Goal: Task Accomplishment & Management: Manage account settings

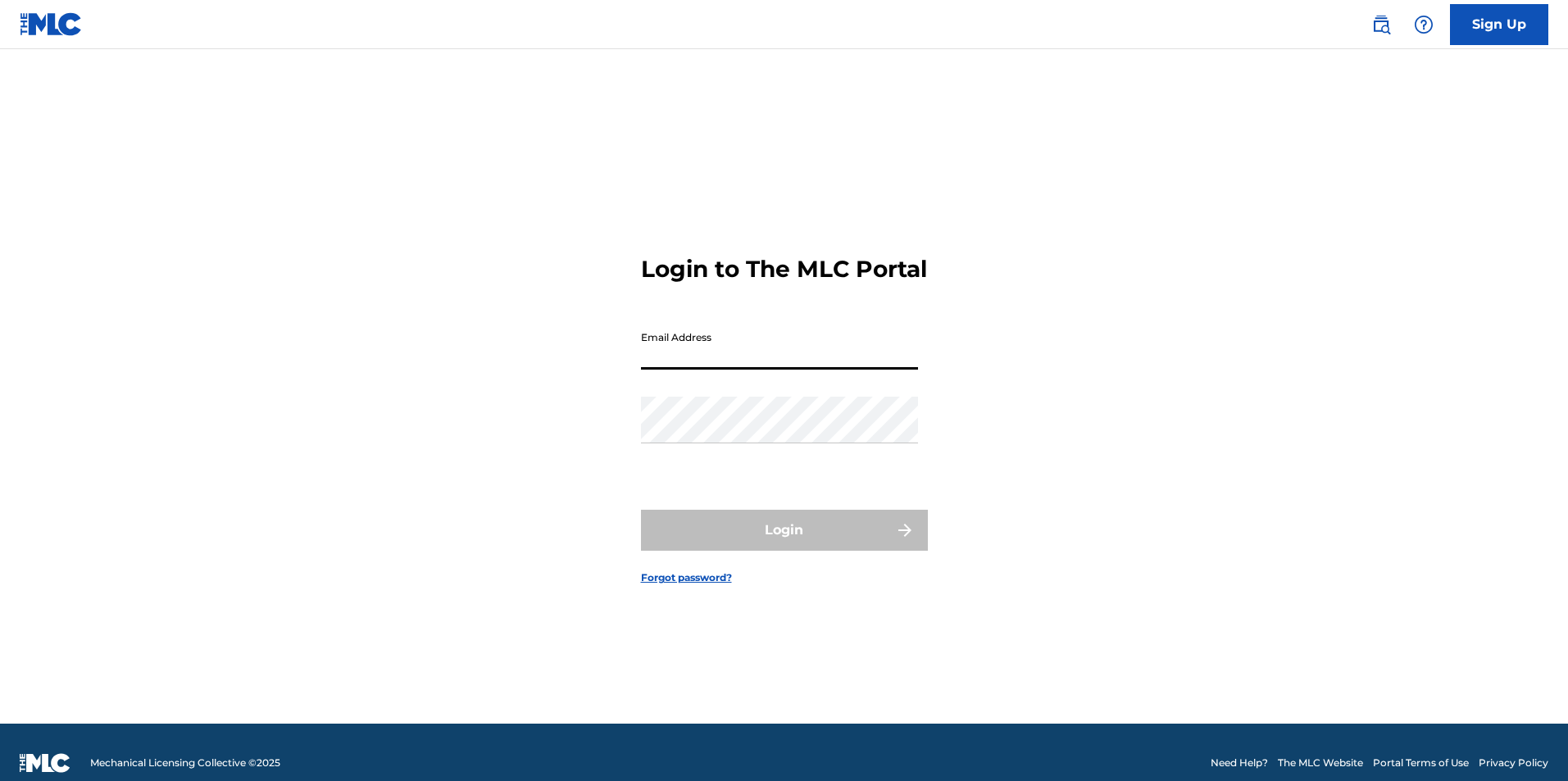
click at [749, 369] on input "Email Address" at bounding box center [779, 347] width 277 height 47
type input "[EMAIL_ADDRESS][DOMAIN_NAME]"
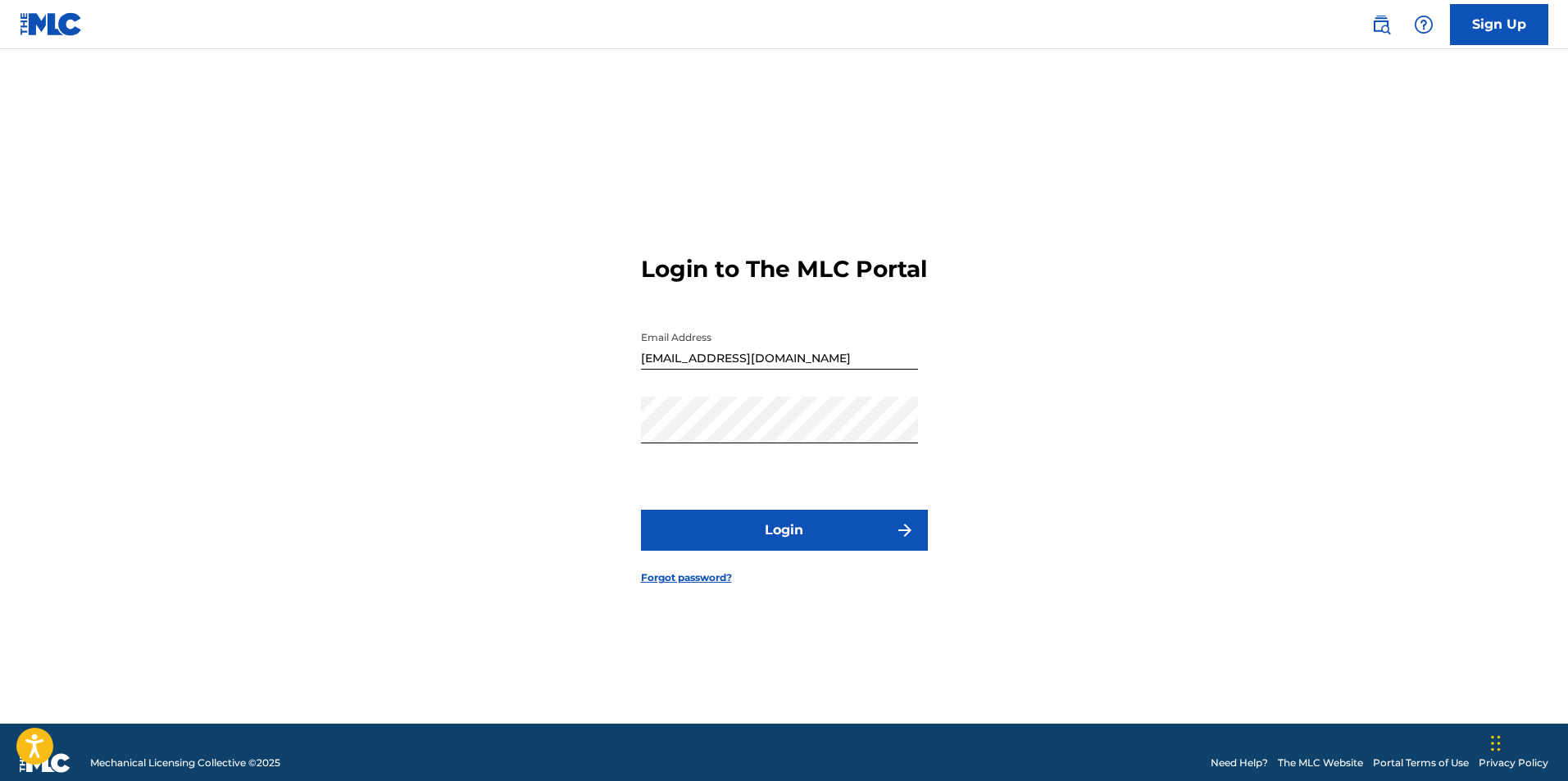
click at [824, 546] on button "Login" at bounding box center [784, 530] width 287 height 41
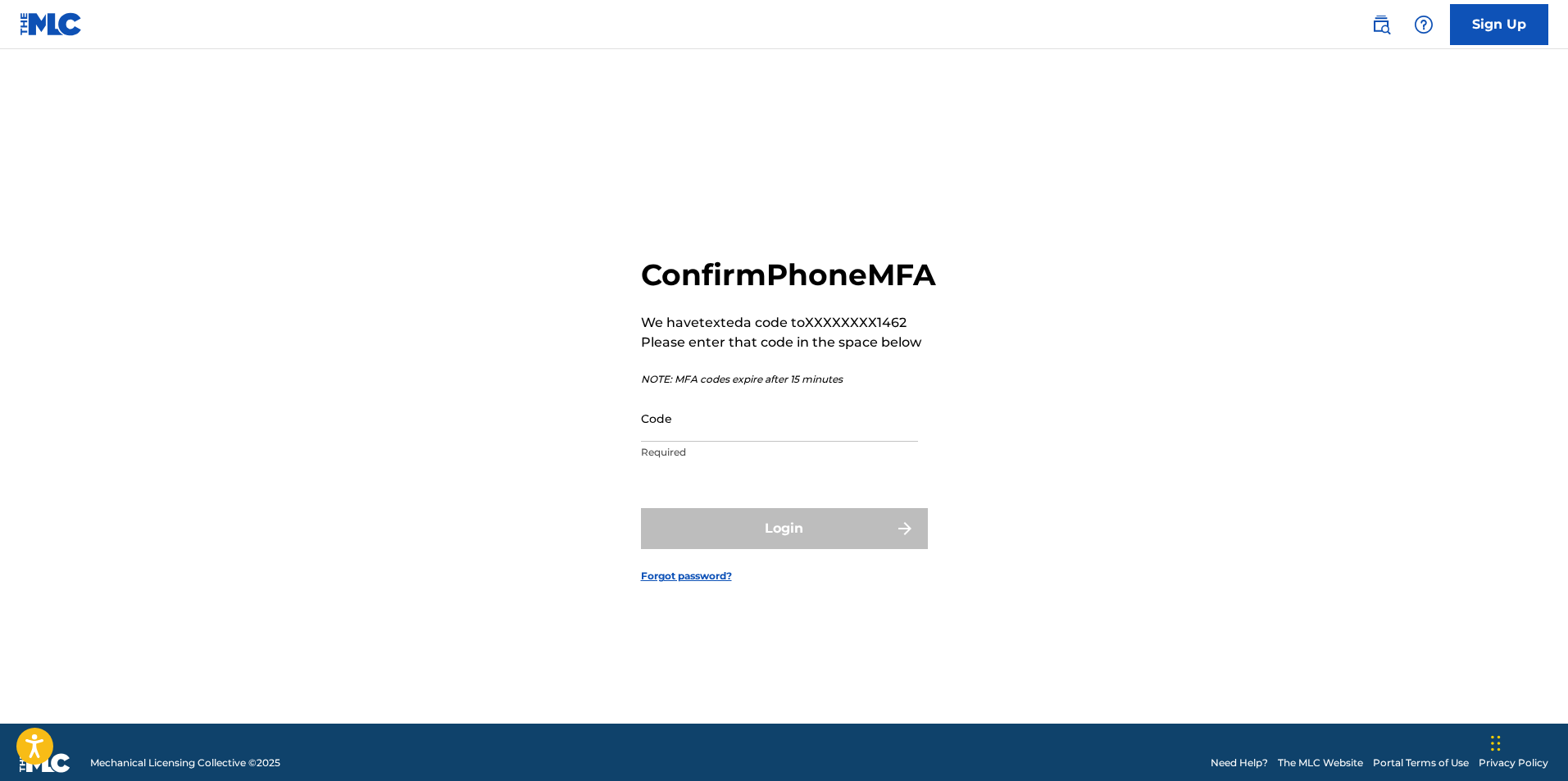
click at [809, 442] on input "Code" at bounding box center [779, 418] width 277 height 47
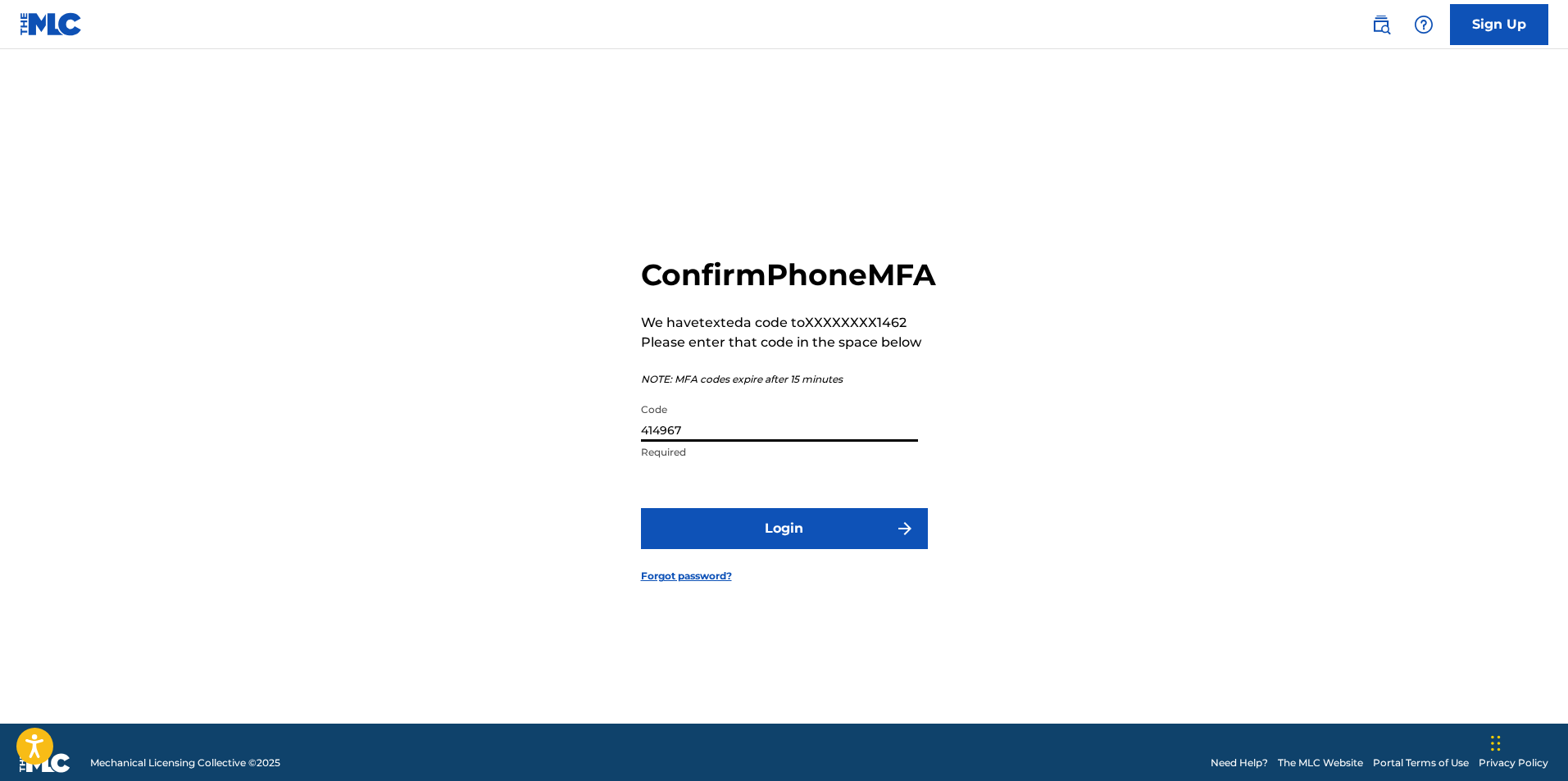
type input "414967"
click at [748, 547] on button "Login" at bounding box center [784, 529] width 287 height 41
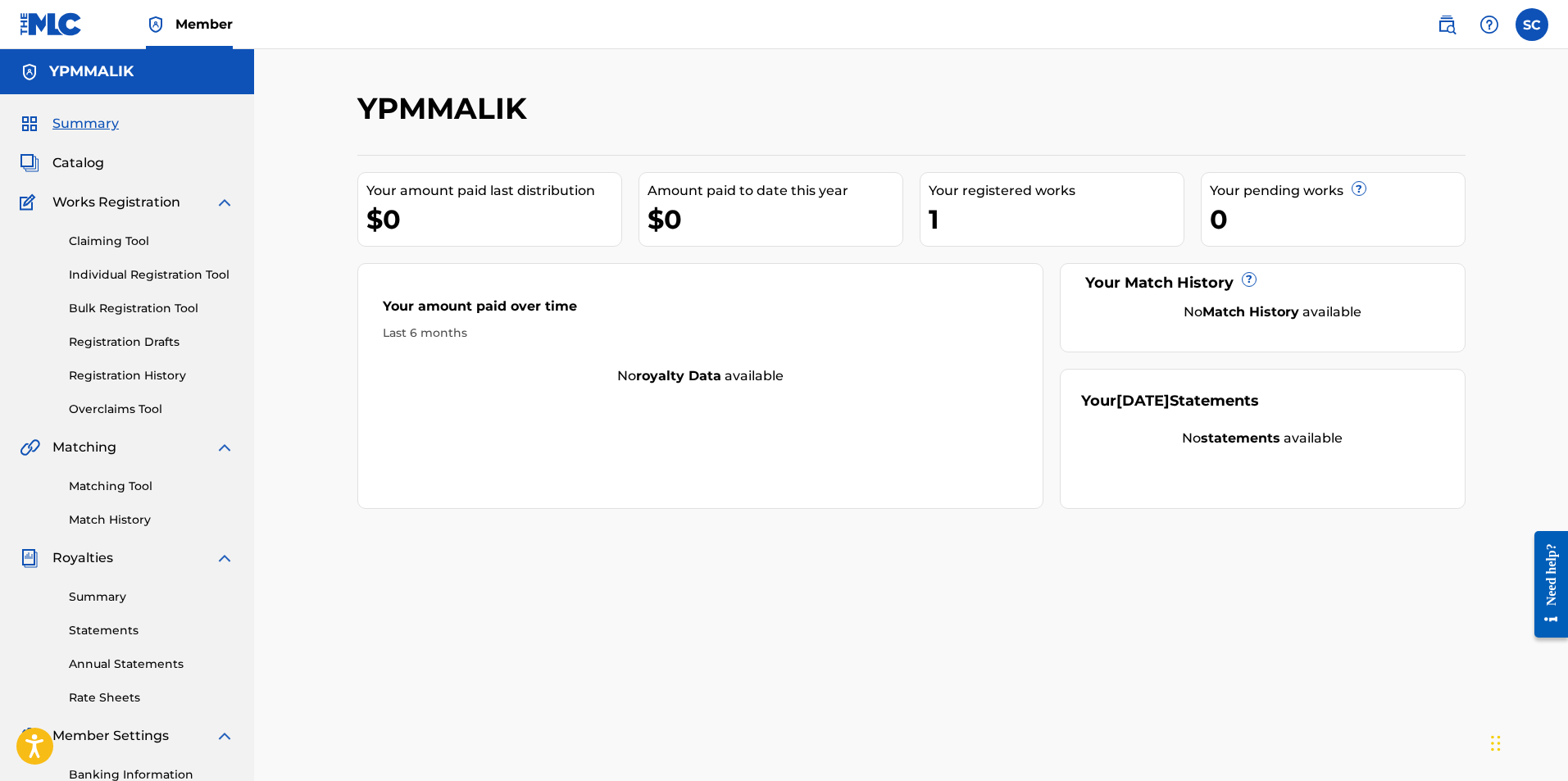
click at [134, 381] on link "Registration History" at bounding box center [151, 376] width 166 height 18
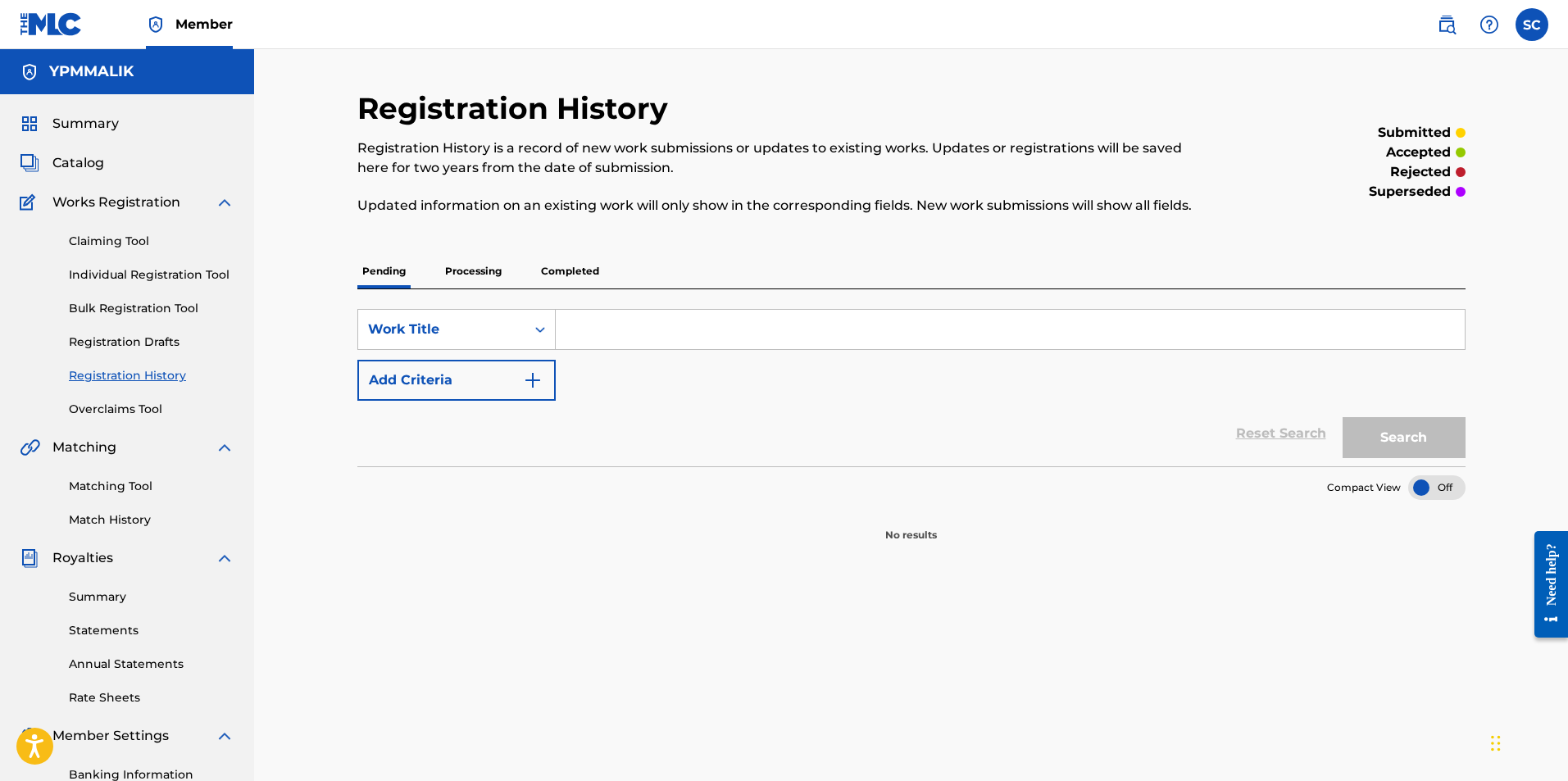
click at [489, 266] on p "Processing" at bounding box center [473, 270] width 67 height 34
click at [578, 268] on p "Completed" at bounding box center [569, 270] width 68 height 34
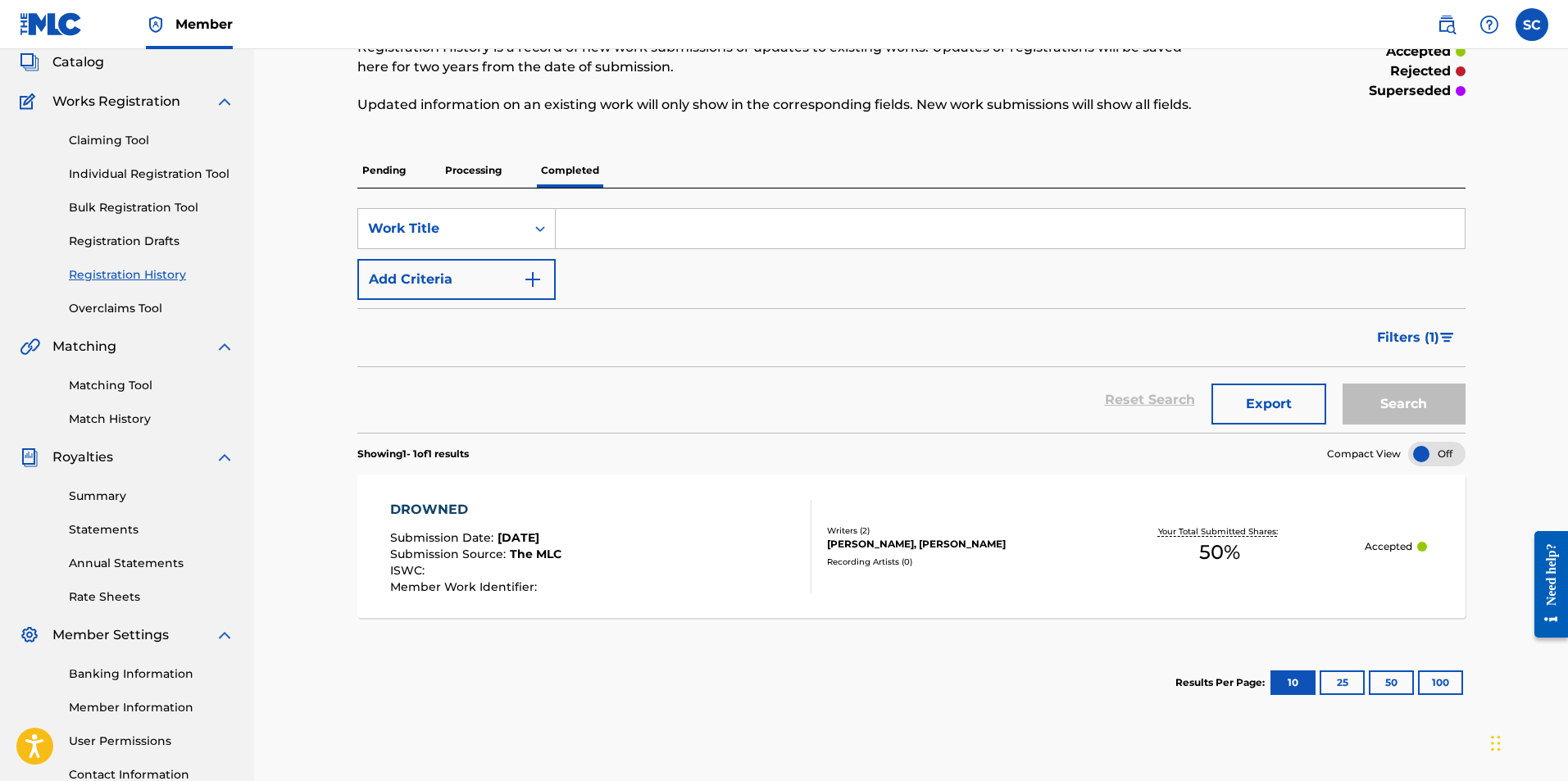
scroll to position [72, 0]
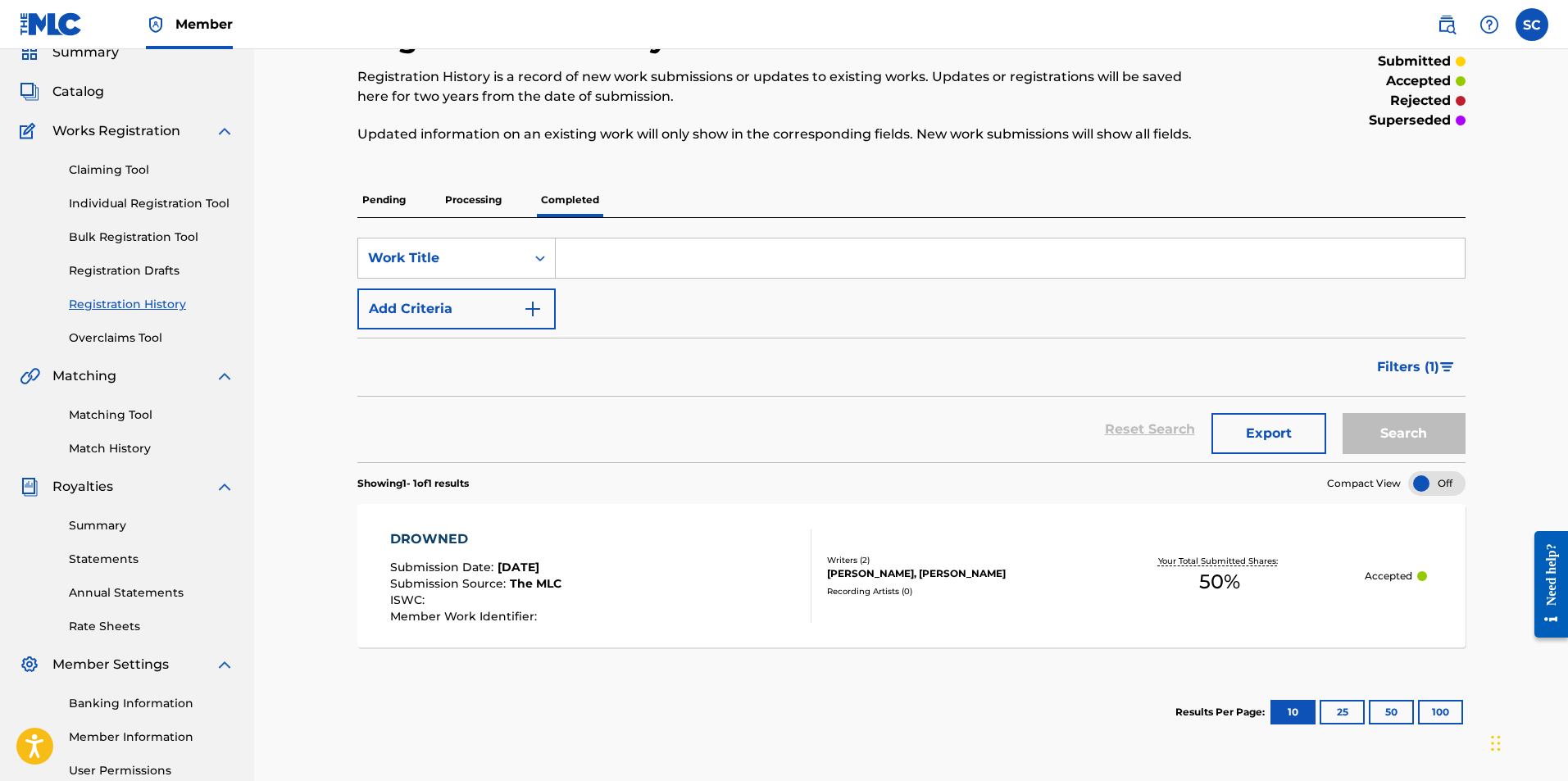
click at [1245, 554] on div "Your Total Submitted Shares: 50 %" at bounding box center [1219, 575] width 291 height 50
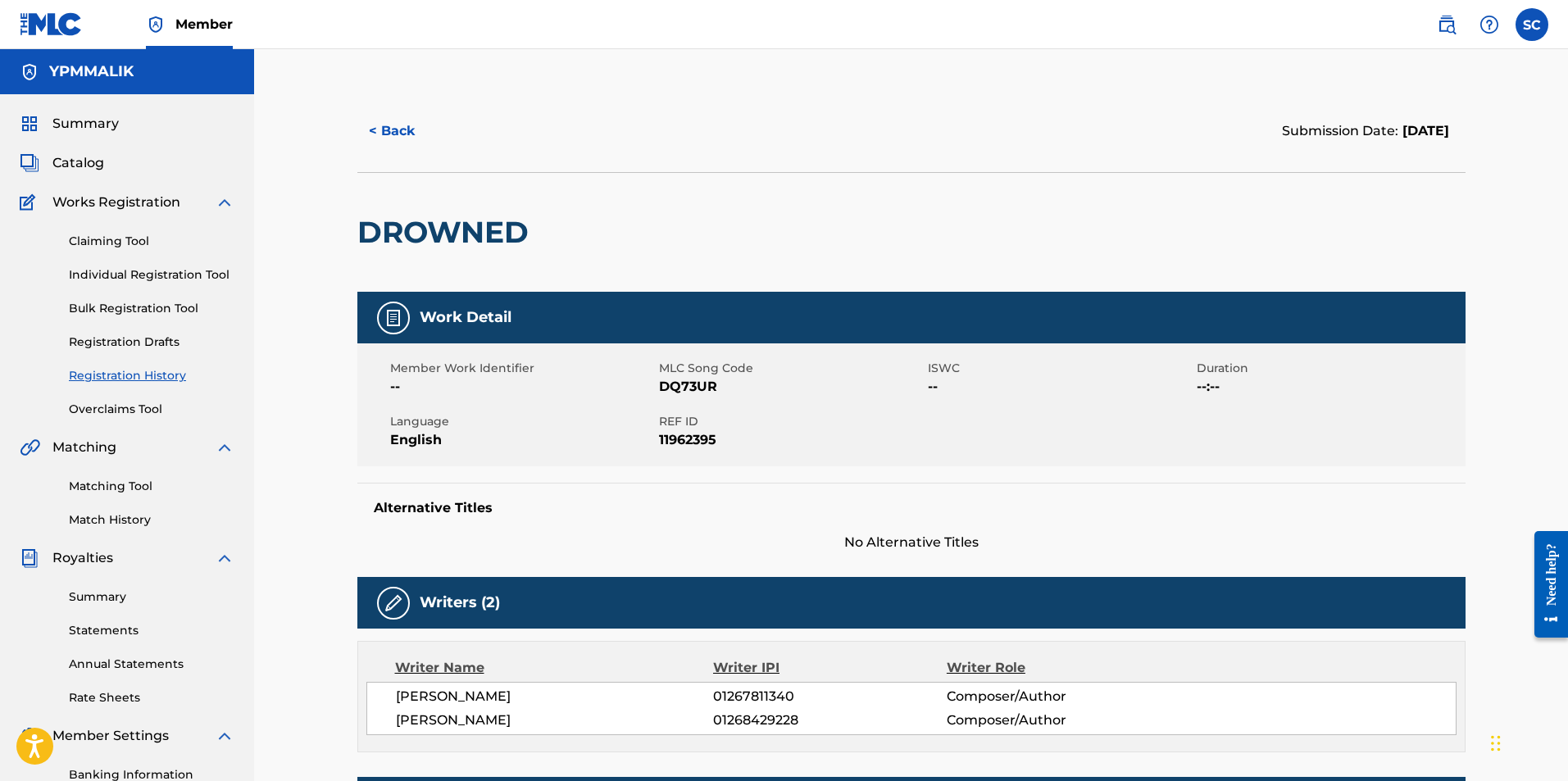
click at [98, 596] on link "Summary" at bounding box center [151, 598] width 166 height 18
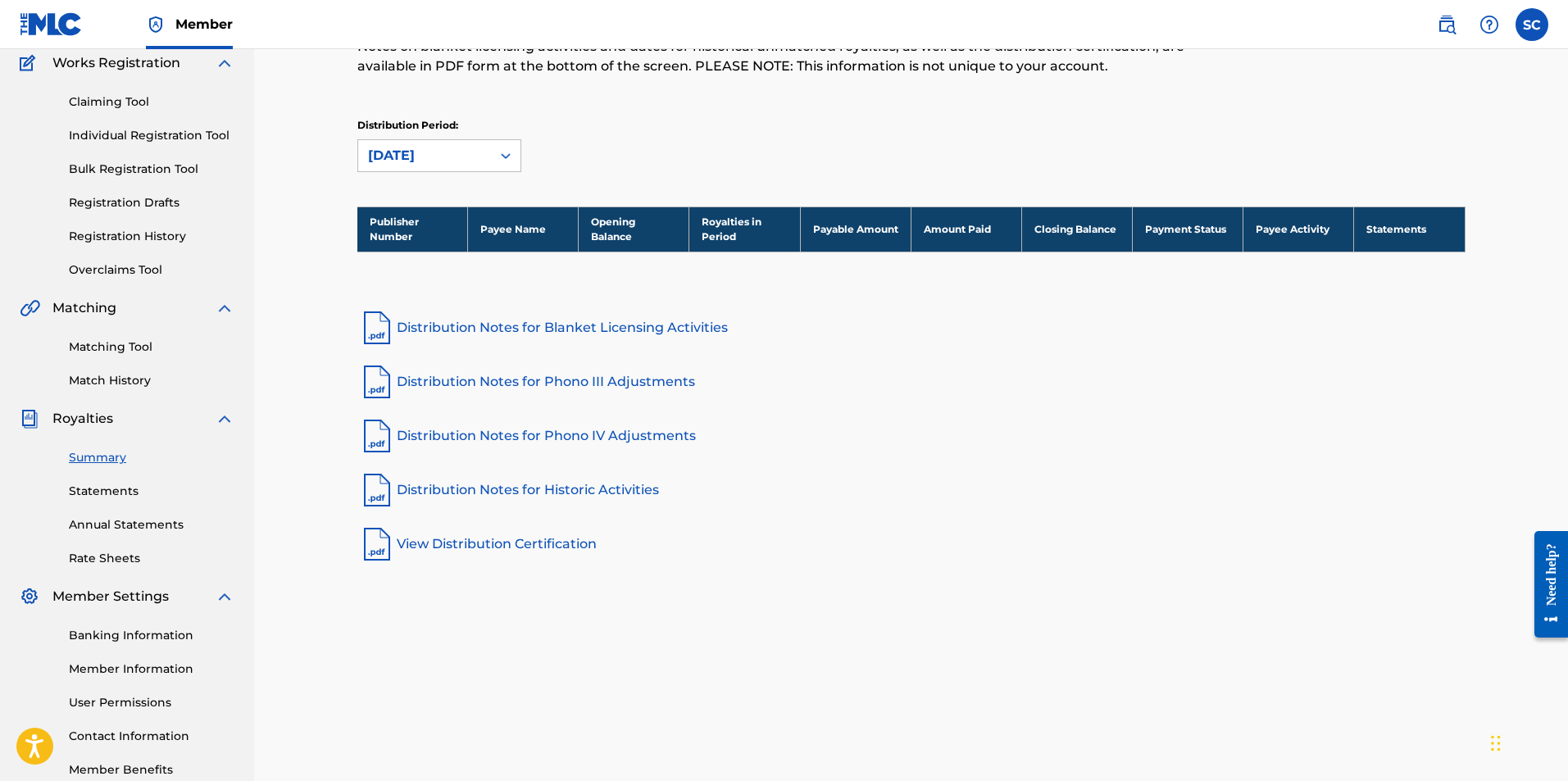
scroll to position [72, 0]
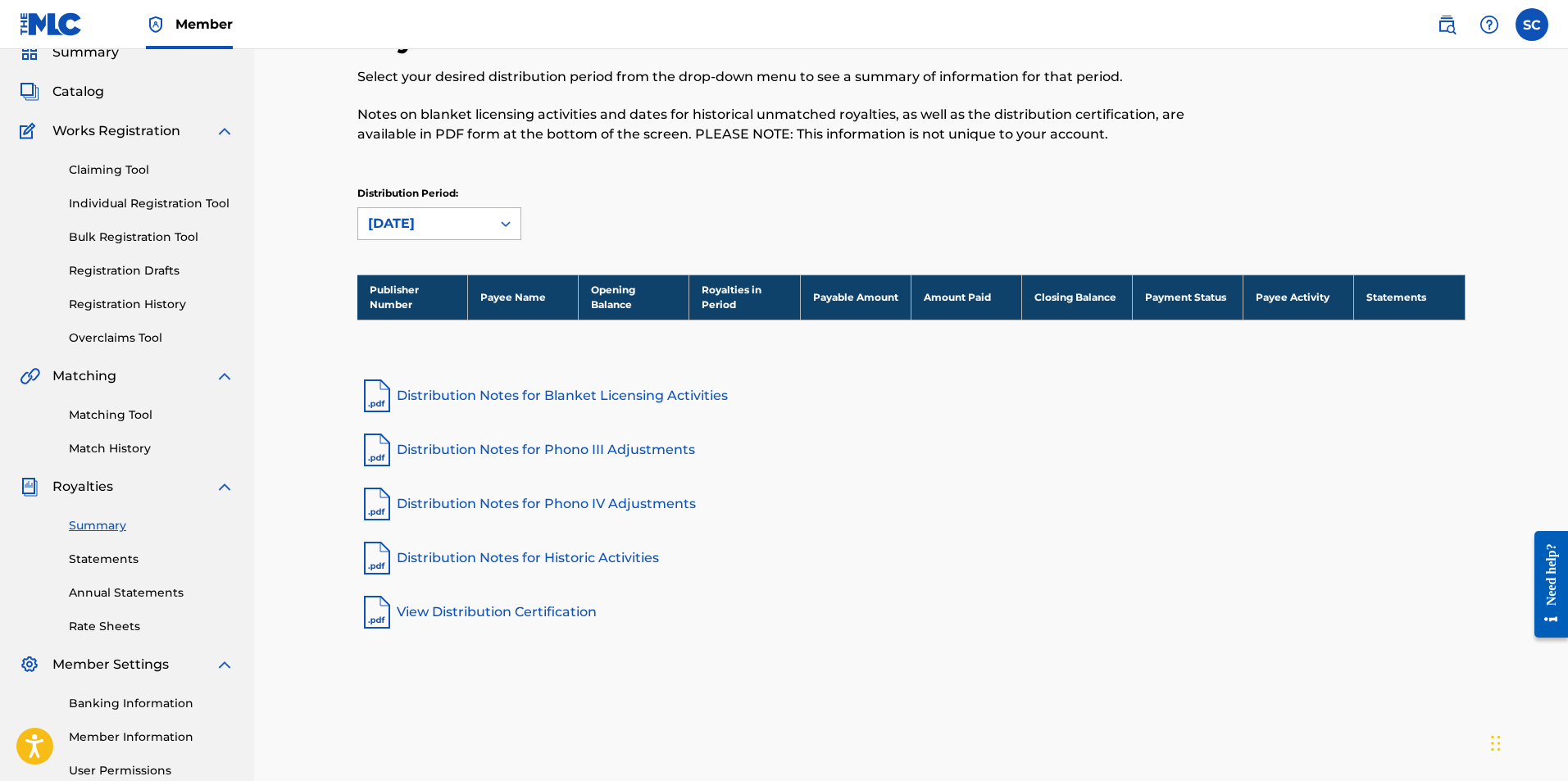
click at [478, 213] on div "[DATE]" at bounding box center [423, 223] width 132 height 31
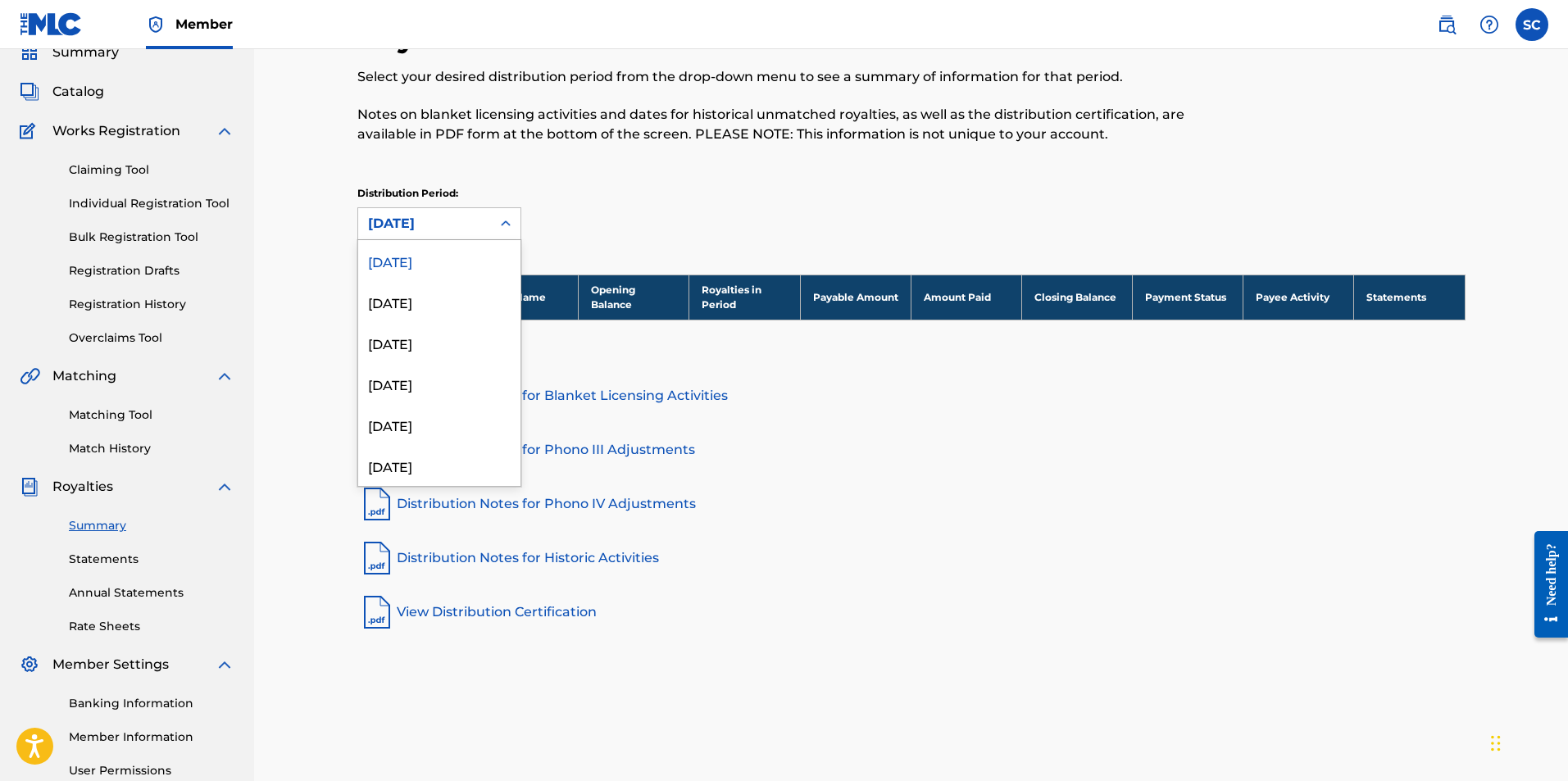
click at [456, 301] on div "July 2025" at bounding box center [439, 302] width 163 height 41
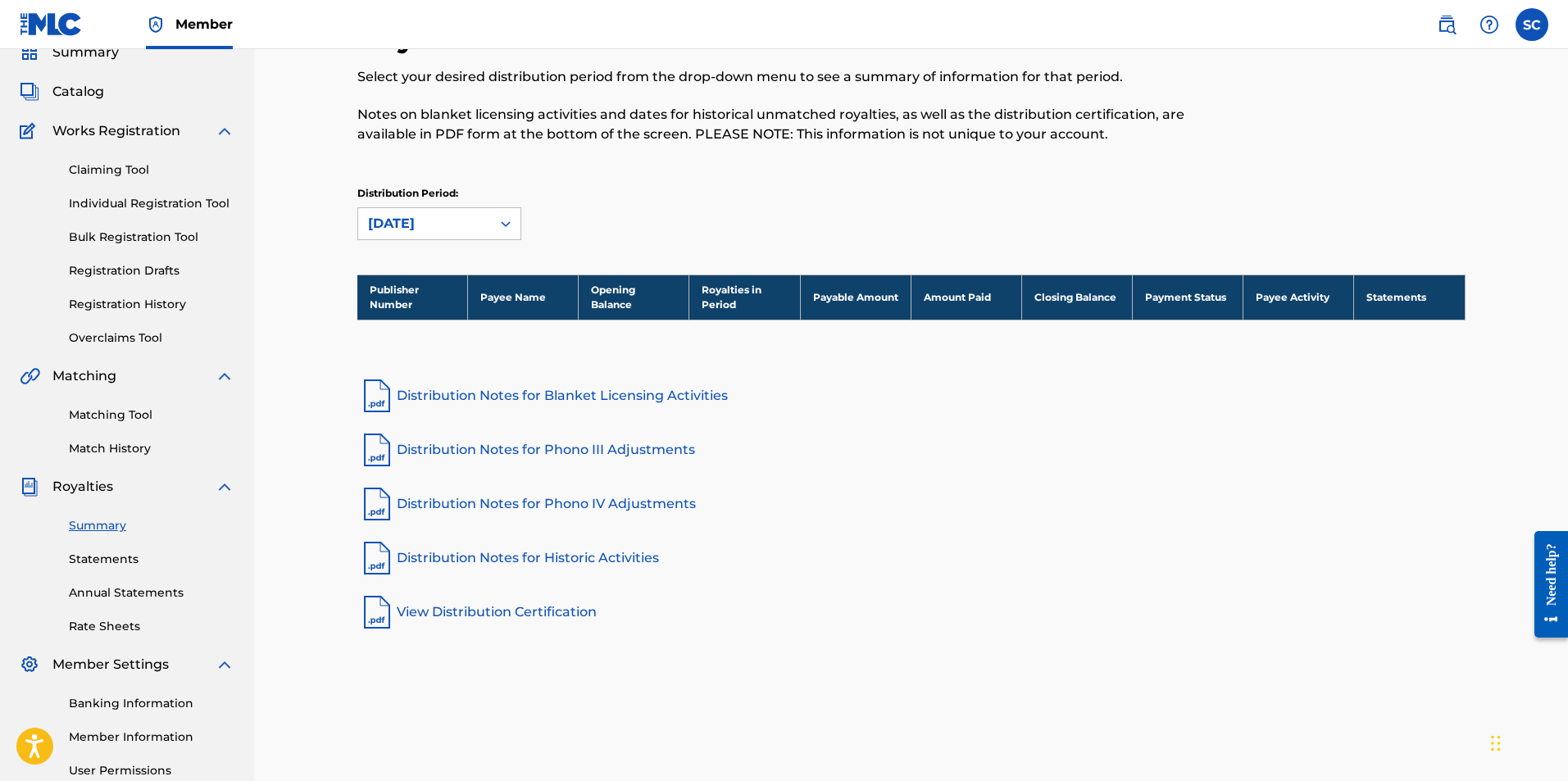
click at [451, 211] on div "July 2025" at bounding box center [423, 223] width 132 height 31
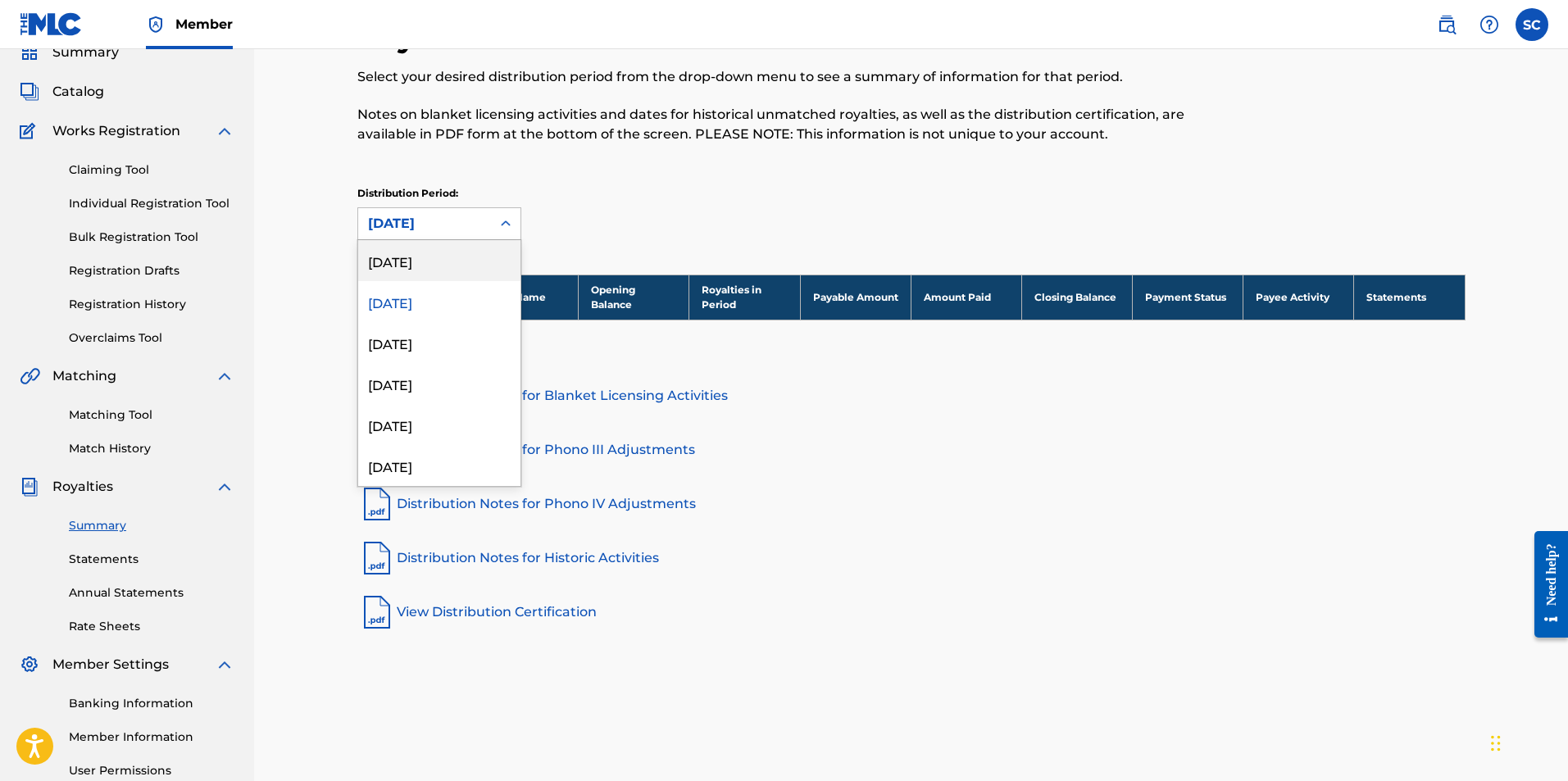
click at [450, 260] on div "[DATE]" at bounding box center [439, 261] width 163 height 41
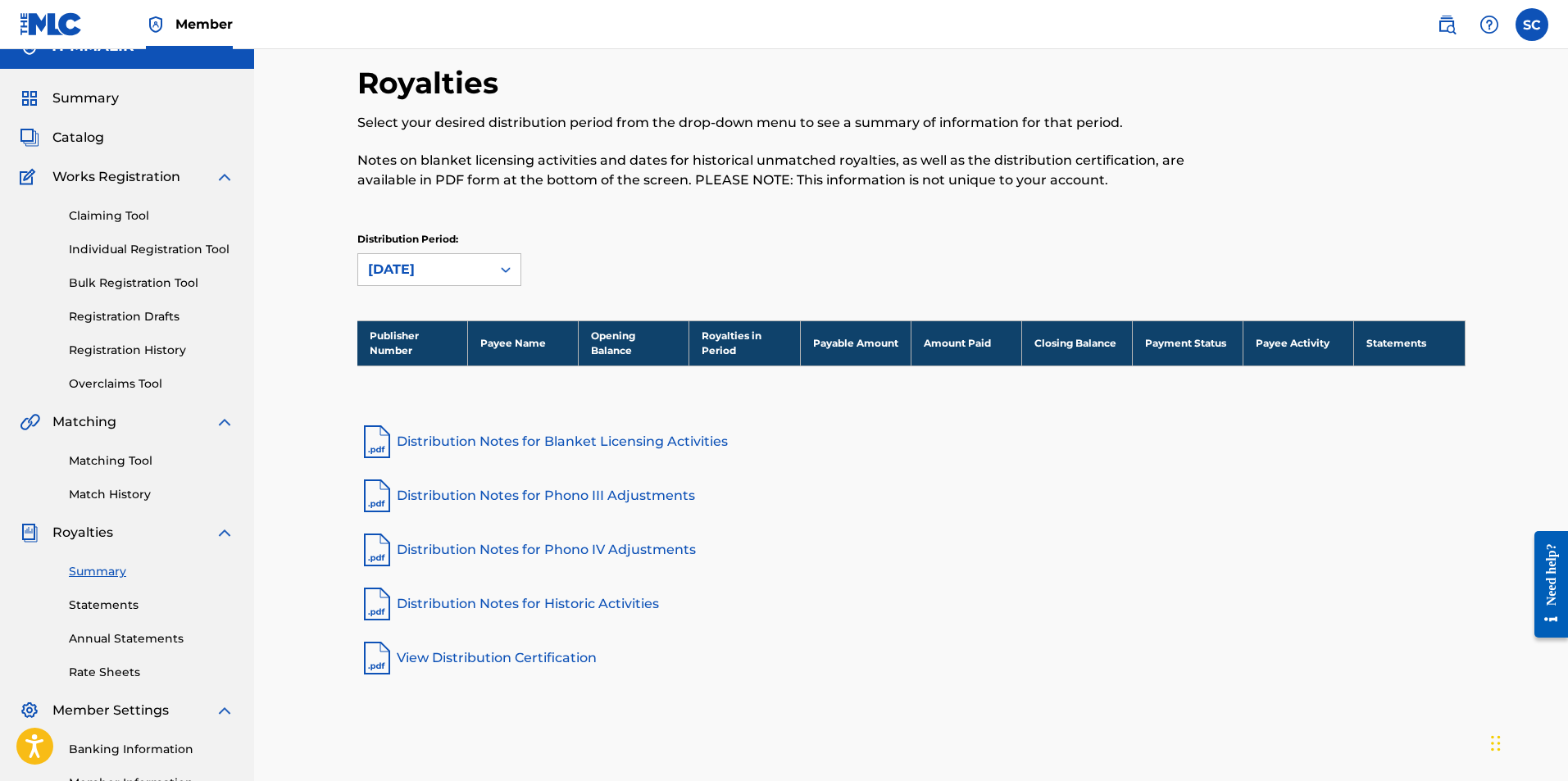
scroll to position [0, 0]
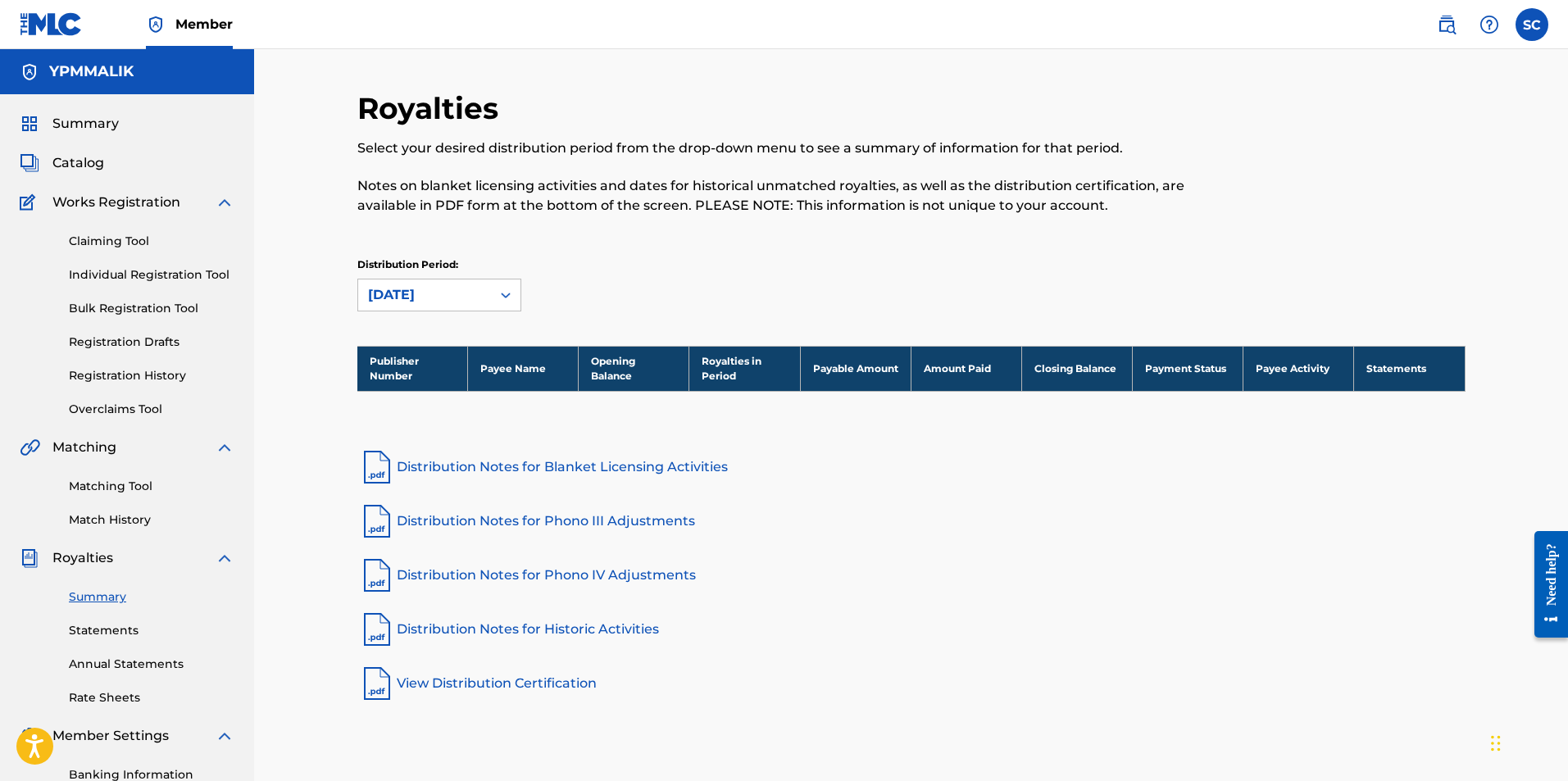
click at [106, 119] on span "Summary" at bounding box center [86, 123] width 67 height 20
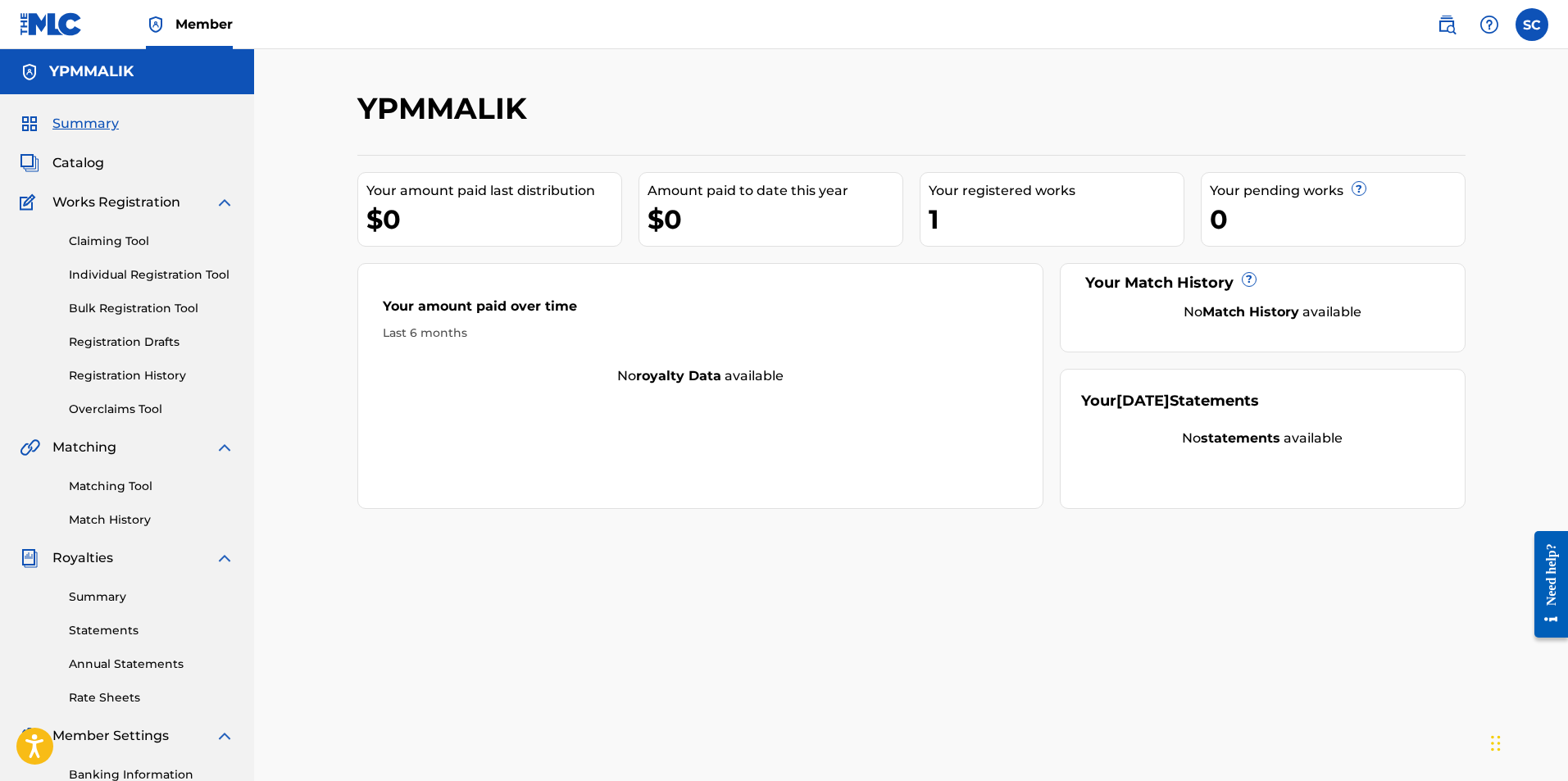
click at [132, 243] on link "Claiming Tool" at bounding box center [151, 242] width 166 height 18
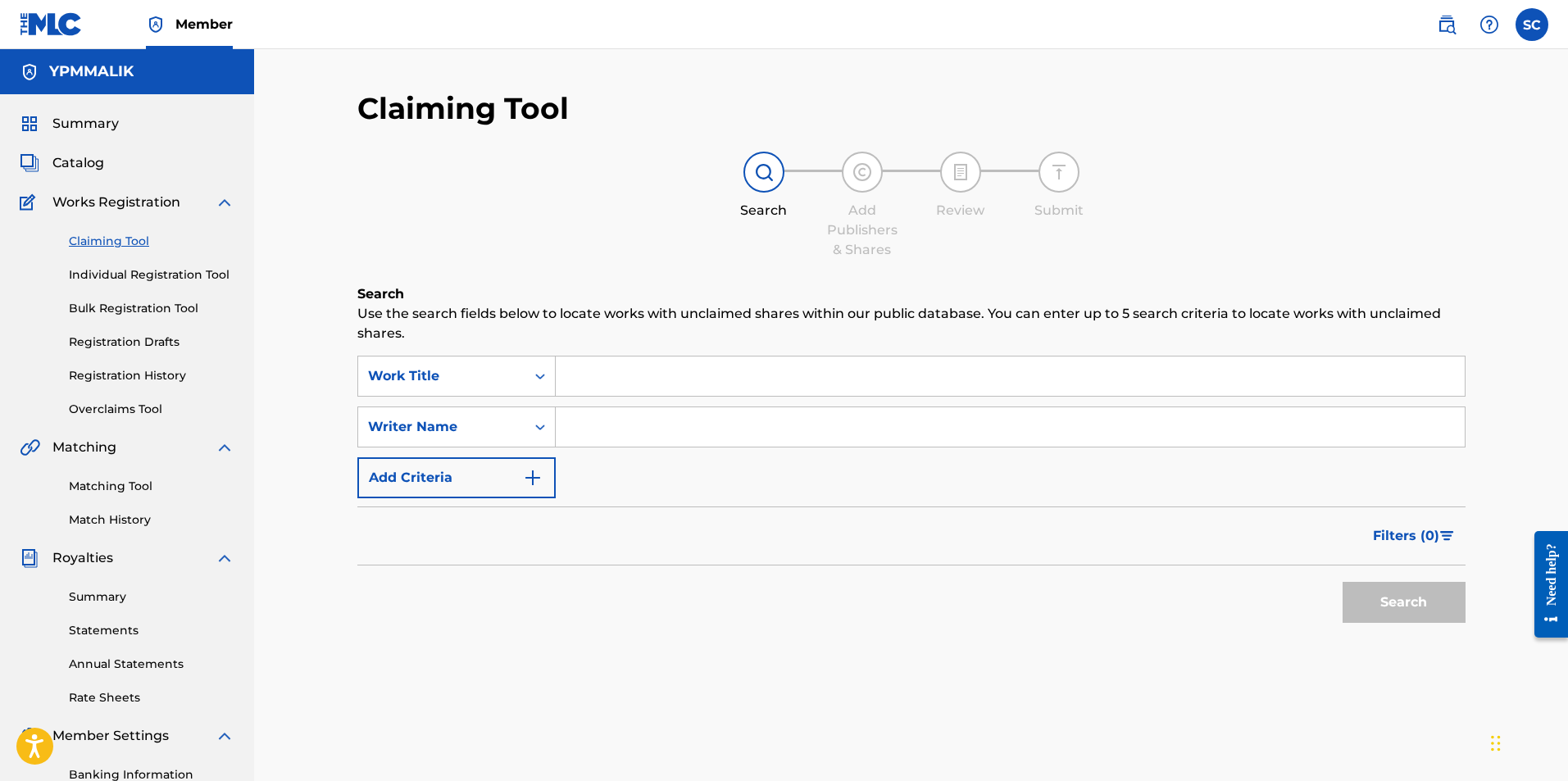
click at [124, 343] on link "Registration Drafts" at bounding box center [151, 342] width 166 height 18
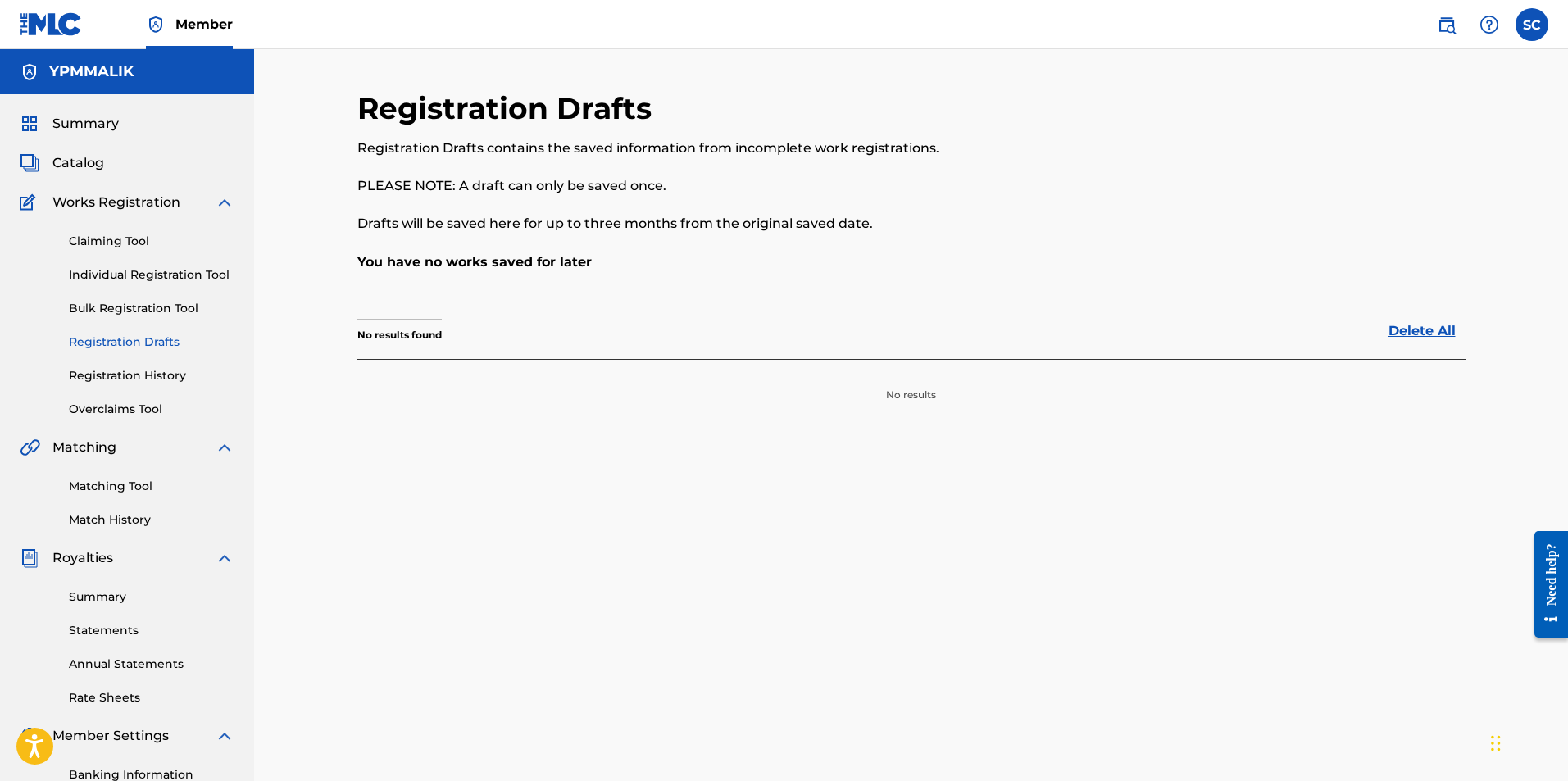
click at [124, 373] on link "Registration History" at bounding box center [151, 376] width 166 height 18
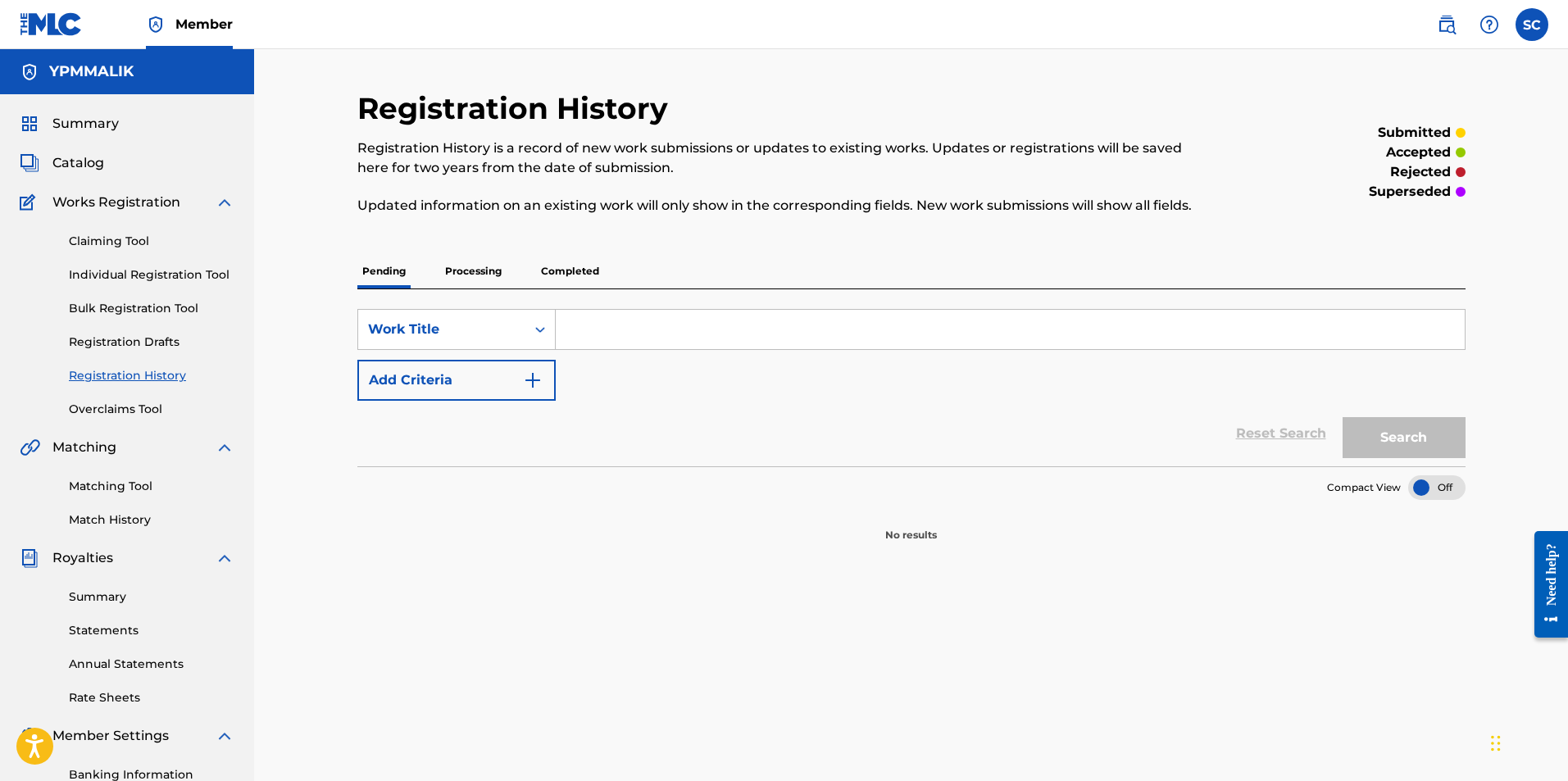
click at [586, 253] on div "Registration History Registration History is a record of new work submissions o…" at bounding box center [911, 317] width 1108 height 453
click at [576, 268] on p "Completed" at bounding box center [569, 270] width 68 height 34
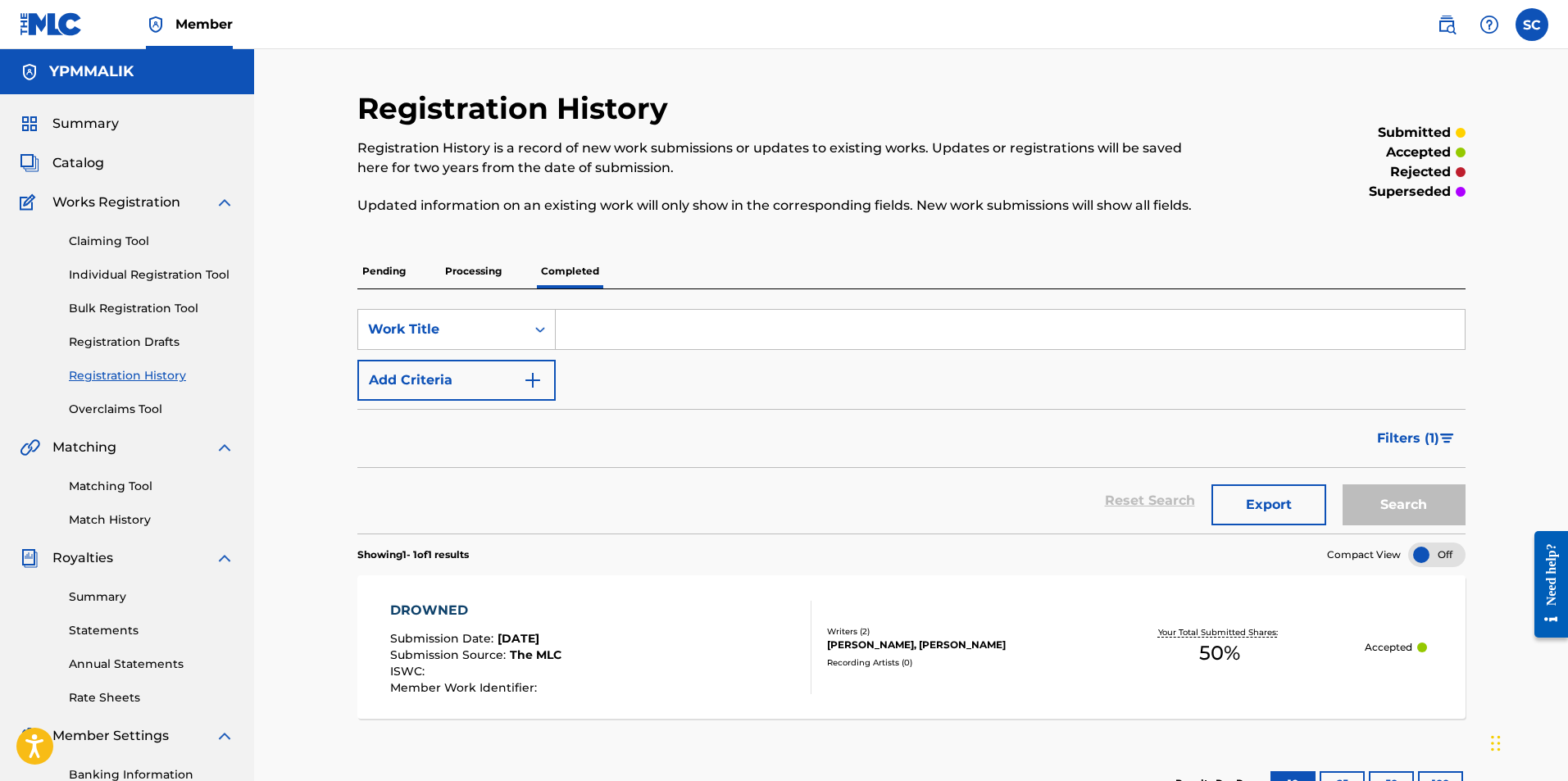
click at [444, 602] on div "DROWNED" at bounding box center [475, 610] width 172 height 20
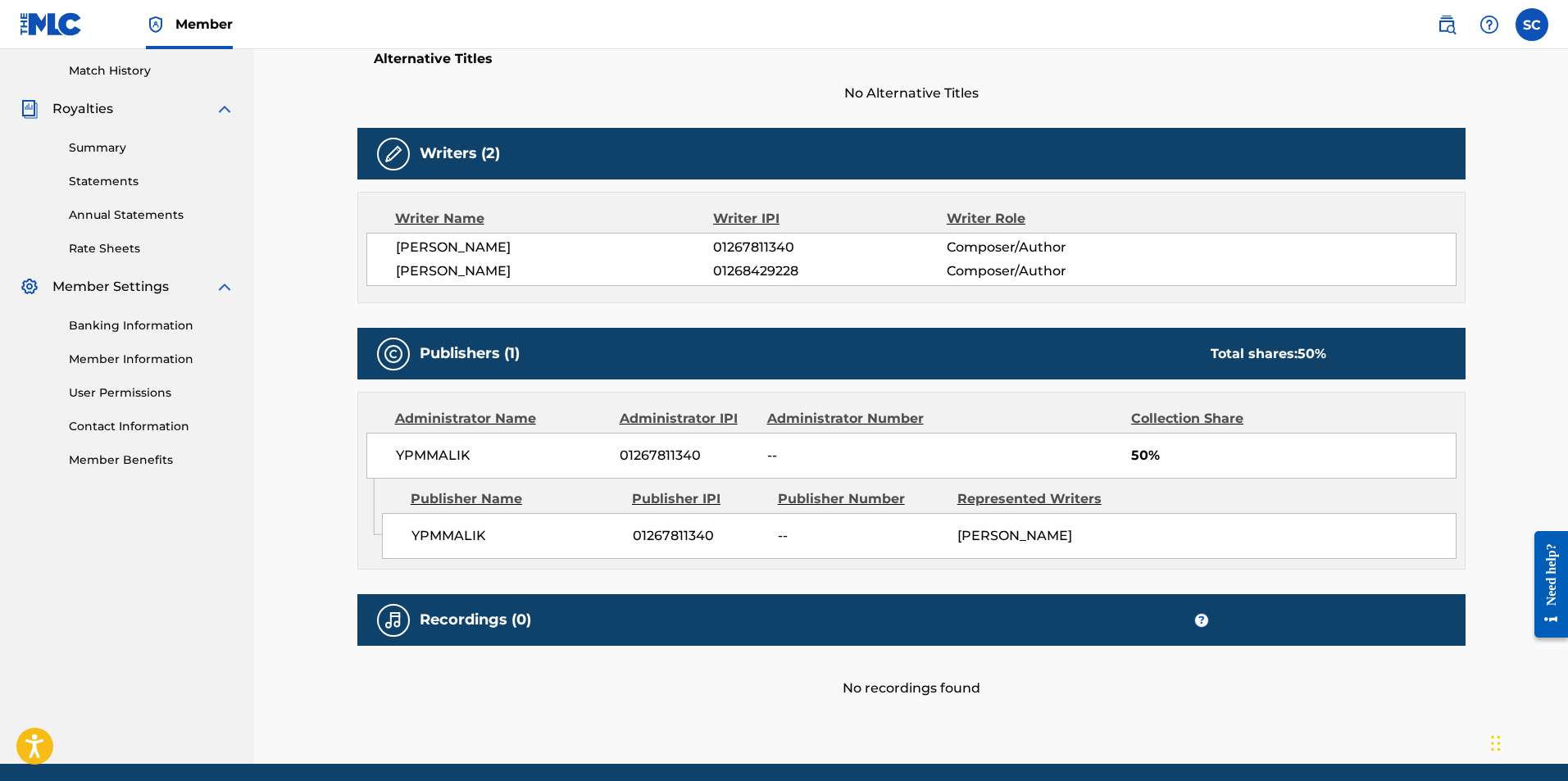
scroll to position [410, 0]
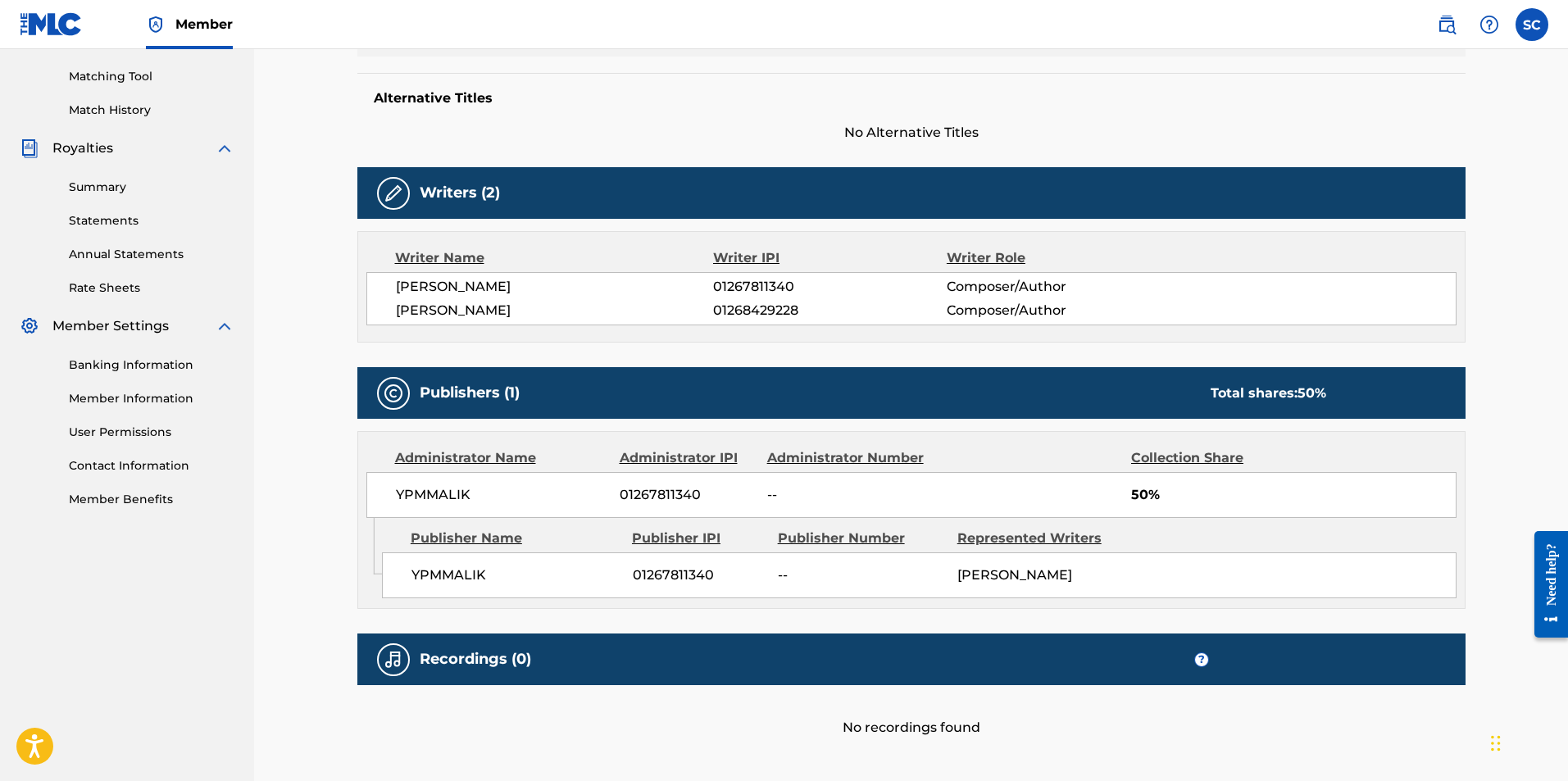
click at [128, 369] on link "Banking Information" at bounding box center [151, 366] width 166 height 18
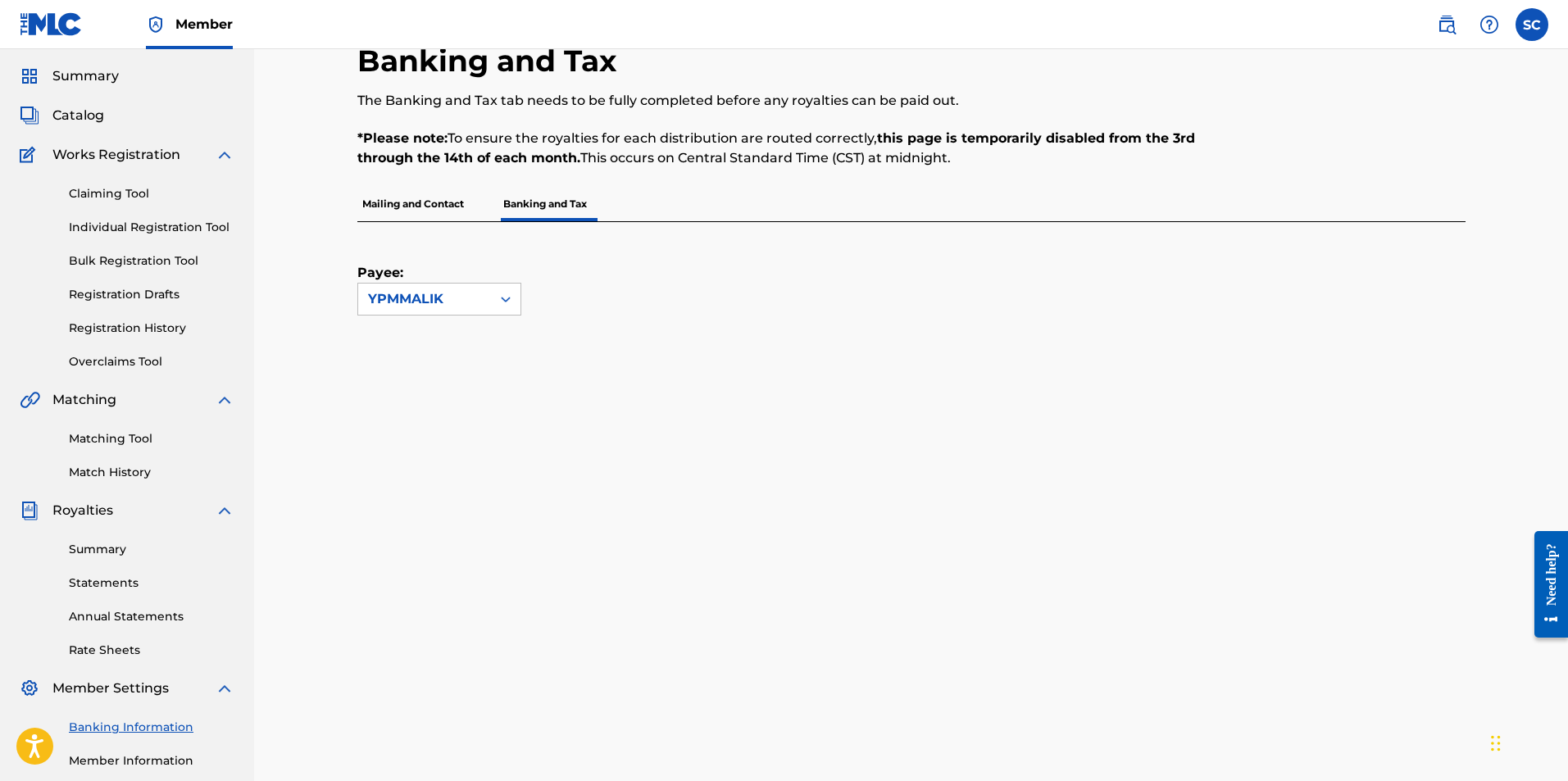
scroll to position [38, 0]
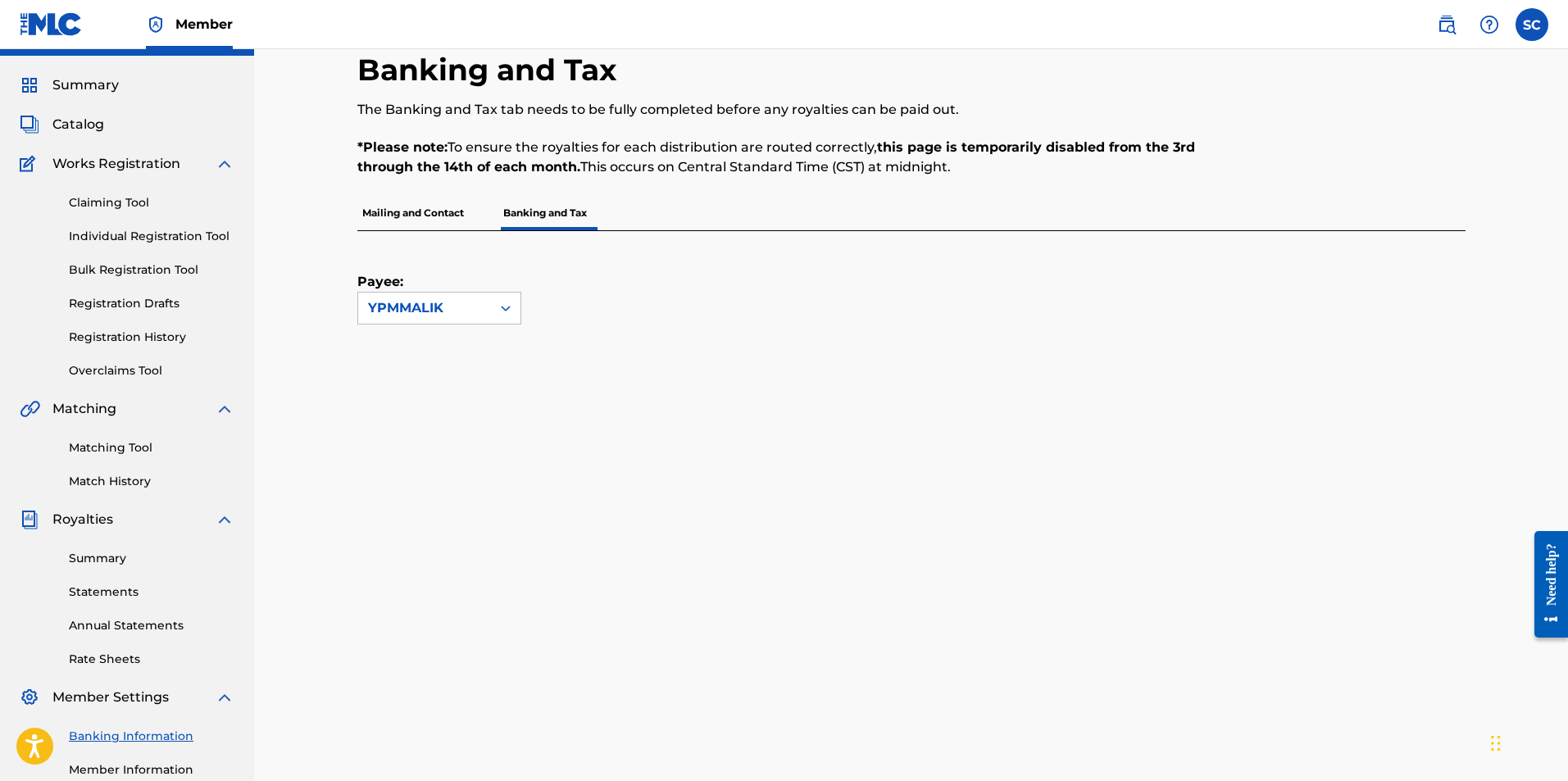
click at [395, 220] on p "Mailing and Contact" at bounding box center [414, 213] width 112 height 34
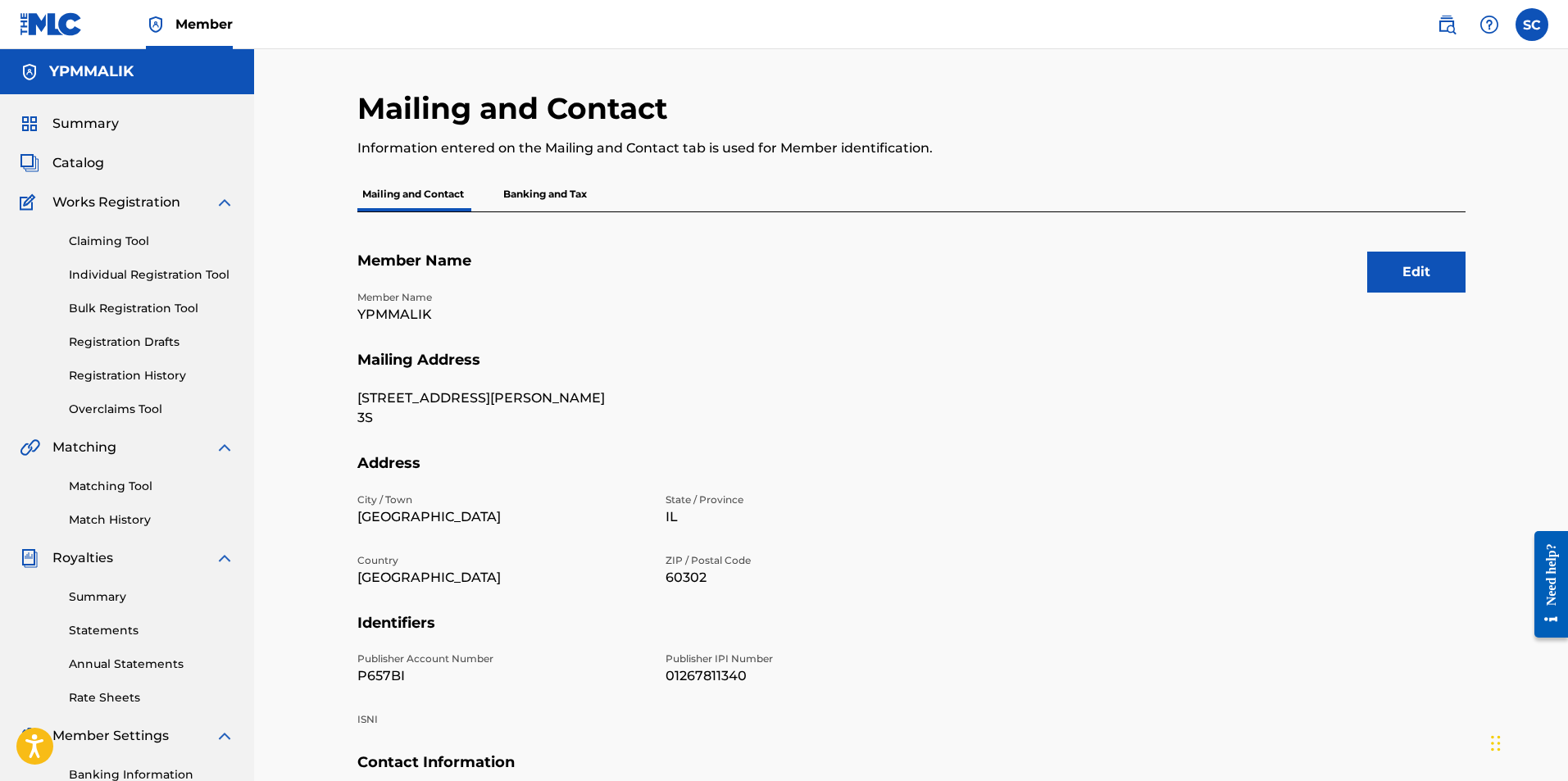
click at [540, 196] on p "Banking and Tax" at bounding box center [545, 194] width 93 height 34
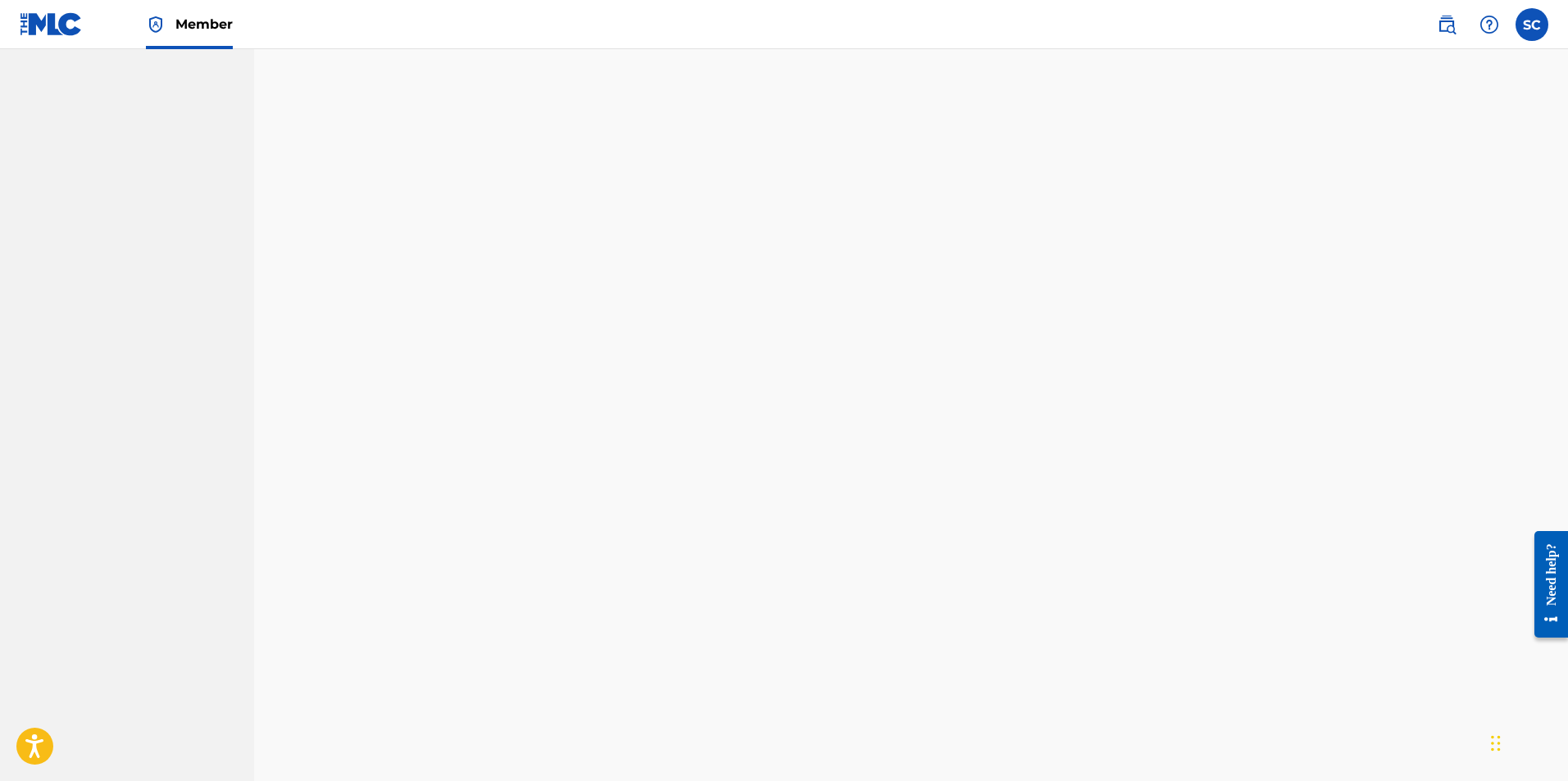
scroll to position [1139, 0]
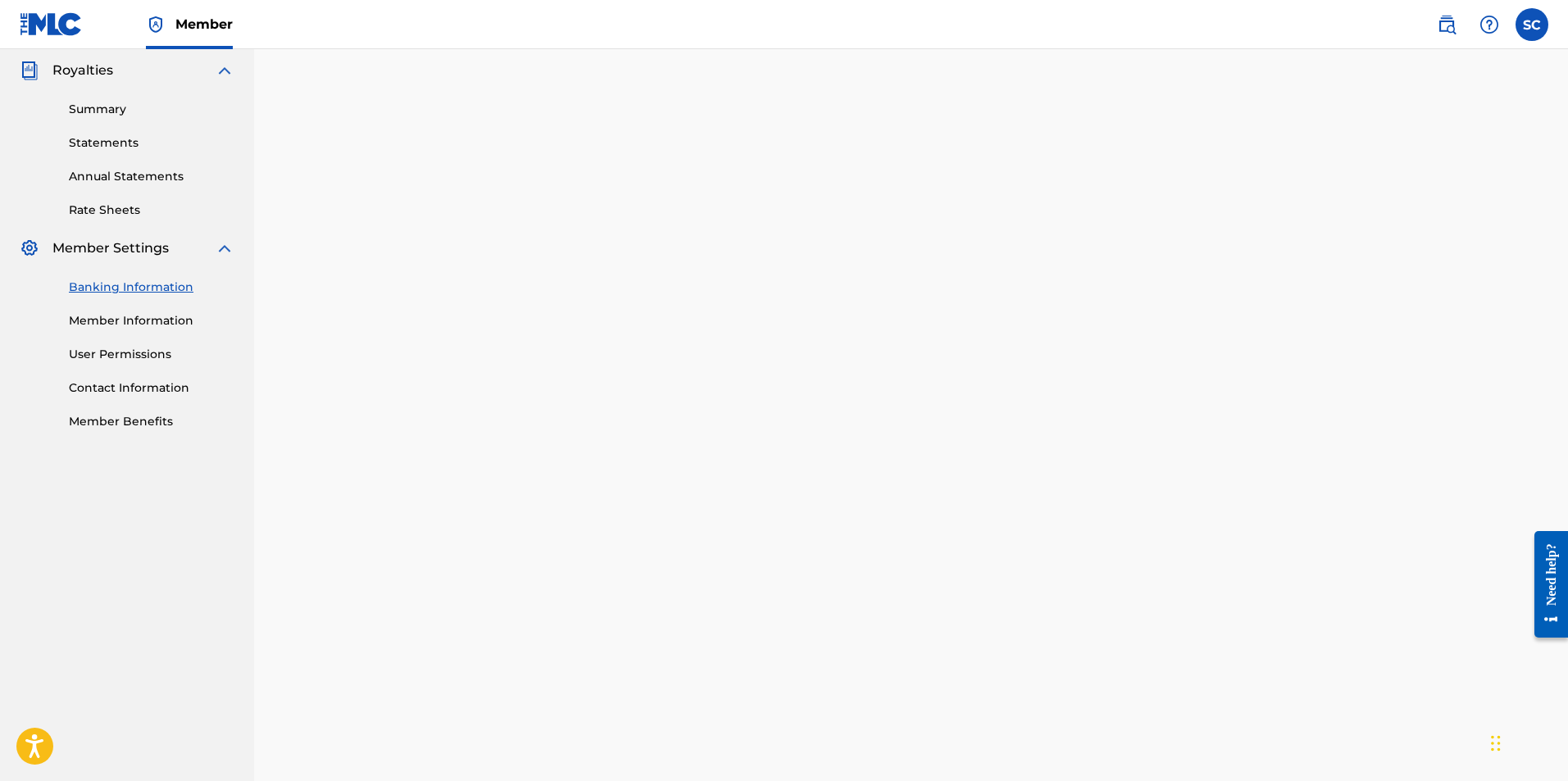
scroll to position [401, 0]
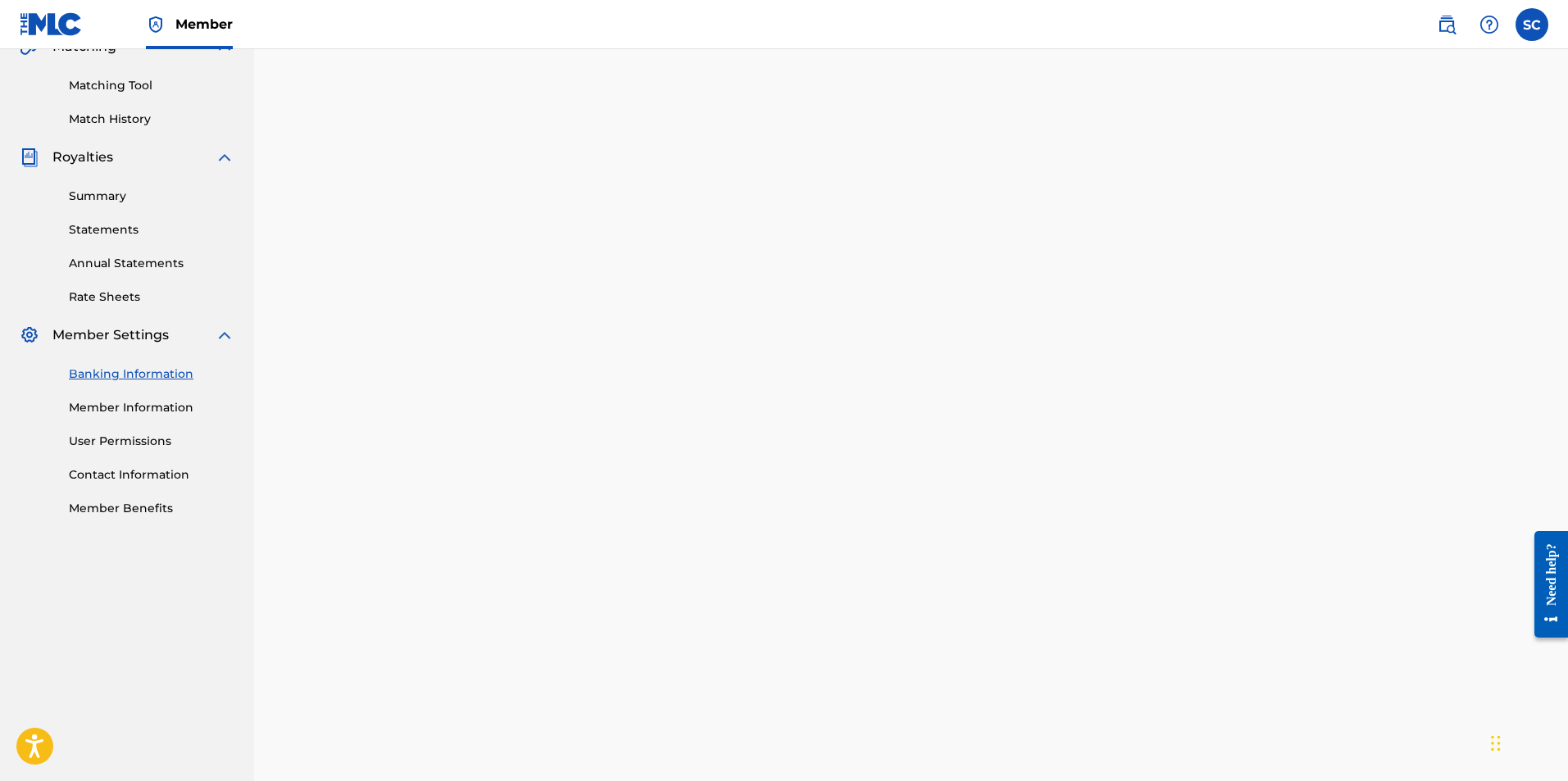
click at [344, 377] on div "Banking and Tax The Banking and Tax tab needs to be fully completed before any …" at bounding box center [911, 654] width 1148 height 1928
click at [351, 410] on div "Banking and Tax The Banking and Tax tab needs to be fully completed before any …" at bounding box center [911, 654] width 1148 height 1928
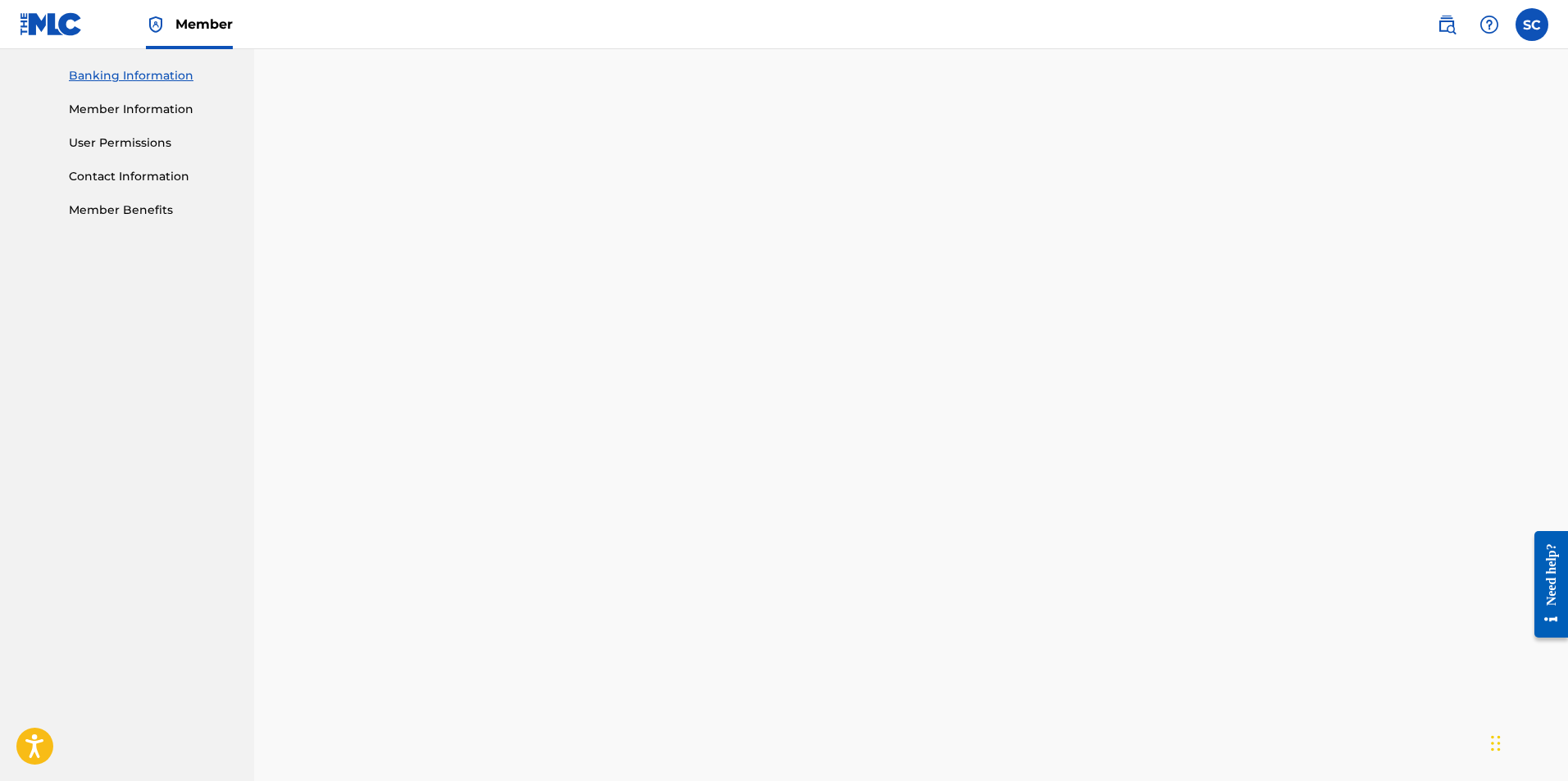
scroll to position [729, 0]
click at [345, 473] on div "Banking and Tax The Banking and Tax tab needs to be fully completed before any …" at bounding box center [911, 325] width 1148 height 1928
click at [1458, 370] on div "Payee: YPMMALIK" at bounding box center [911, 251] width 1108 height 1749
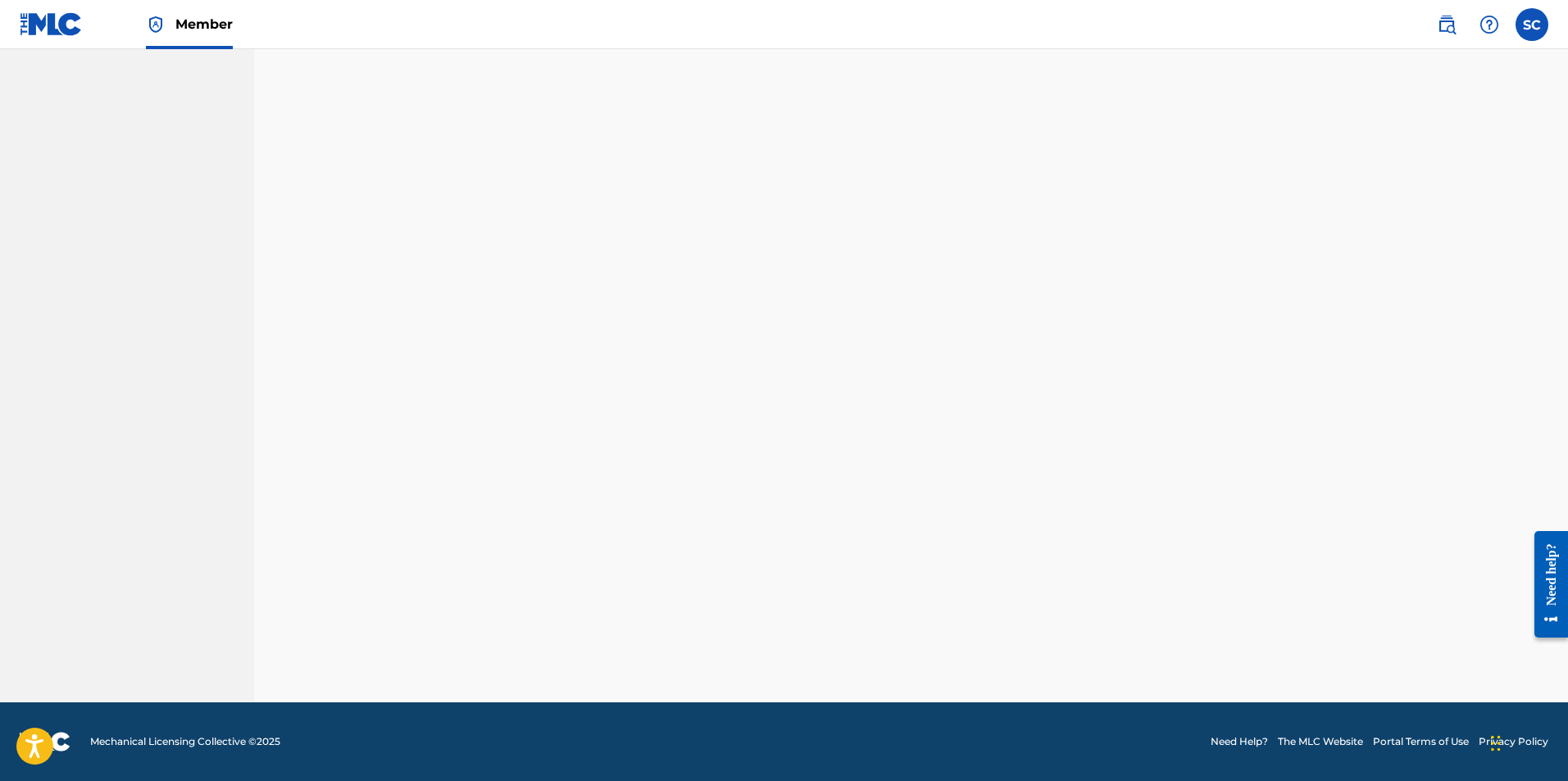
scroll to position [1235, 0]
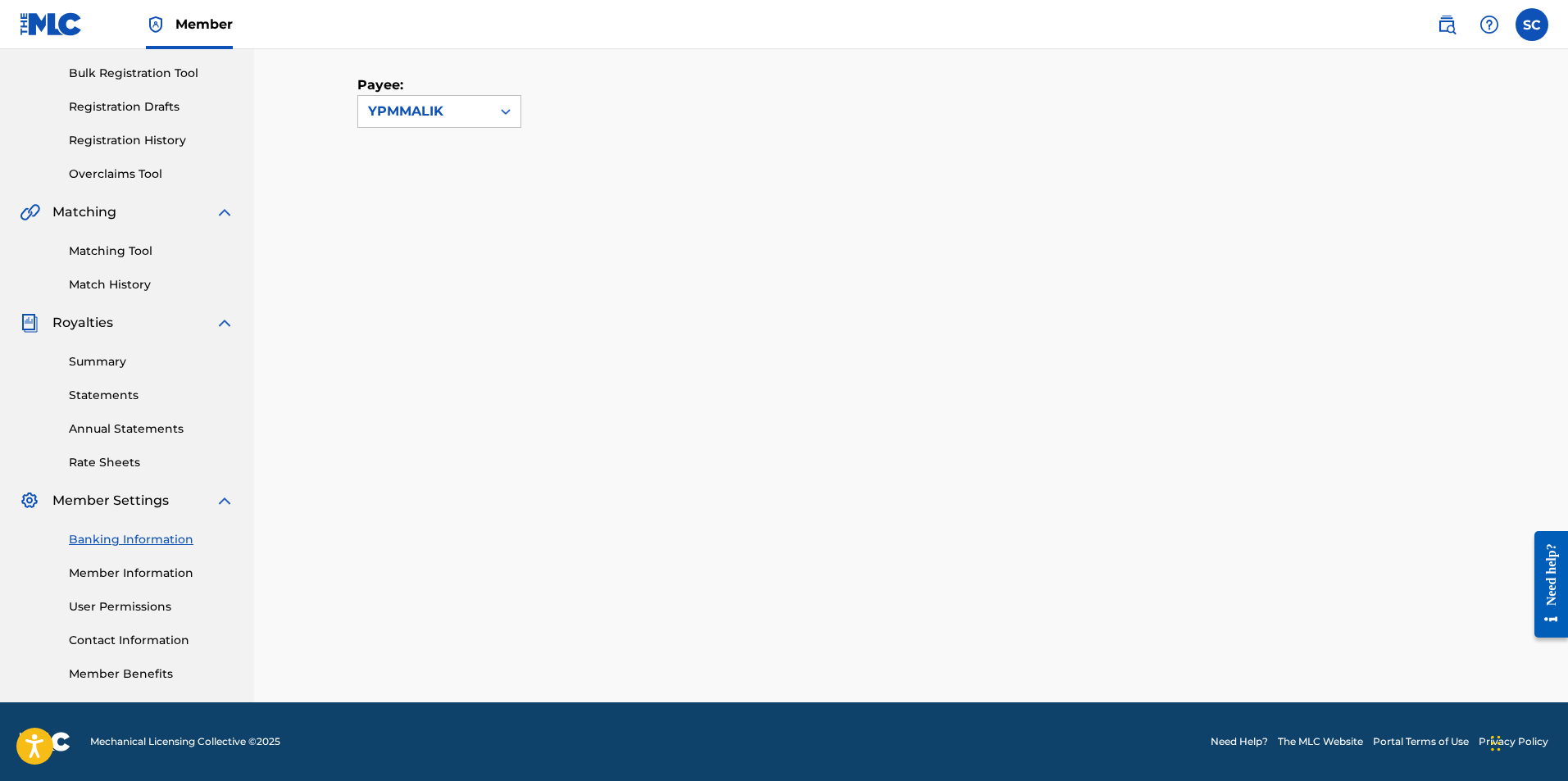
scroll to position [235, 0]
click at [119, 573] on link "Member Information" at bounding box center [151, 573] width 166 height 18
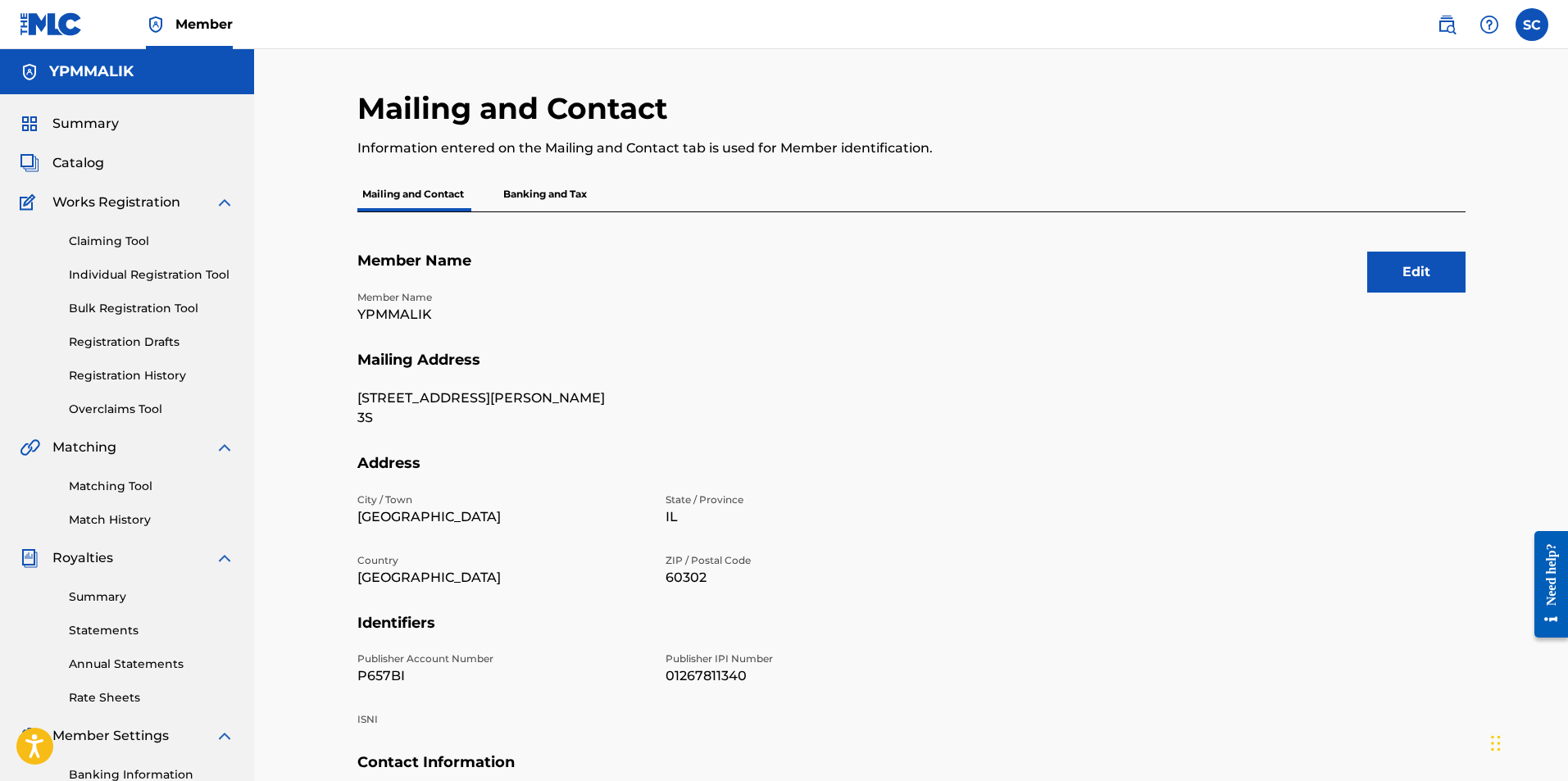
click at [109, 599] on link "Summary" at bounding box center [151, 598] width 166 height 18
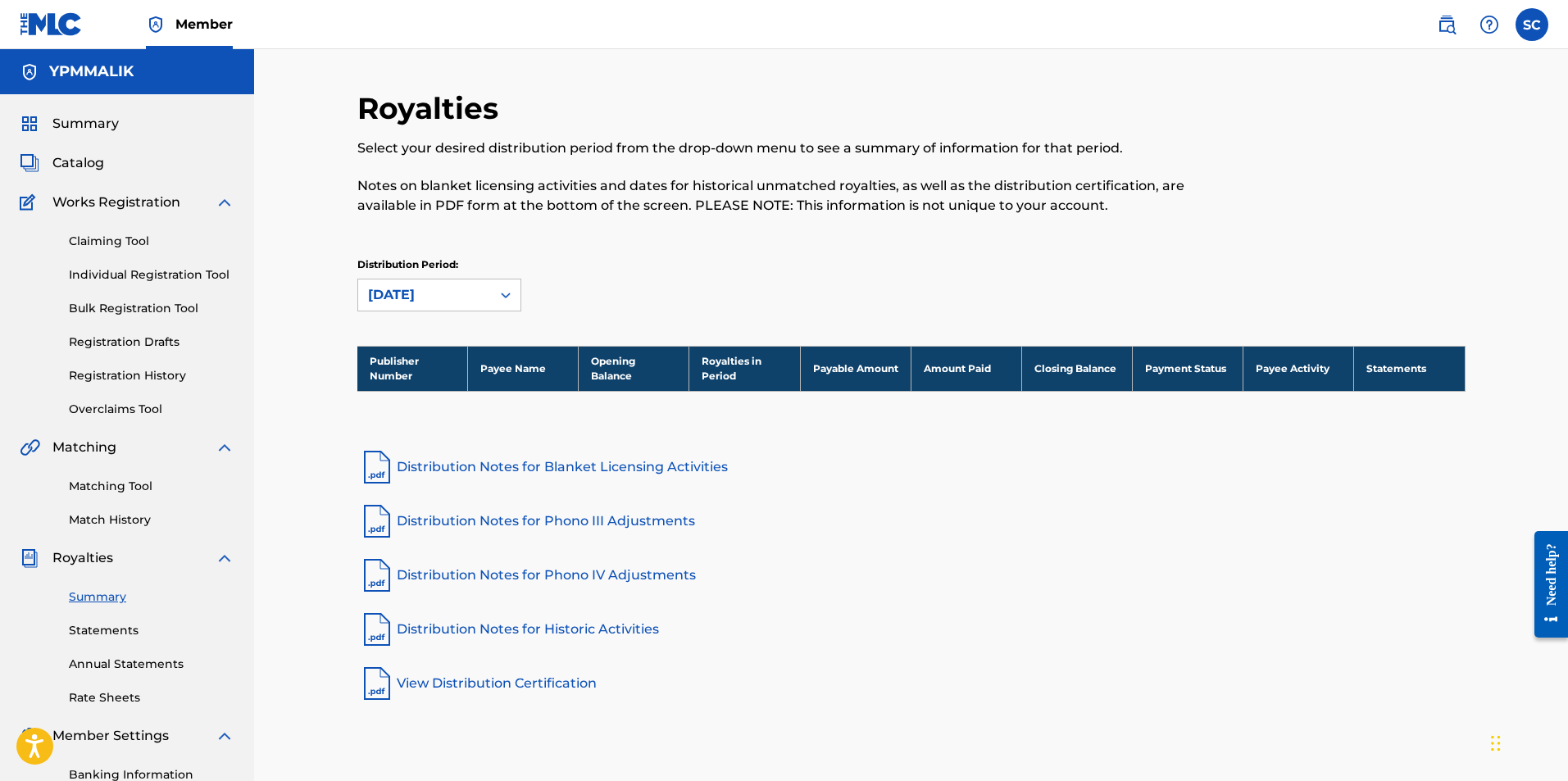
click at [540, 464] on link "Distribution Notes for Blanket Licensing Activities" at bounding box center [911, 467] width 1108 height 39
click at [397, 366] on th "Publisher Number" at bounding box center [413, 368] width 111 height 45
click at [830, 360] on th "Payable Amount" at bounding box center [855, 368] width 111 height 45
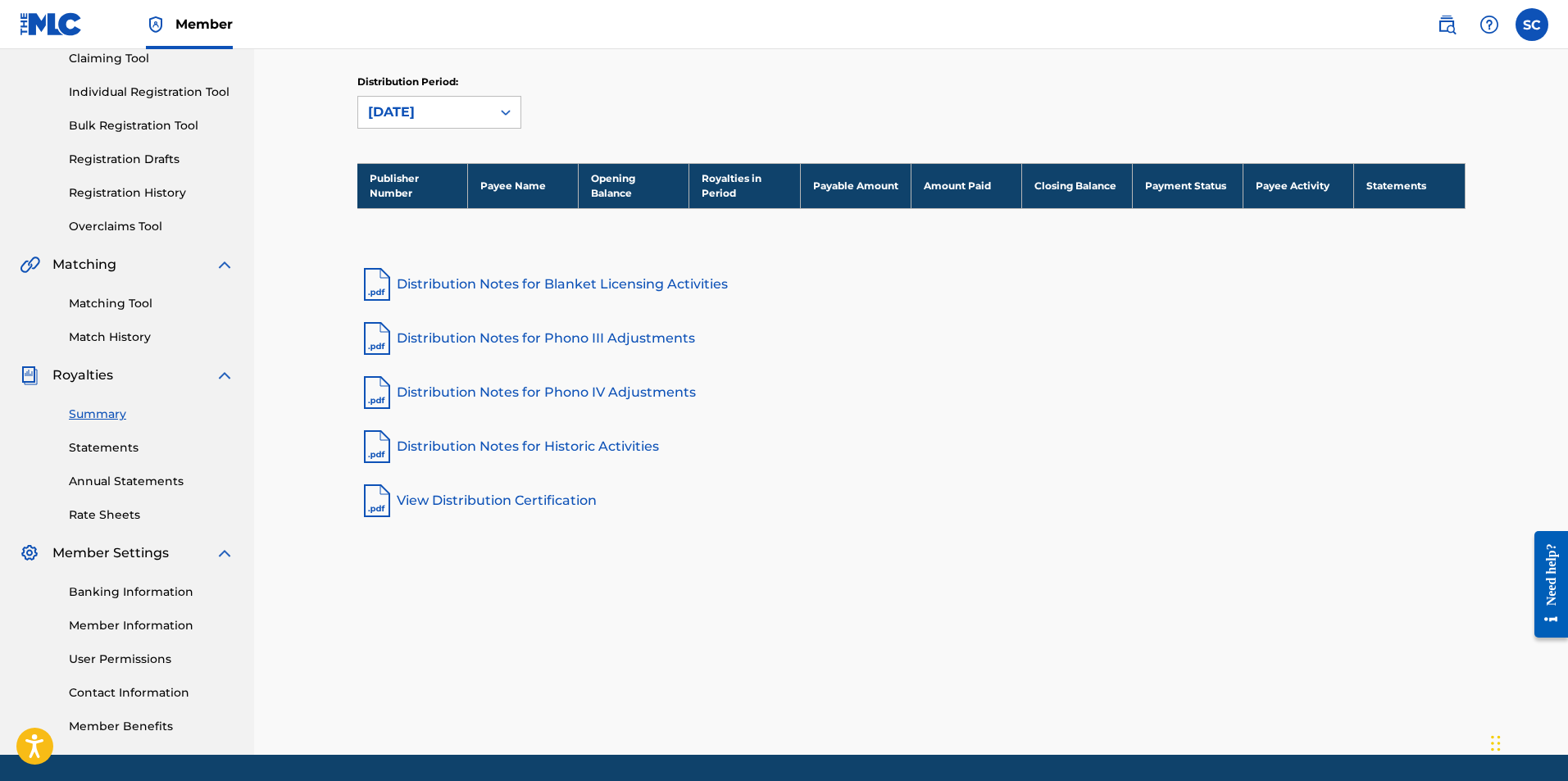
scroll to position [153, 0]
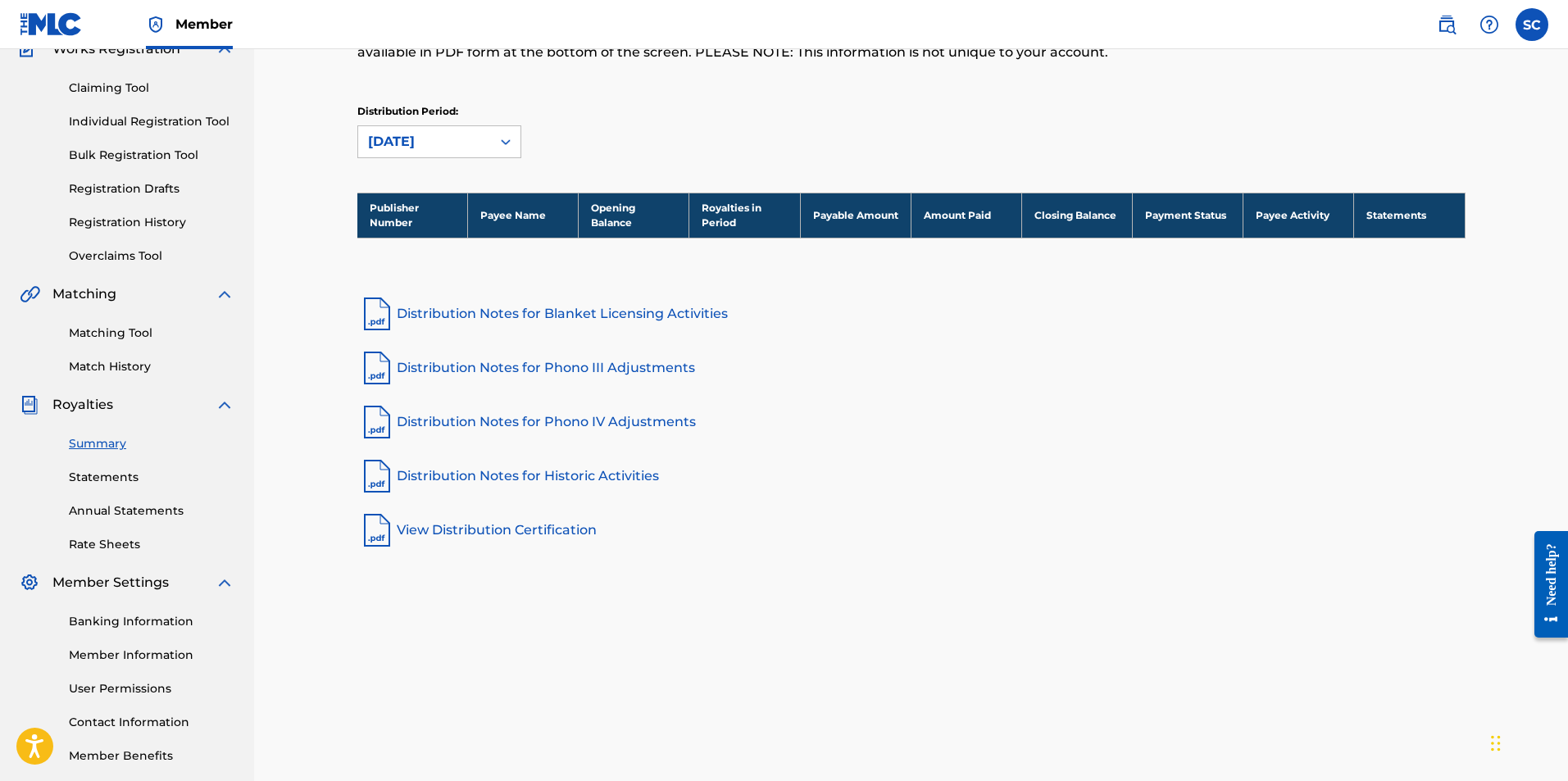
click at [179, 618] on link "Banking Information" at bounding box center [151, 622] width 166 height 18
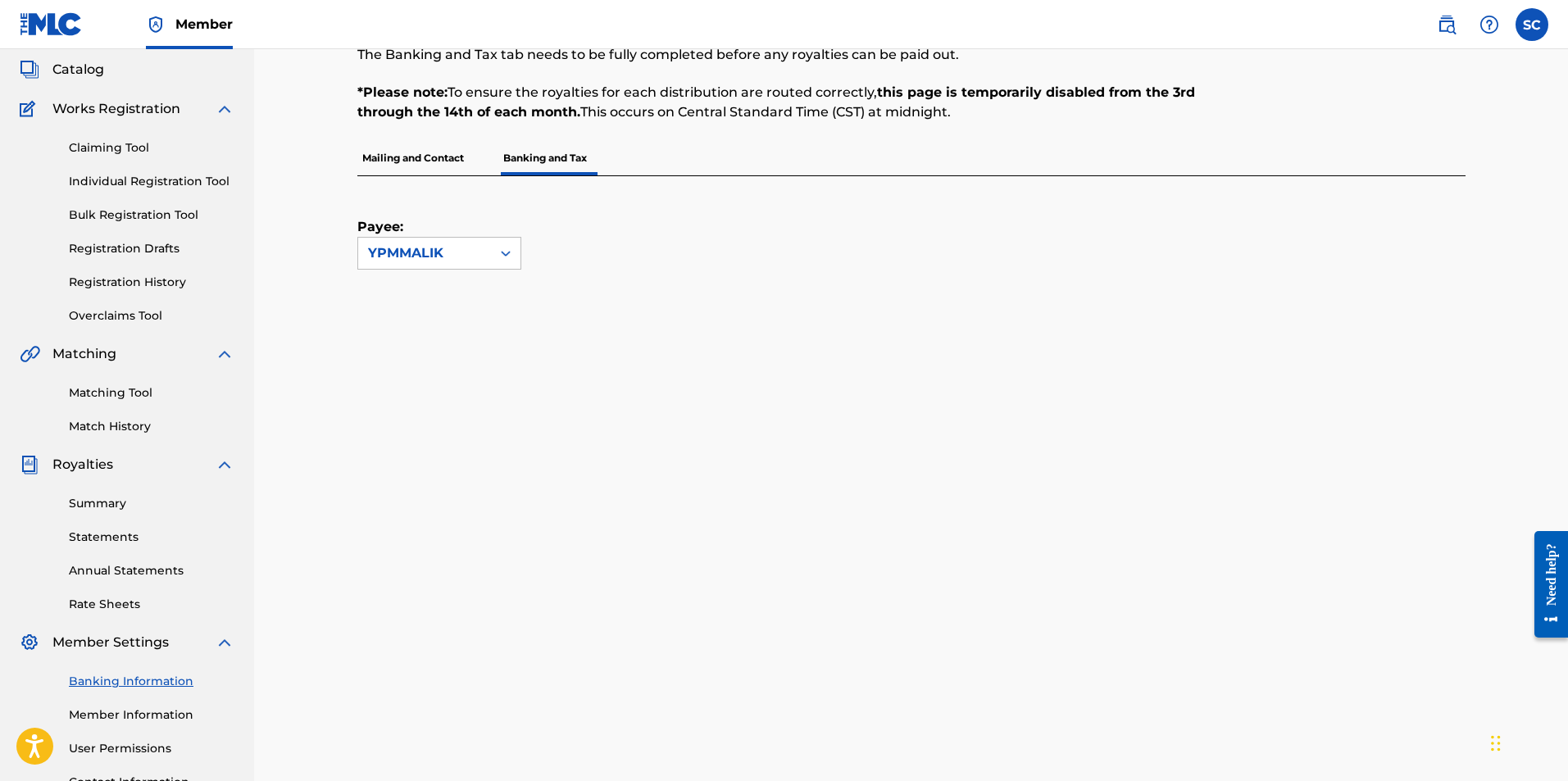
scroll to position [85, 0]
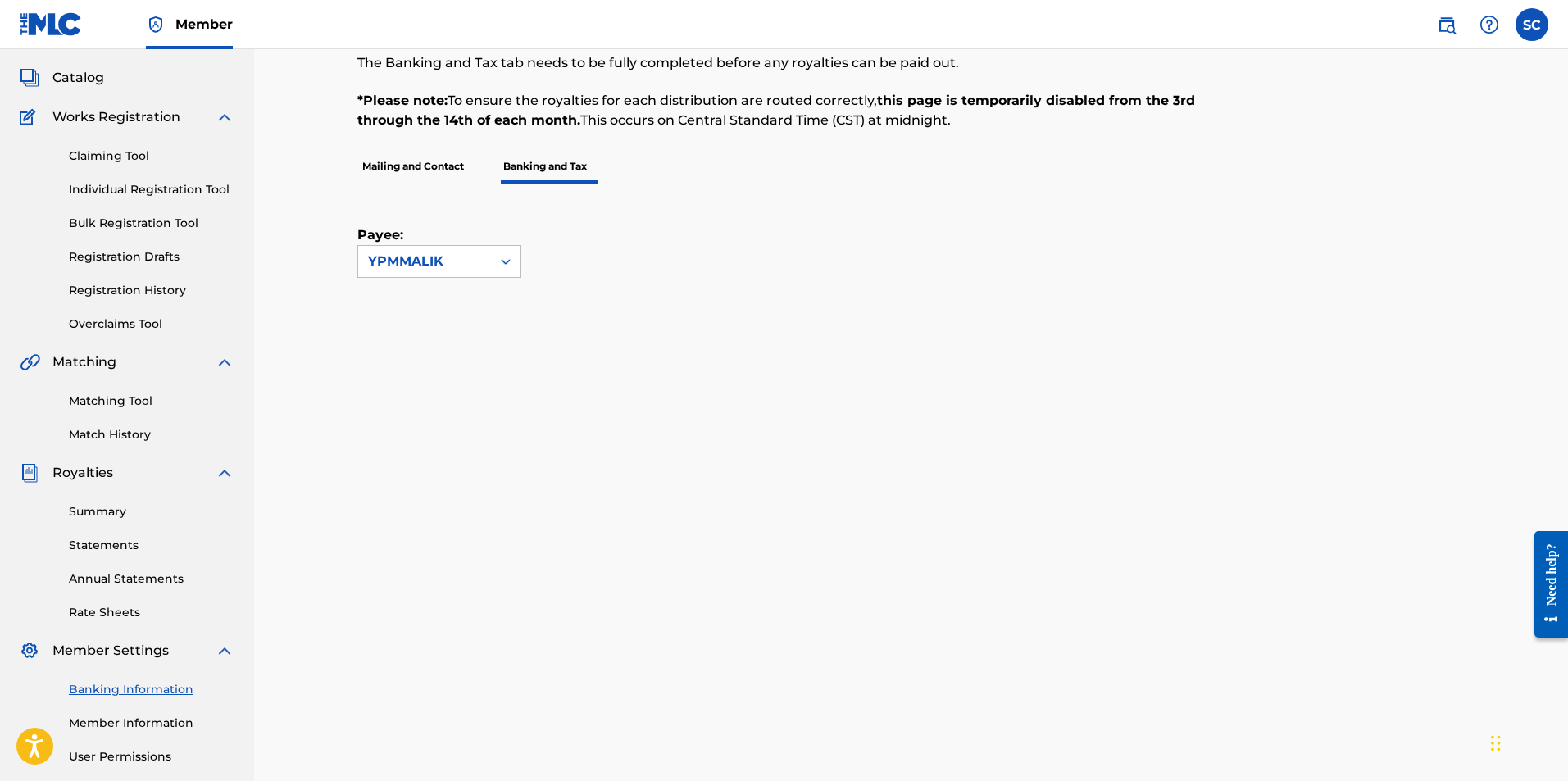
click at [417, 163] on p "Mailing and Contact" at bounding box center [414, 166] width 112 height 34
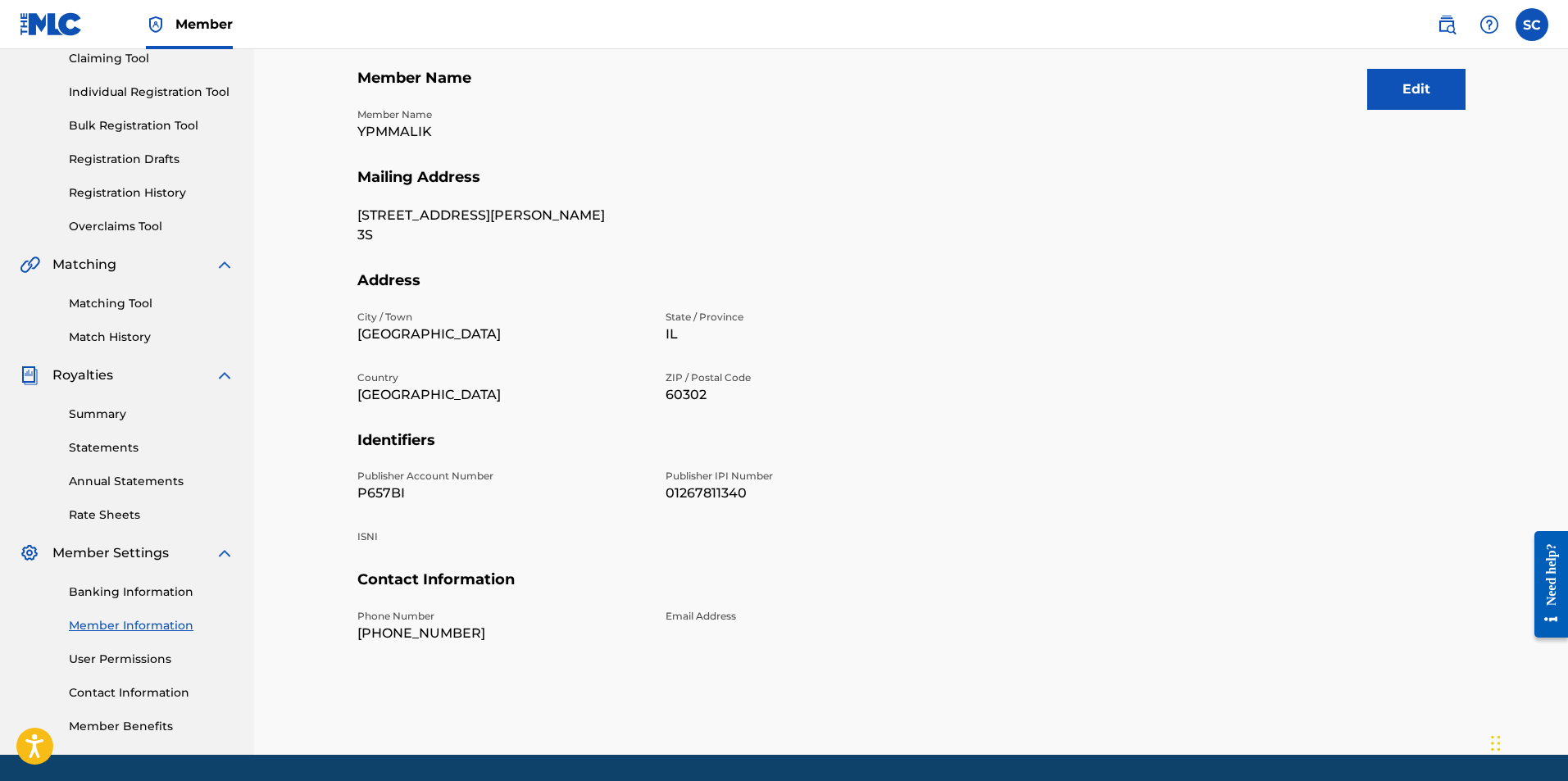
scroll to position [153, 0]
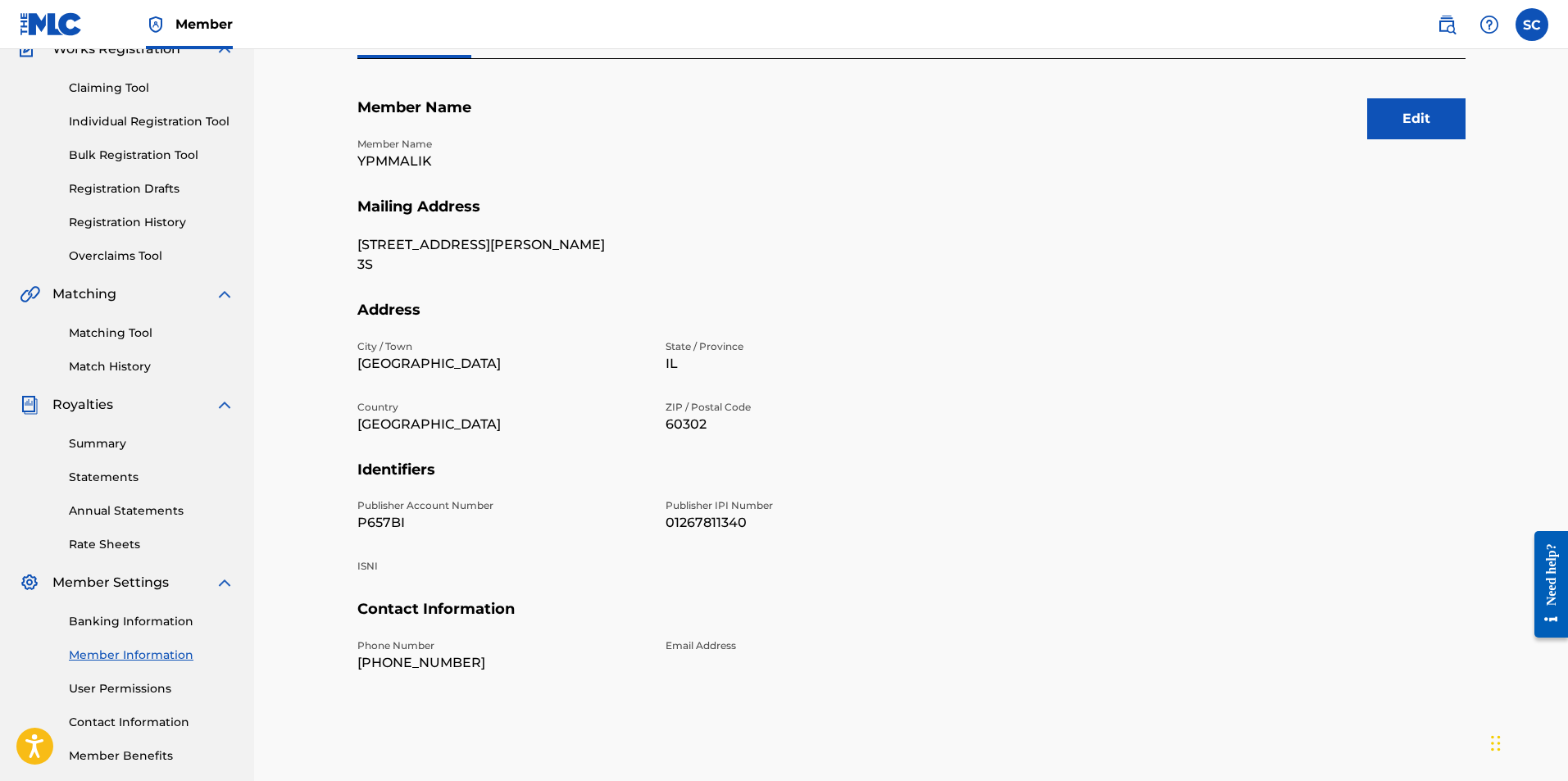
click at [137, 727] on link "Contact Information" at bounding box center [151, 722] width 166 height 18
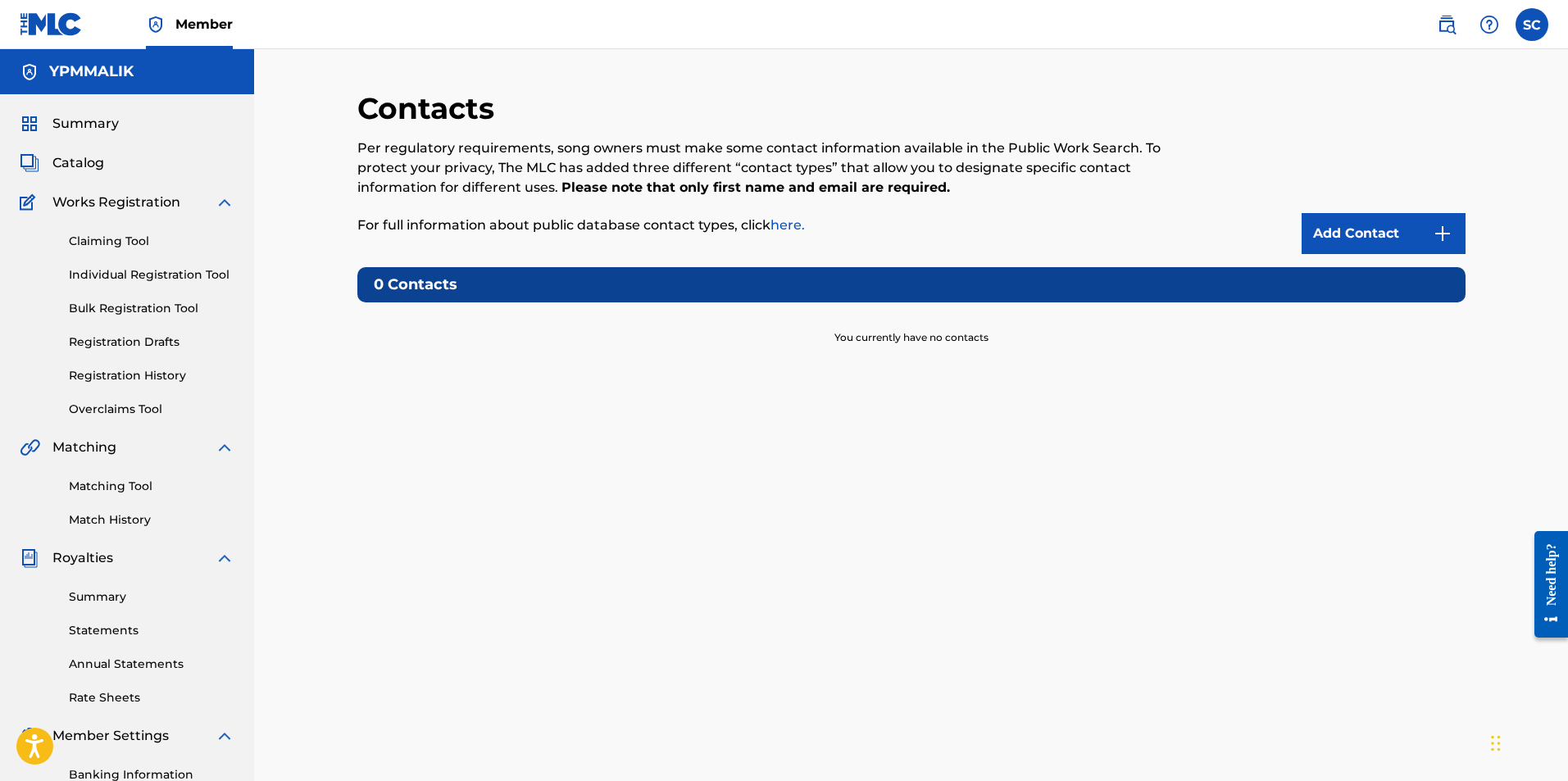
click at [81, 482] on link "Matching Tool" at bounding box center [151, 487] width 166 height 18
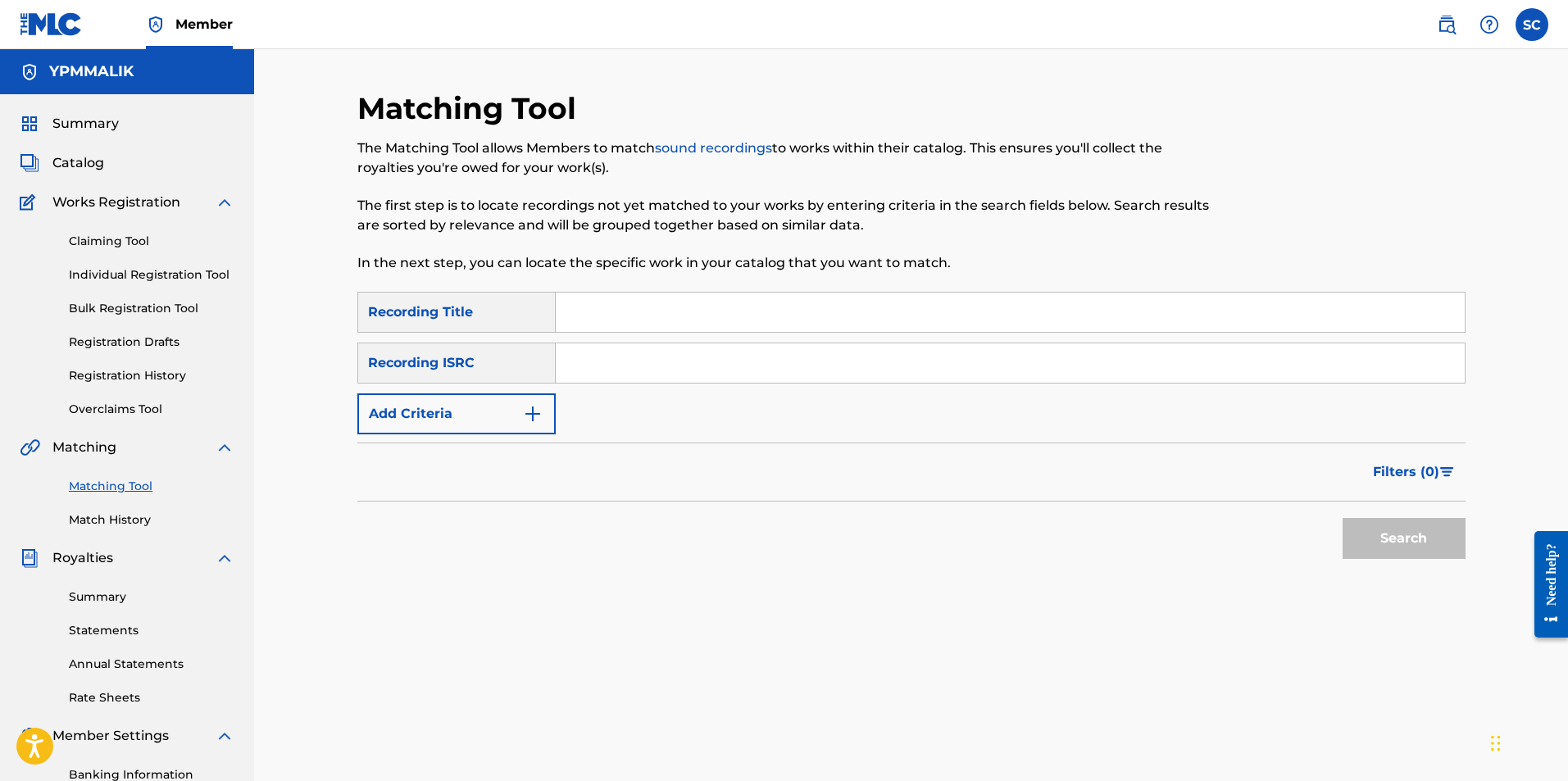
click at [98, 523] on link "Match History" at bounding box center [151, 520] width 166 height 18
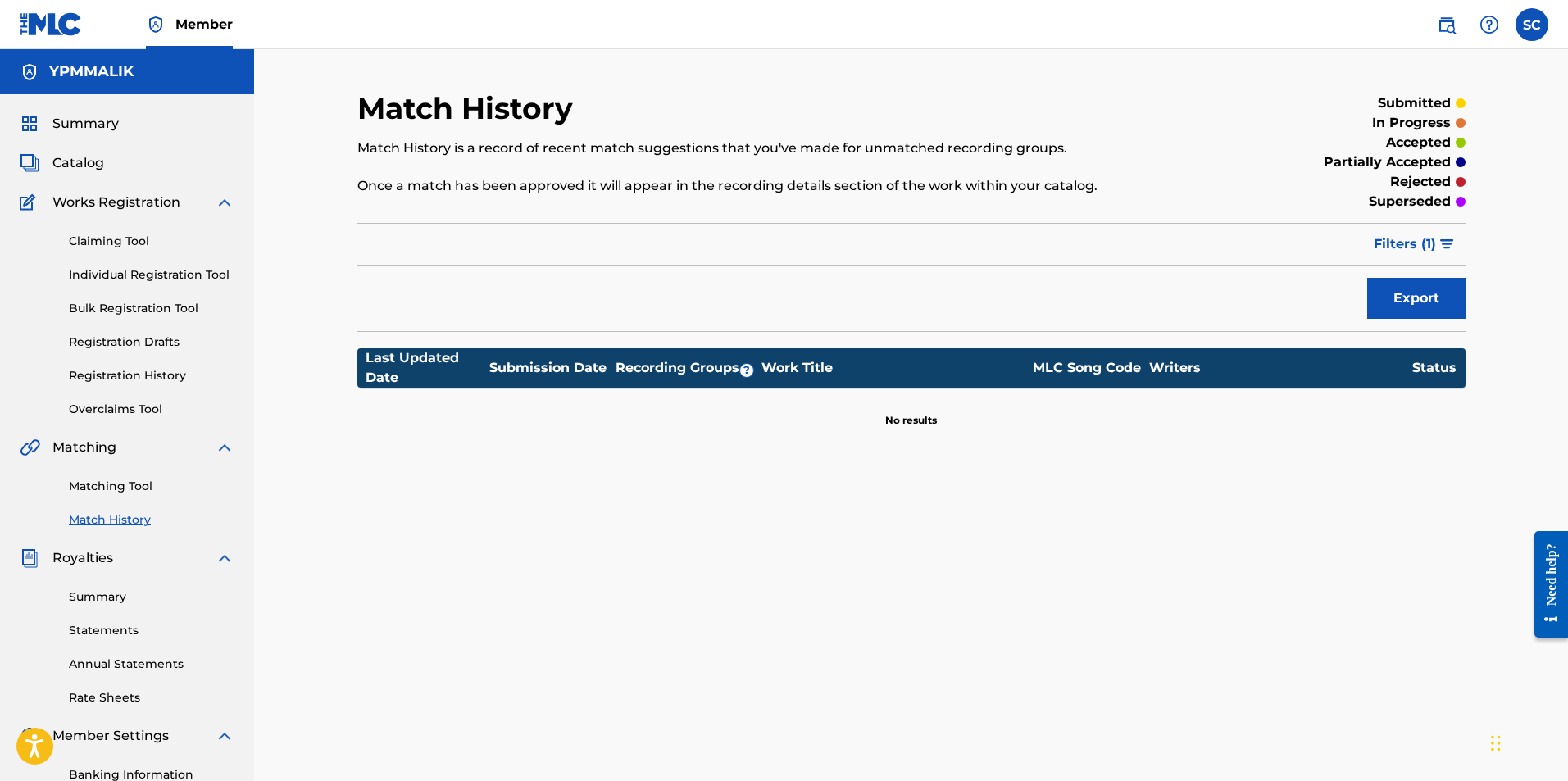
click at [103, 162] on span "Catalog" at bounding box center [78, 163] width 52 height 20
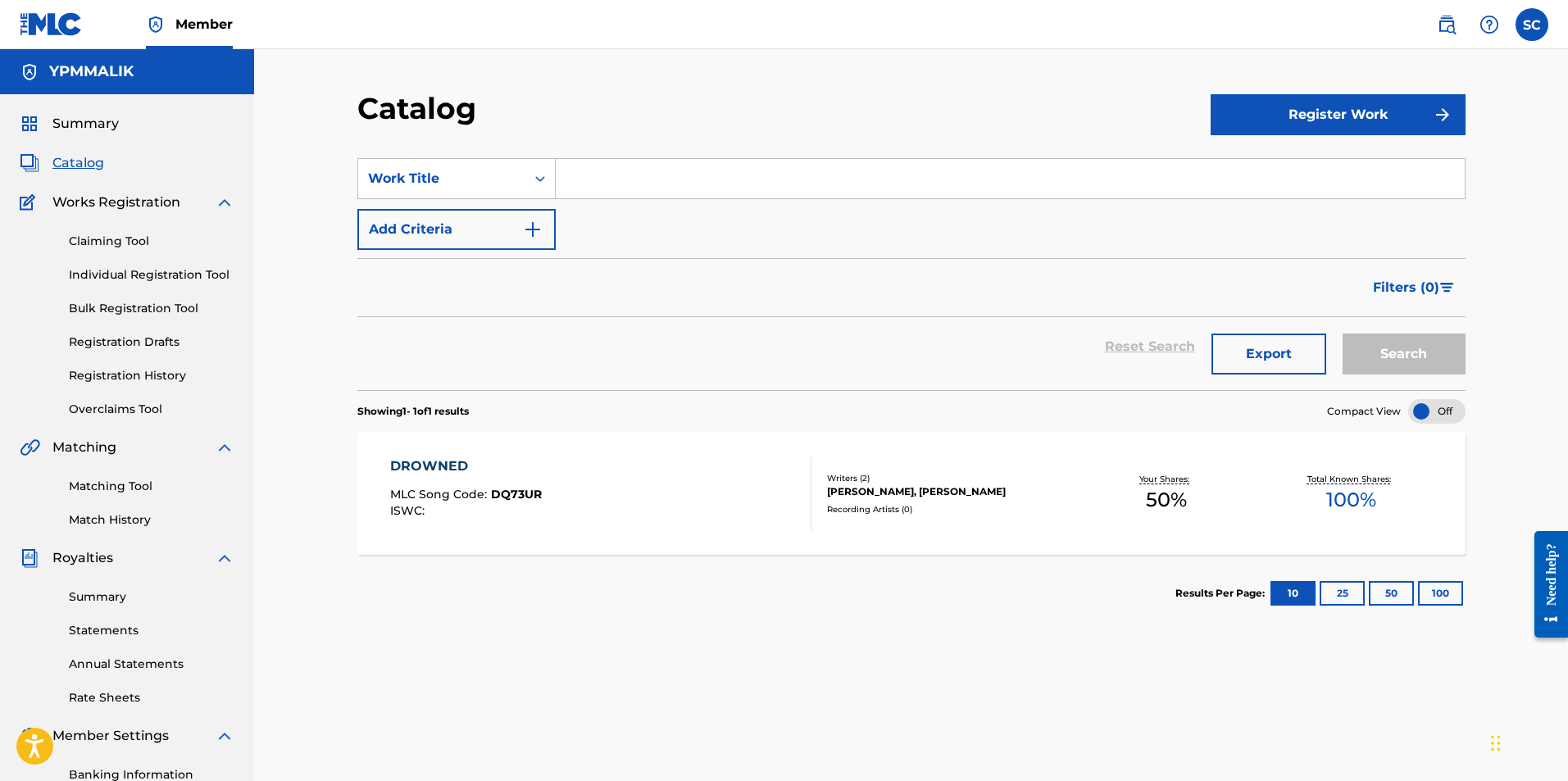
click at [589, 468] on div "DROWNED MLC Song Code : DQ73UR ISWC :" at bounding box center [601, 493] width 421 height 73
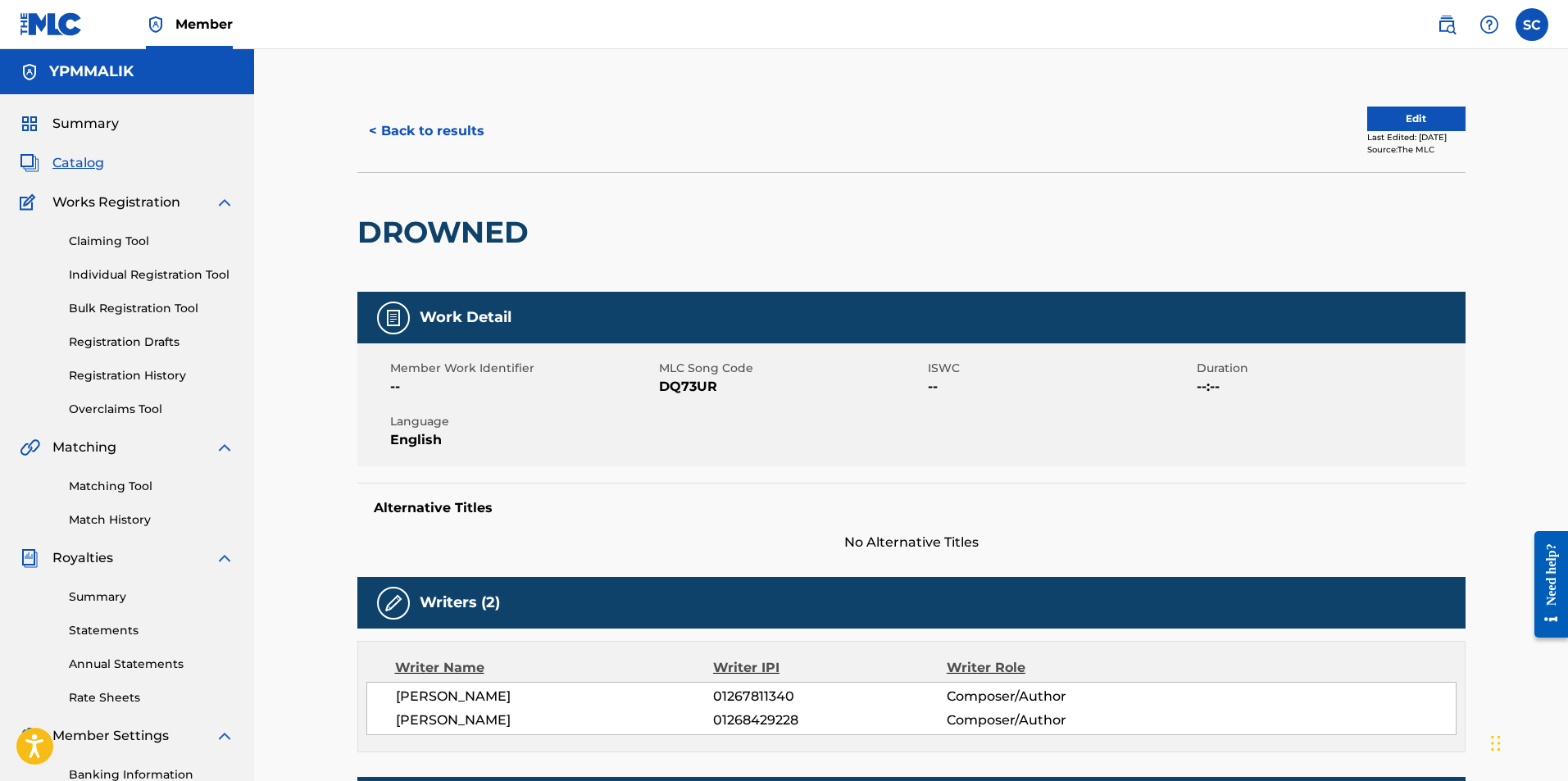
click at [419, 125] on button "< Back to results" at bounding box center [426, 131] width 138 height 41
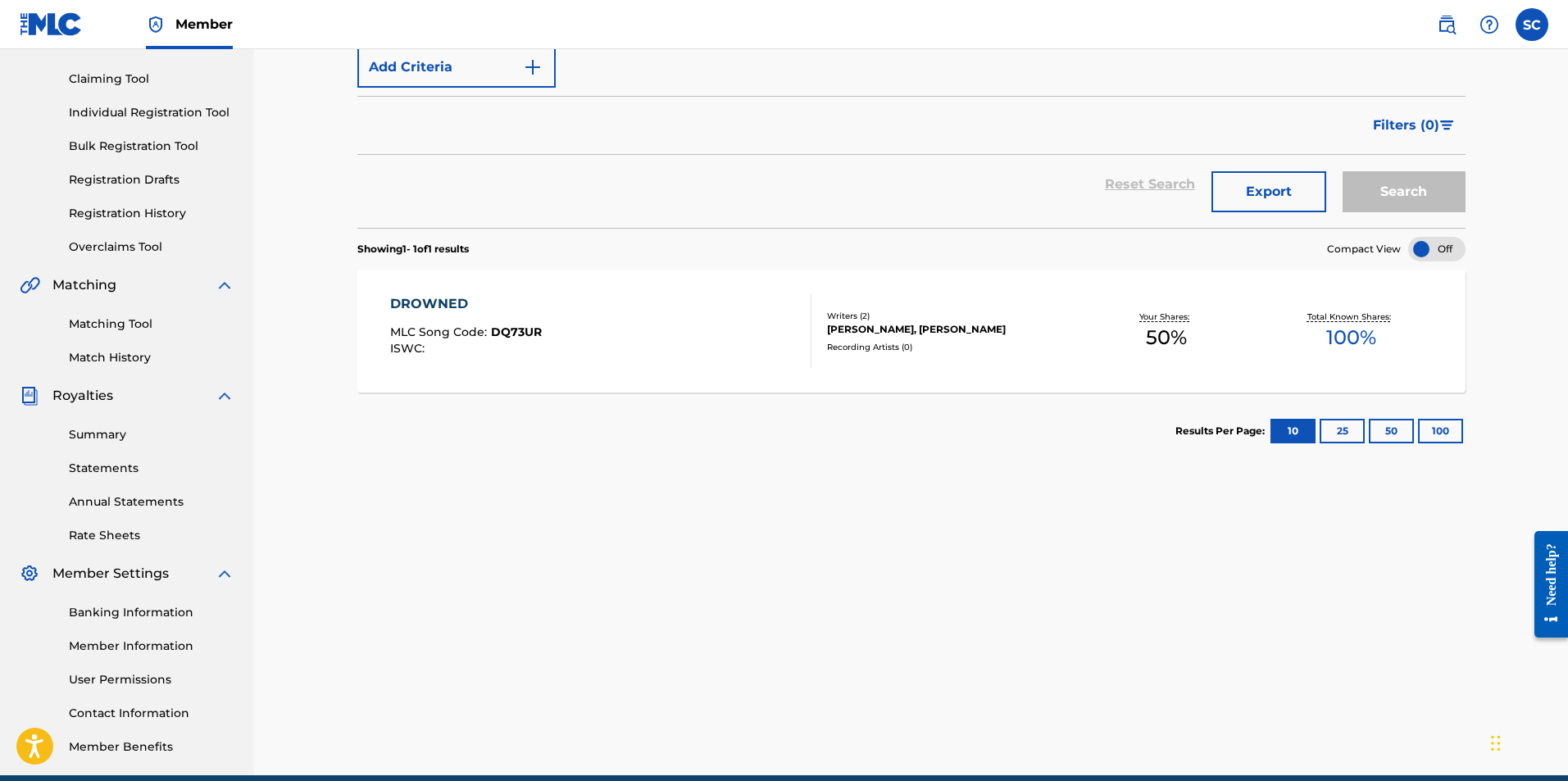
scroll to position [164, 0]
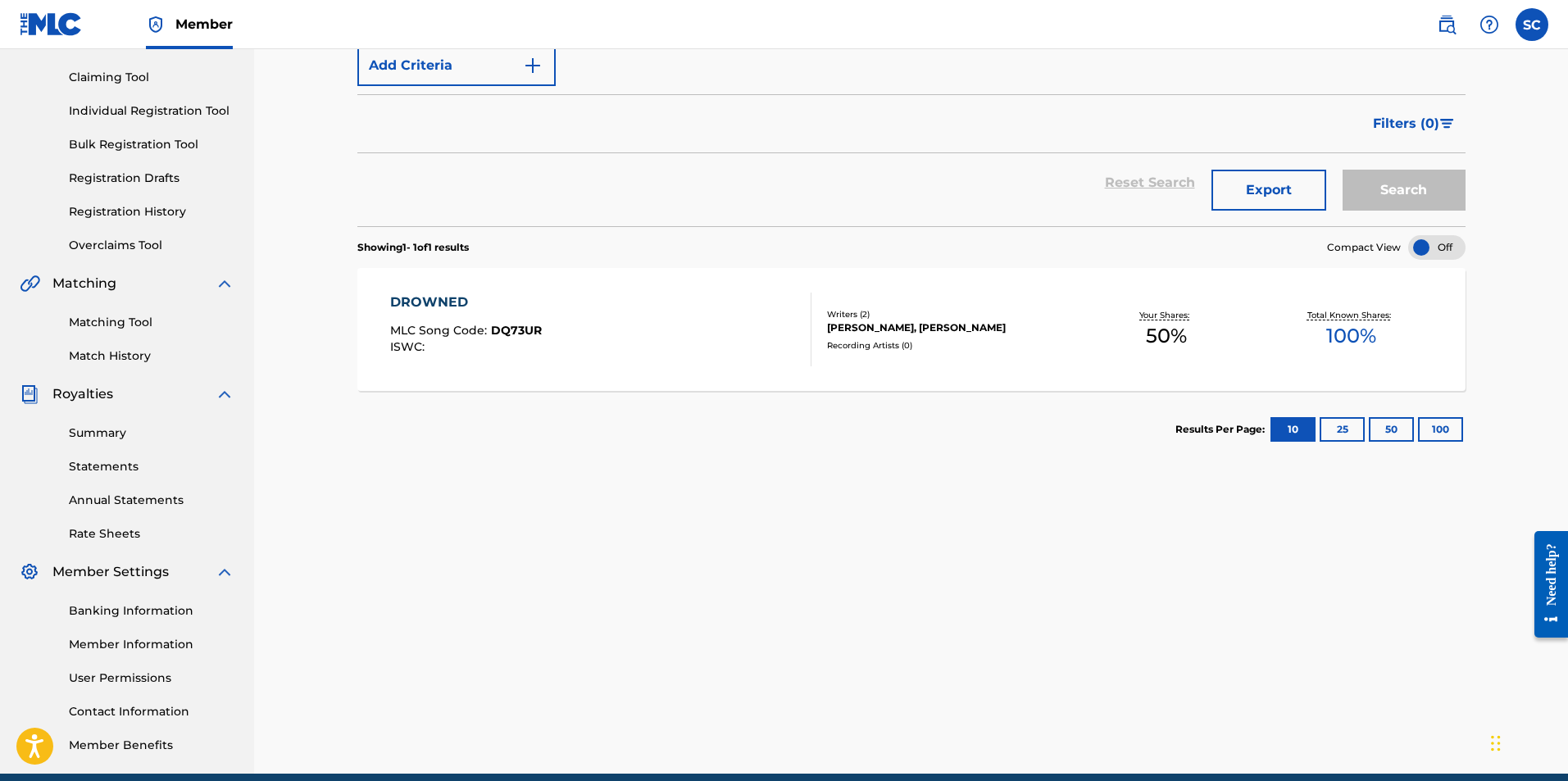
click at [118, 467] on link "Statements" at bounding box center [151, 467] width 166 height 18
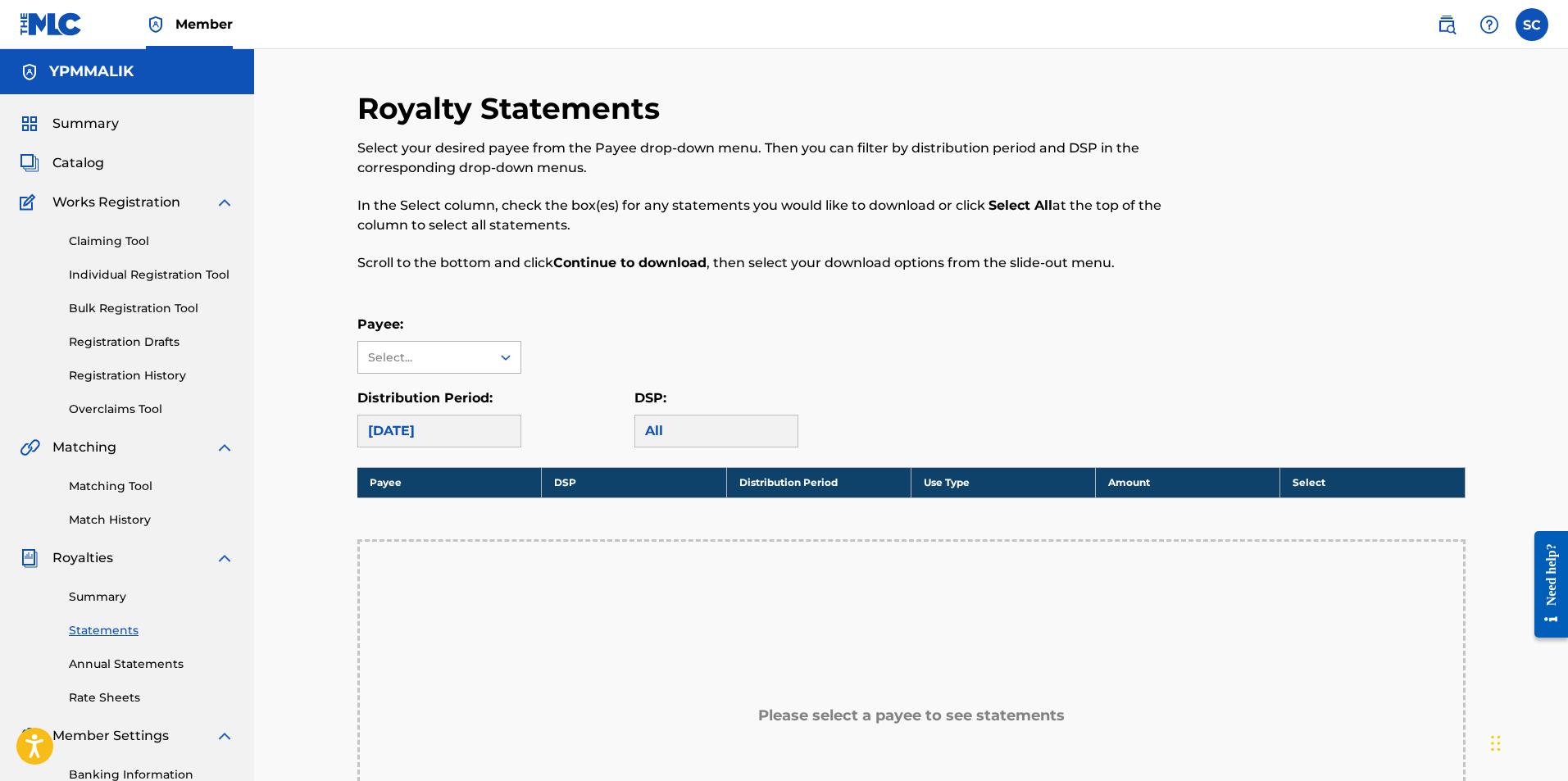
click at [491, 354] on div at bounding box center [506, 358] width 29 height 29
click at [463, 378] on div "No options" at bounding box center [439, 389] width 163 height 32
click at [443, 388] on div "No options" at bounding box center [439, 389] width 163 height 32
click at [591, 324] on div "Payee: Use Up and Down to choose options, press Enter to select the currently f…" at bounding box center [911, 344] width 1108 height 59
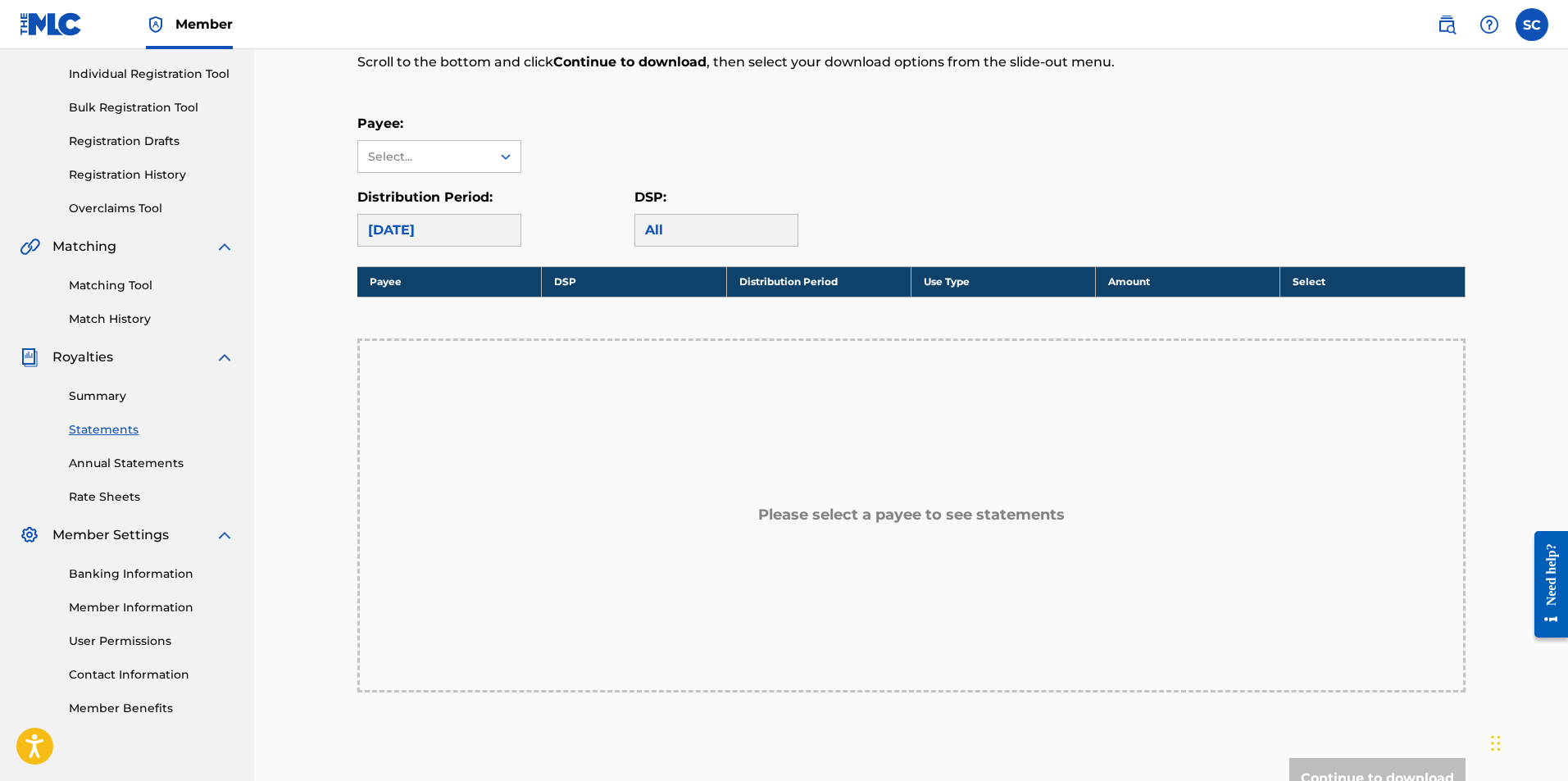
scroll to position [199, 0]
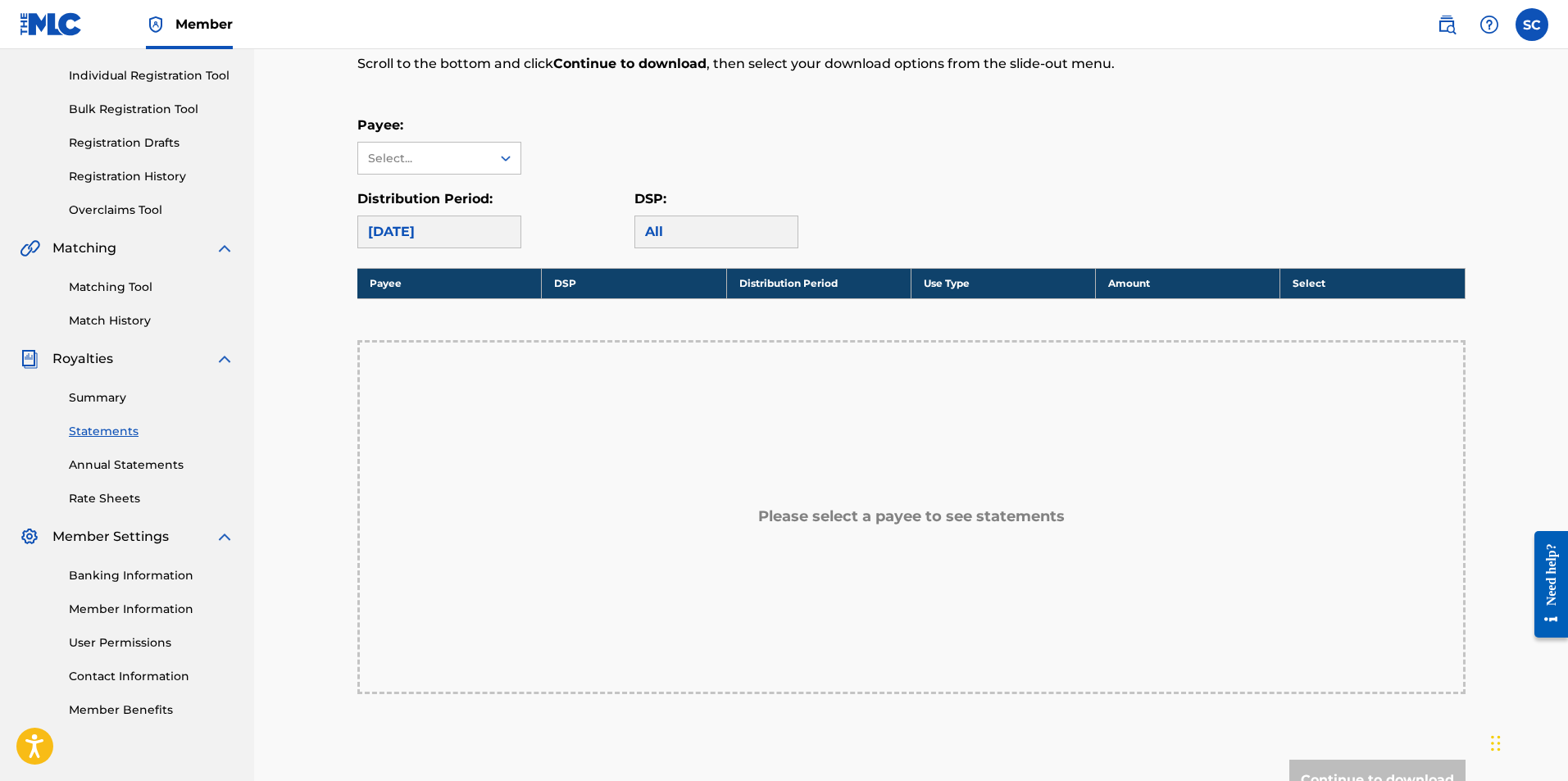
click at [124, 463] on link "Annual Statements" at bounding box center [151, 465] width 166 height 18
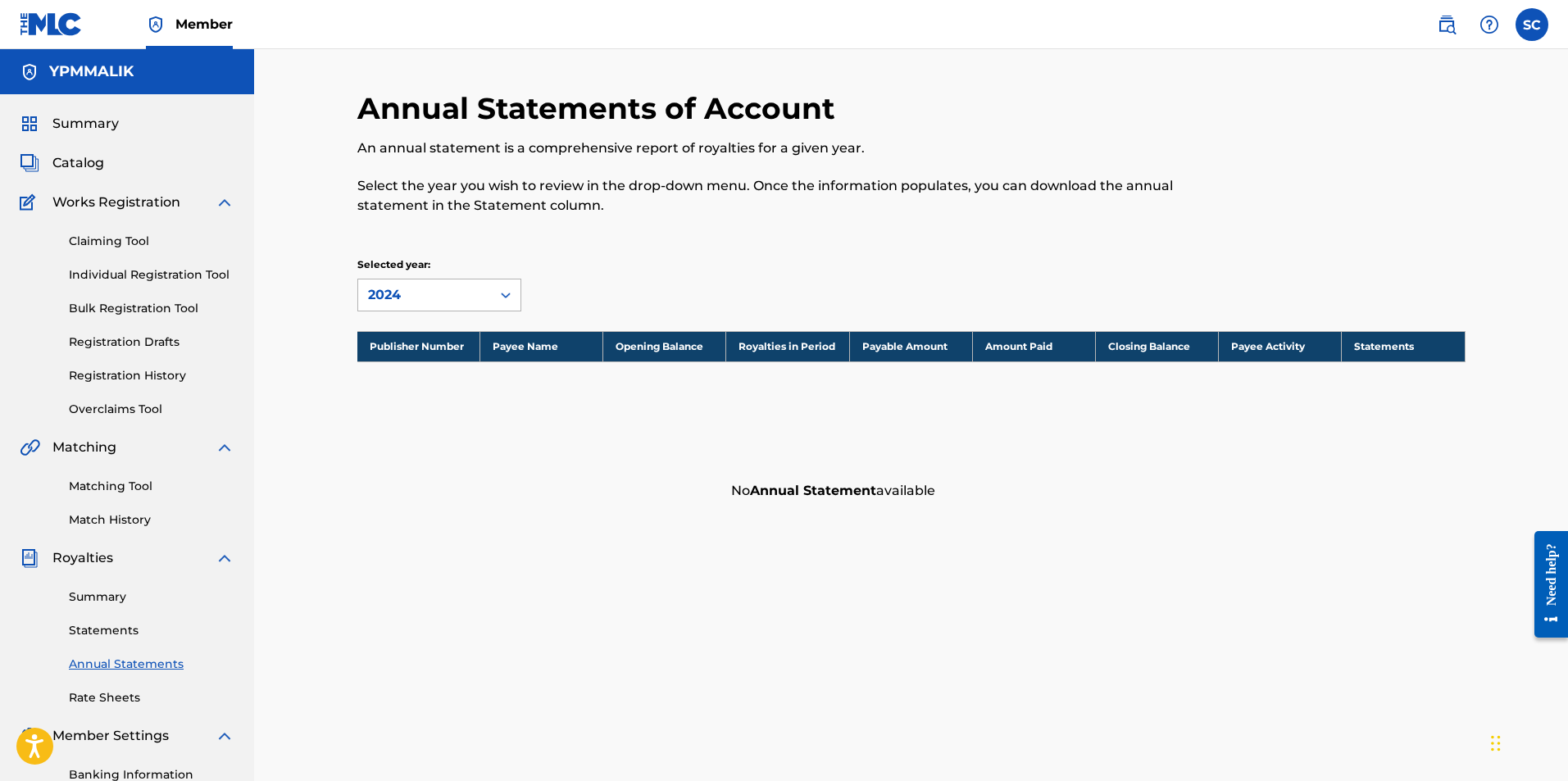
click at [478, 303] on div "2024" at bounding box center [424, 295] width 113 height 20
click at [415, 340] on div "2024" at bounding box center [439, 332] width 163 height 41
click at [688, 256] on div "Annual Statements of Account An annual statement is a comprehensive report of r…" at bounding box center [911, 299] width 1108 height 418
click at [119, 694] on link "Rate Sheets" at bounding box center [151, 698] width 166 height 18
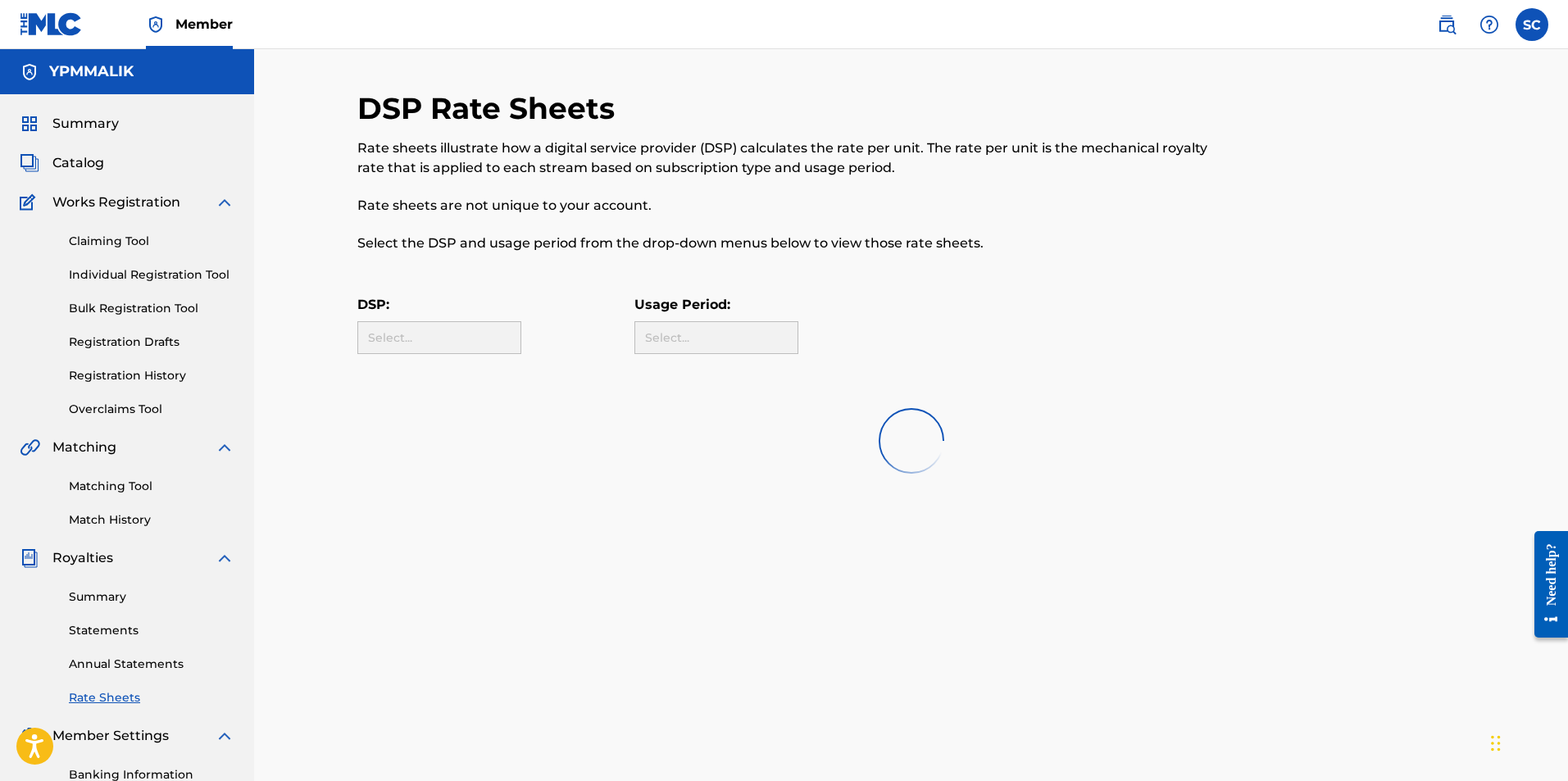
click at [122, 597] on link "Summary" at bounding box center [151, 598] width 166 height 18
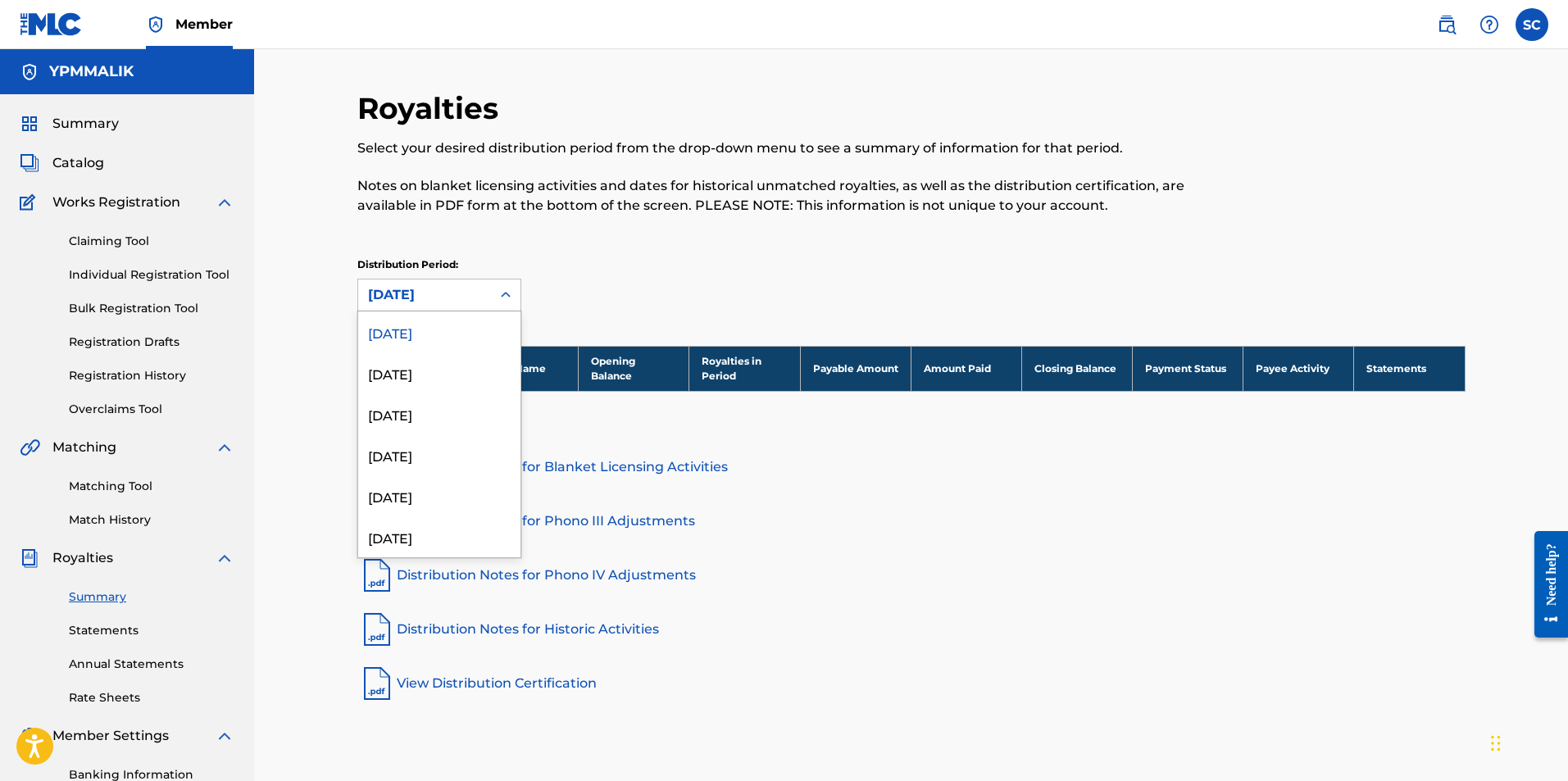
click at [513, 303] on div at bounding box center [506, 295] width 29 height 29
click at [840, 211] on p "Notes on blanket licensing activities and dates for historical unmatched royalt…" at bounding box center [784, 196] width 854 height 39
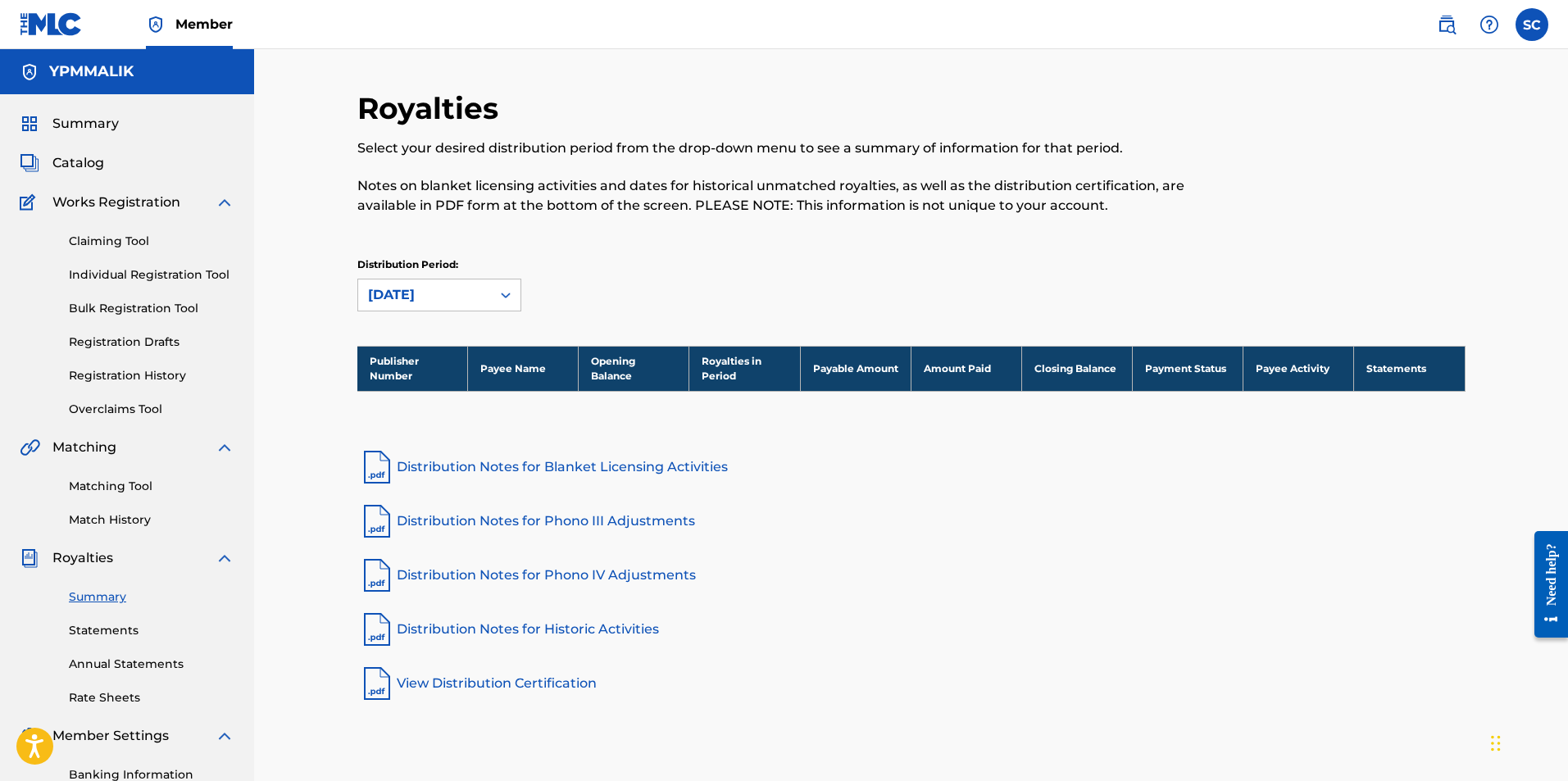
click at [525, 686] on link "View Distribution Certification" at bounding box center [911, 683] width 1108 height 39
click at [558, 578] on link "Distribution Notes for Phono IV Adjustments" at bounding box center [911, 575] width 1108 height 39
click at [532, 468] on link "Distribution Notes for Blanket Licensing Activities" at bounding box center [911, 467] width 1108 height 39
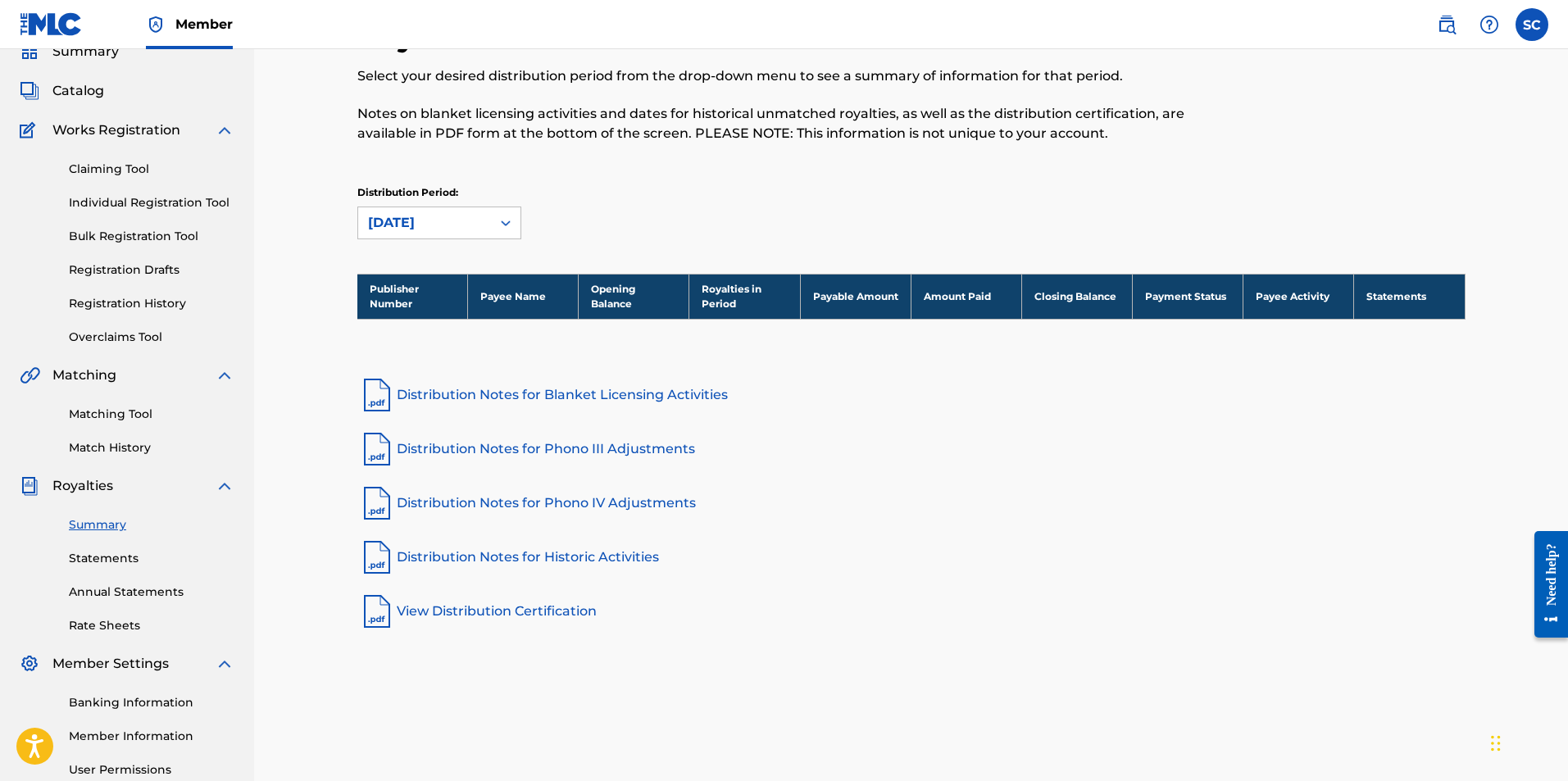
scroll to position [164, 0]
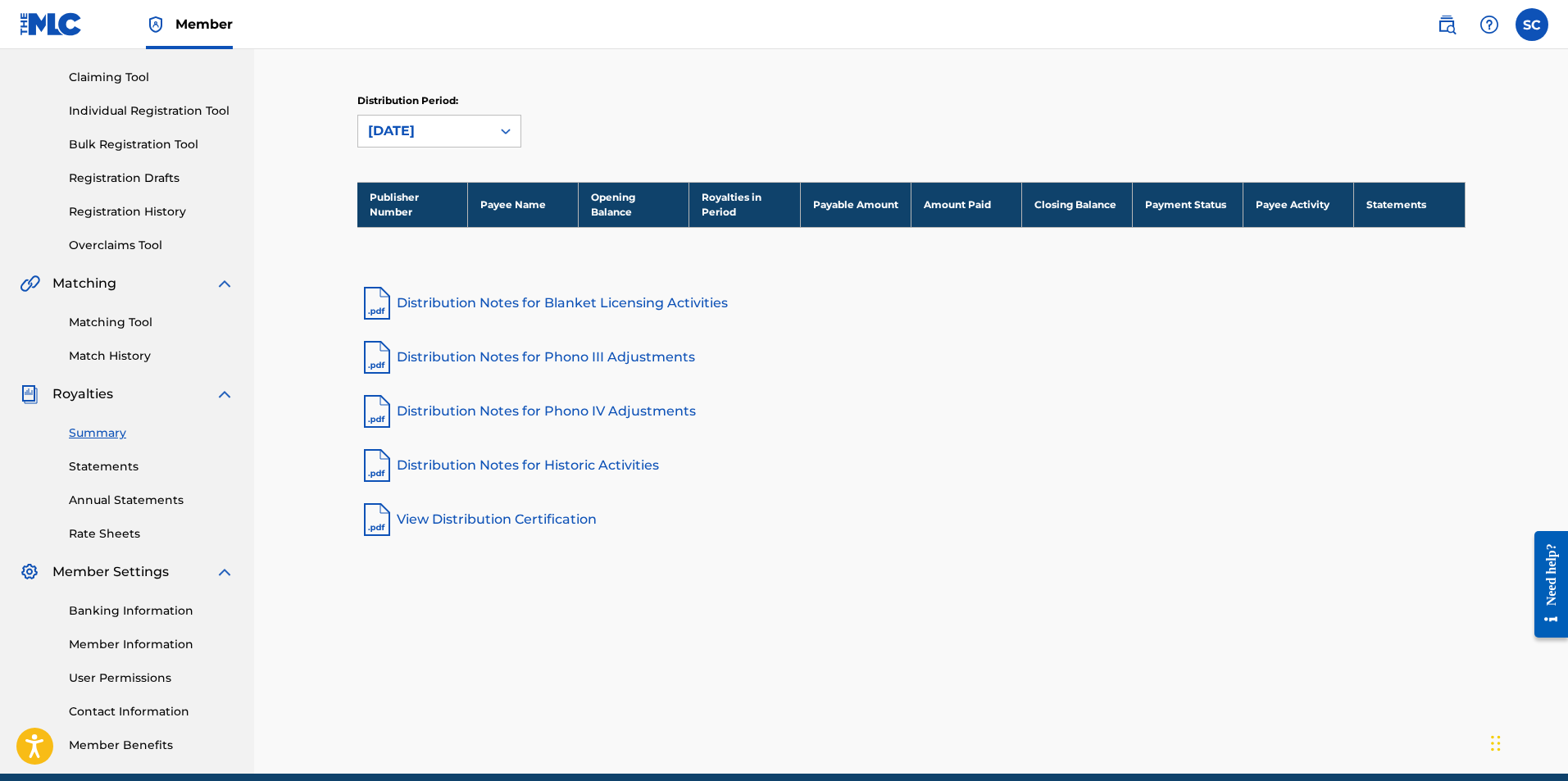
click at [103, 464] on link "Statements" at bounding box center [151, 467] width 166 height 18
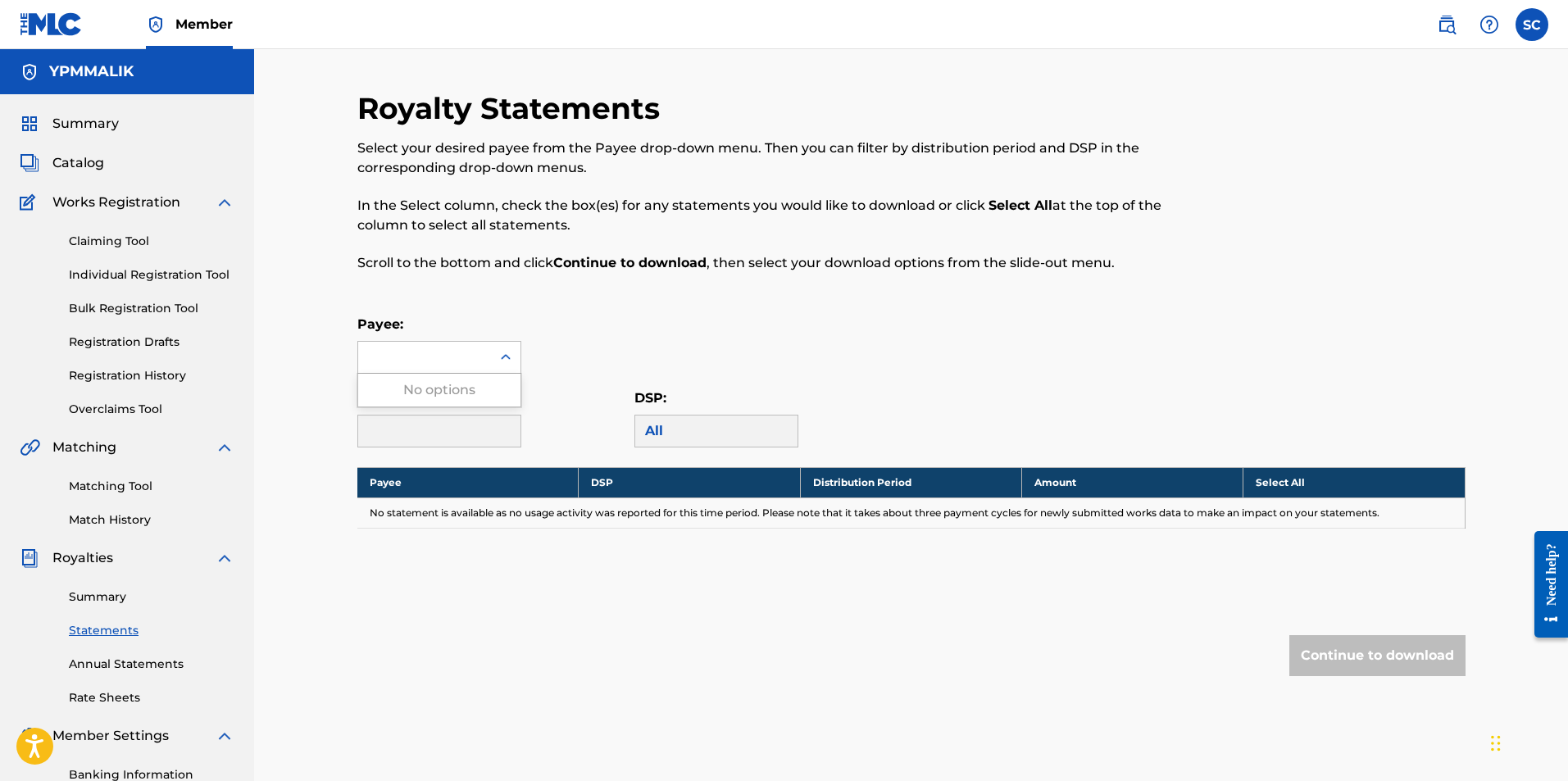
click at [441, 362] on div at bounding box center [423, 358] width 132 height 31
click at [772, 342] on div "Payee: Use Up and Down to choose options, press Enter to select the currently f…" at bounding box center [911, 344] width 1108 height 59
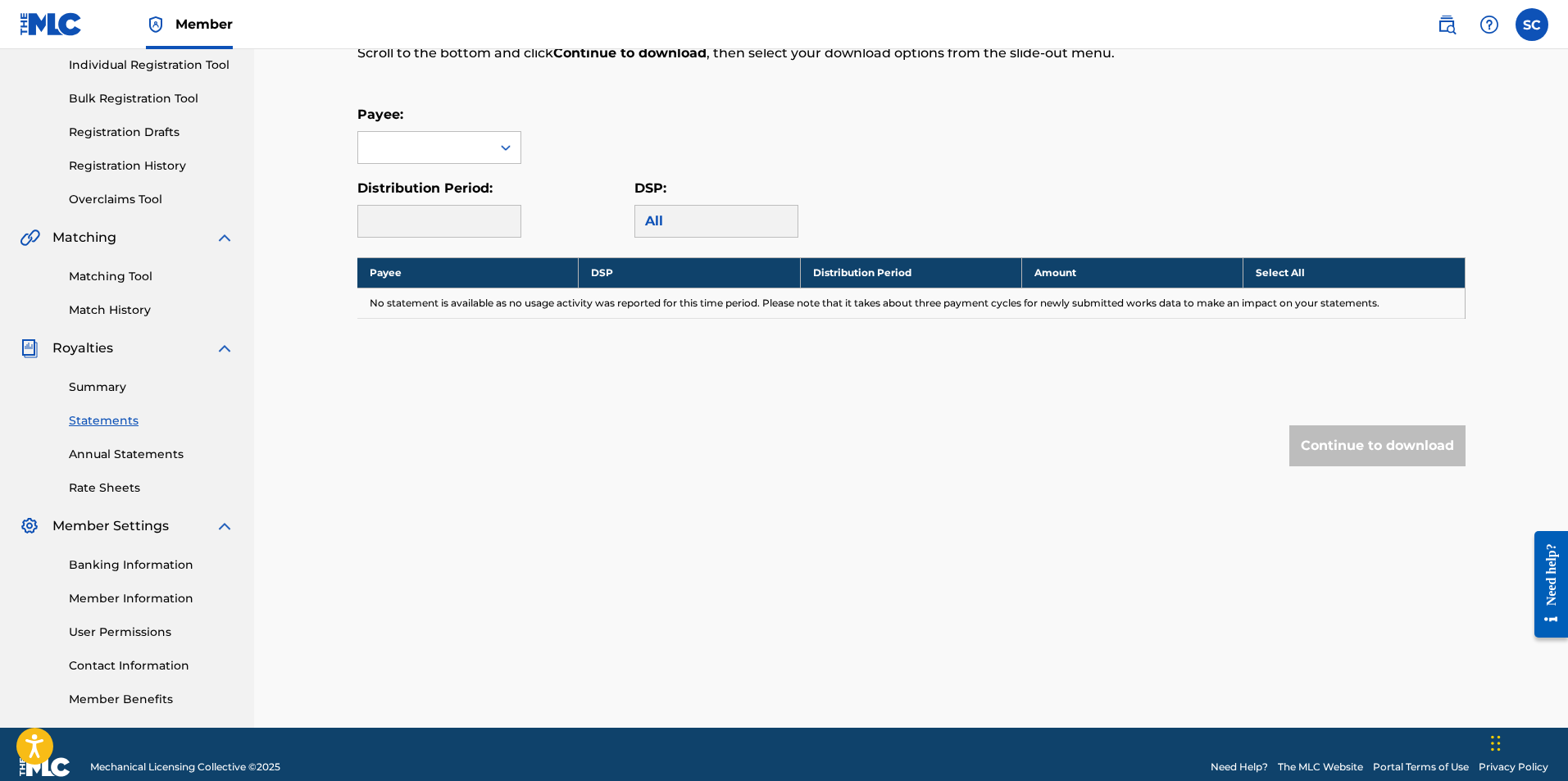
scroll to position [235, 0]
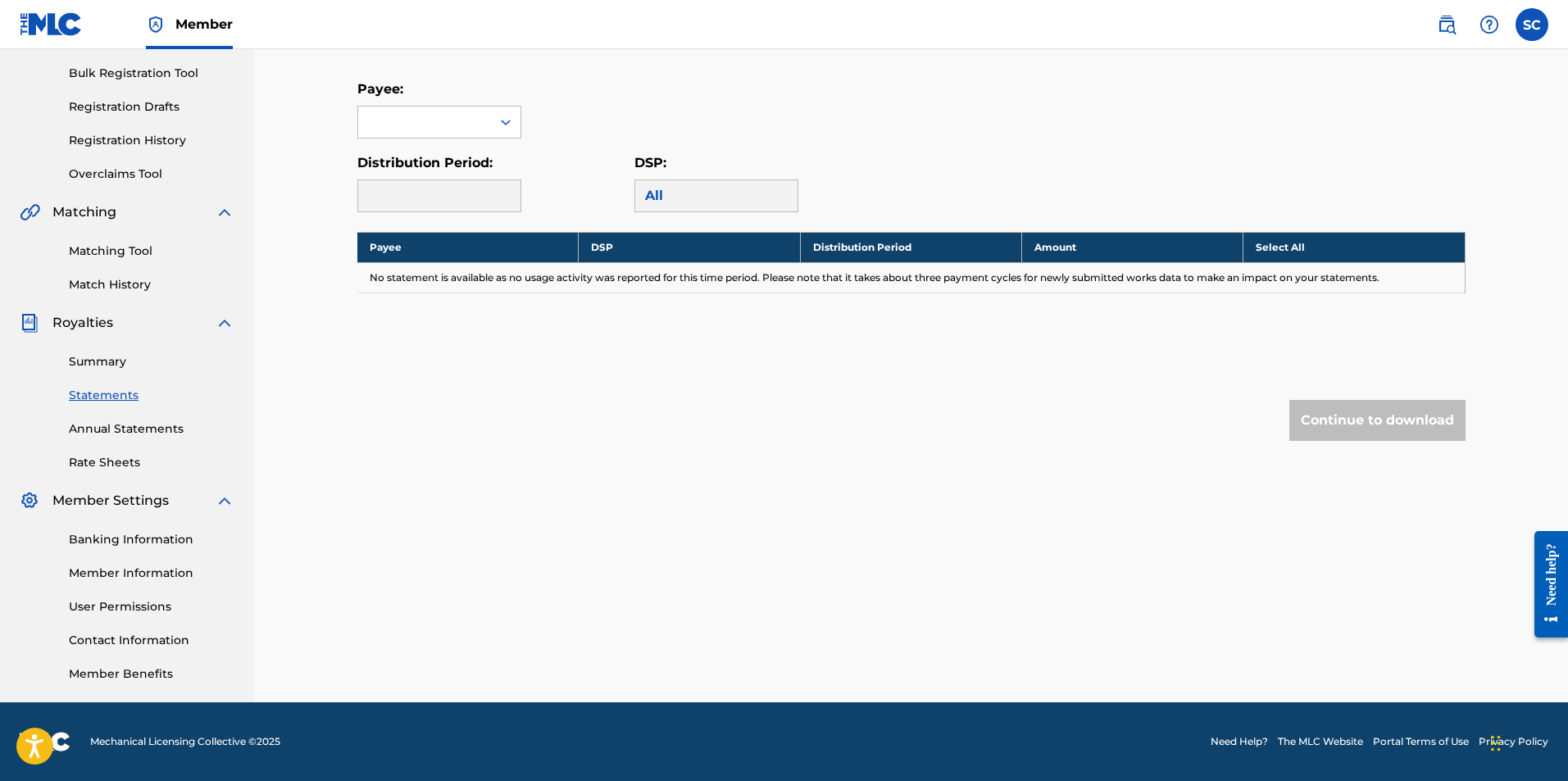
click at [164, 539] on link "Banking Information" at bounding box center [151, 540] width 166 height 18
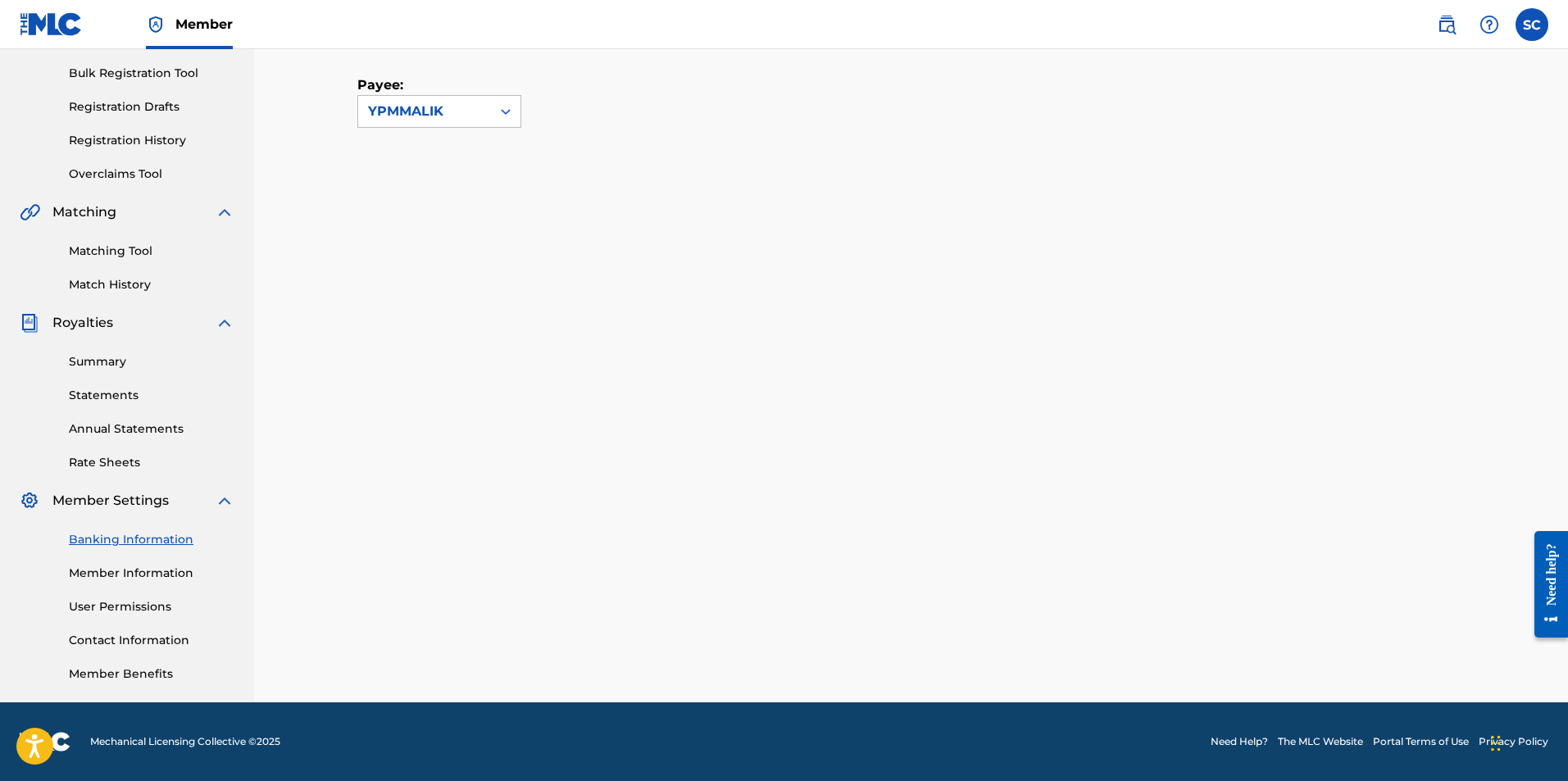
scroll to position [235, 0]
click at [141, 578] on link "Member Information" at bounding box center [151, 573] width 166 height 18
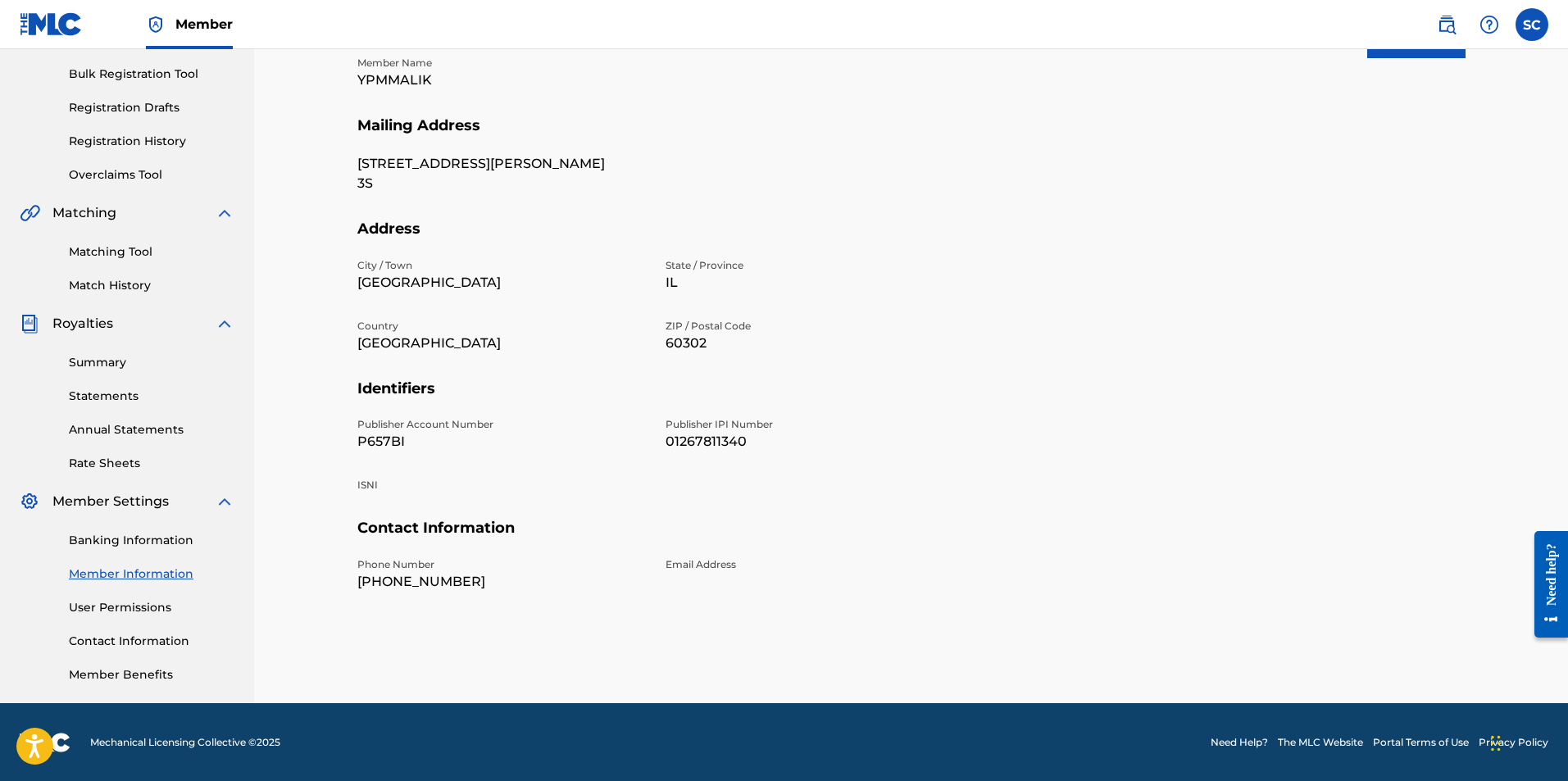
scroll to position [235, 0]
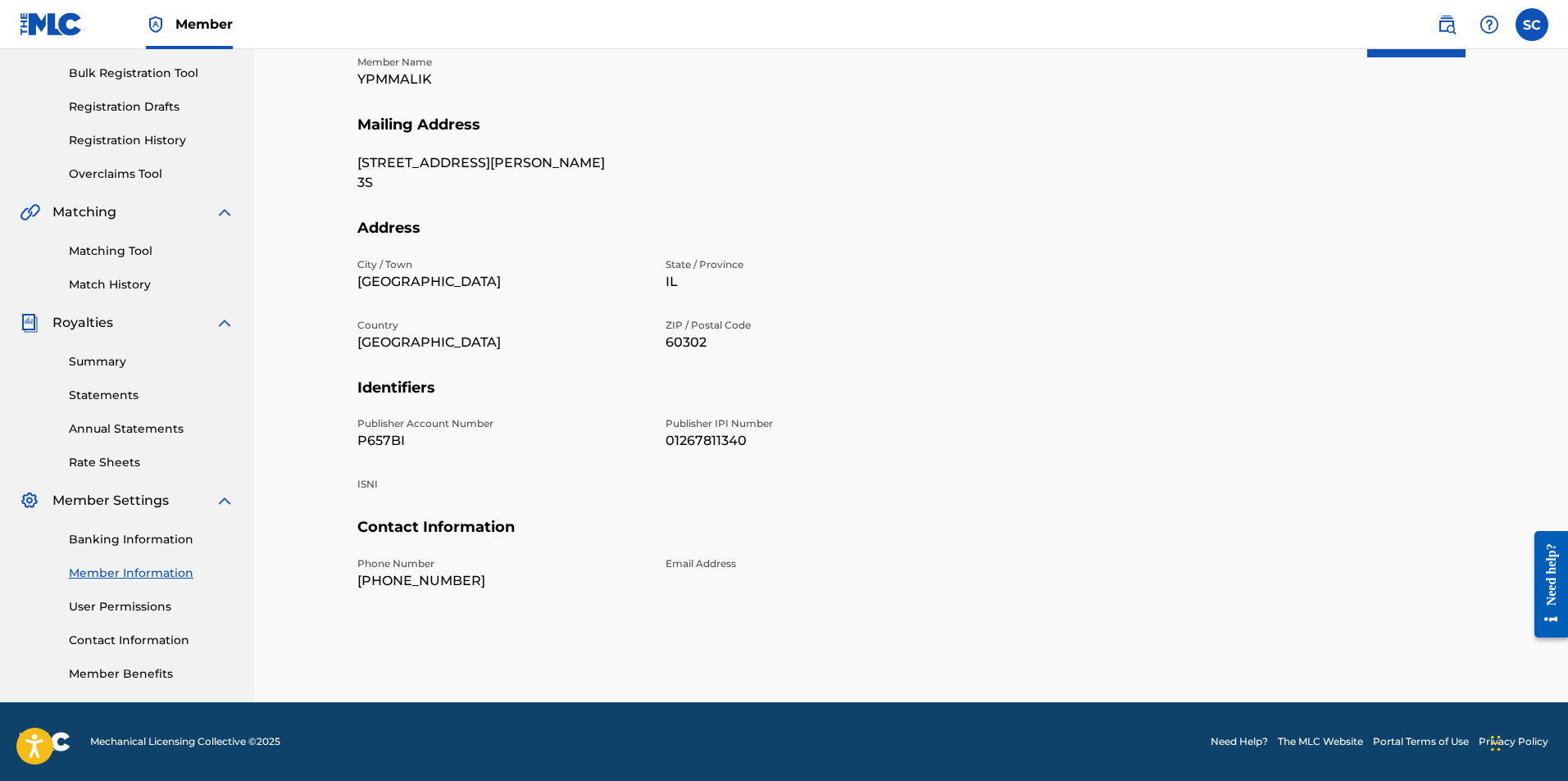
click at [126, 609] on link "User Permissions" at bounding box center [151, 608] width 166 height 18
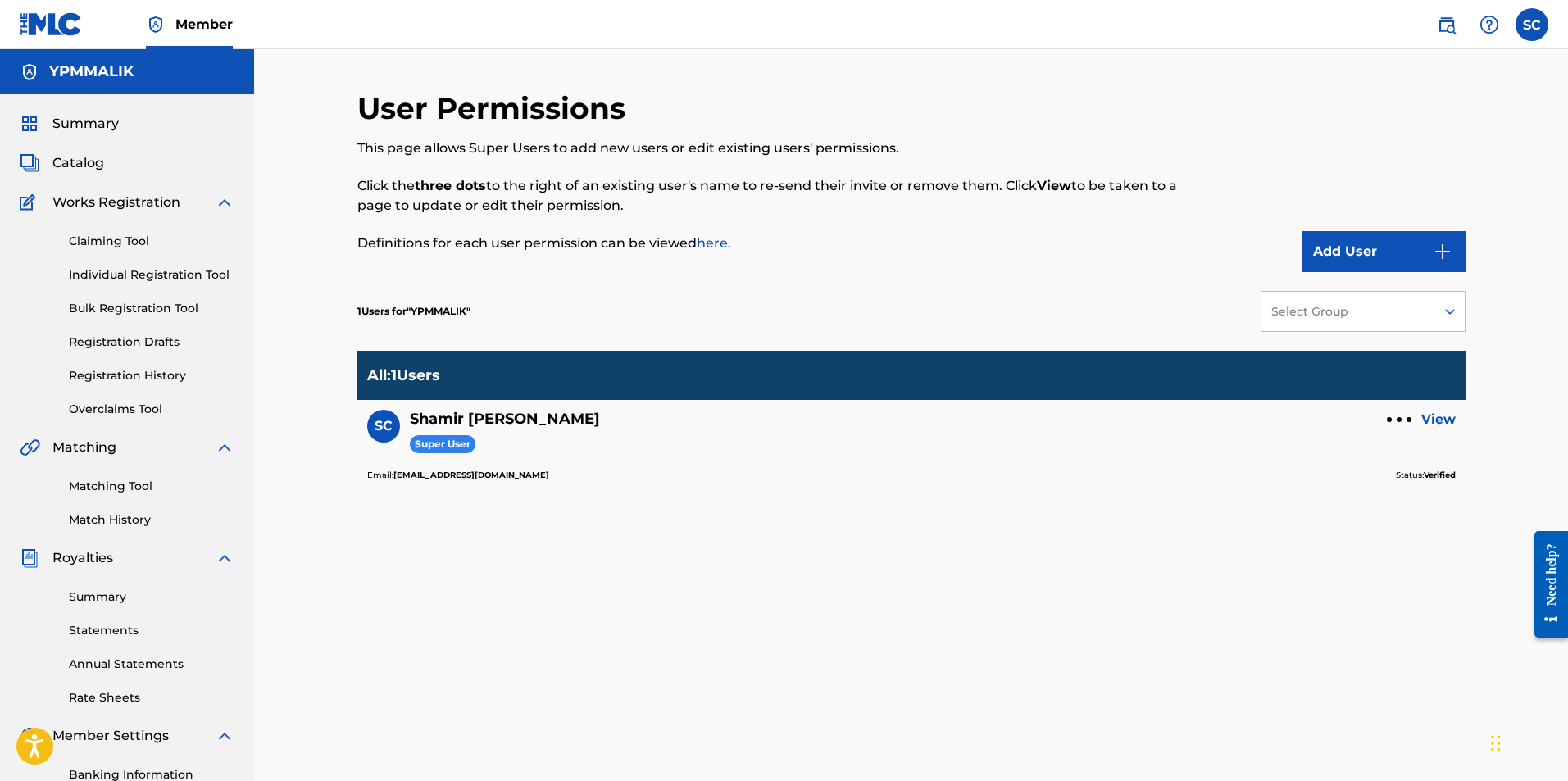
click at [123, 661] on link "Annual Statements" at bounding box center [151, 664] width 166 height 18
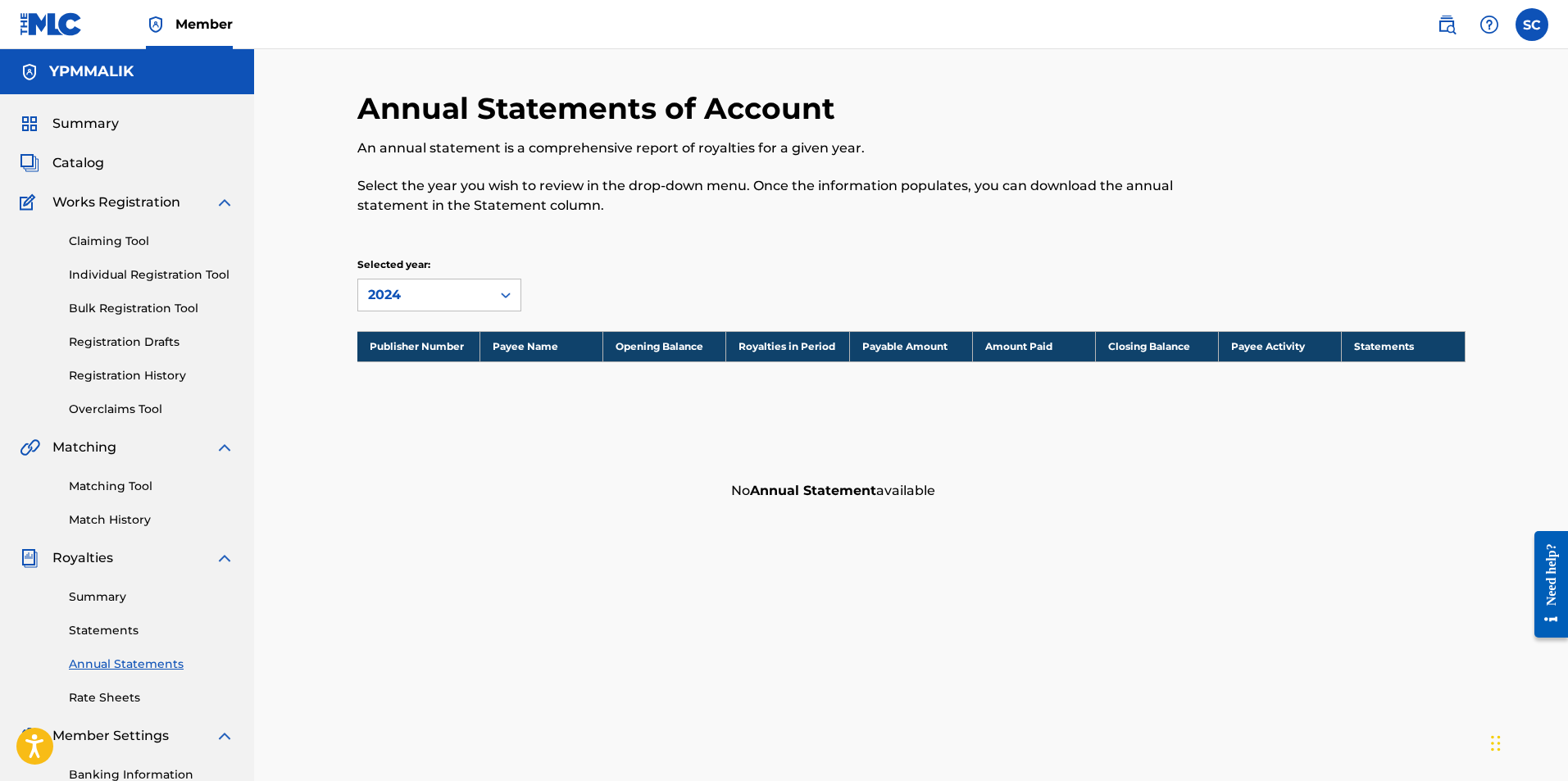
click at [141, 472] on div "Matching Tool Match History" at bounding box center [126, 493] width 215 height 72
click at [138, 473] on div "Matching Tool Match History" at bounding box center [126, 493] width 215 height 72
click at [130, 478] on link "Matching Tool" at bounding box center [151, 487] width 166 height 18
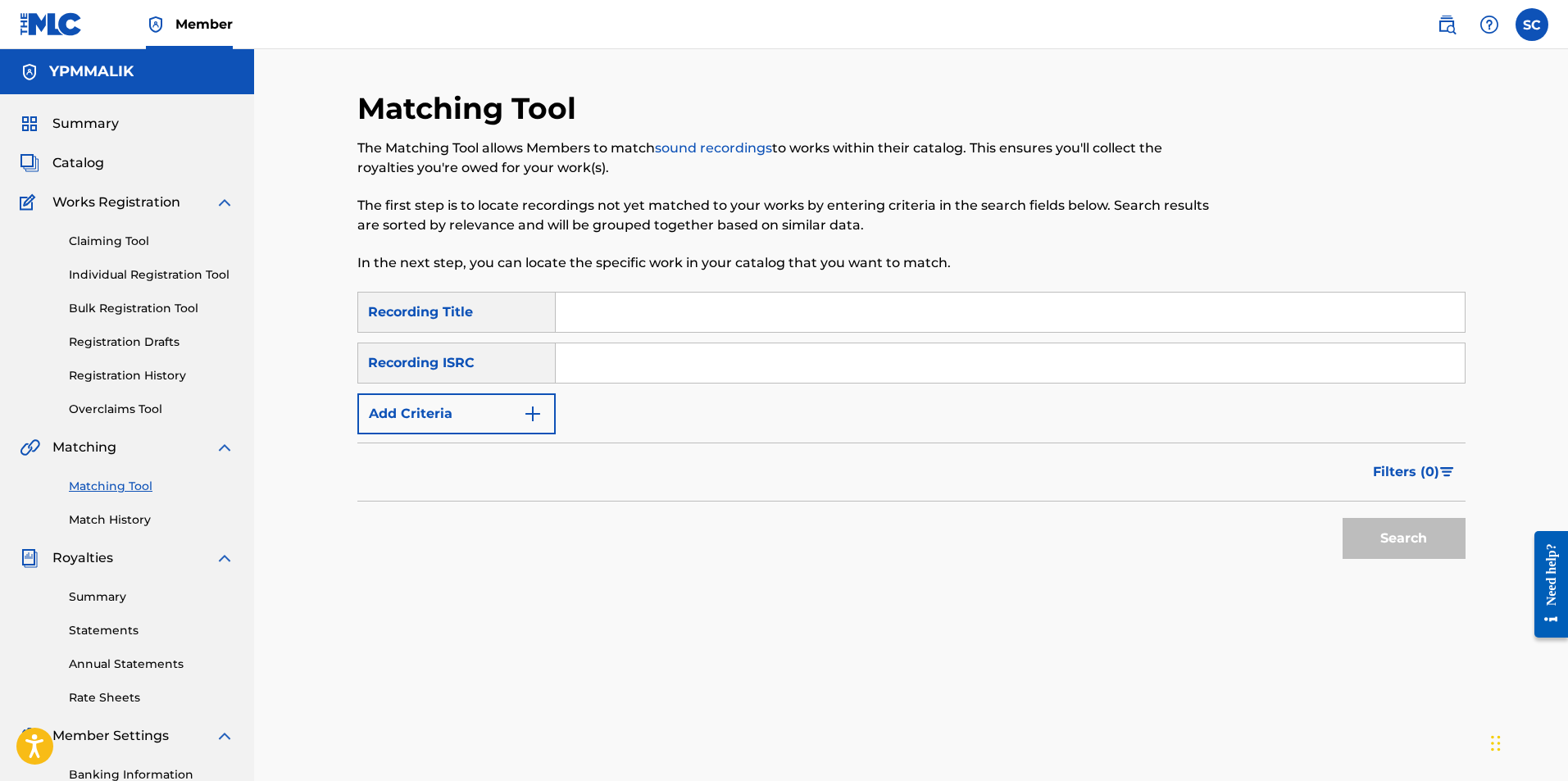
click at [621, 311] on input "Search Form" at bounding box center [1010, 313] width 909 height 39
click at [656, 69] on div "Matching Tool The Matching Tool allows Members to match sound recordings to wor…" at bounding box center [910, 493] width 1314 height 889
click at [451, 317] on div "Recording Title" at bounding box center [457, 313] width 198 height 41
click at [602, 311] on input "Search Form" at bounding box center [1010, 313] width 909 height 39
click at [514, 362] on div "Recording ISRC" at bounding box center [457, 364] width 198 height 41
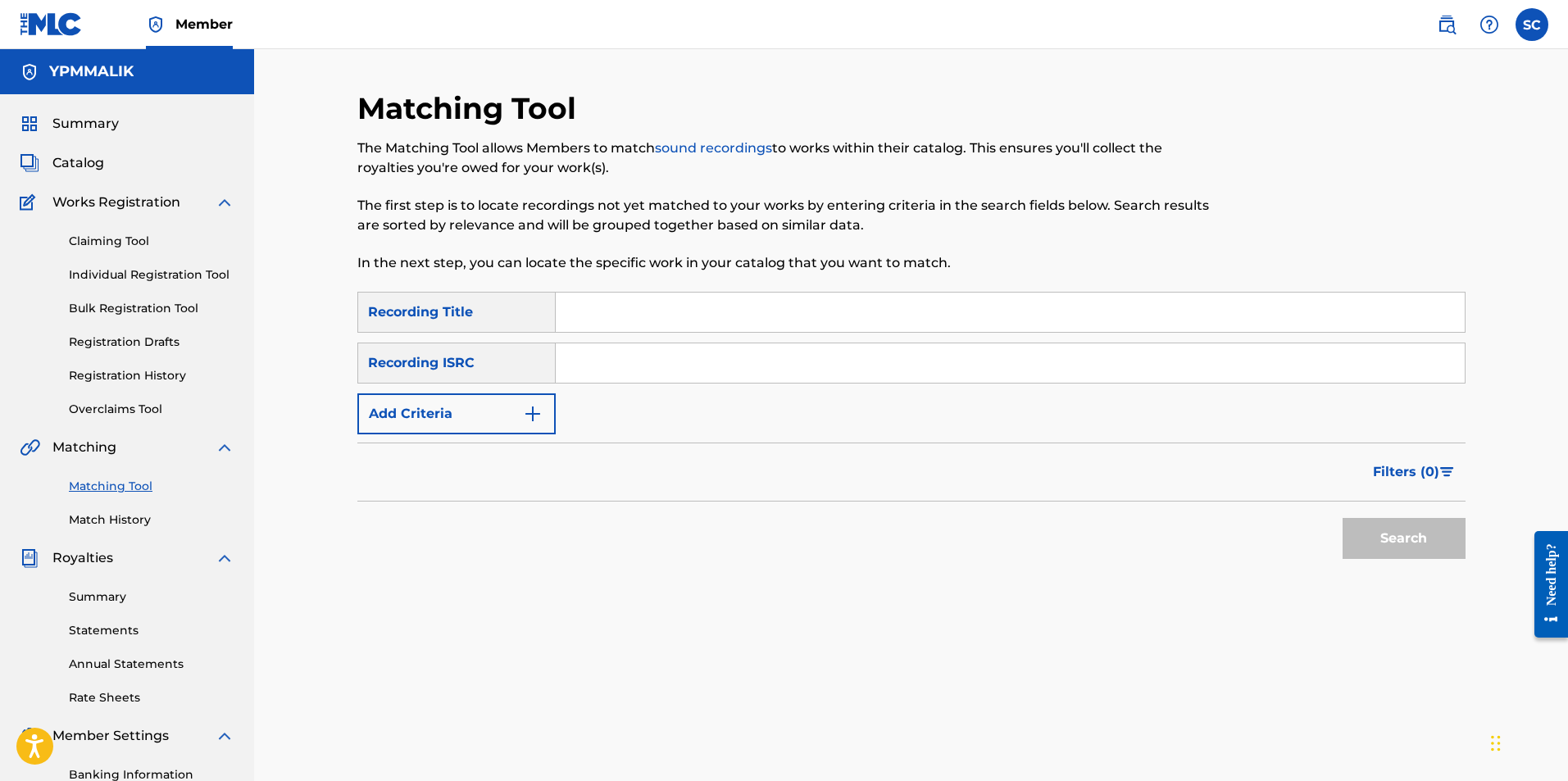
click at [618, 293] on div "Matching Tool The Matching Tool allows Members to match sound recordings to wor…" at bounding box center [911, 513] width 1108 height 848
click at [637, 318] on input "Search Form" at bounding box center [1010, 313] width 909 height 39
type input "B"
click at [496, 360] on div "Recording ISRC" at bounding box center [457, 364] width 198 height 41
click at [539, 416] on img "Search Form" at bounding box center [533, 414] width 20 height 20
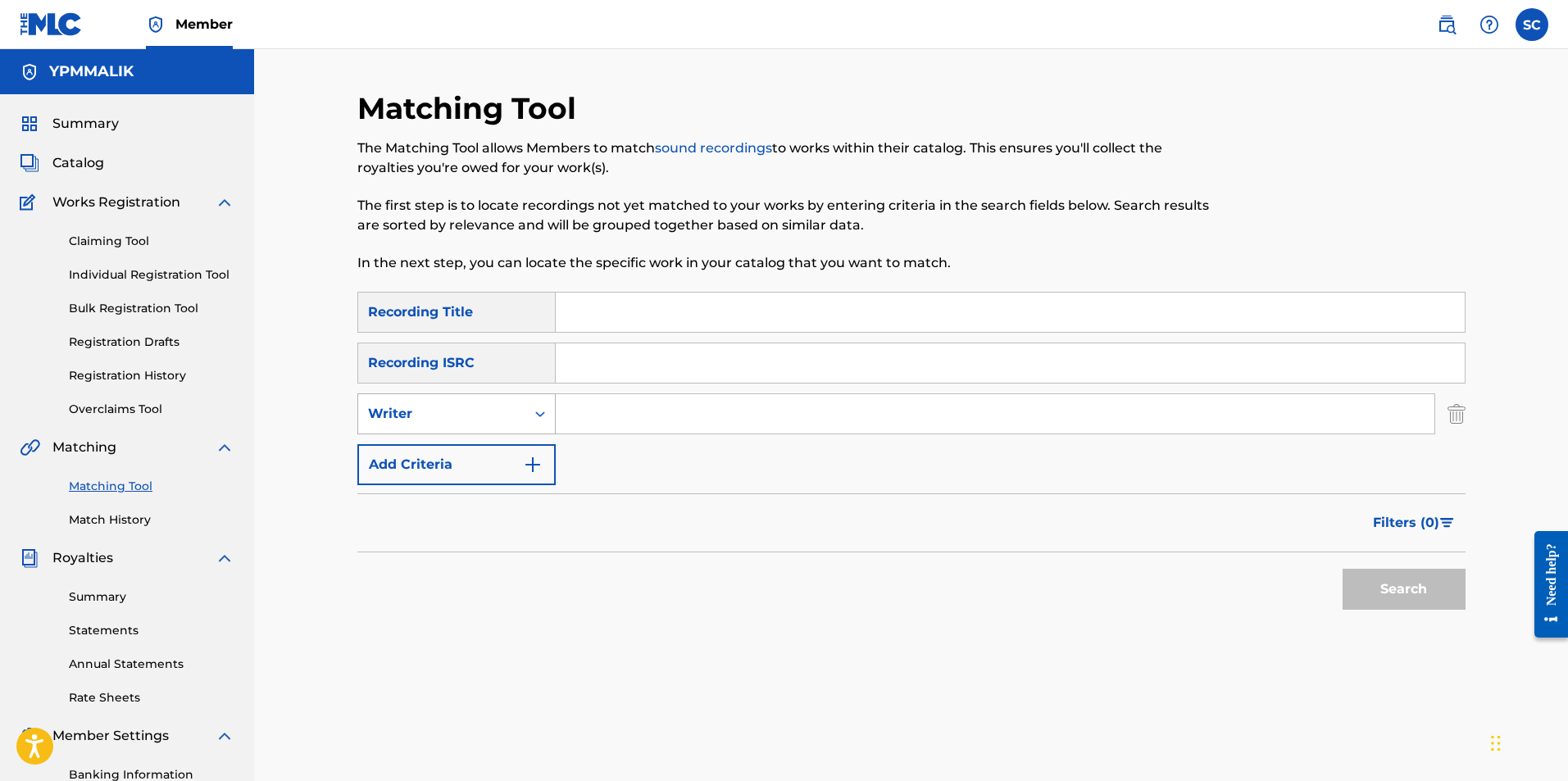
click at [537, 403] on div "Search Form" at bounding box center [540, 414] width 29 height 29
click at [524, 354] on div "Recording ISRC" at bounding box center [457, 364] width 198 height 41
click at [542, 459] on img "Search Form" at bounding box center [533, 464] width 20 height 20
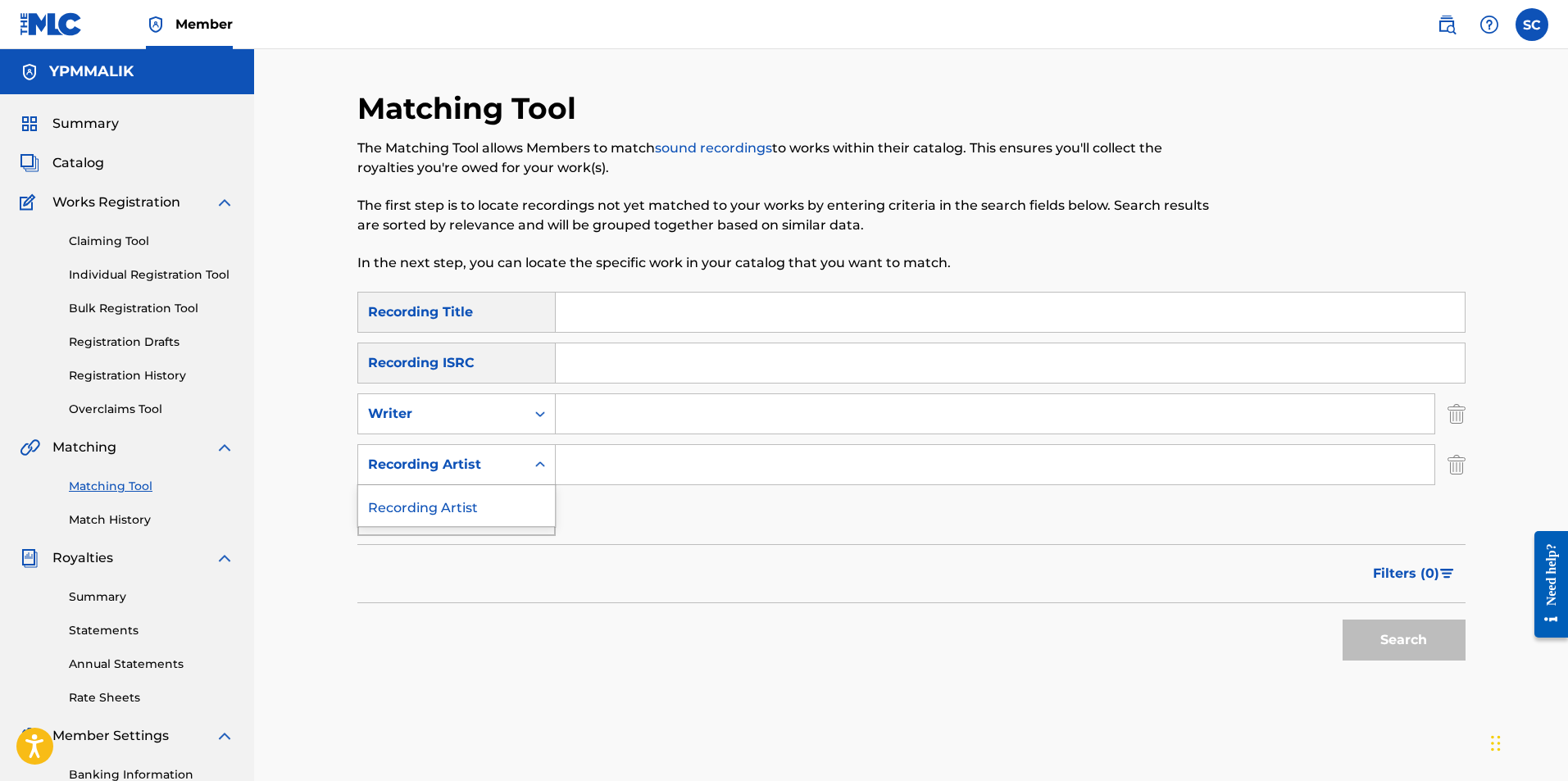
click at [542, 458] on icon "Search Form" at bounding box center [540, 464] width 17 height 17
click at [589, 454] on input "Search Form" at bounding box center [995, 464] width 879 height 39
click at [529, 366] on div "Recording ISRC" at bounding box center [457, 364] width 198 height 41
click at [484, 358] on div "Recording ISRC" at bounding box center [457, 364] width 198 height 41
click at [476, 338] on div "SearchWithCriteria1eccd4f8-a2eb-4388-8093-b0f934a6434a Recording Title SearchWi…" at bounding box center [911, 414] width 1108 height 244
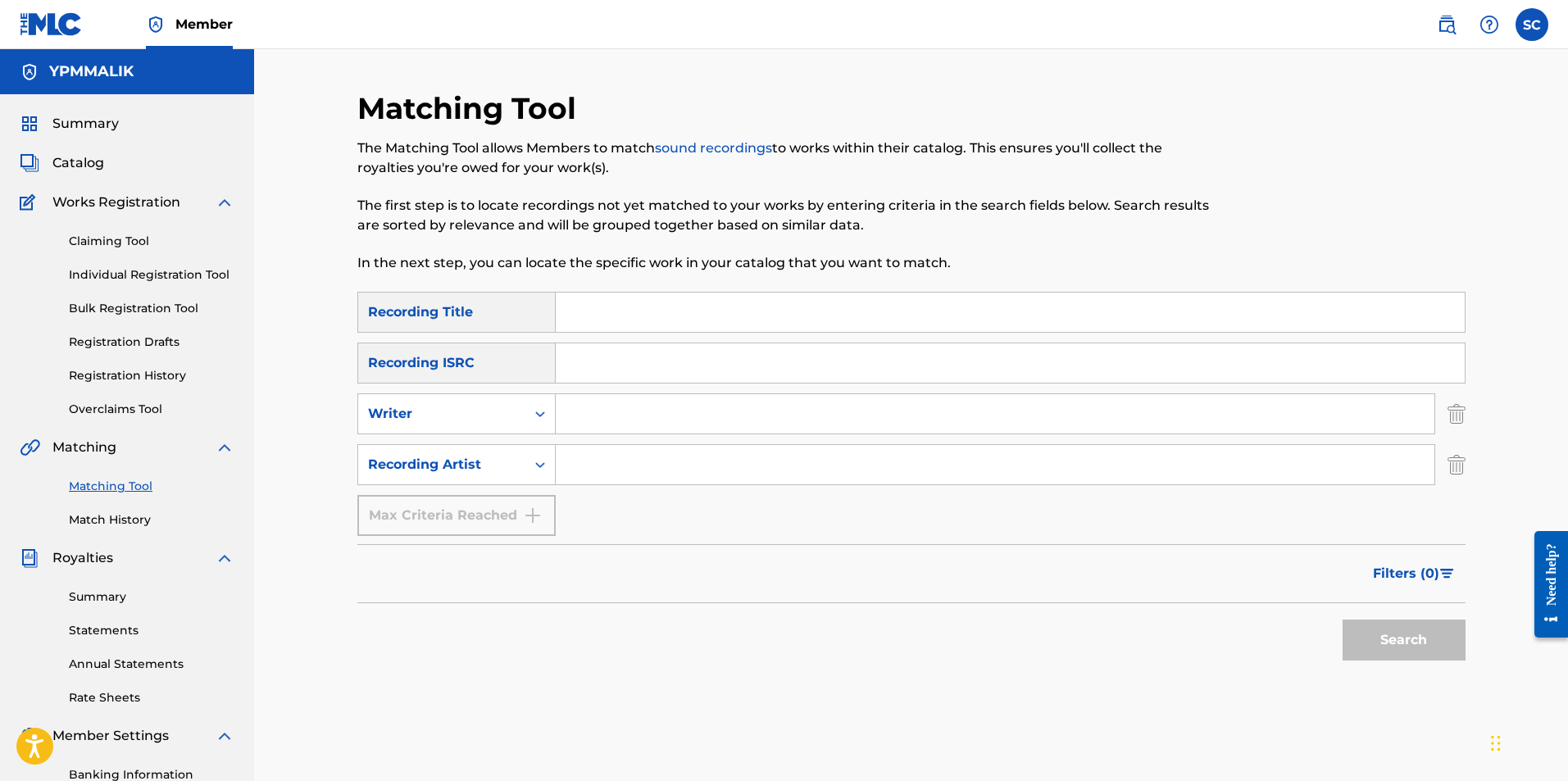
click at [536, 307] on div "Recording Title" at bounding box center [457, 313] width 198 height 41
click at [702, 410] on input "Search Form" at bounding box center [995, 414] width 879 height 39
click at [669, 418] on input "Babychiefdoit" at bounding box center [995, 414] width 879 height 39
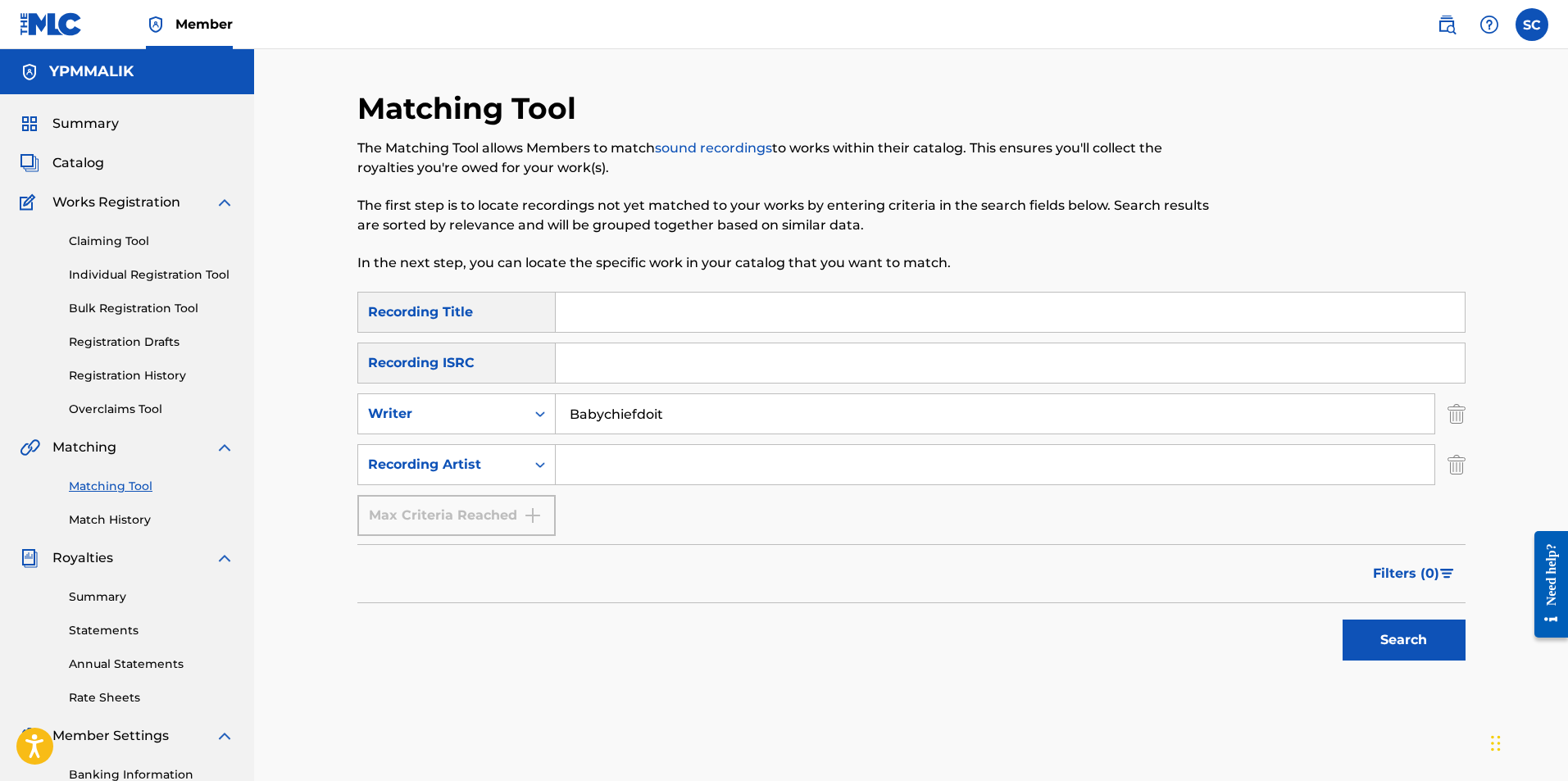
type input "Babychiefdoit"
click at [680, 463] on input "Search Form" at bounding box center [995, 464] width 879 height 39
paste input "Babychiefdoit"
type input "Babychiefdoit"
click at [690, 414] on input "Babychiefdoit" at bounding box center [995, 414] width 879 height 39
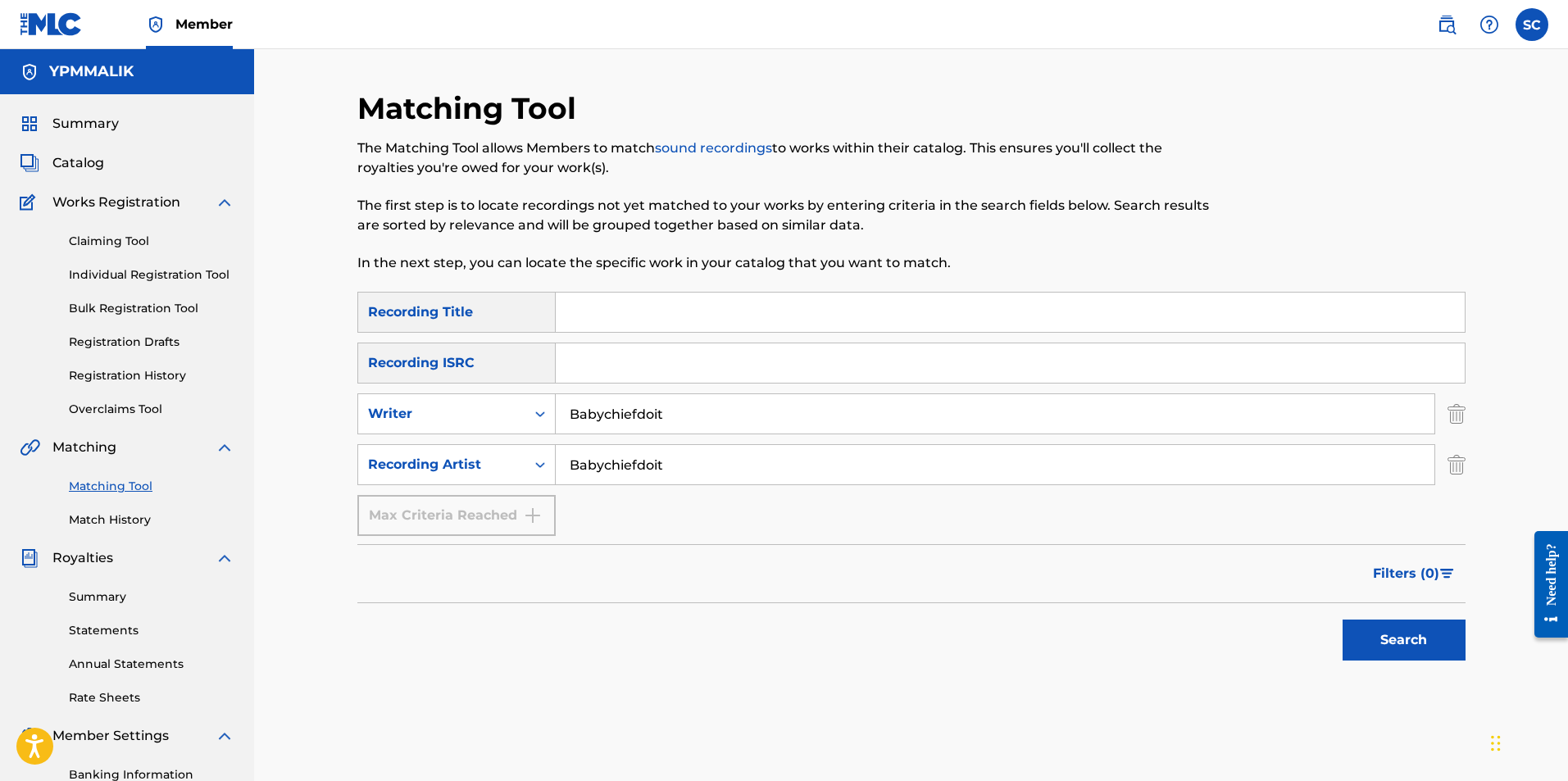
click at [690, 414] on input "Babychiefdoit" at bounding box center [995, 414] width 879 height 39
type input "Shamir Caldwell"
click at [1418, 638] on button "Search" at bounding box center [1403, 640] width 122 height 41
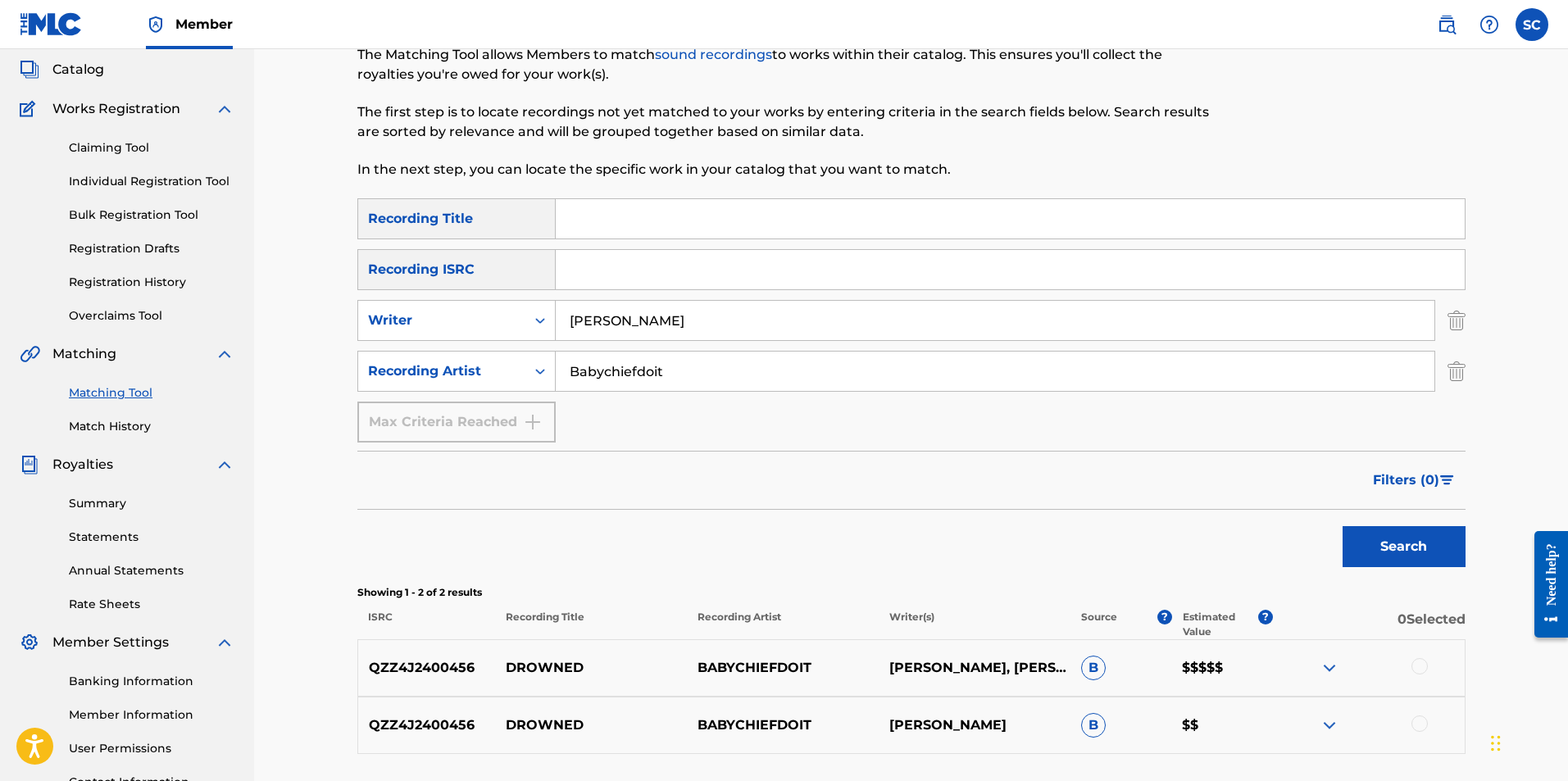
scroll to position [235, 0]
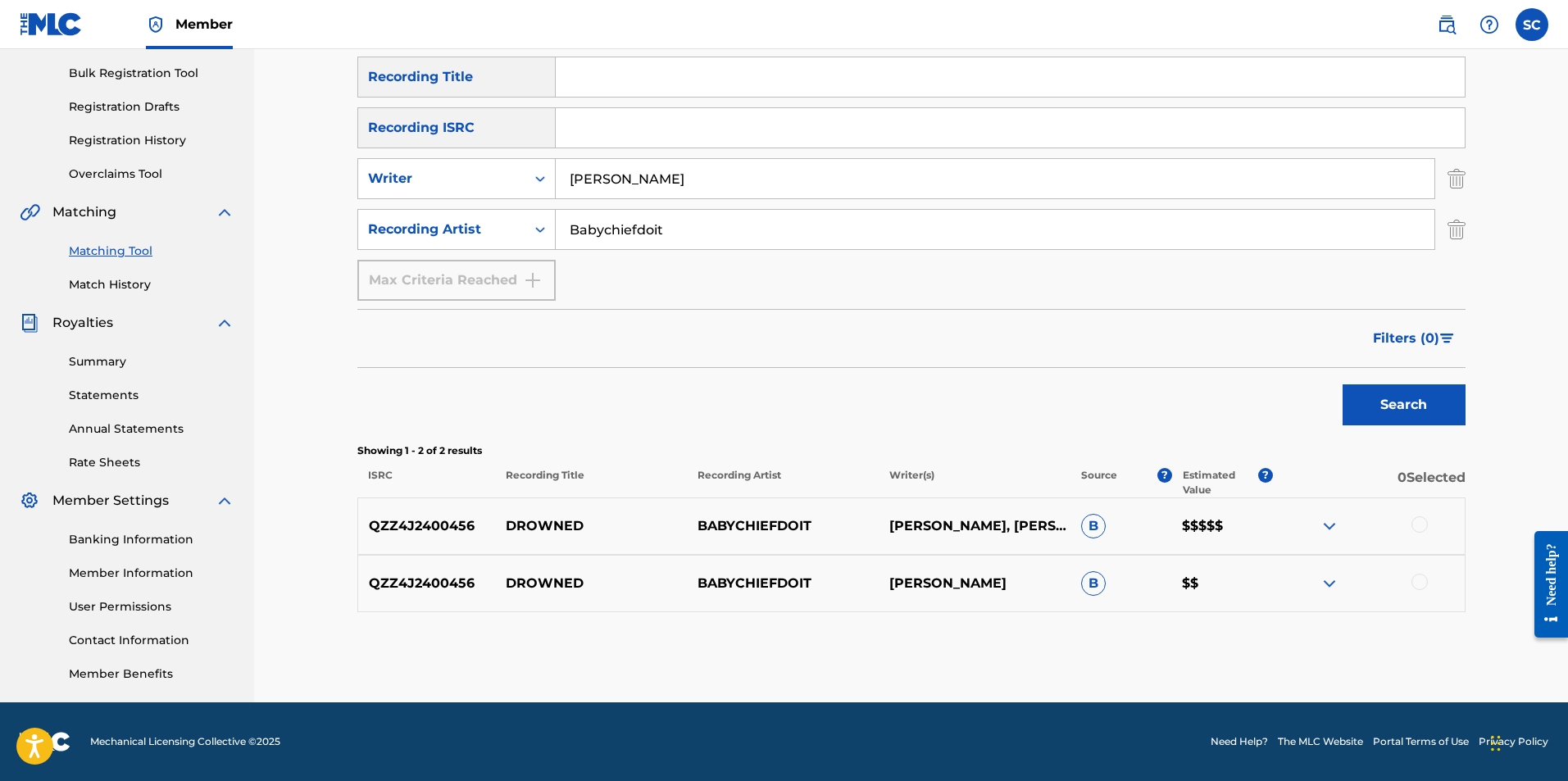
click at [1335, 524] on img at bounding box center [1330, 526] width 20 height 20
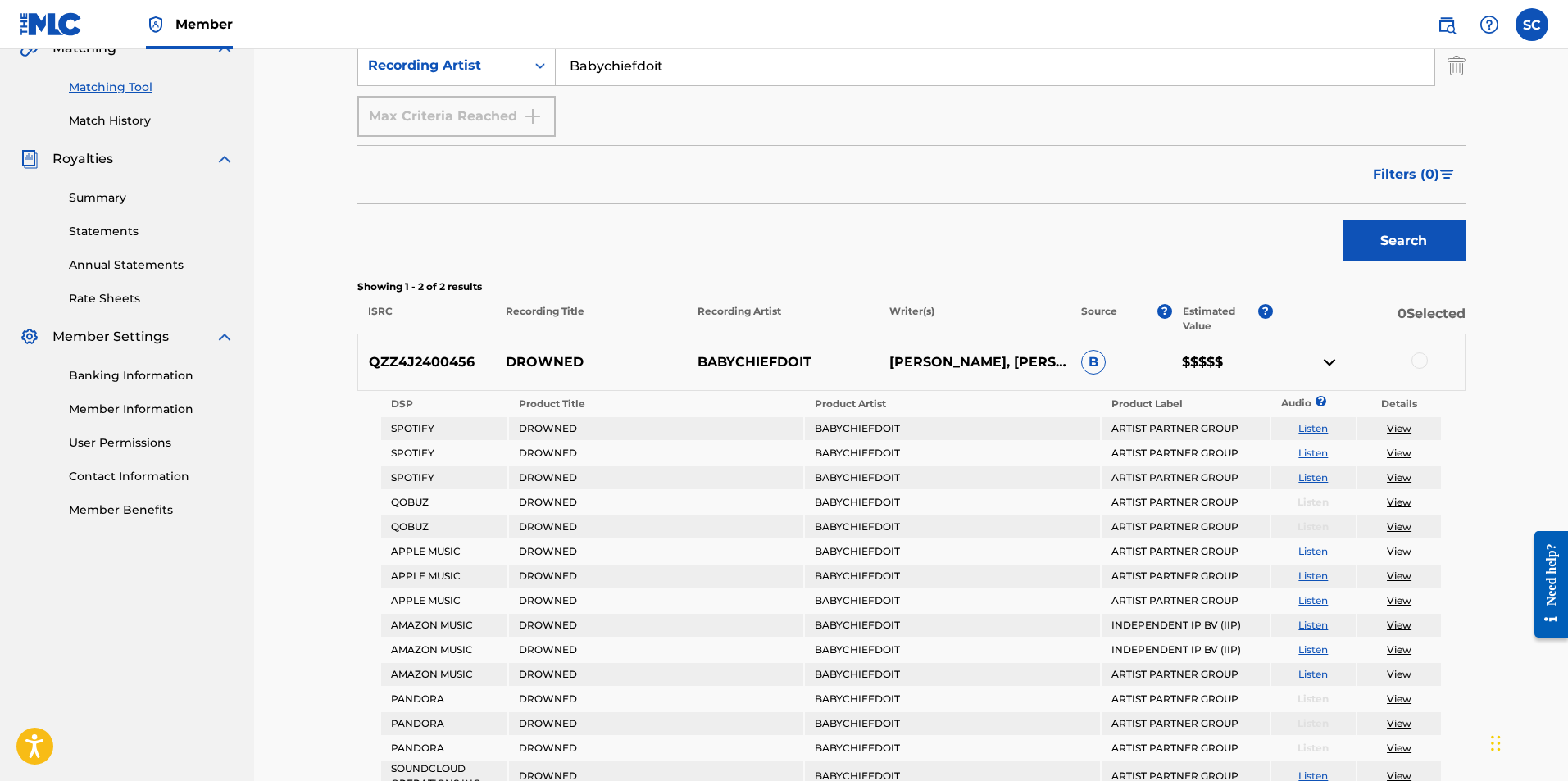
click at [1330, 360] on img at bounding box center [1330, 363] width 20 height 20
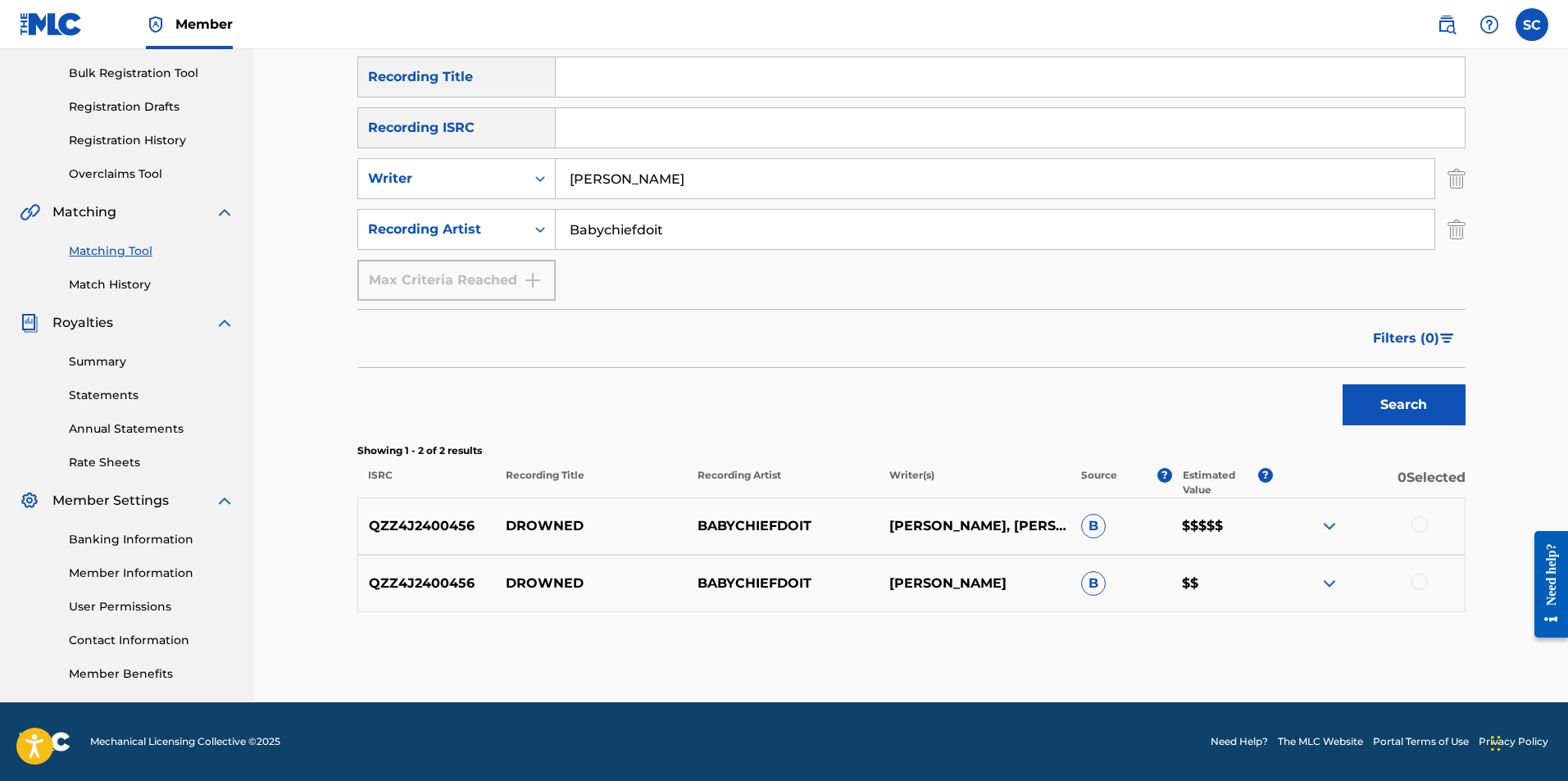
click at [1330, 523] on img at bounding box center [1330, 526] width 20 height 20
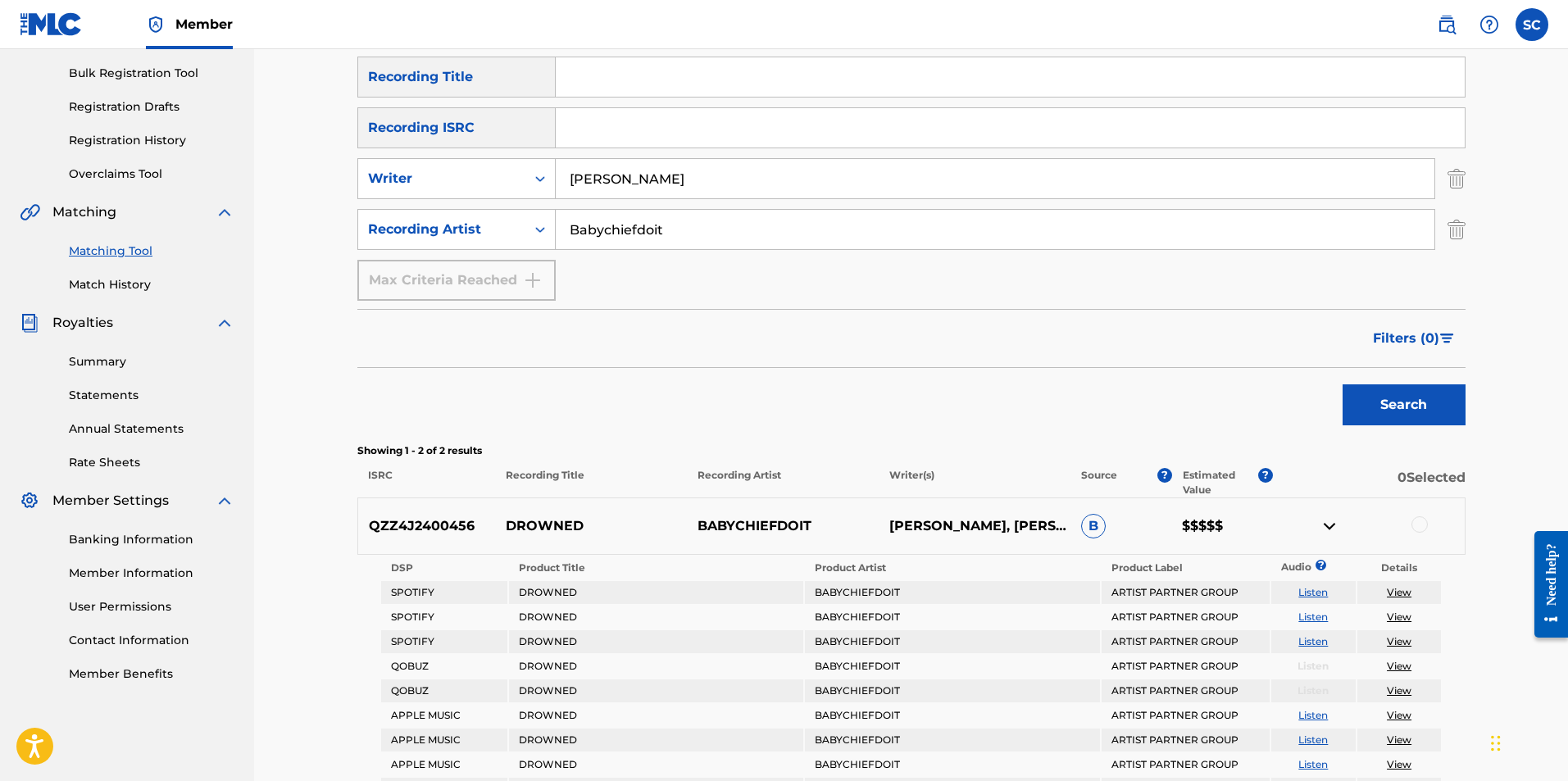
scroll to position [399, 0]
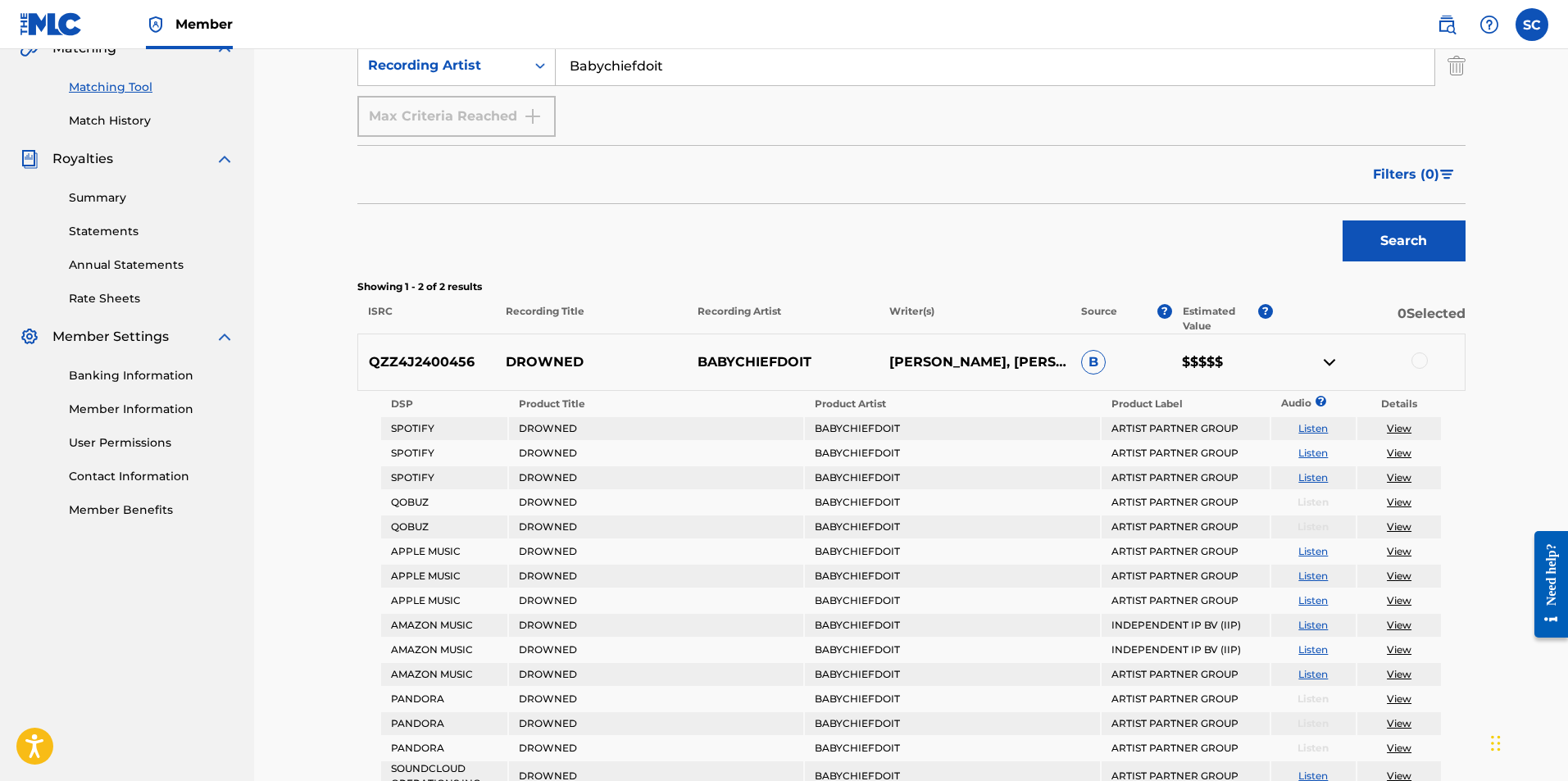
click at [1330, 361] on img at bounding box center [1330, 363] width 20 height 20
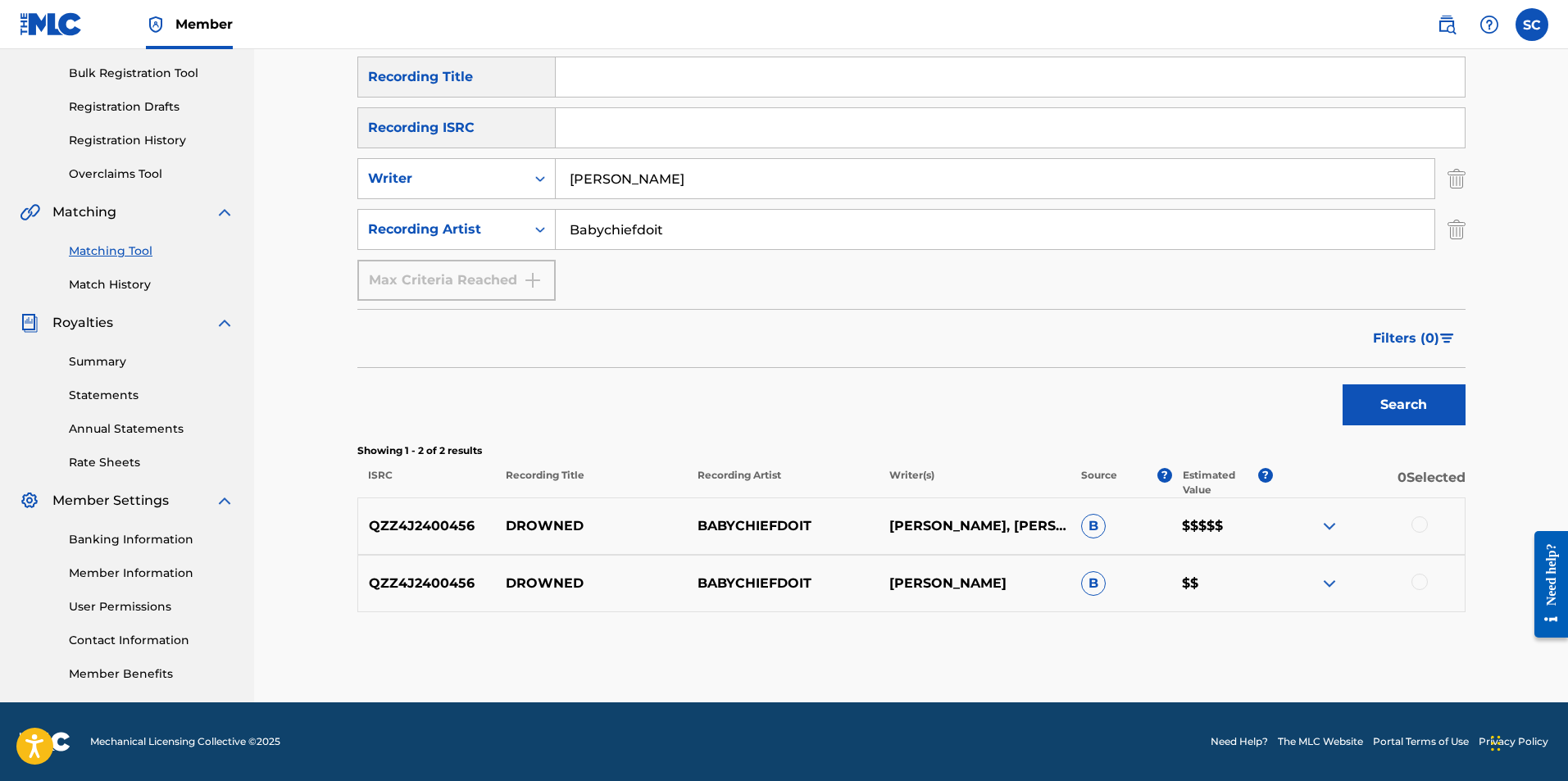
scroll to position [235, 0]
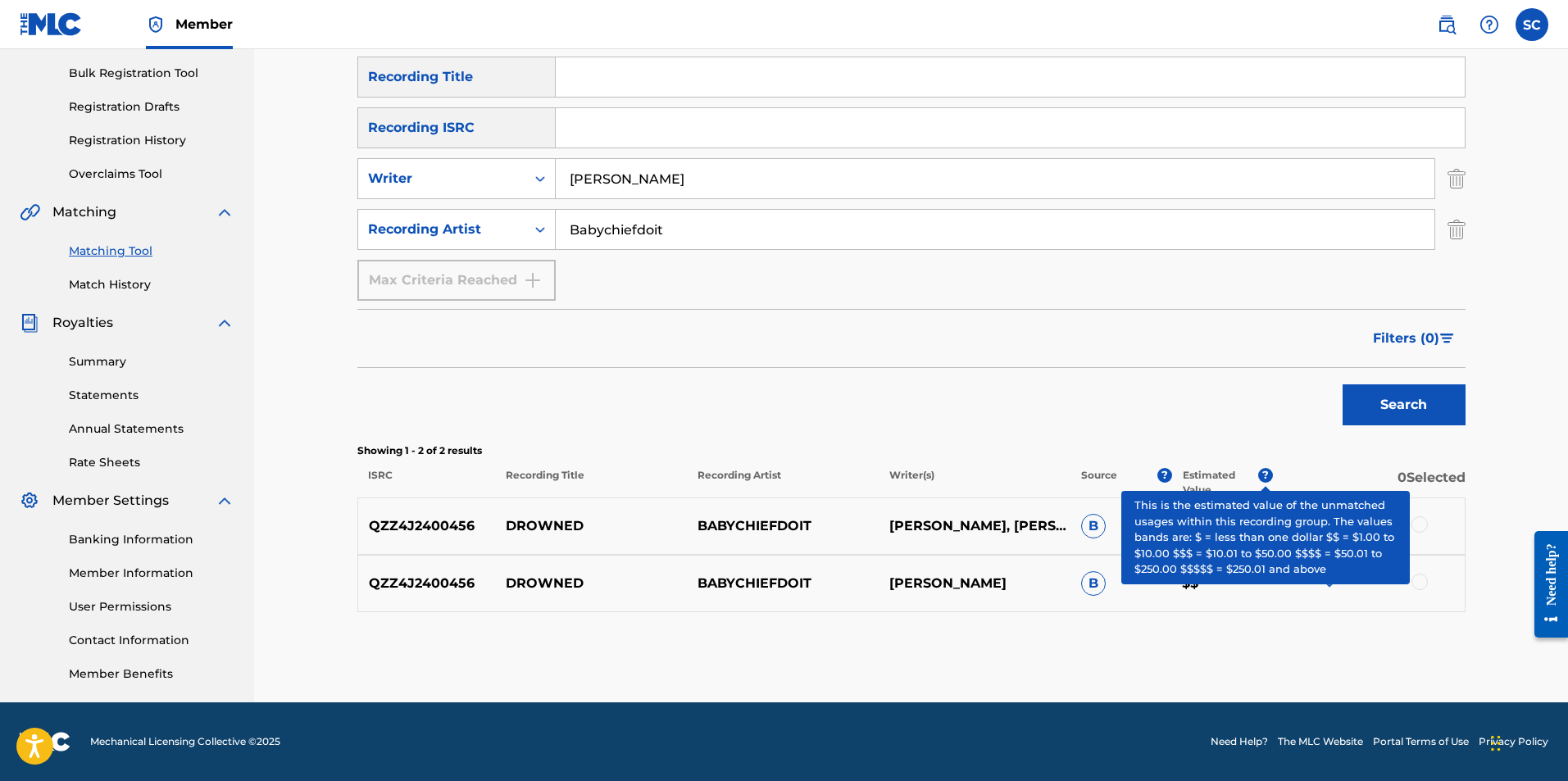
click at [1270, 478] on span "?" at bounding box center [1265, 475] width 15 height 15
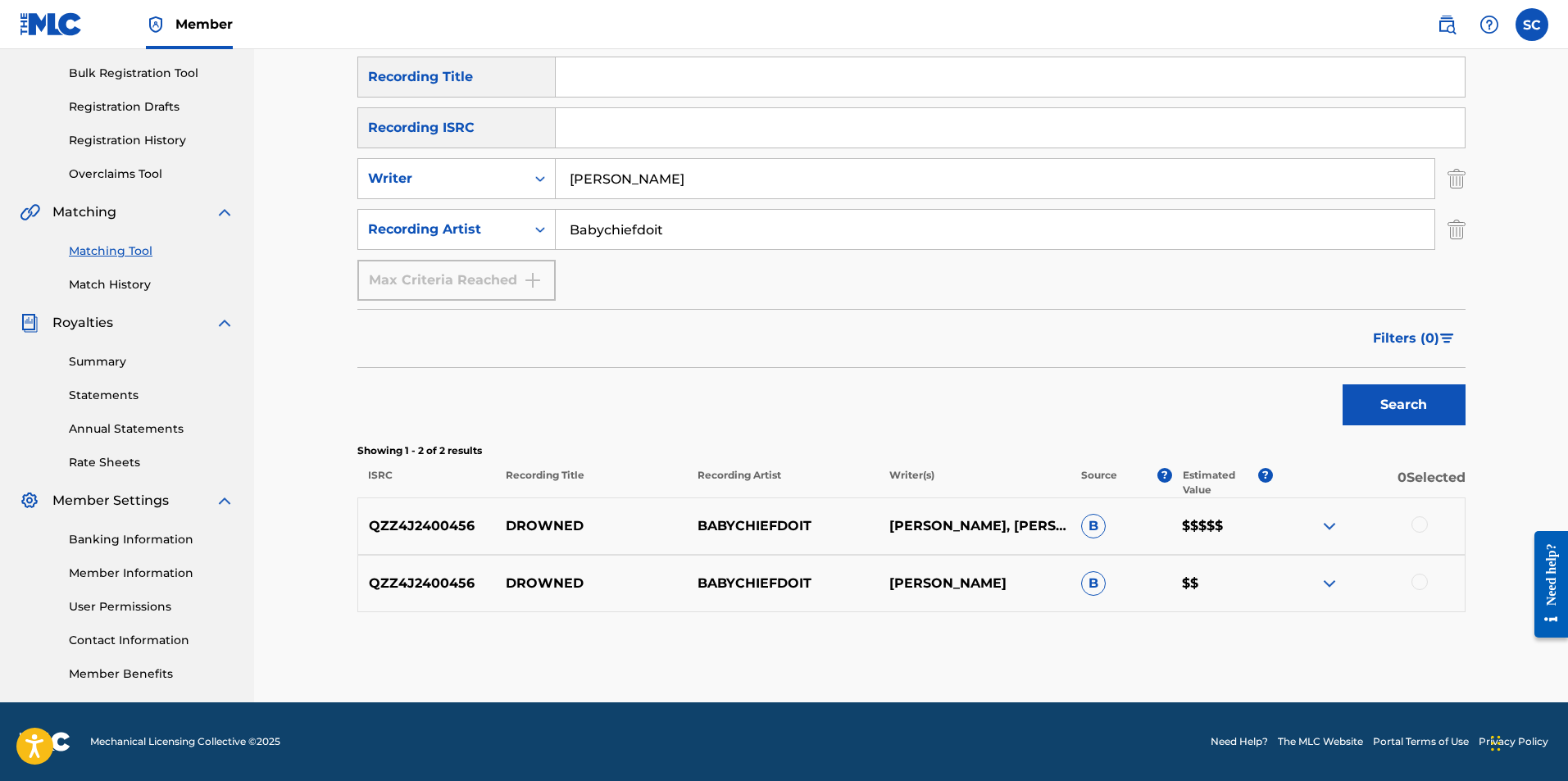
click at [1249, 414] on div "Search" at bounding box center [911, 401] width 1108 height 66
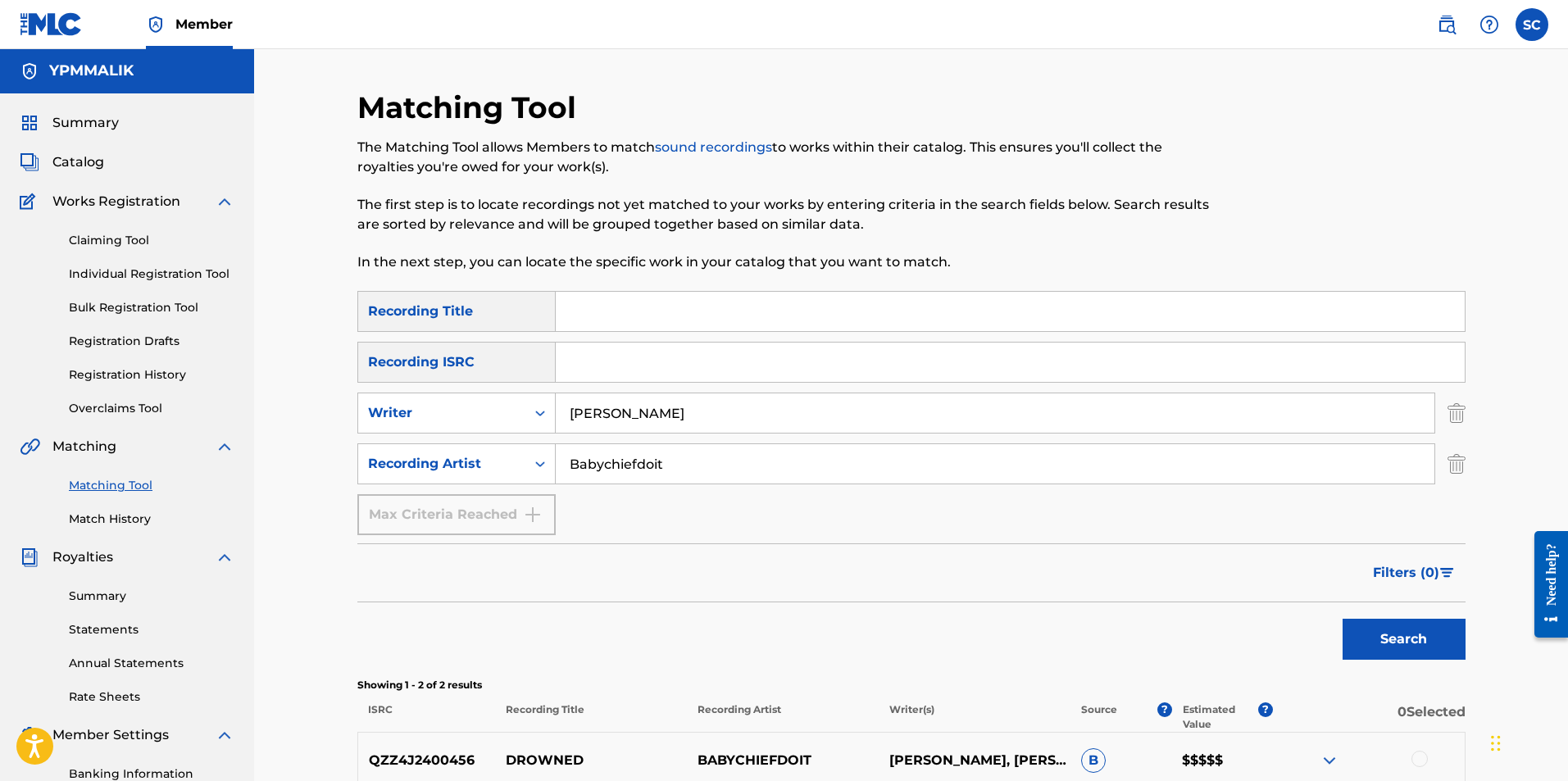
scroll to position [0, 0]
click at [68, 115] on span "Summary" at bounding box center [86, 123] width 67 height 20
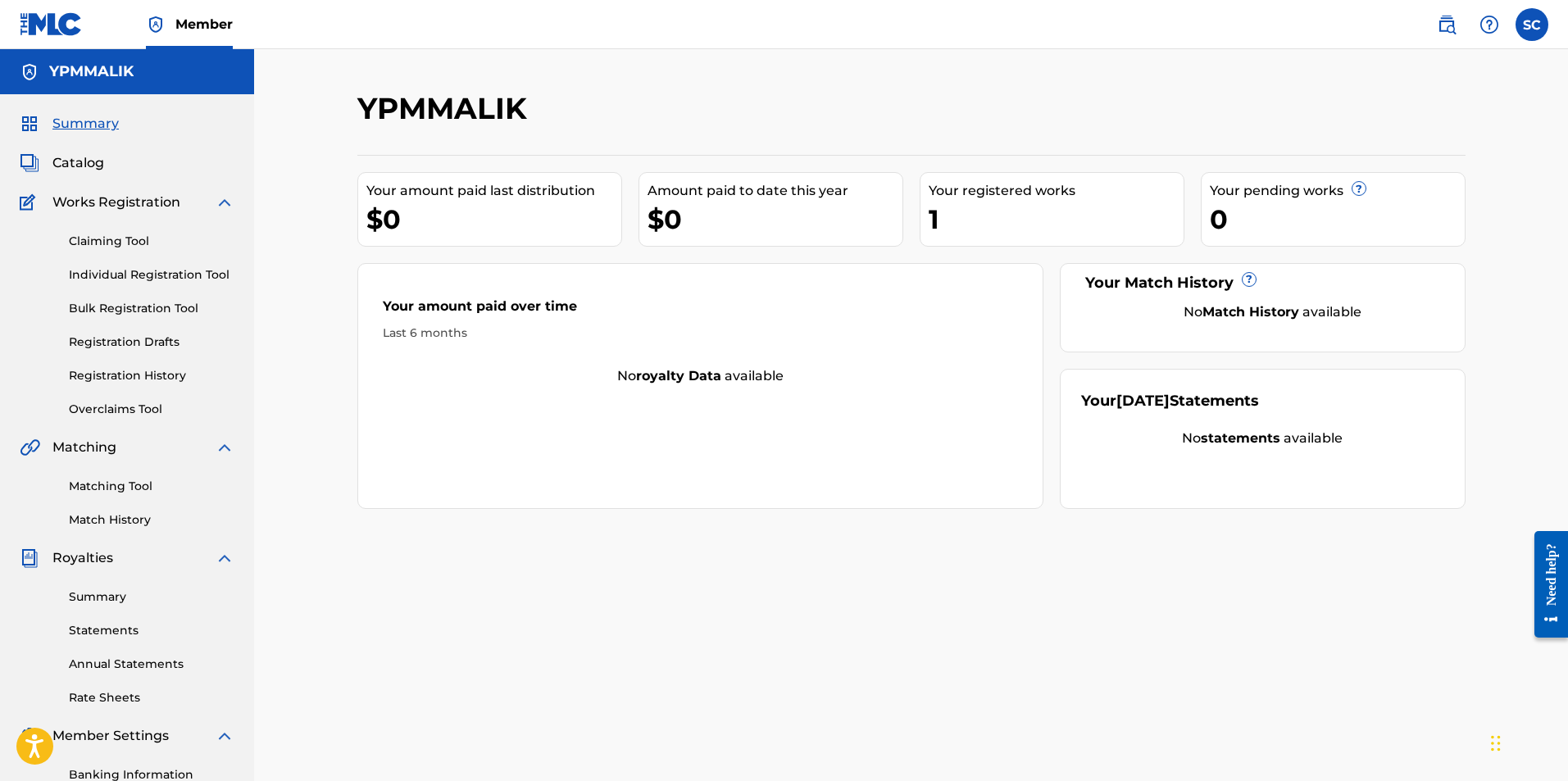
click at [168, 380] on link "Registration History" at bounding box center [151, 376] width 166 height 18
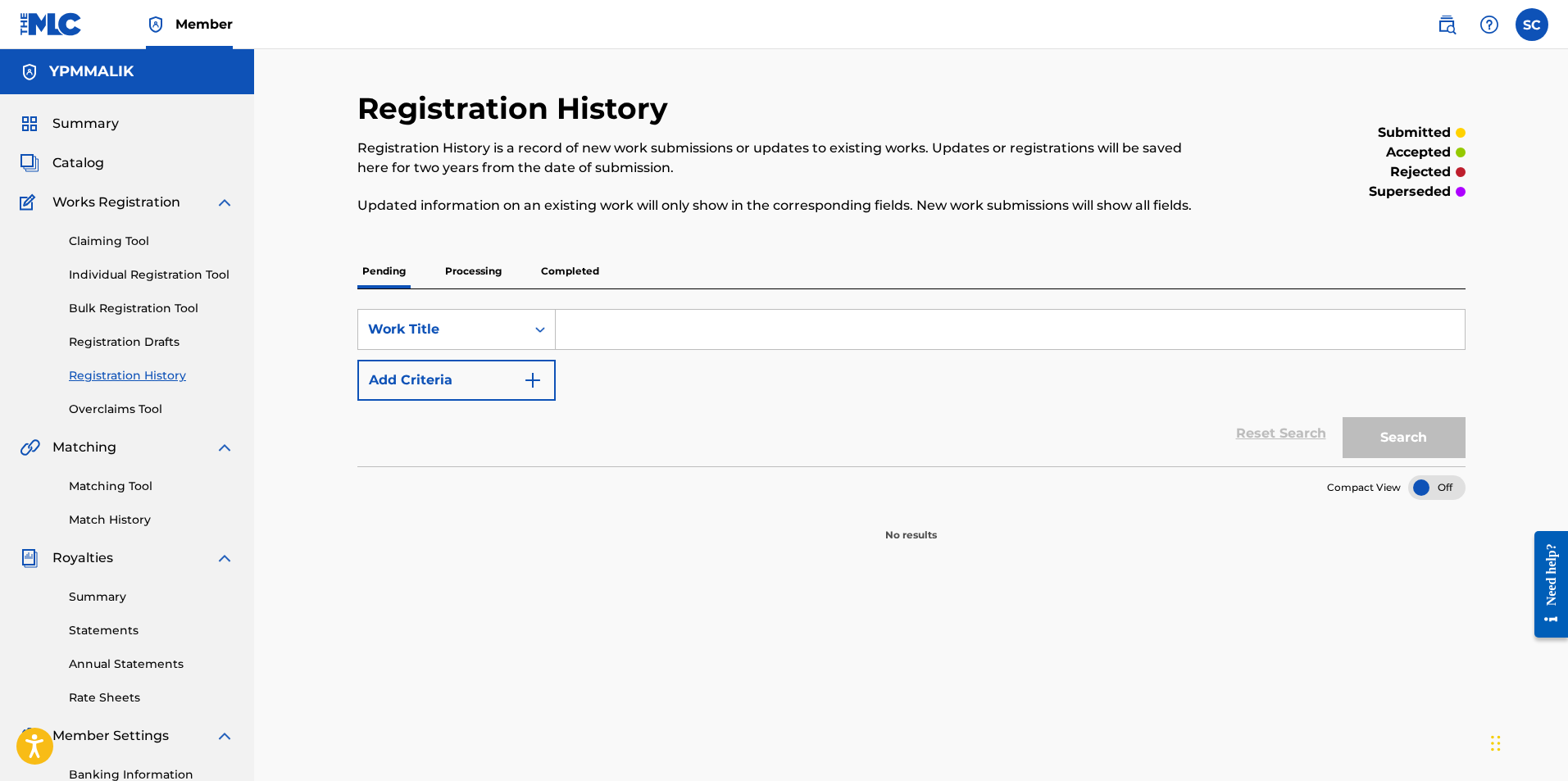
click at [569, 274] on p "Completed" at bounding box center [569, 270] width 68 height 34
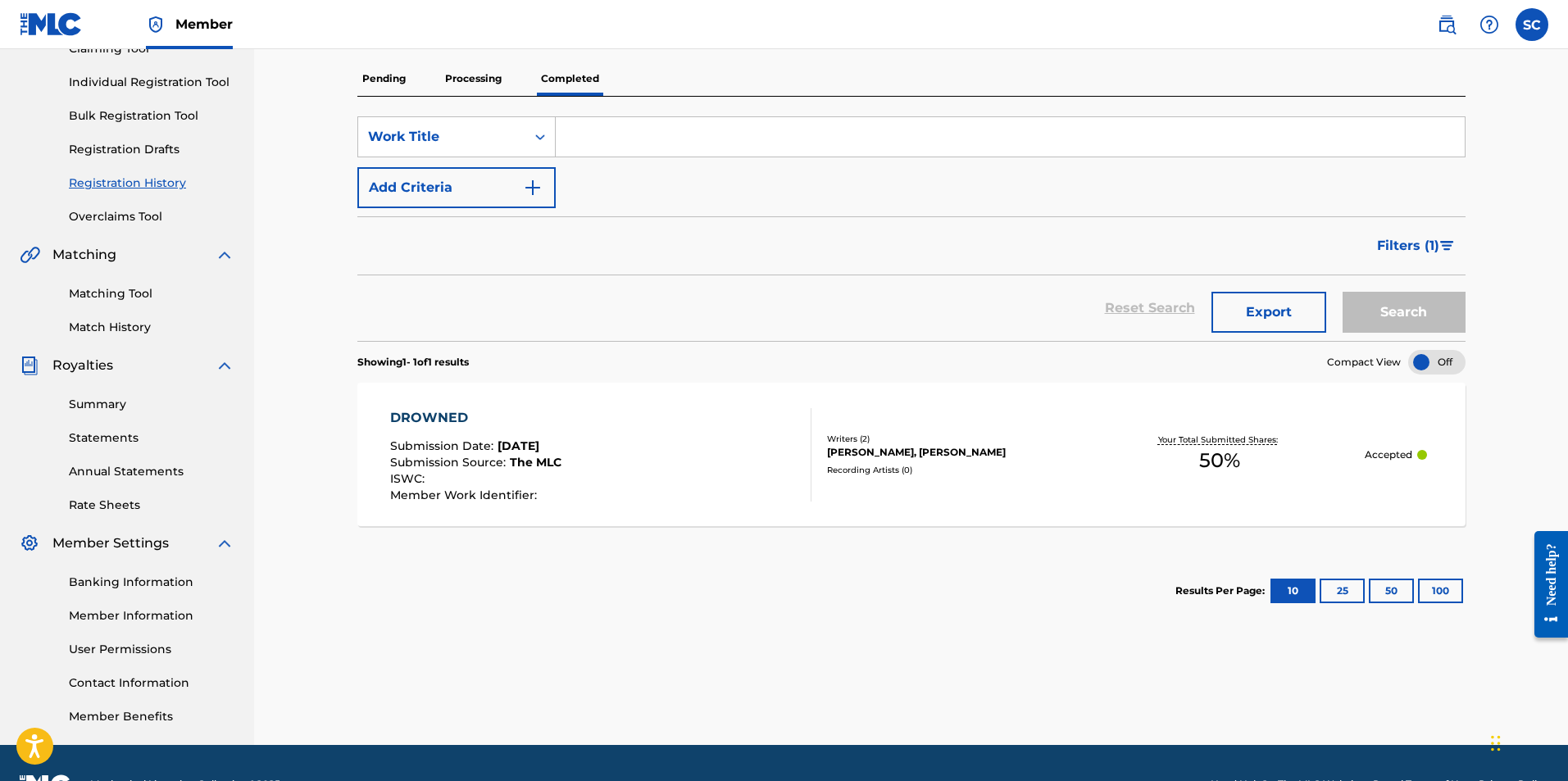
scroll to position [153, 0]
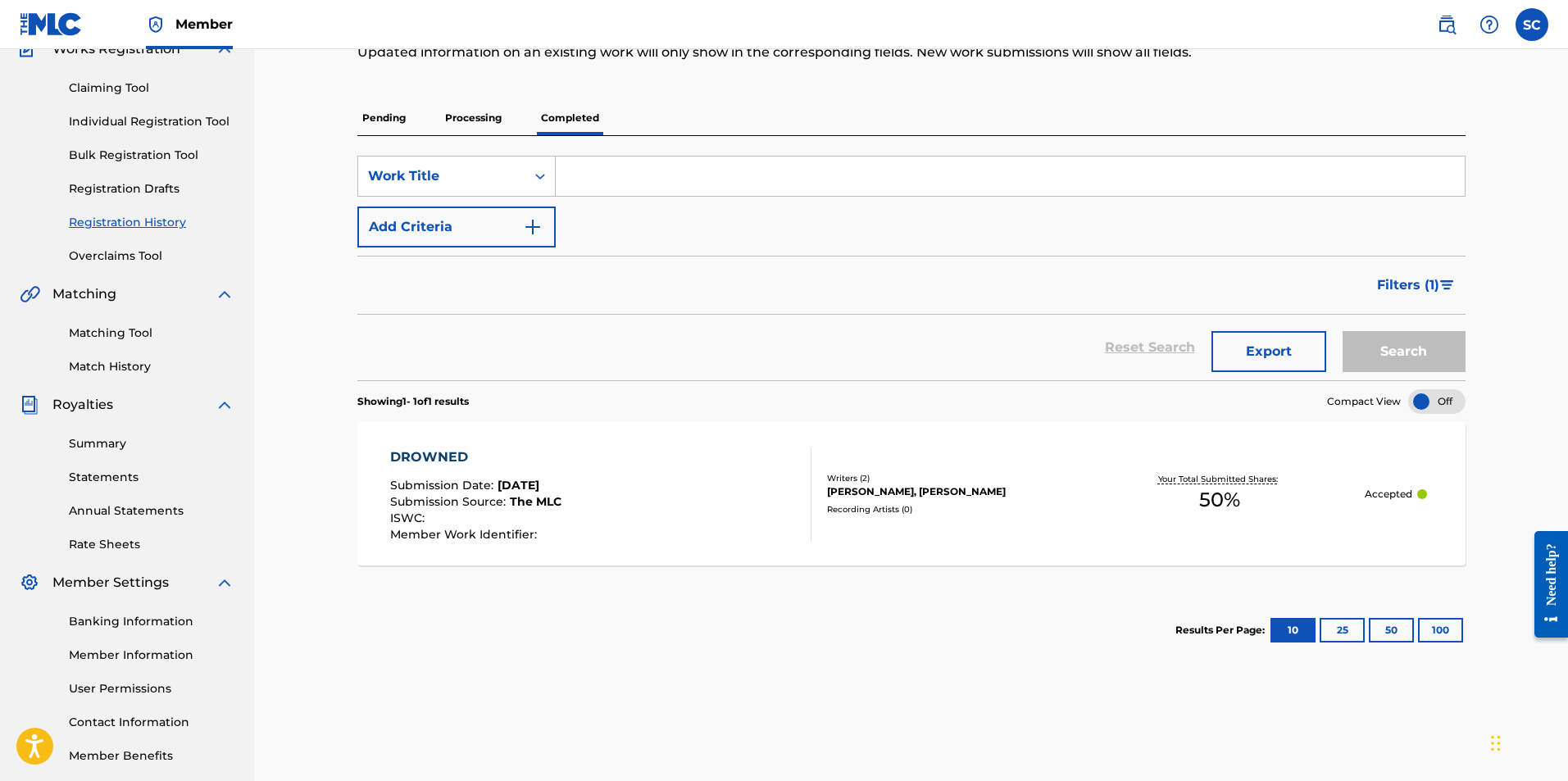
click at [579, 282] on div "Filters ( 1 )" at bounding box center [911, 285] width 1108 height 59
click at [104, 468] on link "Statements" at bounding box center [151, 477] width 166 height 18
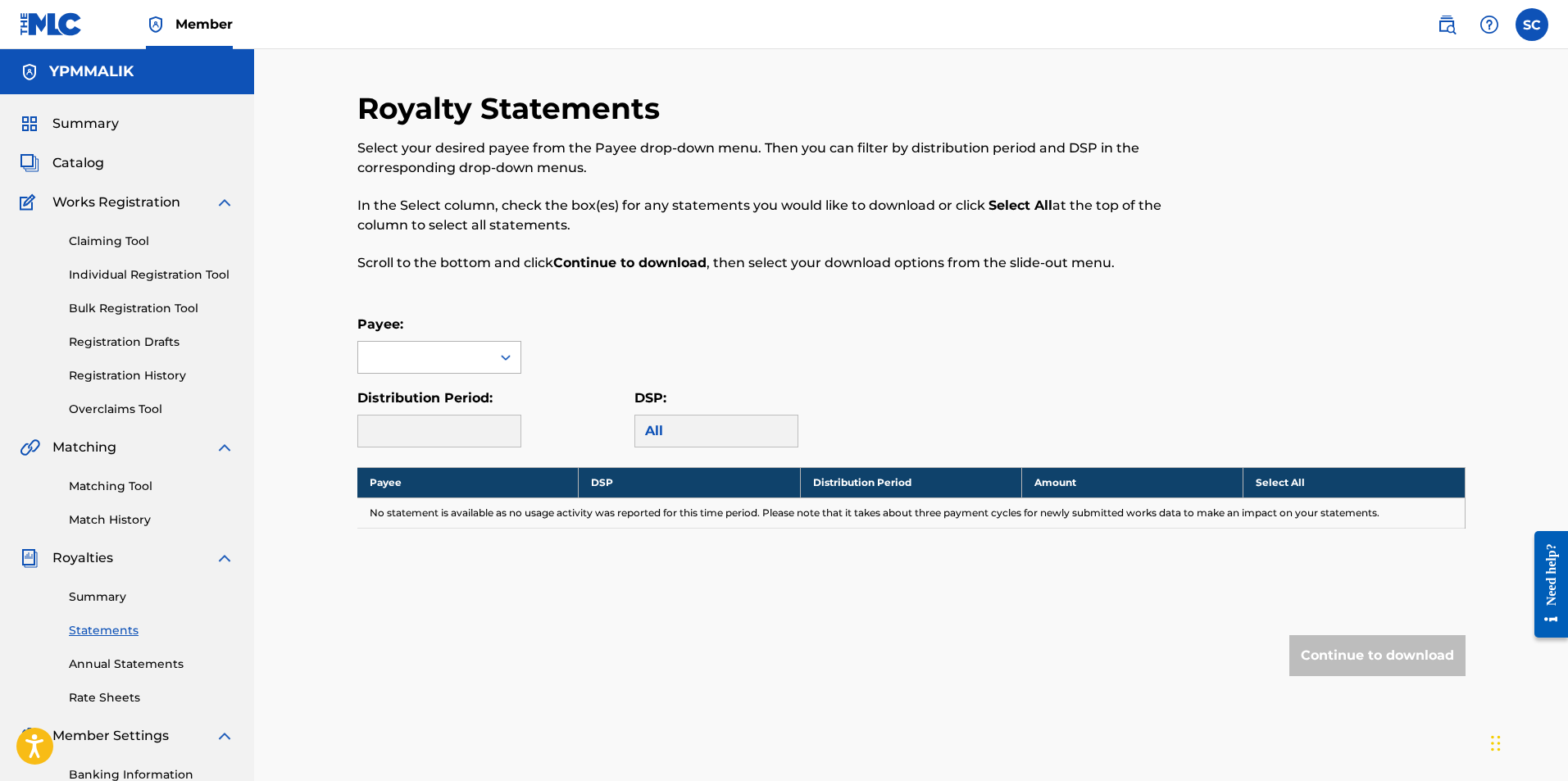
click at [439, 352] on div at bounding box center [423, 358] width 132 height 31
click at [455, 386] on div "No options" at bounding box center [439, 389] width 163 height 32
click at [525, 303] on div "Royalty Statements Select your desired payee from the Payee drop-down menu. The…" at bounding box center [911, 415] width 1108 height 652
click at [1536, 27] on label at bounding box center [1531, 24] width 32 height 32
click at [1532, 24] on input "SC Shamir Caldwell malikcaldwell7@yahoo.com Notification Preferences Profile Lo…" at bounding box center [1532, 24] width 0 height 0
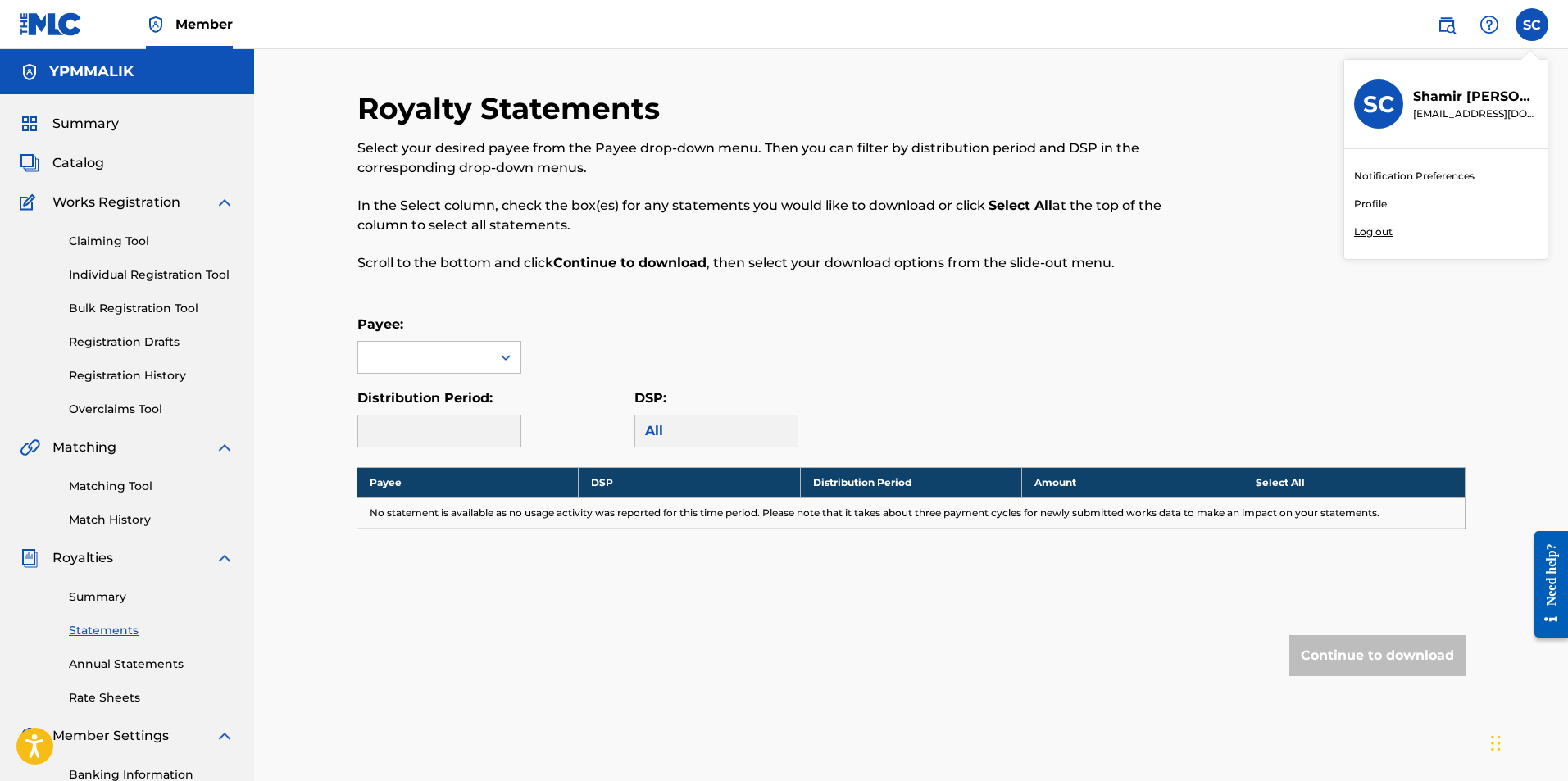
click at [1057, 88] on div "Royalty Statements Select your desired payee from the Payee drop-down menu. The…" at bounding box center [910, 493] width 1314 height 889
click at [463, 423] on div at bounding box center [439, 430] width 164 height 32
click at [719, 428] on div "All" at bounding box center [715, 430] width 164 height 32
click at [474, 357] on div at bounding box center [423, 358] width 132 height 31
click at [443, 383] on div "No options" at bounding box center [439, 389] width 163 height 32
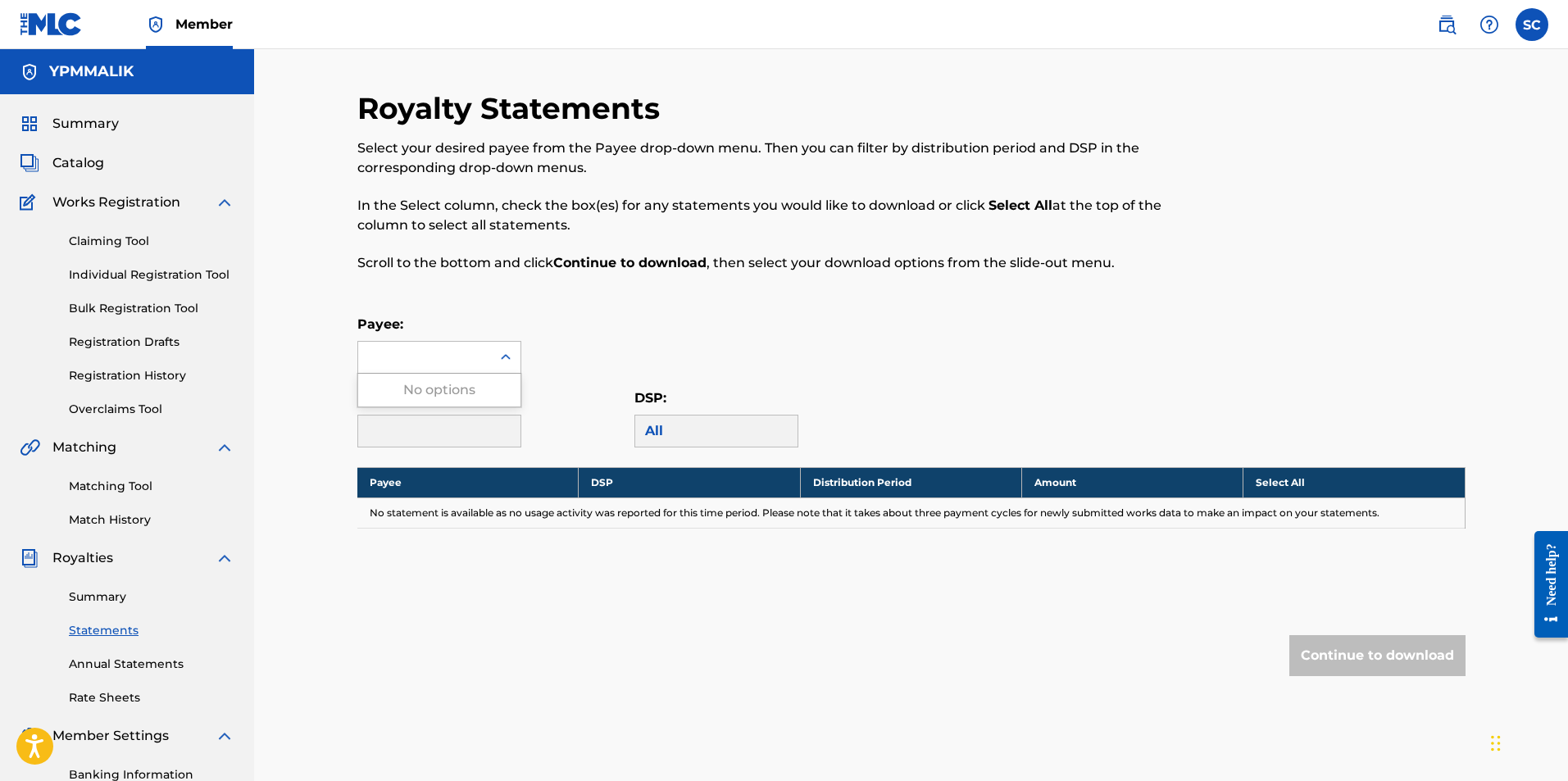
click at [431, 390] on div "No options" at bounding box center [439, 389] width 163 height 32
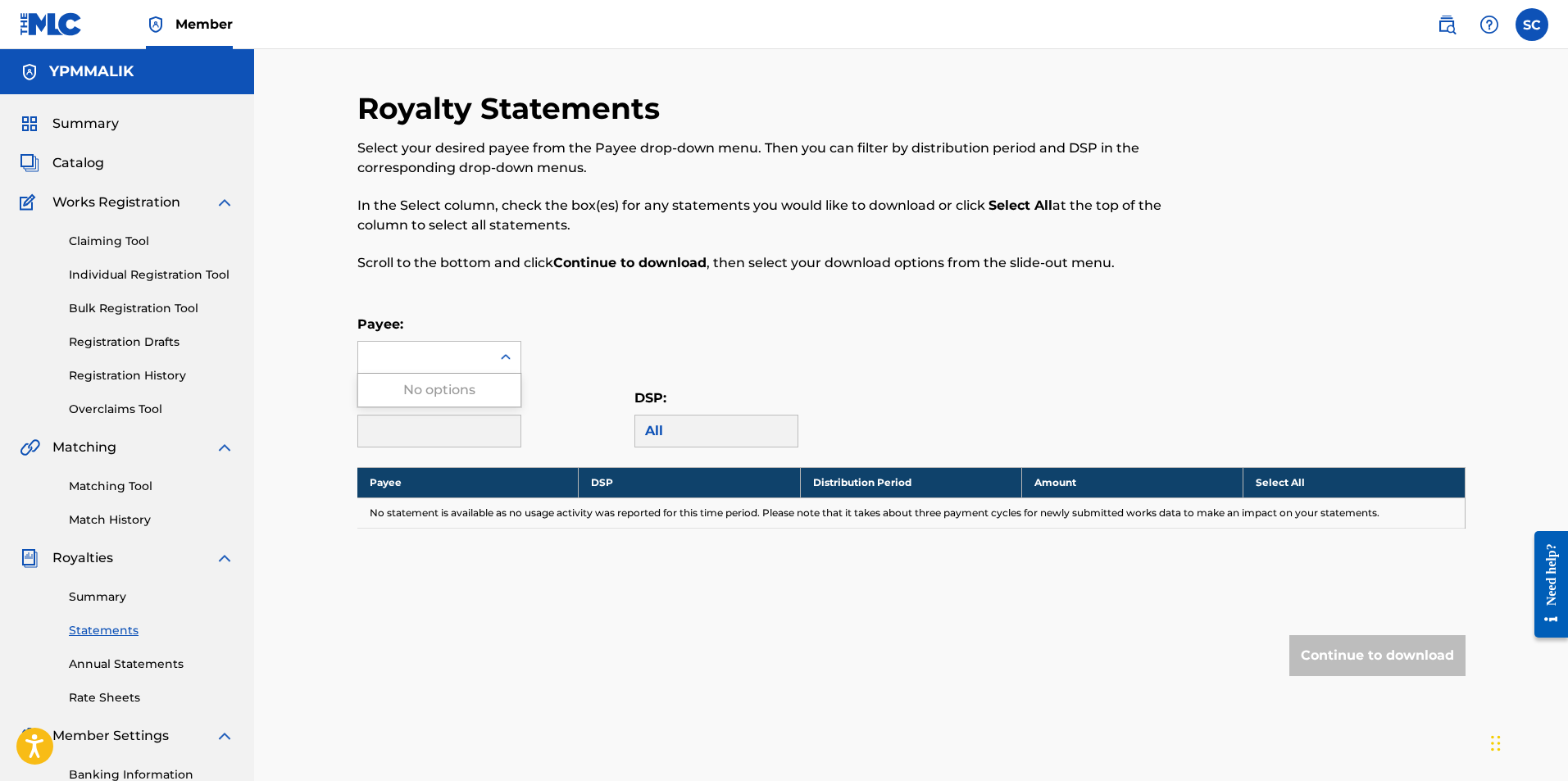
click at [431, 390] on div "No options" at bounding box center [439, 389] width 163 height 32
click at [432, 393] on div "No options" at bounding box center [439, 389] width 163 height 32
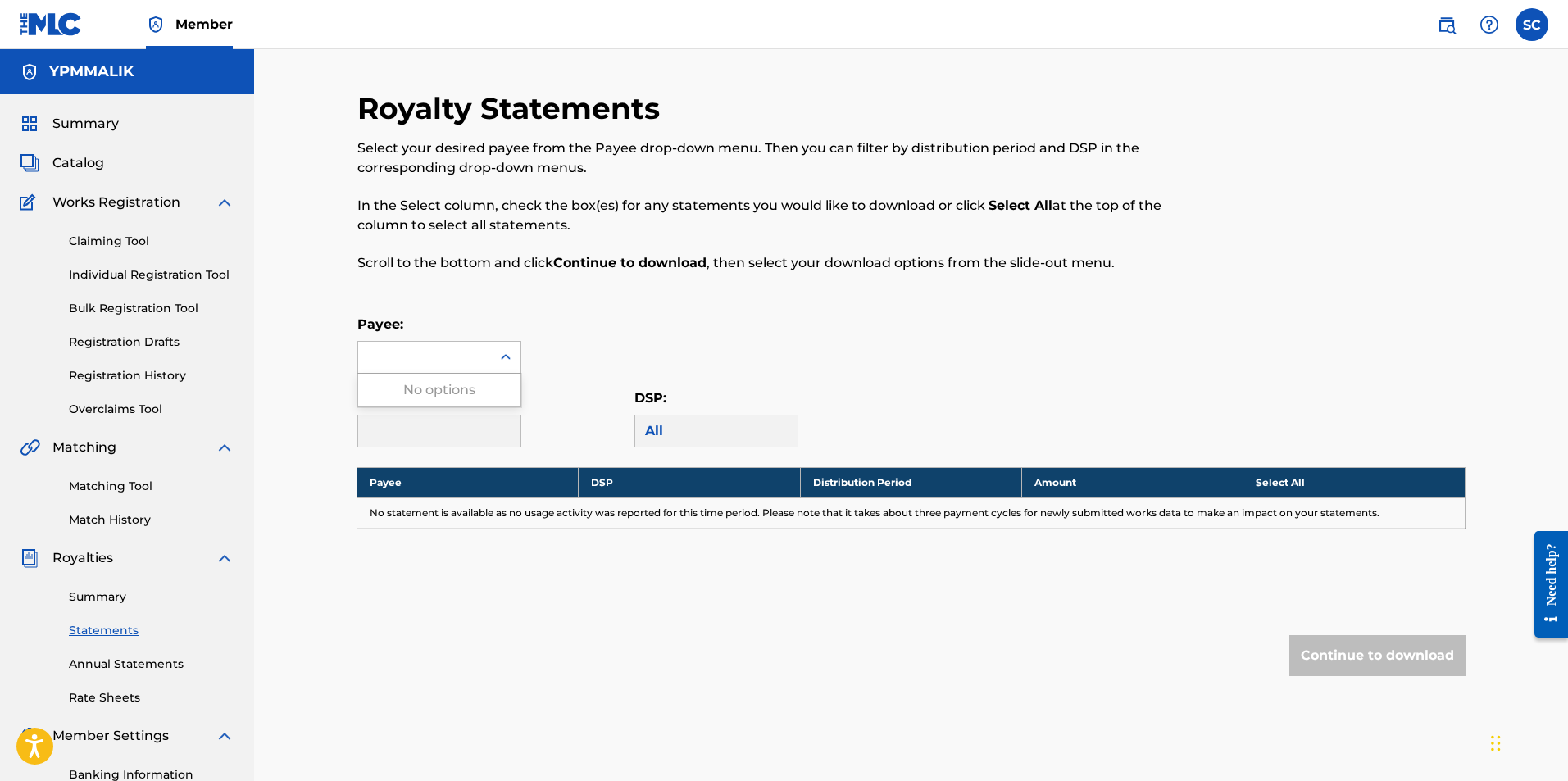
click at [432, 393] on div "No options" at bounding box center [439, 389] width 163 height 32
click at [431, 396] on div "No options" at bounding box center [439, 389] width 163 height 32
click at [1550, 573] on div "Need help?" at bounding box center [1551, 575] width 23 height 63
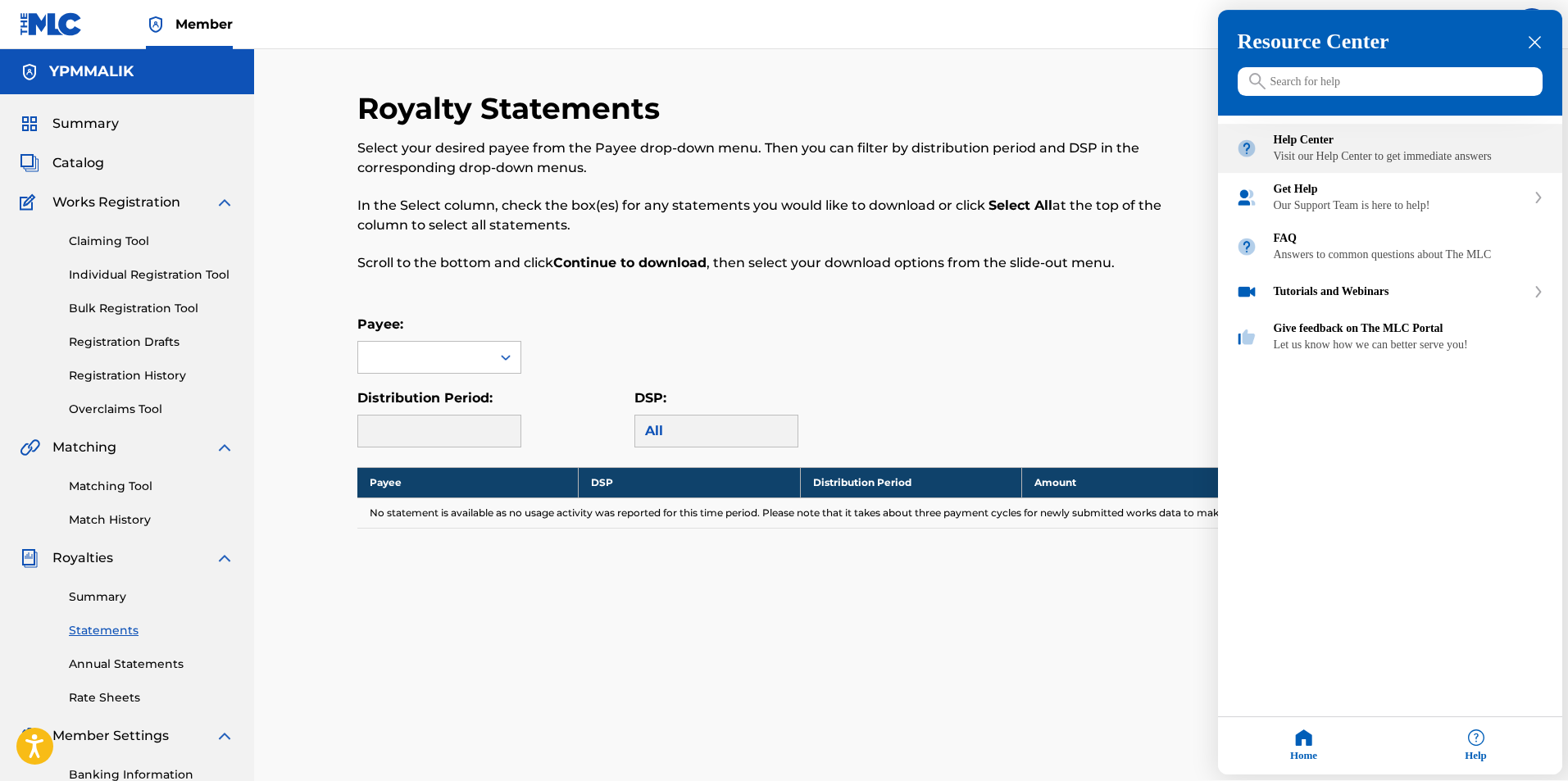
click at [1325, 147] on div "Help Center" at bounding box center [1409, 140] width 270 height 13
click at [200, 38] on div at bounding box center [784, 390] width 1568 height 781
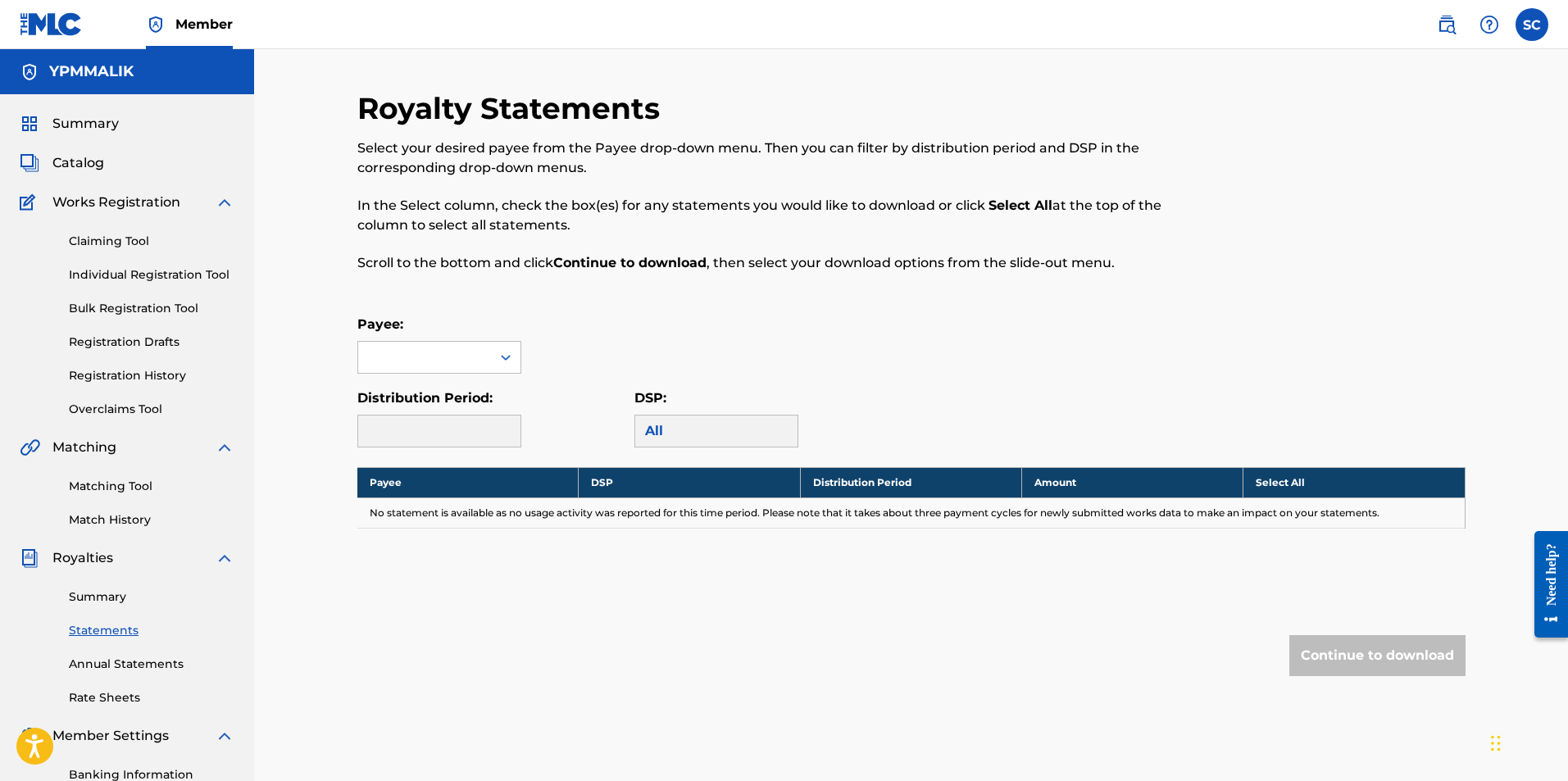
click at [197, 25] on span "Member" at bounding box center [204, 24] width 58 height 19
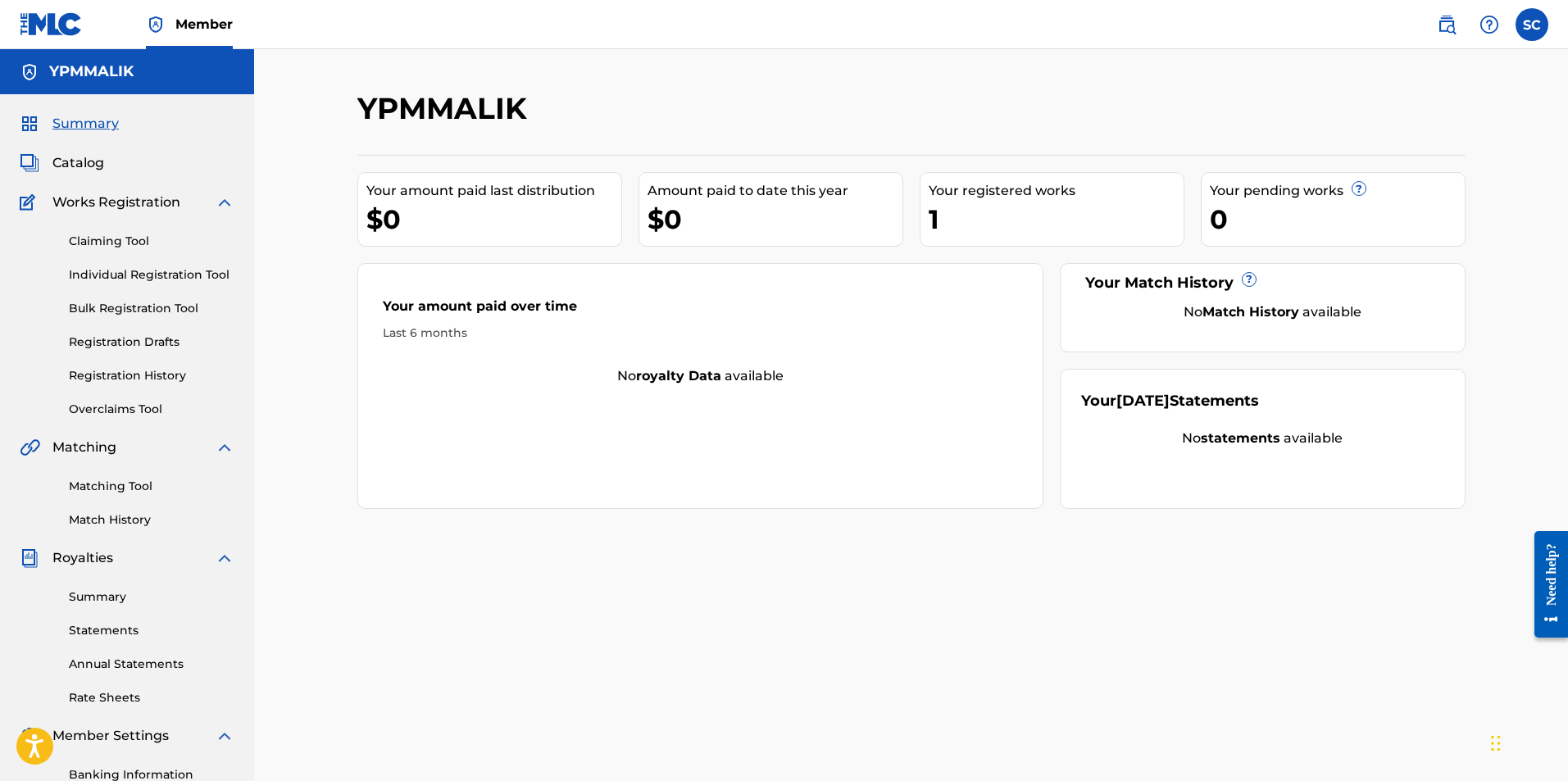
click at [34, 22] on img at bounding box center [51, 24] width 63 height 24
click at [1541, 25] on label at bounding box center [1531, 24] width 32 height 32
click at [1532, 24] on input "SC Shamir Caldwell malikcaldwell7@yahoo.com Notification Preferences Profile Lo…" at bounding box center [1532, 24] width 0 height 0
click at [1258, 43] on nav "Member SC SC Shamir Caldwell malikcaldwell7@yahoo.com Notification Preferences …" at bounding box center [784, 24] width 1568 height 49
click at [213, 204] on div "Works Registration" at bounding box center [126, 203] width 215 height 20
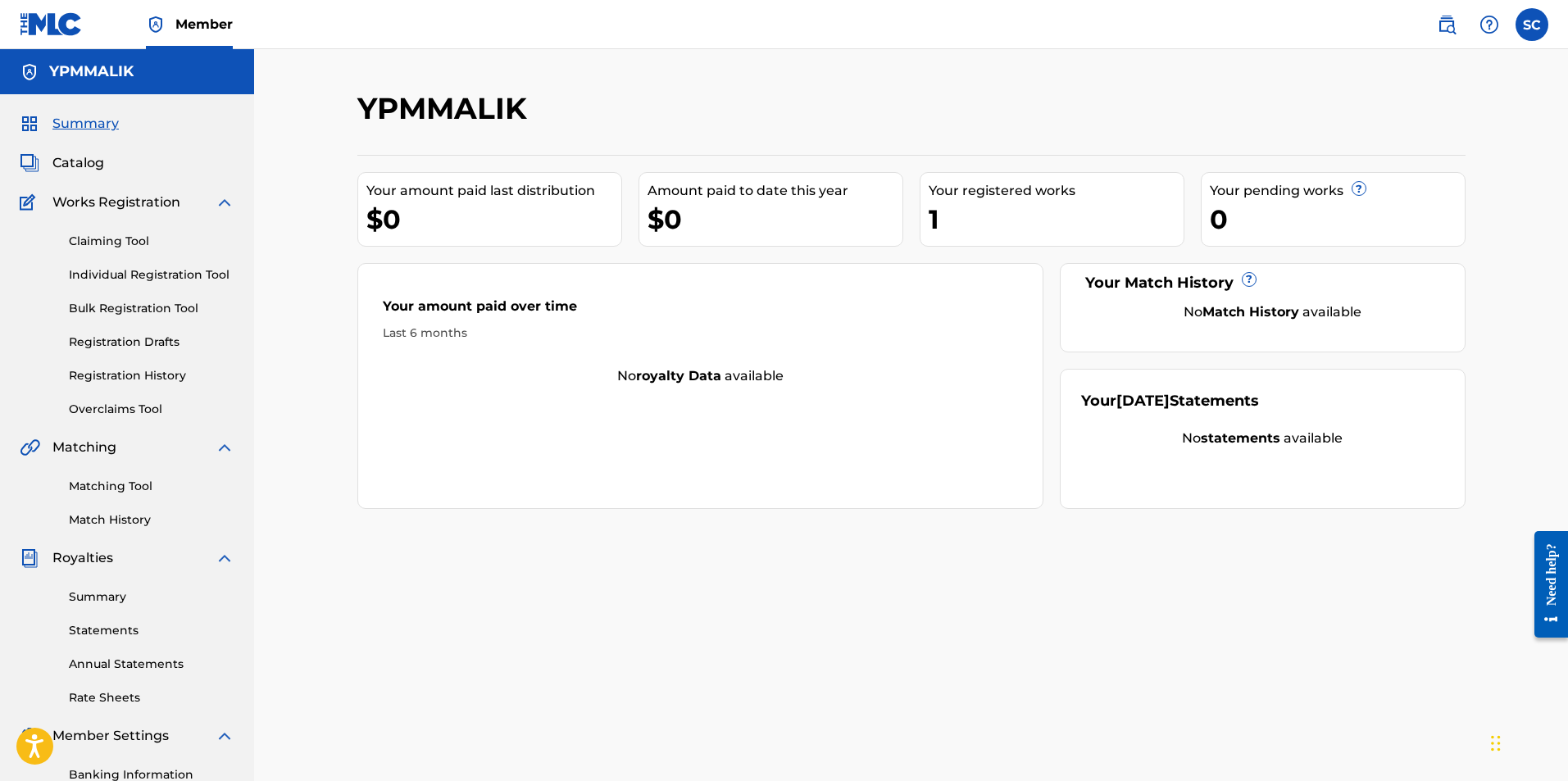
click at [129, 631] on link "Statements" at bounding box center [151, 631] width 166 height 18
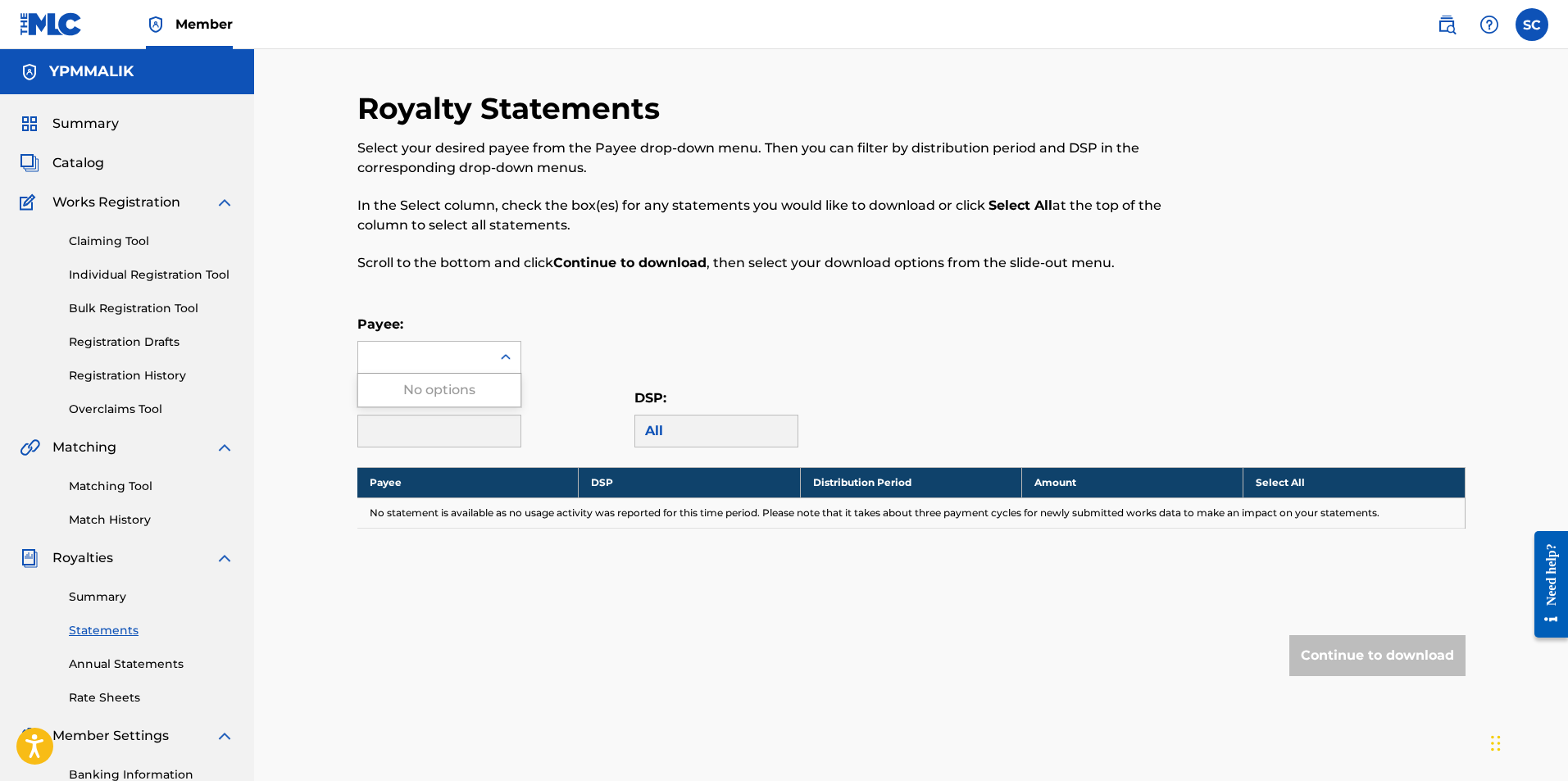
click at [480, 354] on div at bounding box center [423, 358] width 132 height 31
click at [673, 323] on div "Payee: Use Up and Down to choose options, press Enter to select the currently f…" at bounding box center [911, 344] width 1108 height 59
click at [98, 594] on link "Summary" at bounding box center [151, 598] width 166 height 18
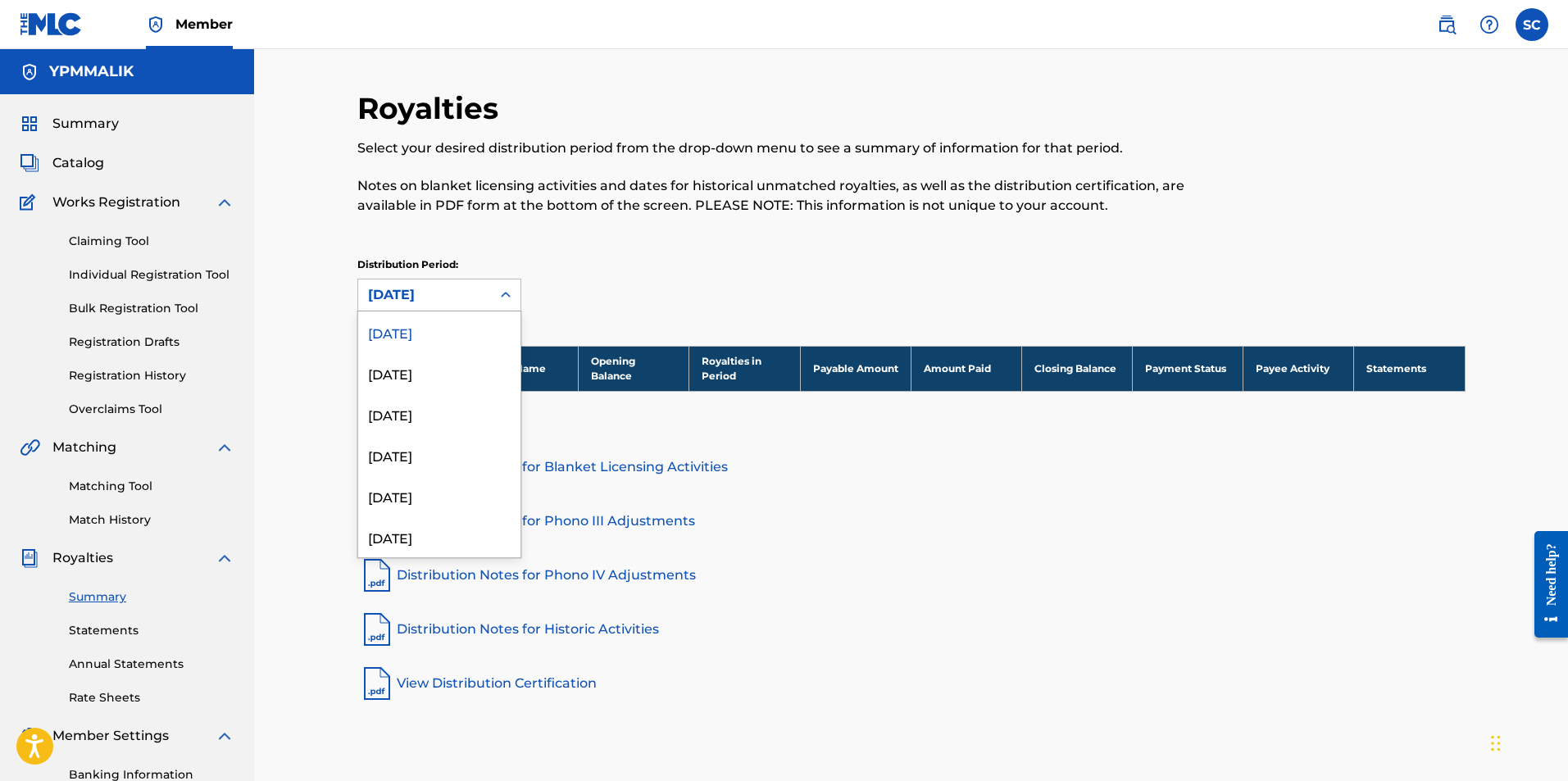
click at [437, 291] on div "[DATE]" at bounding box center [424, 295] width 113 height 20
click at [610, 299] on div "Distribution Period: 53 results available. Use Up and Down to choose options, p…" at bounding box center [911, 284] width 1108 height 54
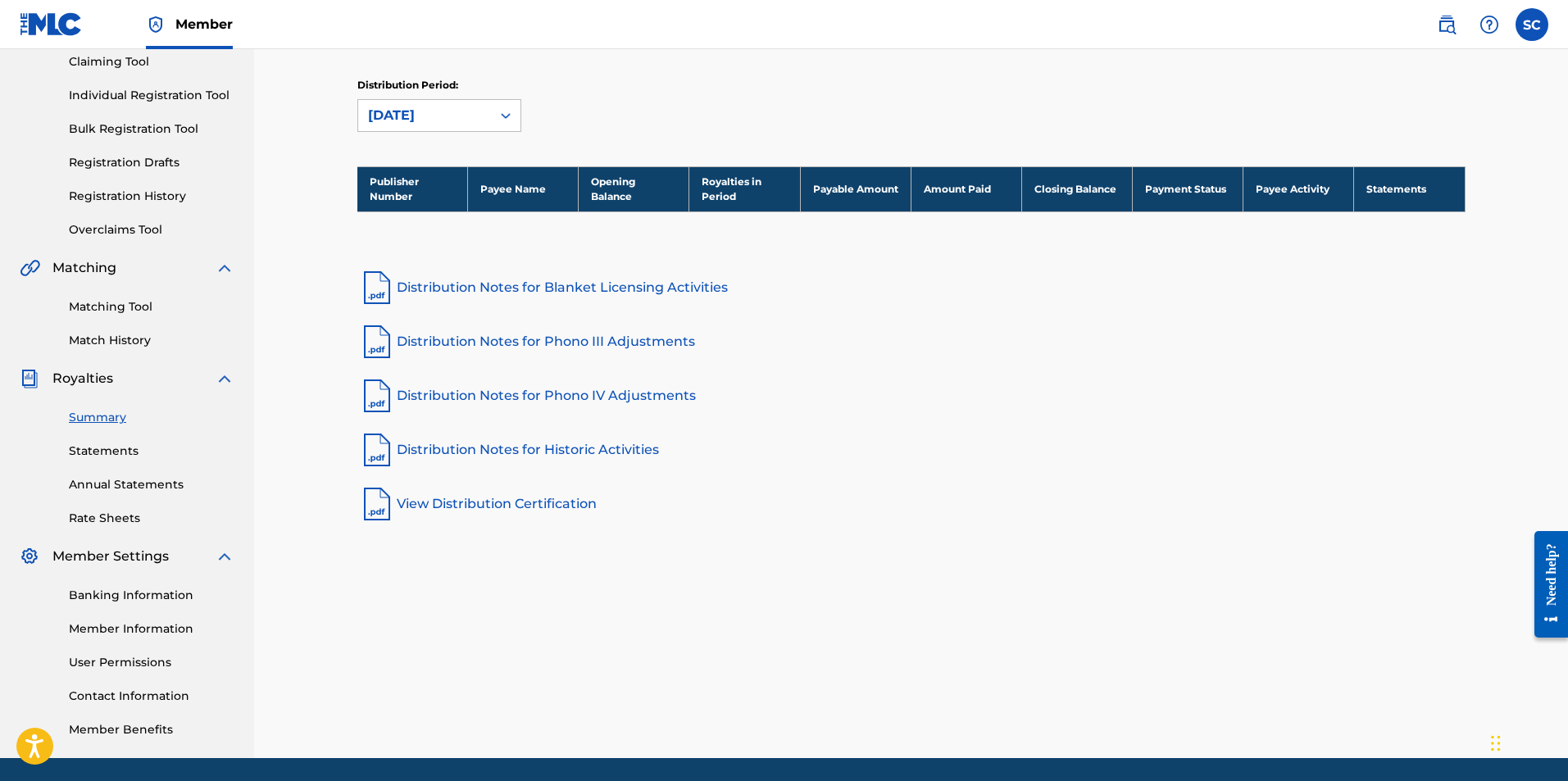
scroll to position [235, 0]
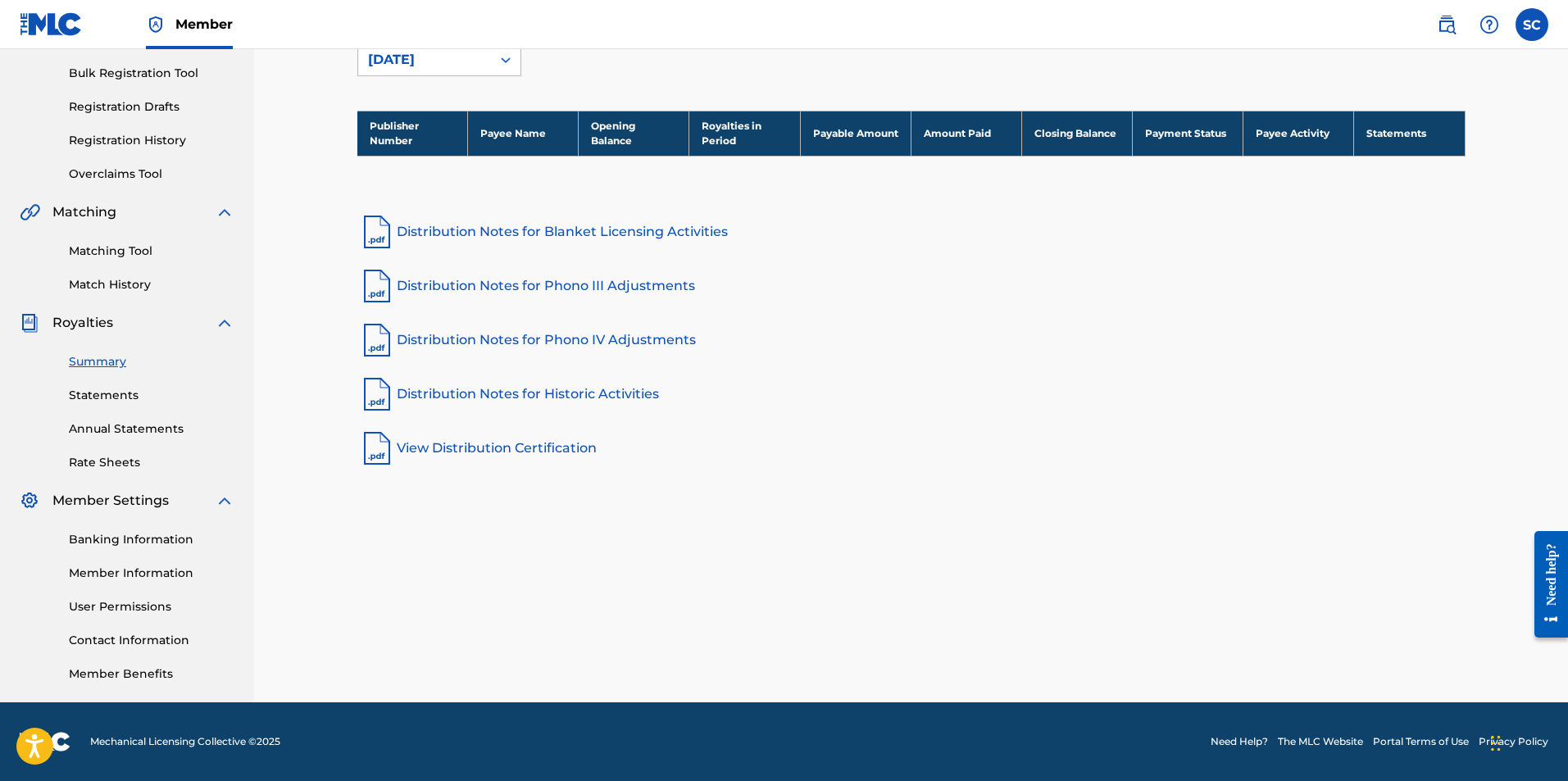
click at [179, 534] on link "Banking Information" at bounding box center [151, 540] width 166 height 18
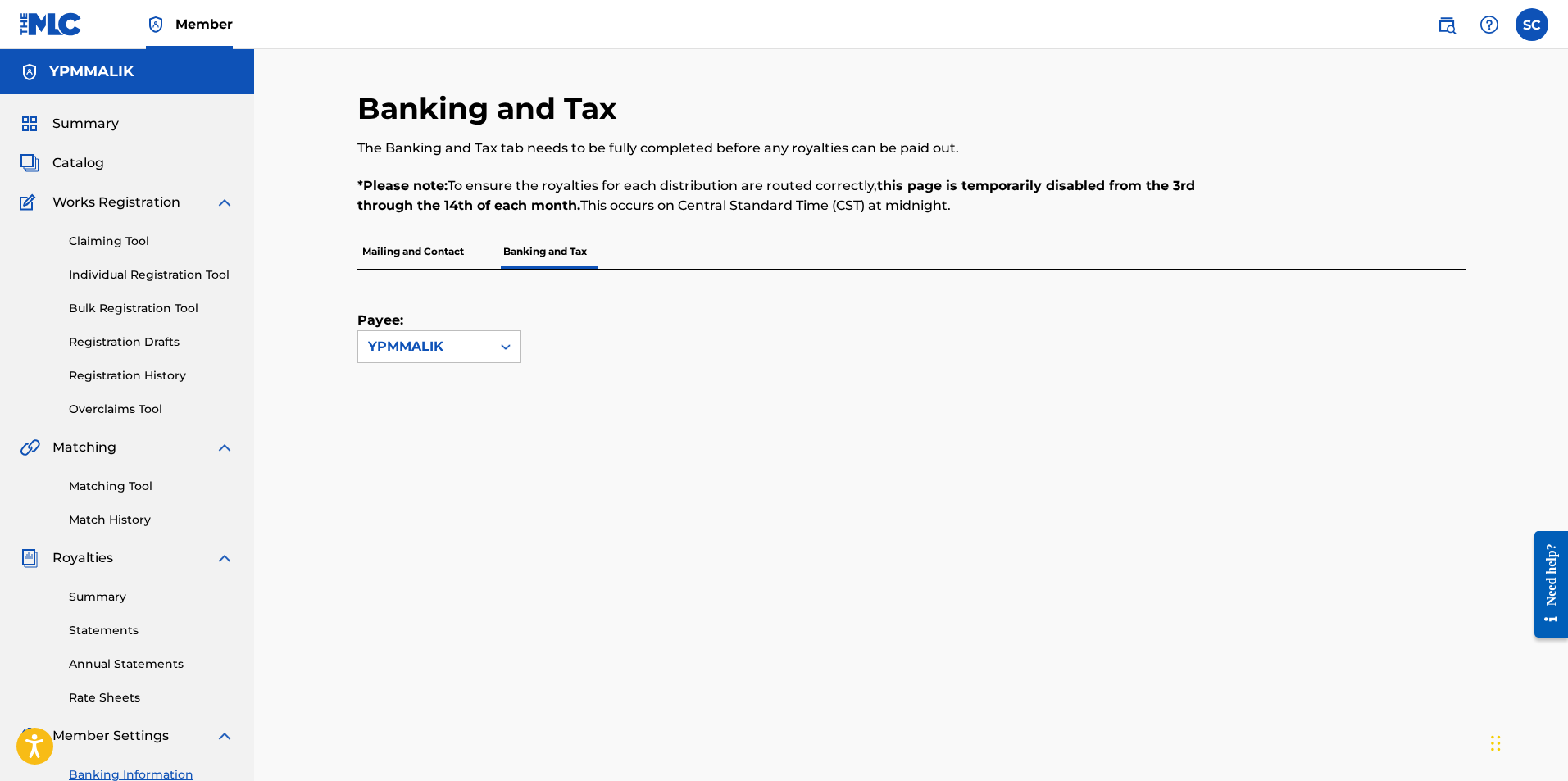
click at [419, 252] on p "Mailing and Contact" at bounding box center [414, 251] width 112 height 34
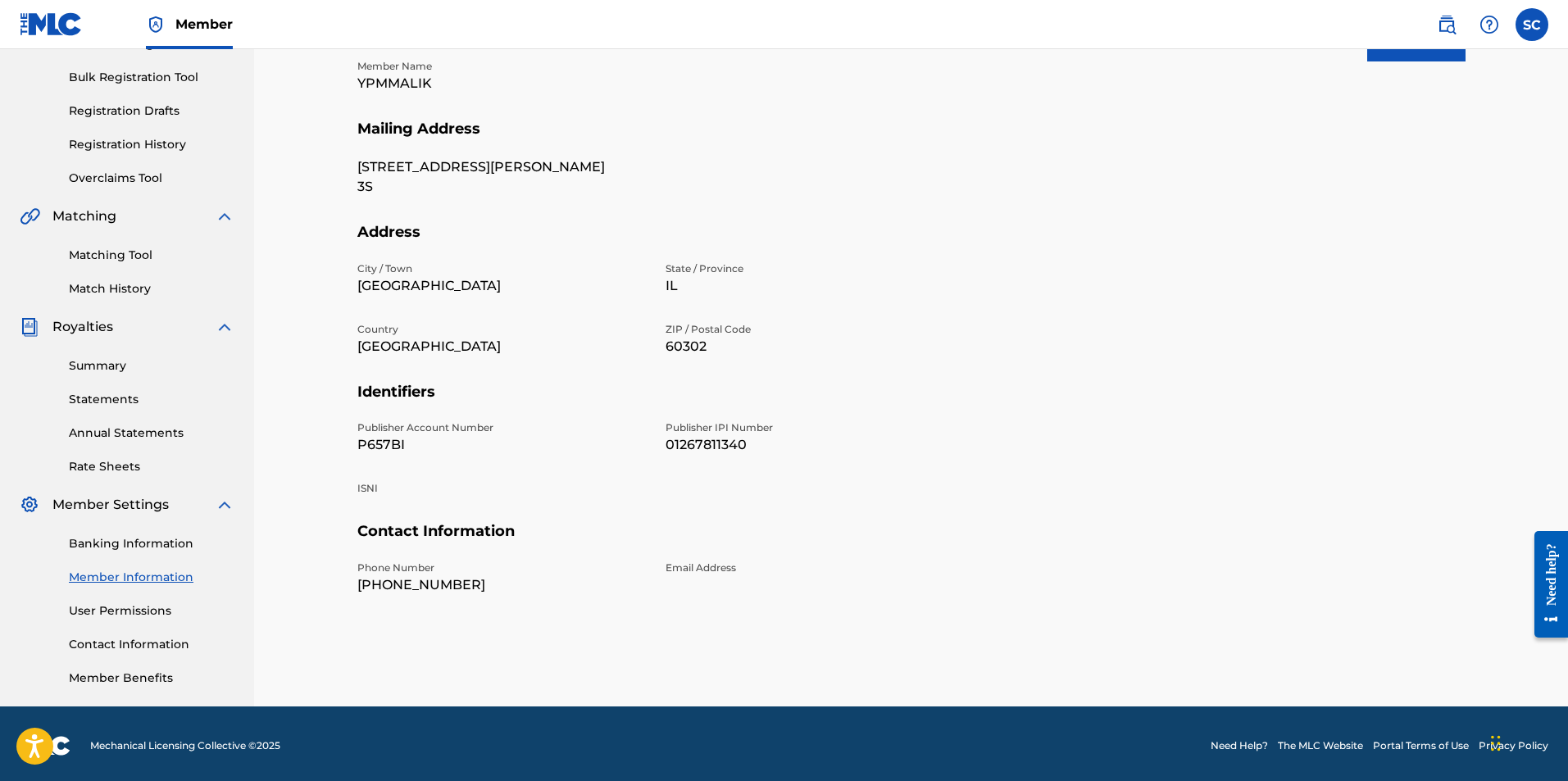
scroll to position [235, 0]
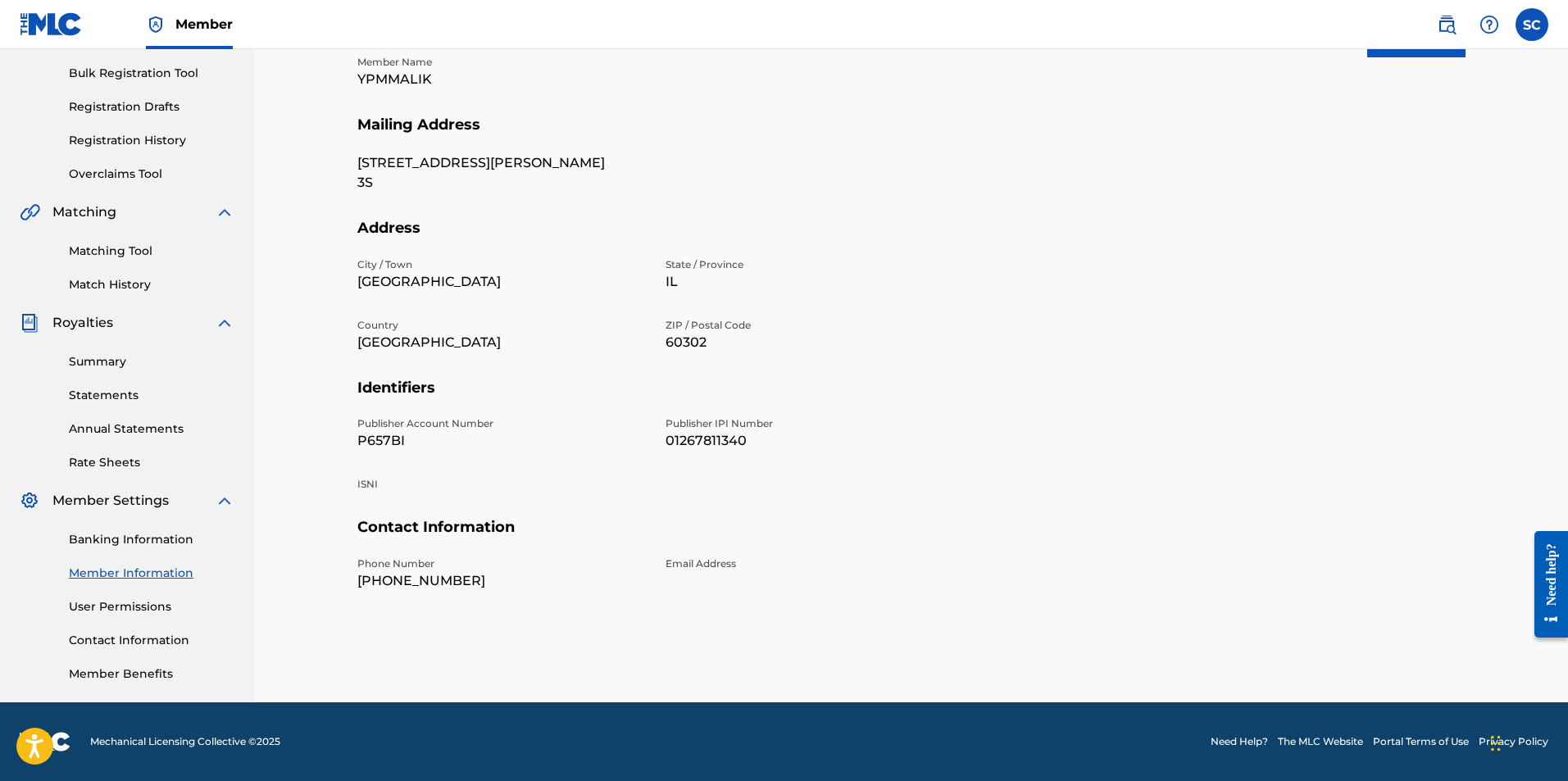
click at [137, 599] on link "User Permissions" at bounding box center [151, 608] width 166 height 18
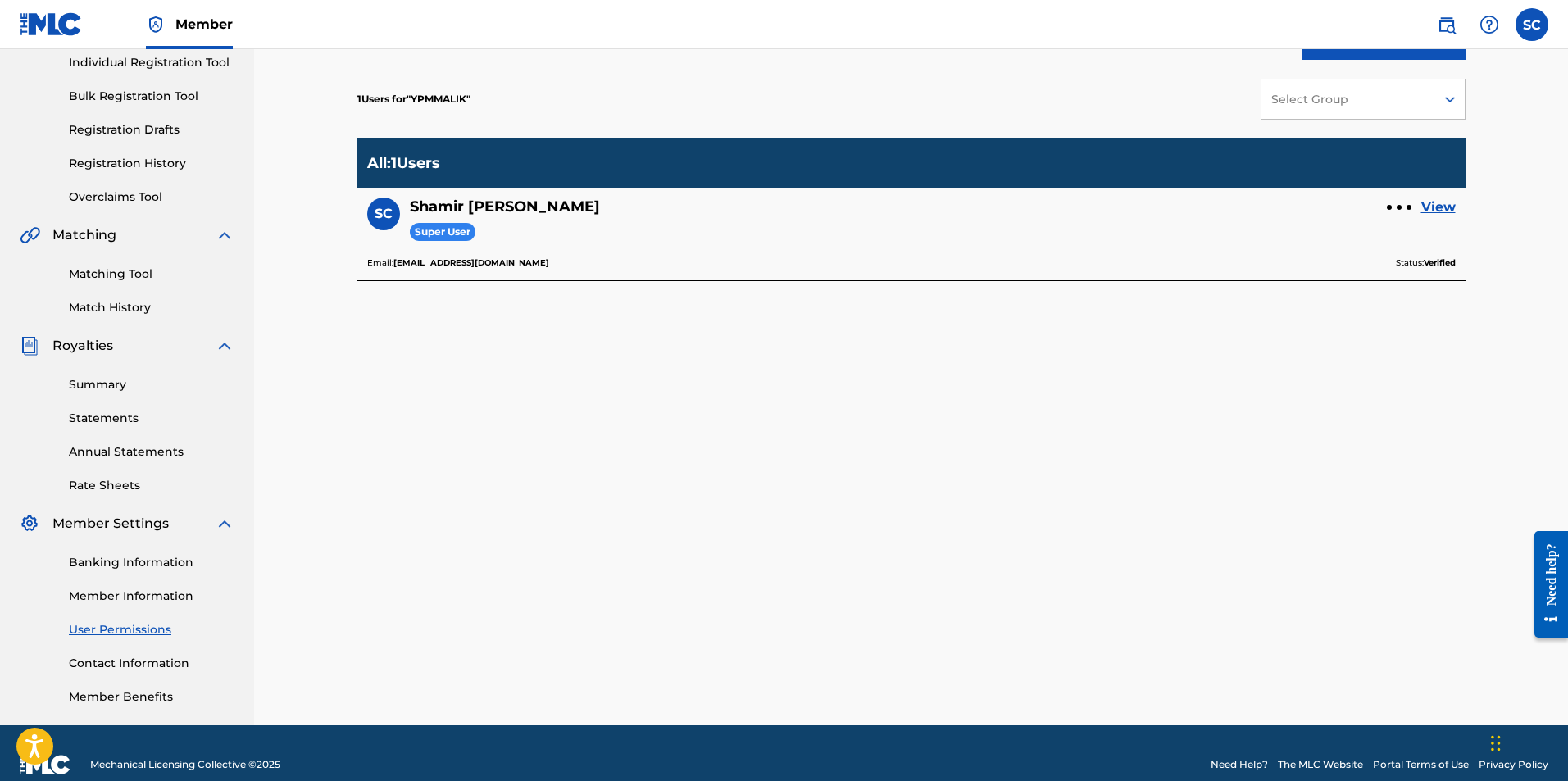
scroll to position [235, 0]
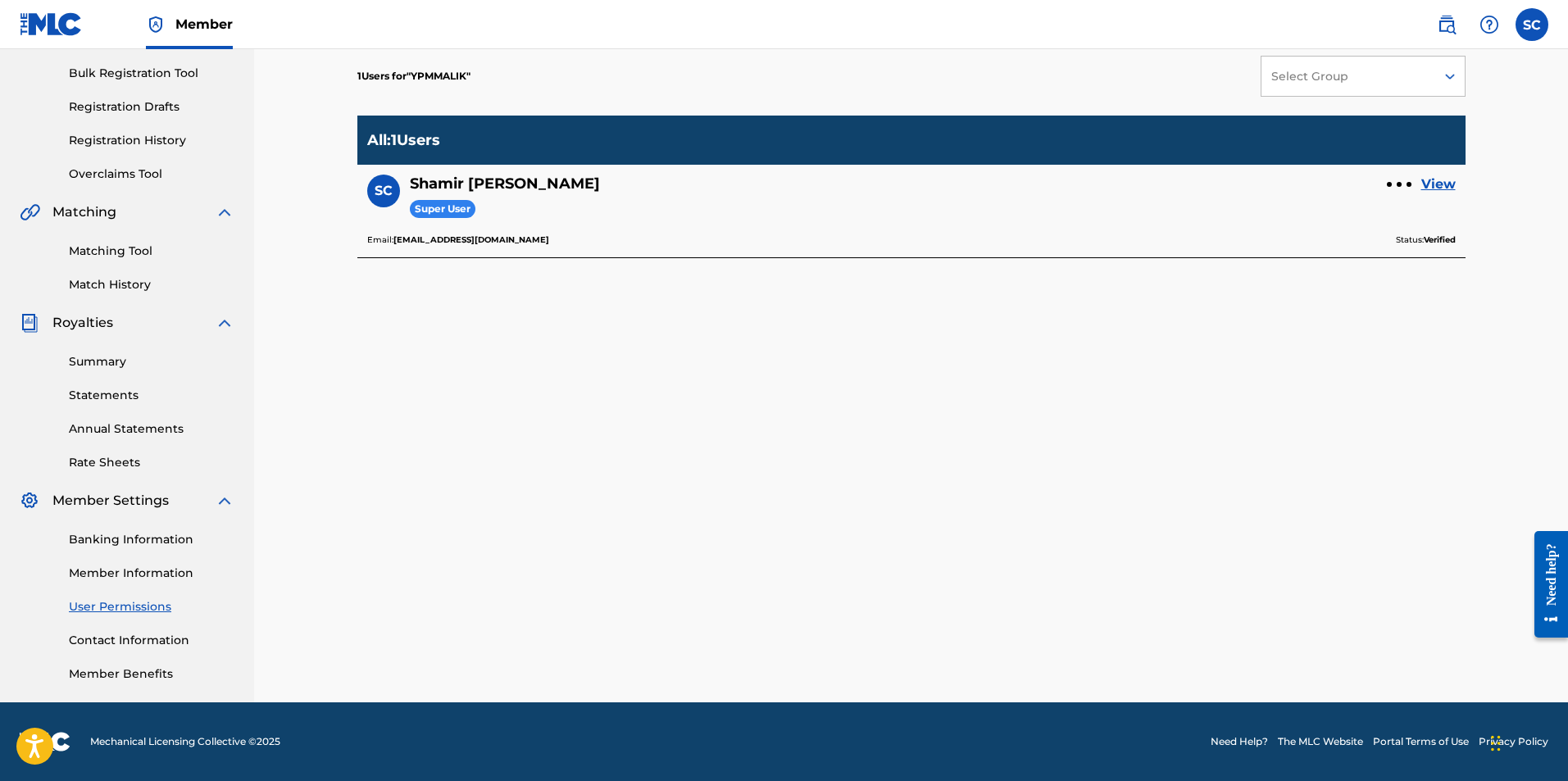
click at [172, 634] on link "Contact Information" at bounding box center [151, 641] width 166 height 18
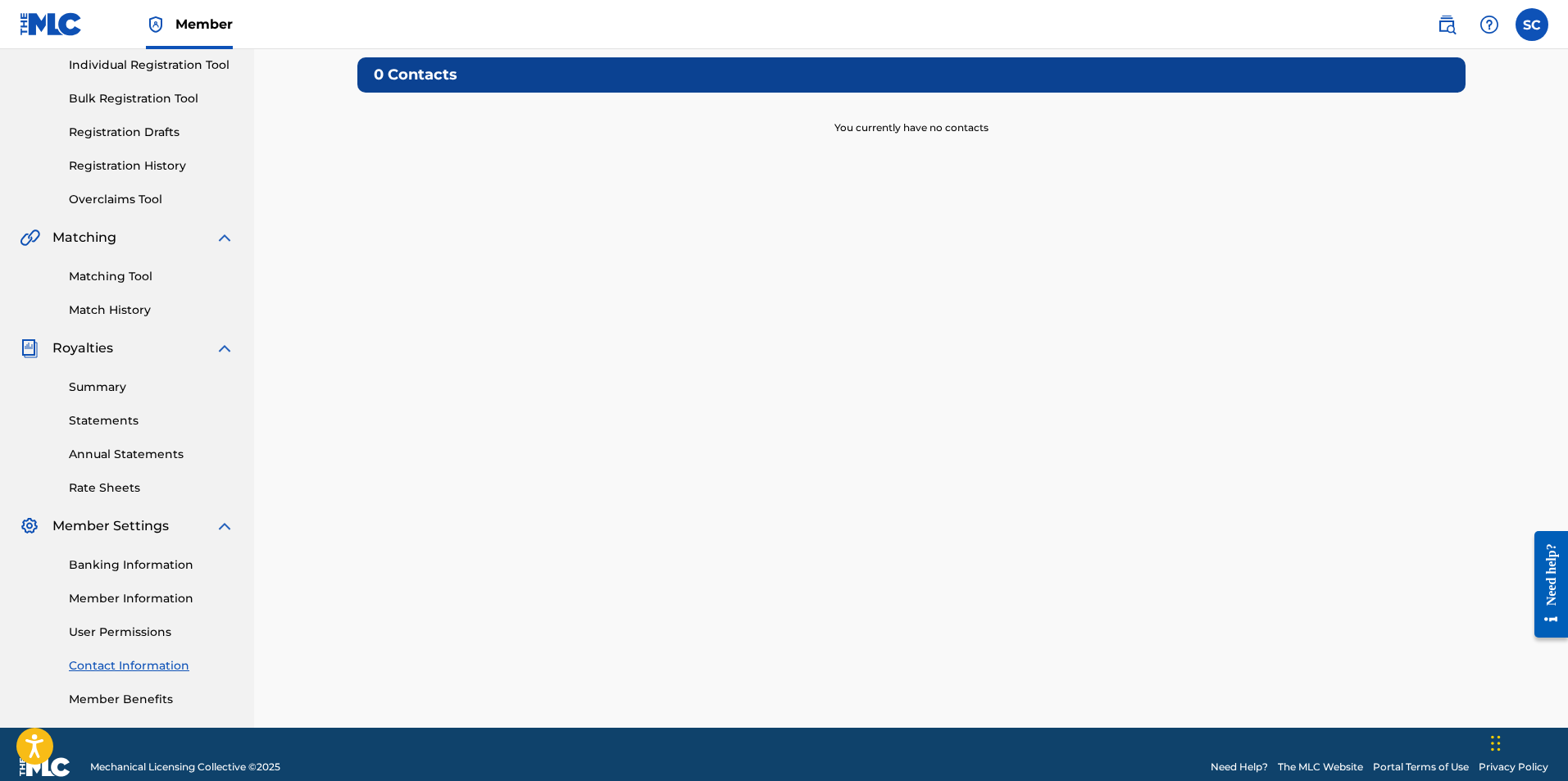
scroll to position [235, 0]
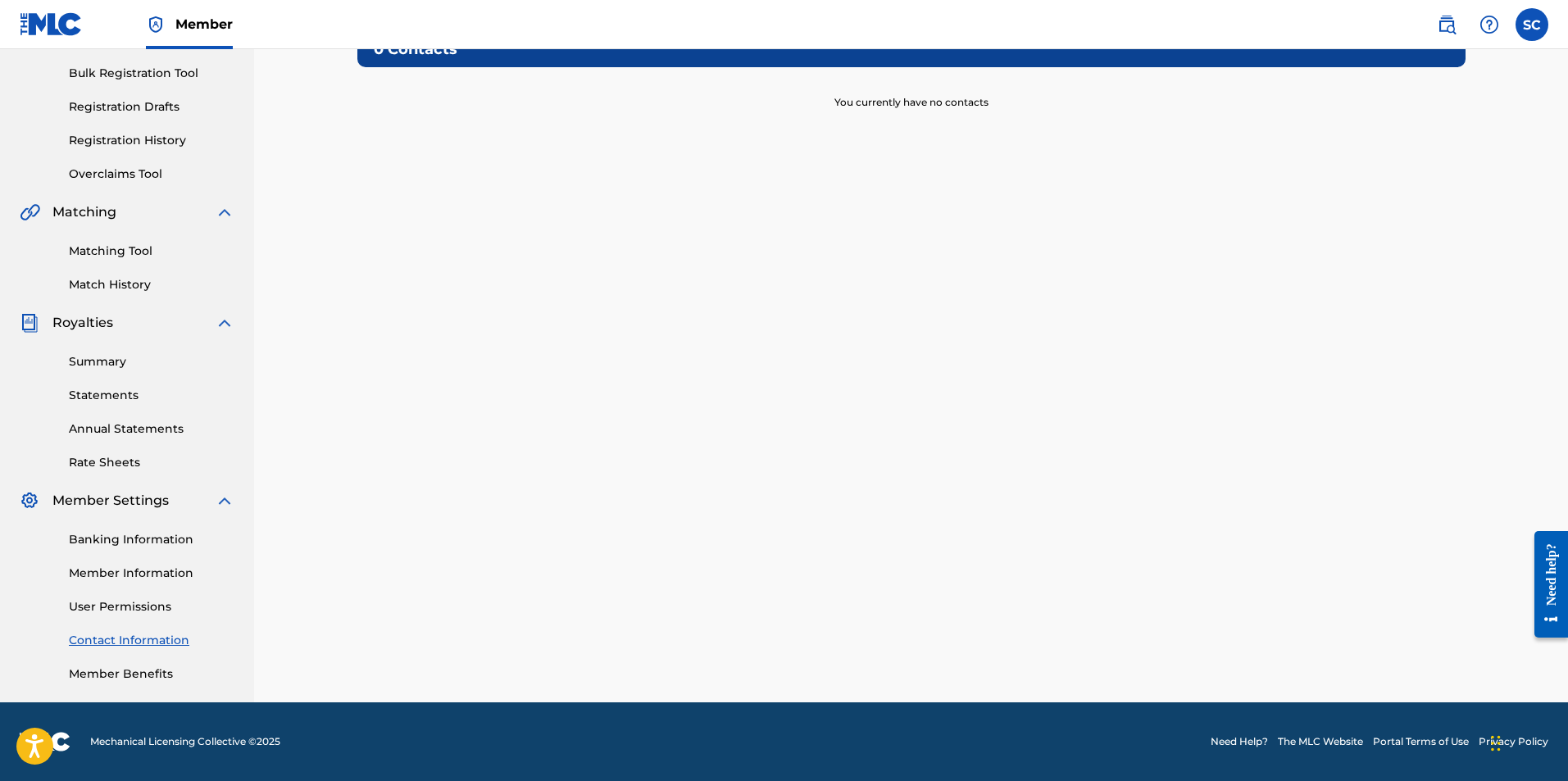
click at [125, 672] on link "Member Benefits" at bounding box center [151, 674] width 166 height 18
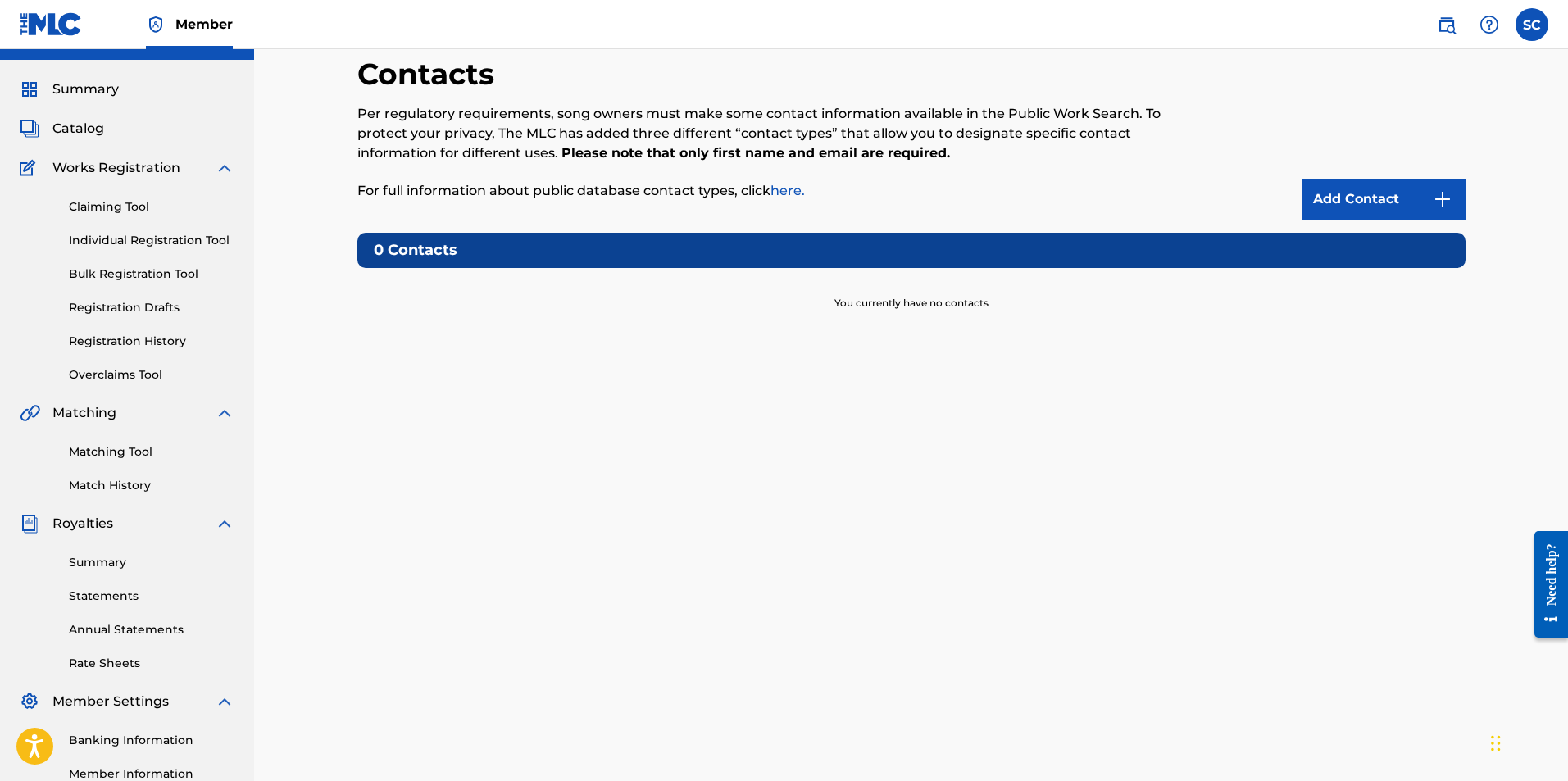
scroll to position [0, 0]
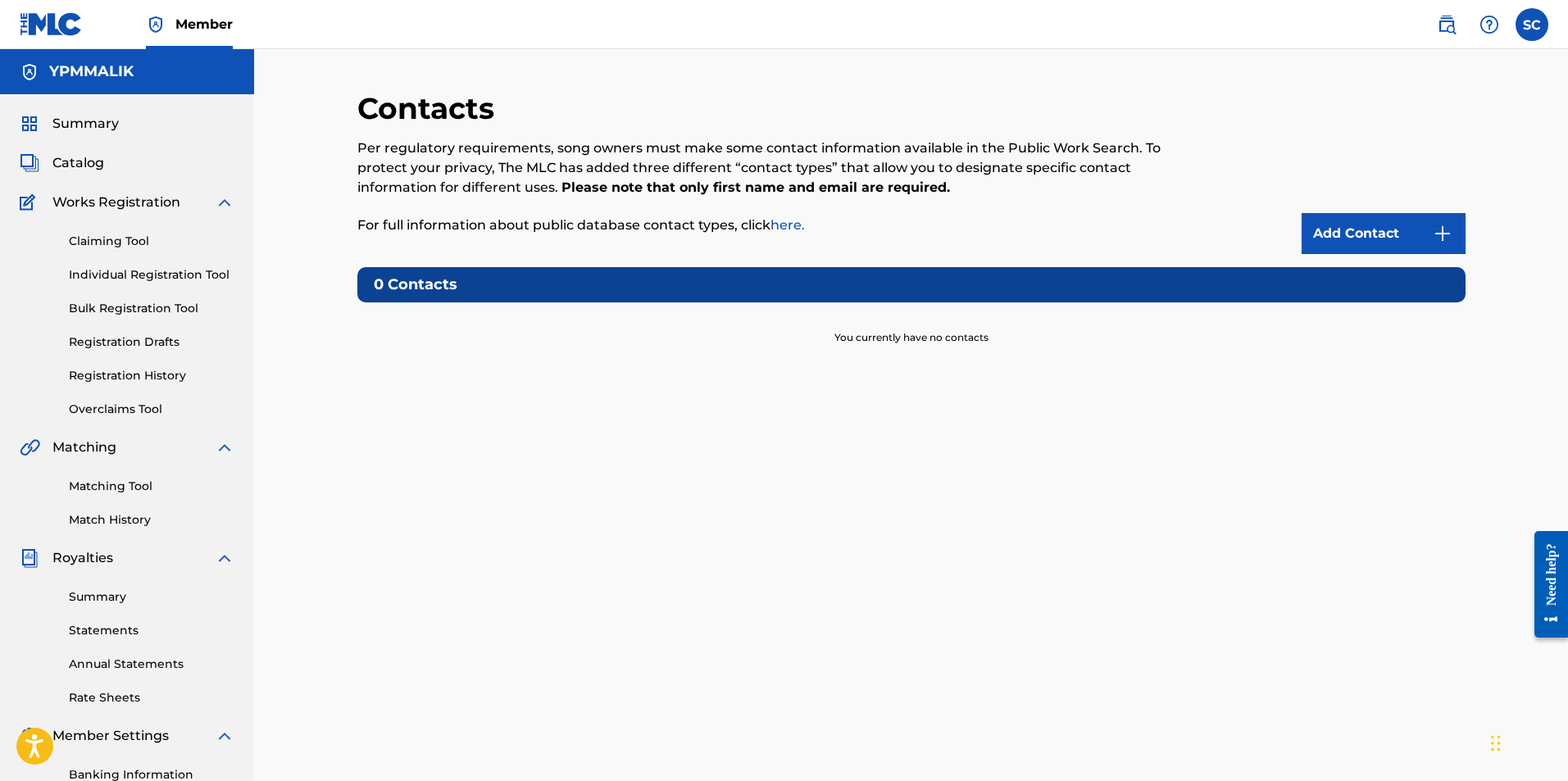
click at [119, 126] on div "Summary" at bounding box center [126, 123] width 215 height 20
click at [95, 122] on span "Summary" at bounding box center [86, 123] width 67 height 20
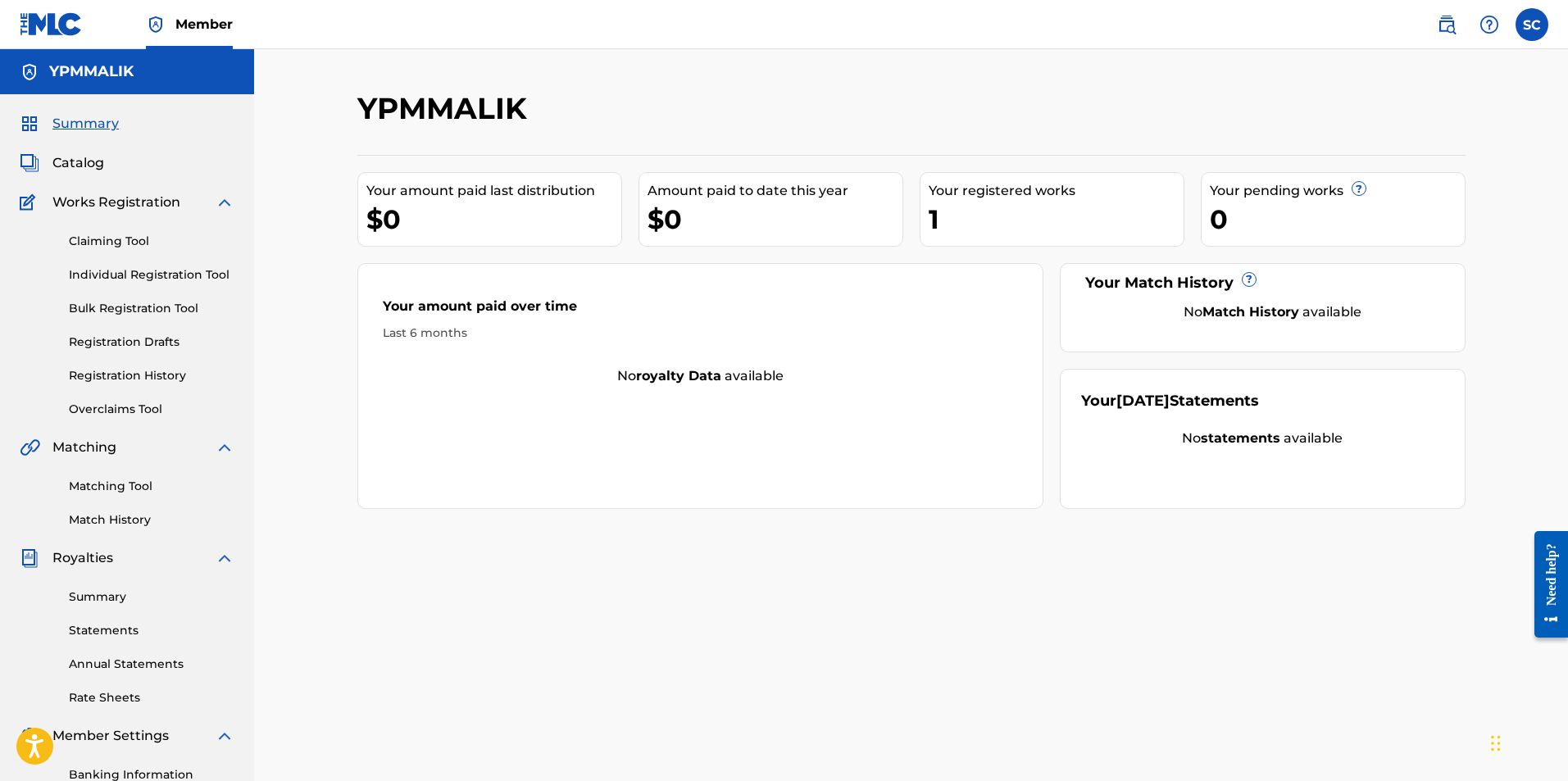
click at [88, 163] on span "Catalog" at bounding box center [78, 163] width 52 height 20
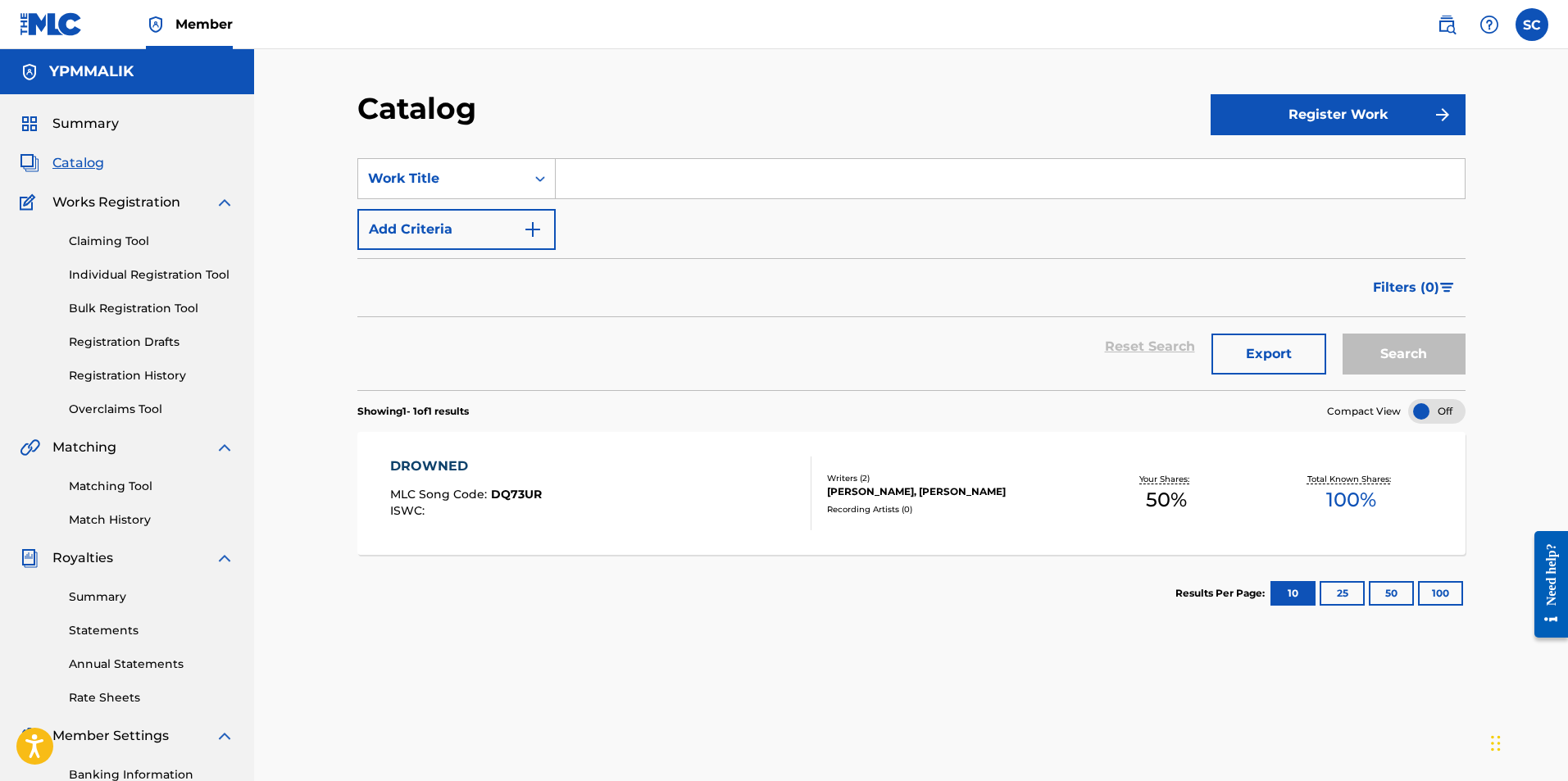
click at [1393, 292] on span "Filters ( 0 )" at bounding box center [1406, 288] width 67 height 20
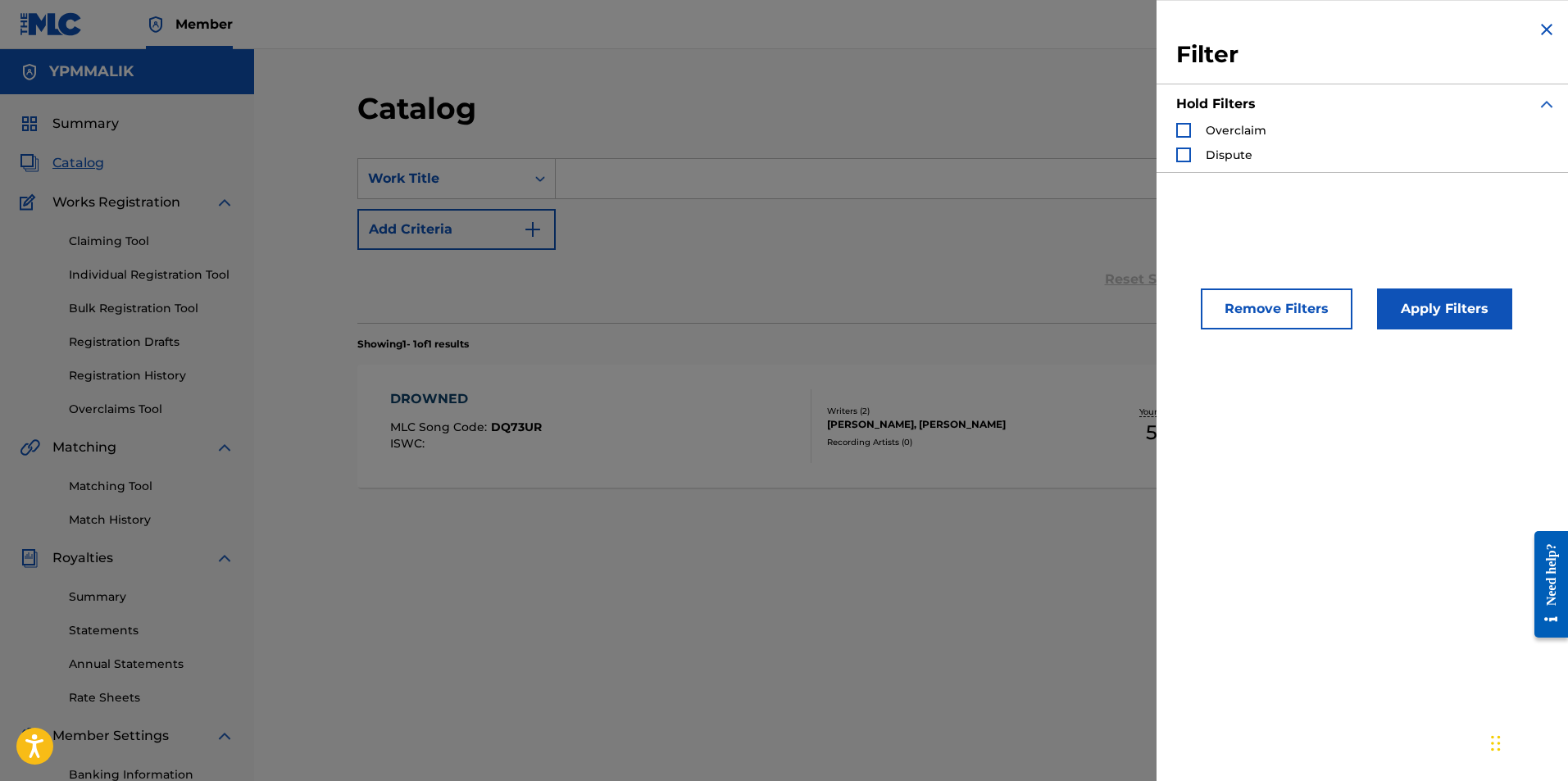
click at [1539, 32] on img "Search Form" at bounding box center [1546, 29] width 20 height 20
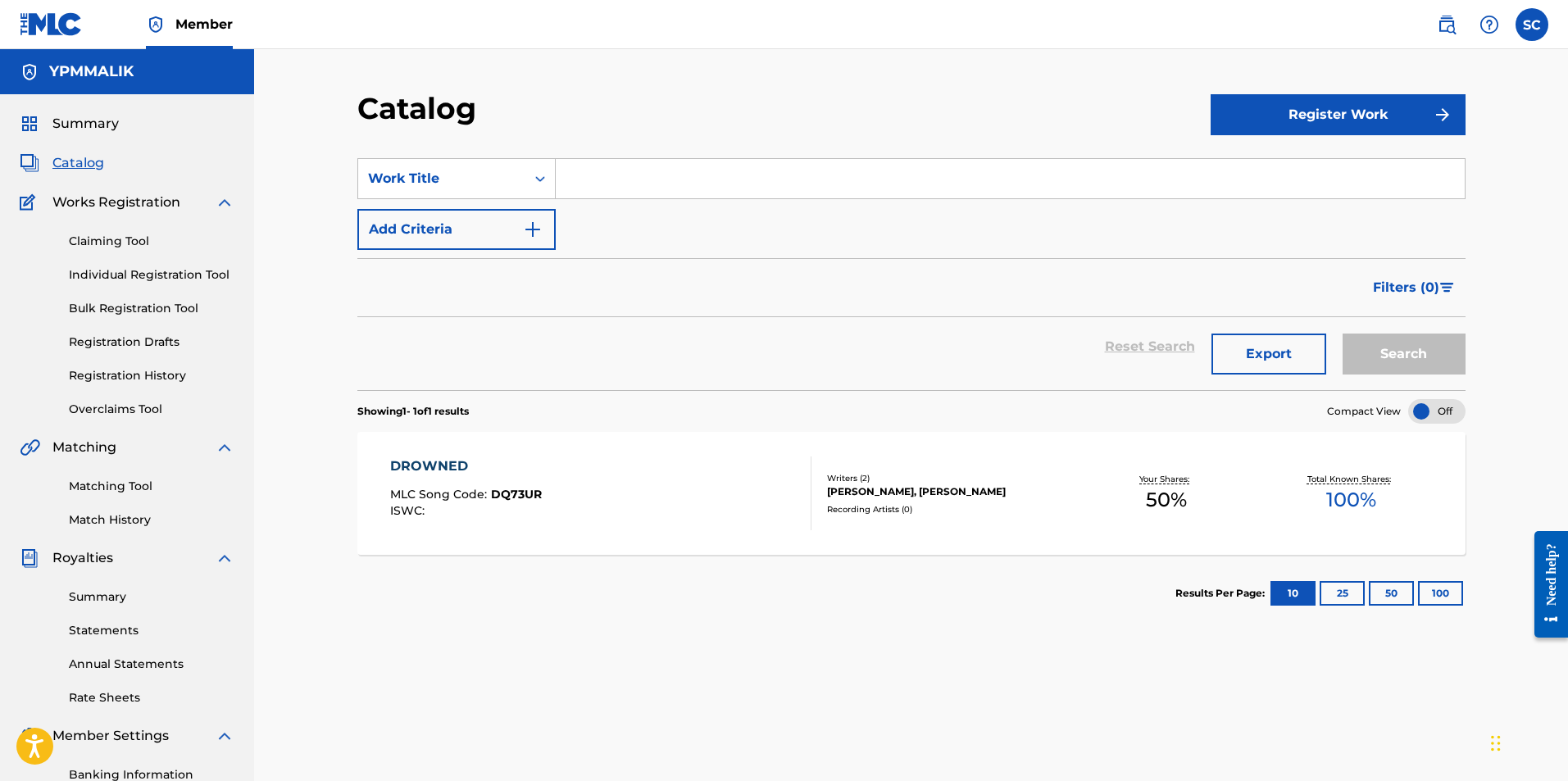
click at [101, 198] on span "Works Registration" at bounding box center [117, 203] width 127 height 20
click at [108, 245] on link "Claiming Tool" at bounding box center [151, 242] width 166 height 18
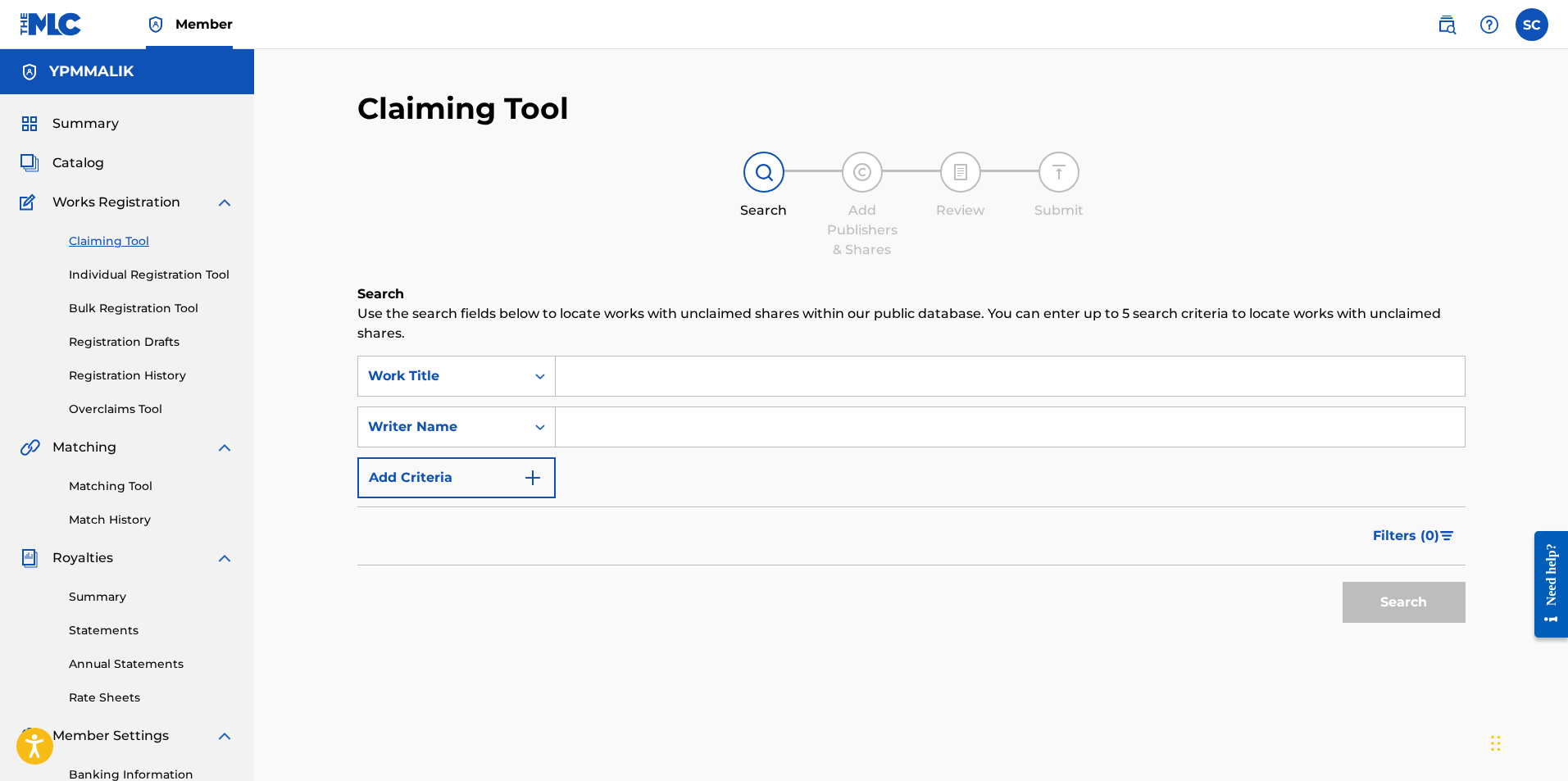
click at [109, 288] on div "Claiming Tool Individual Registration Tool Bulk Registration Tool Registration …" at bounding box center [126, 316] width 215 height 206
click at [111, 281] on link "Individual Registration Tool" at bounding box center [151, 275] width 166 height 18
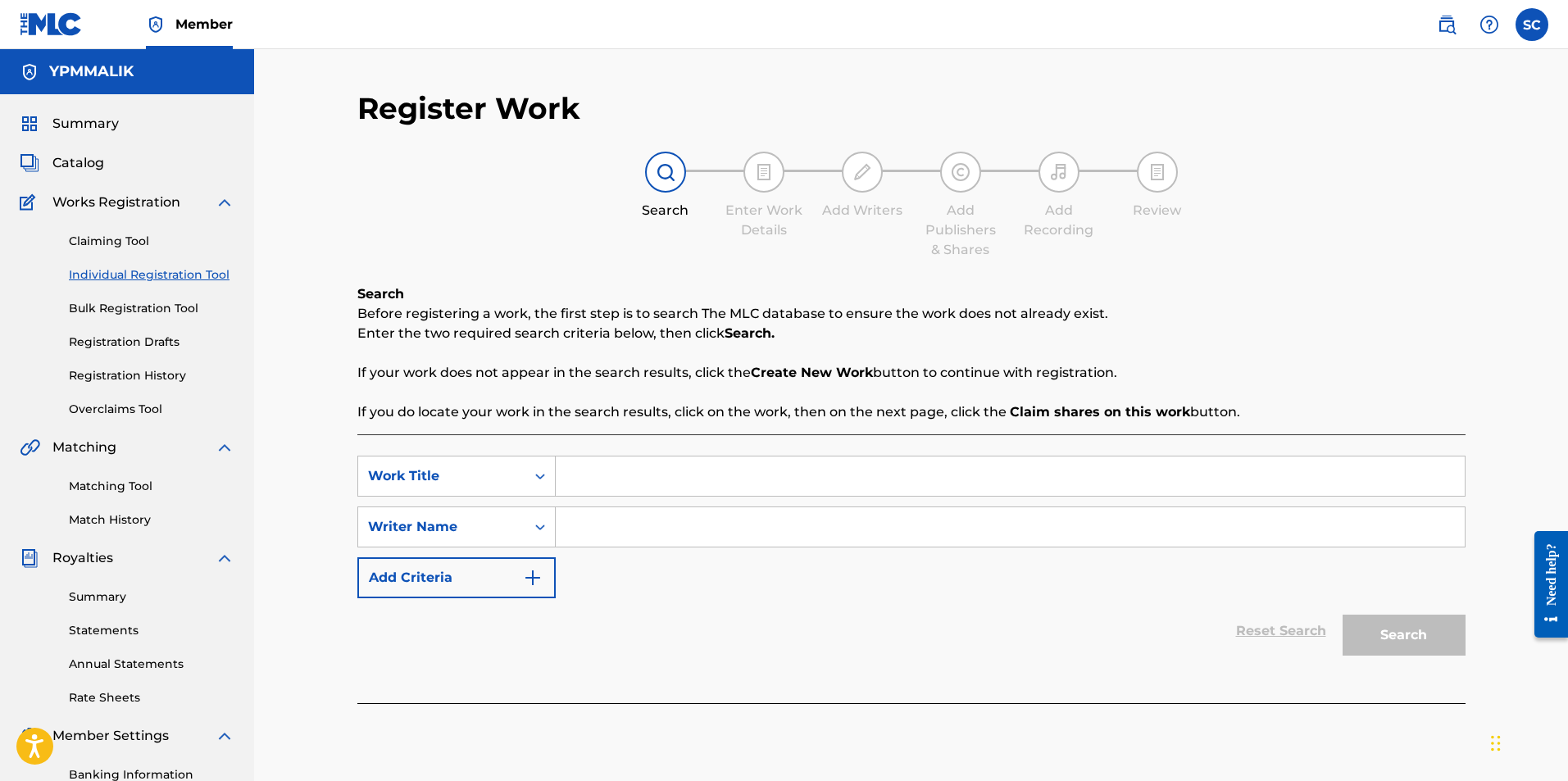
click at [113, 245] on link "Claiming Tool" at bounding box center [151, 242] width 166 height 18
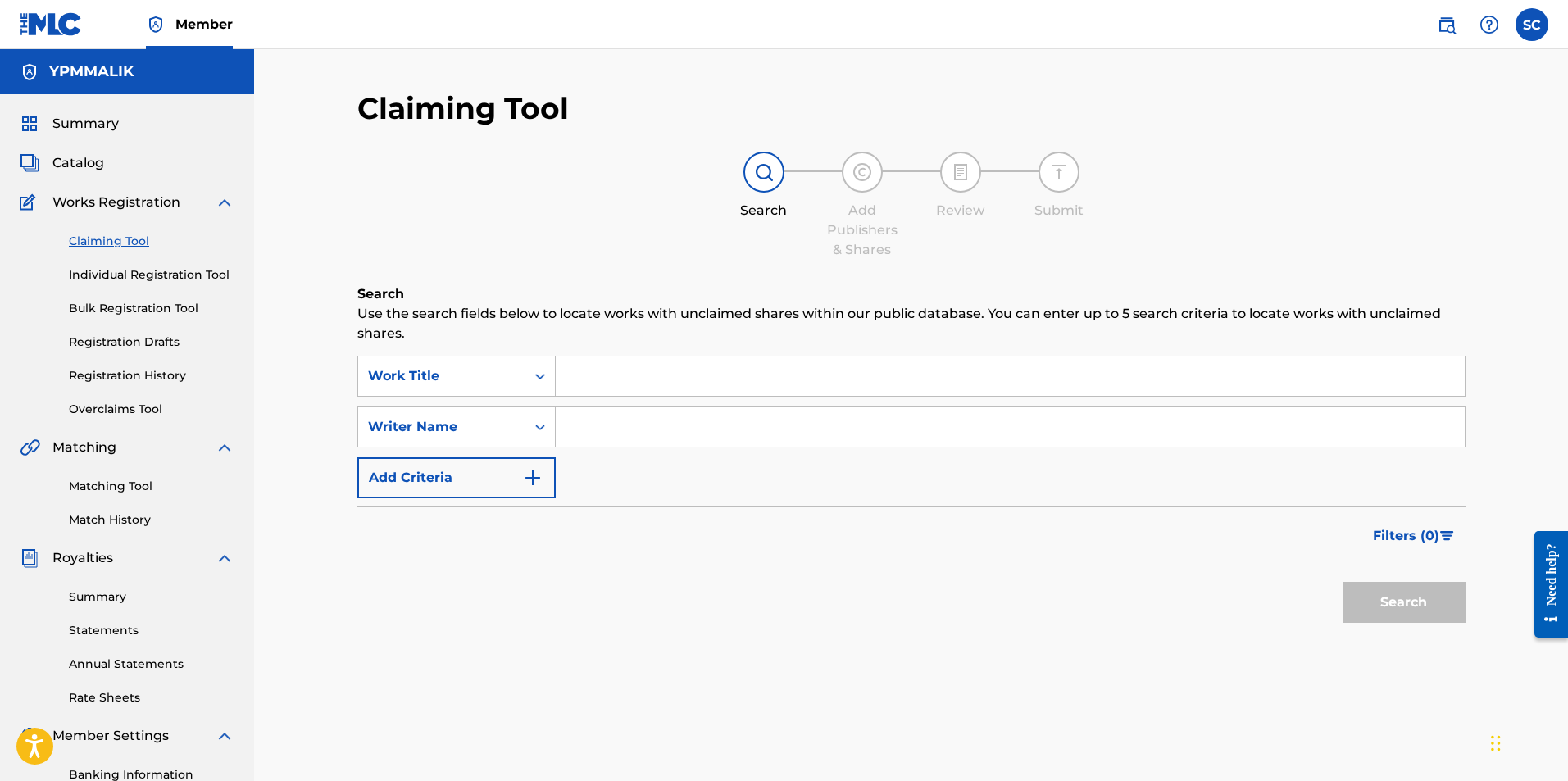
click at [153, 271] on link "Individual Registration Tool" at bounding box center [151, 275] width 166 height 18
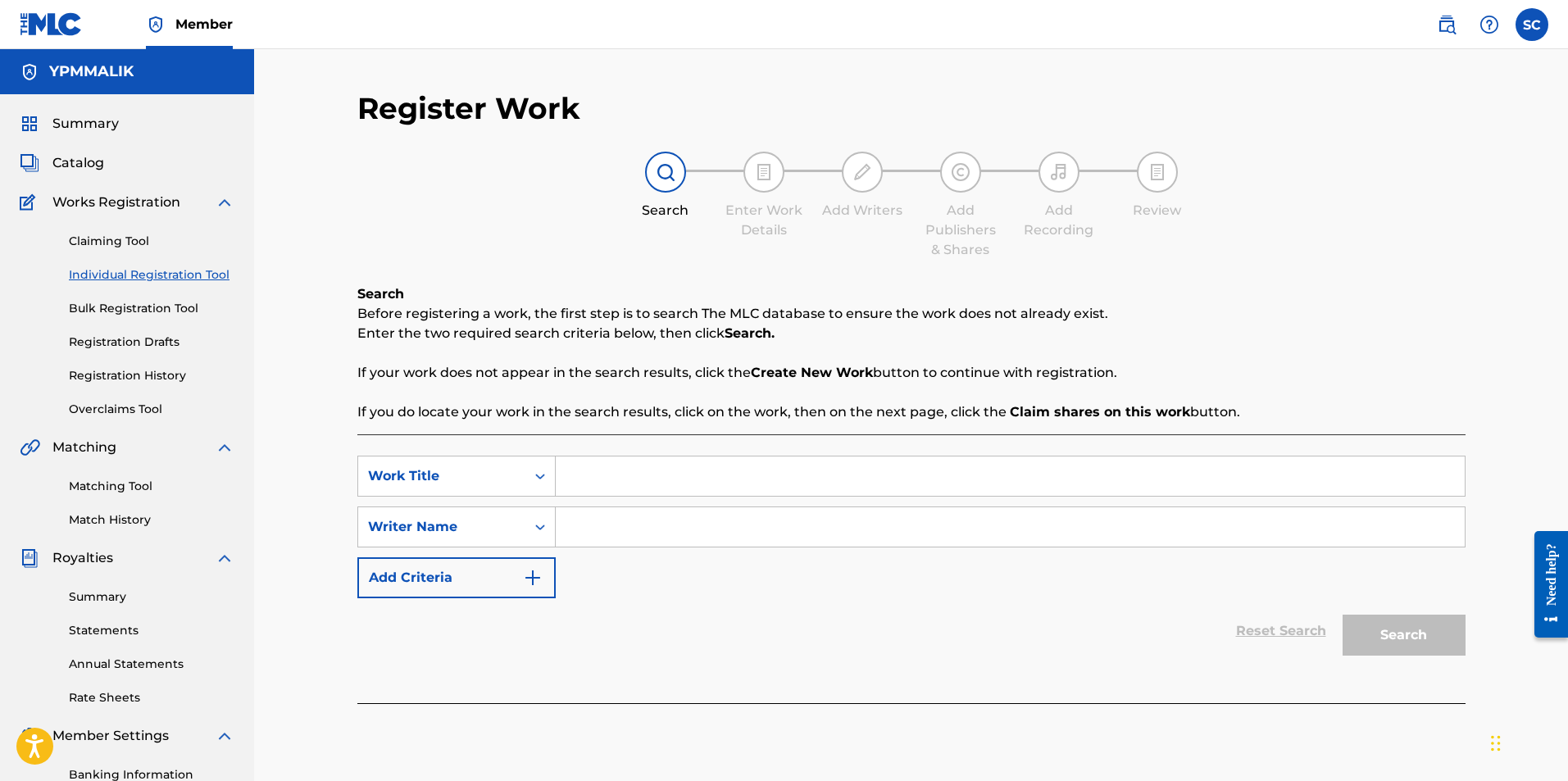
click at [143, 251] on div "Claiming Tool Individual Registration Tool Bulk Registration Tool Registration …" at bounding box center [126, 316] width 215 height 206
click at [133, 243] on link "Claiming Tool" at bounding box center [151, 242] width 166 height 18
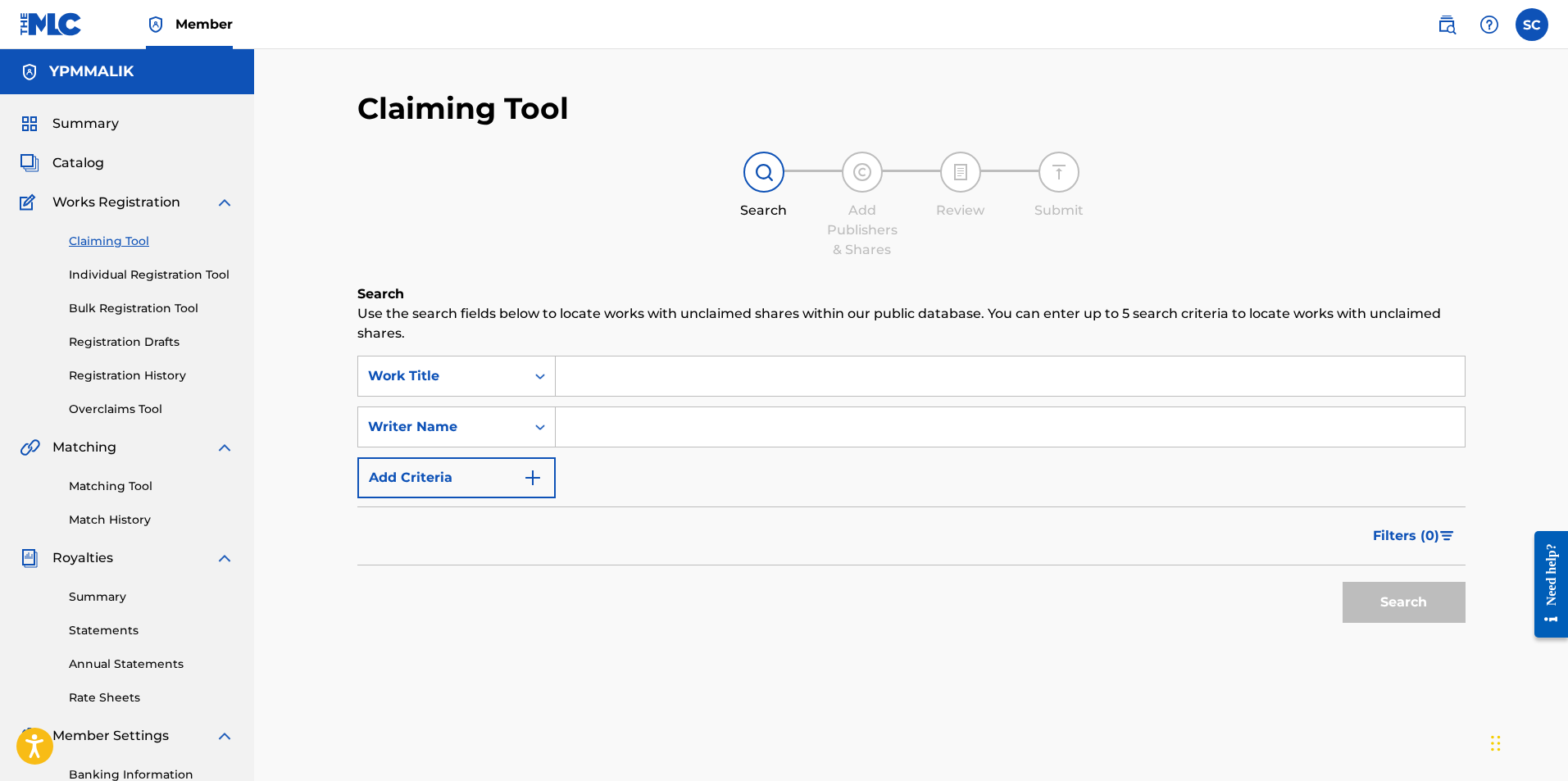
click at [136, 314] on link "Bulk Registration Tool" at bounding box center [151, 309] width 166 height 18
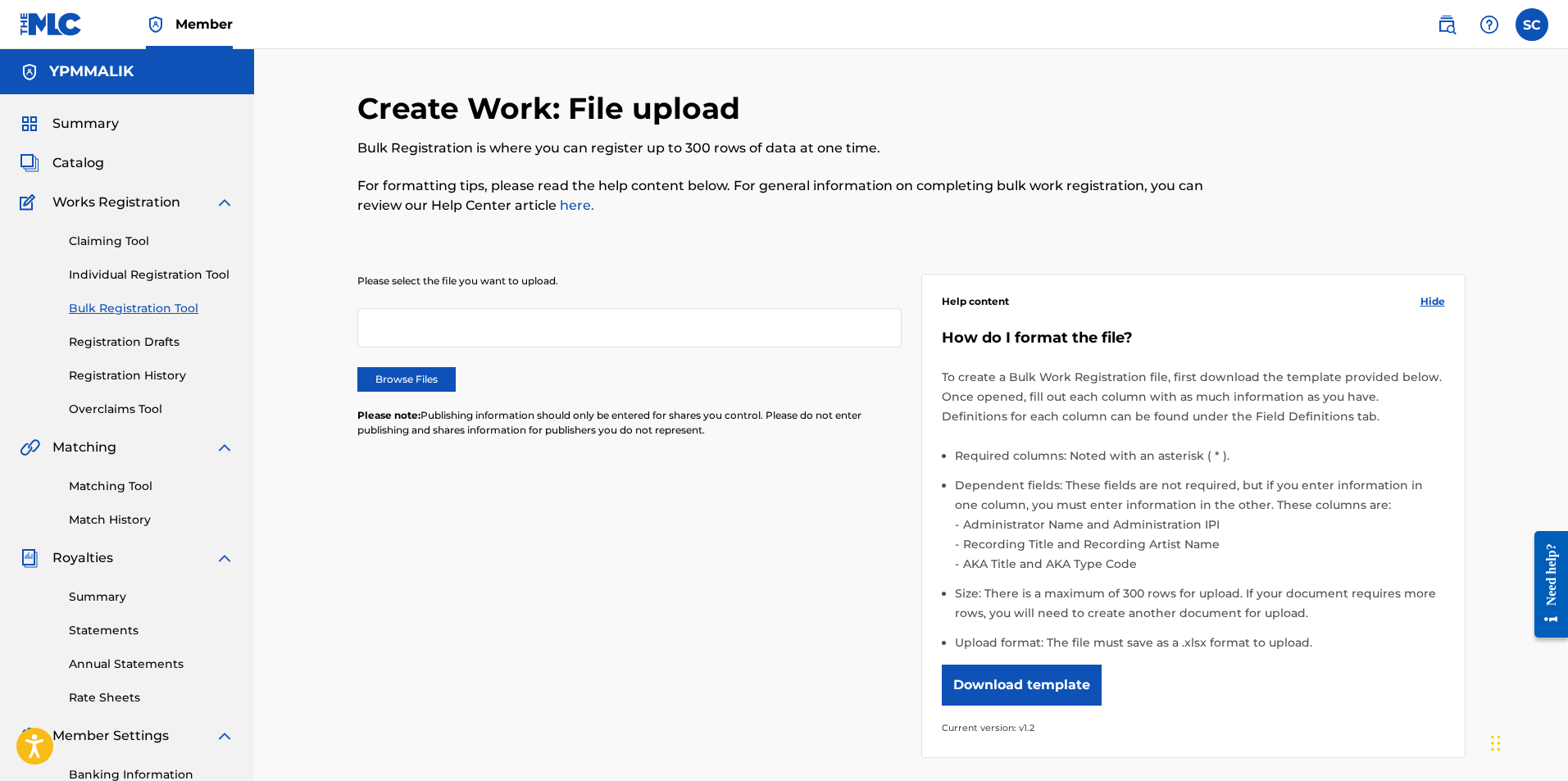
click at [128, 341] on link "Registration Drafts" at bounding box center [151, 342] width 166 height 18
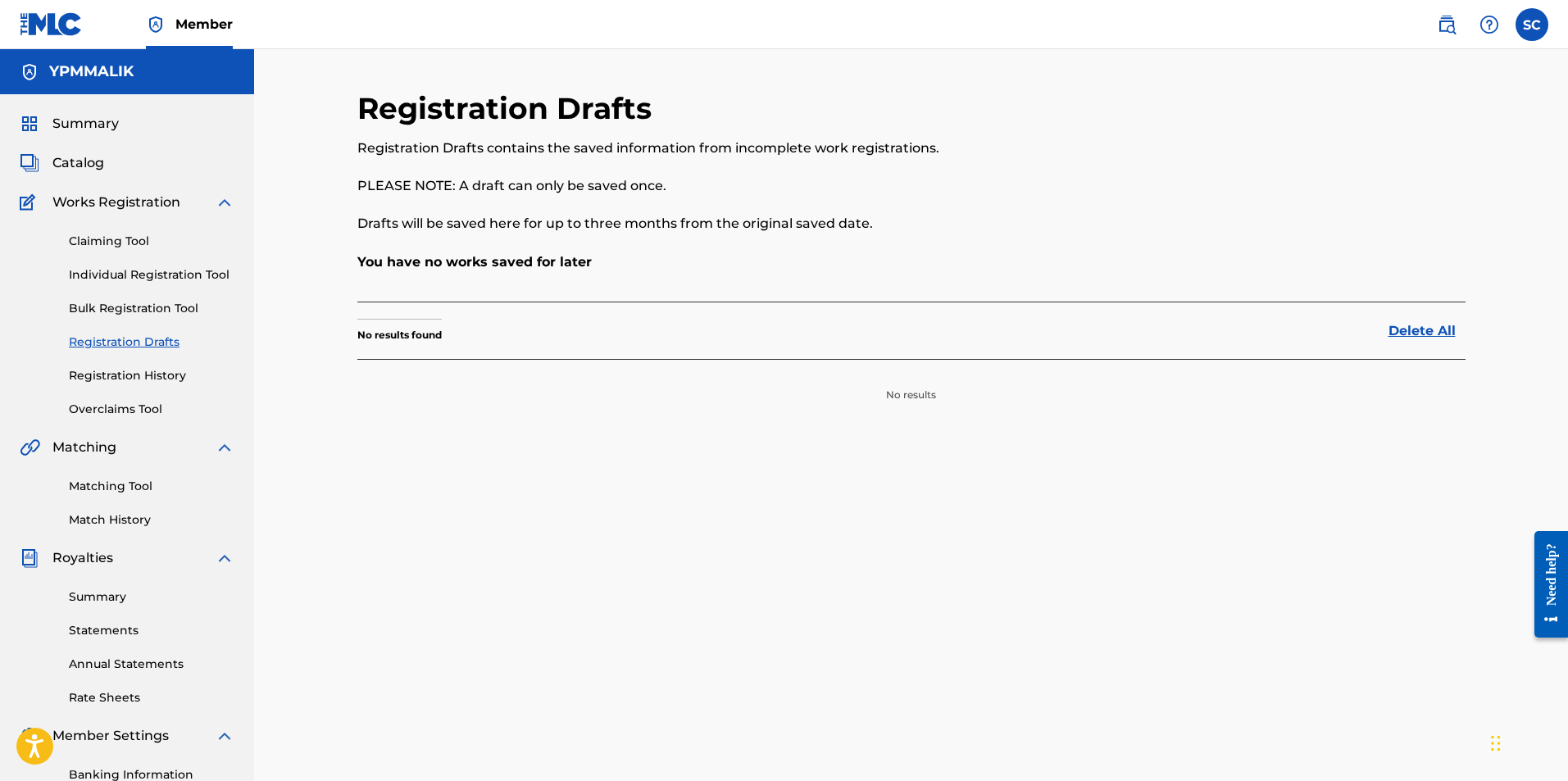
click at [128, 374] on link "Registration History" at bounding box center [151, 376] width 166 height 18
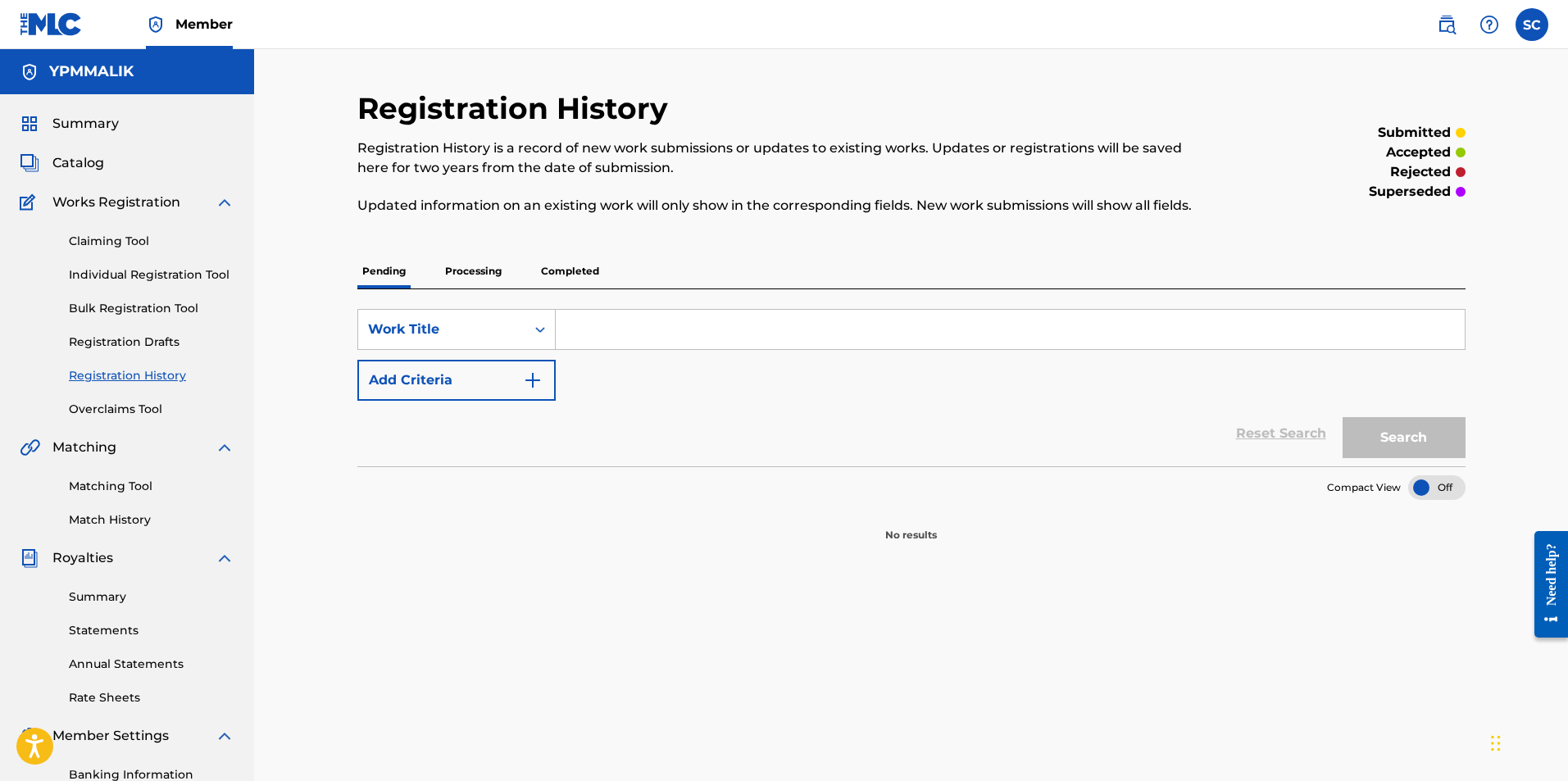
click at [478, 266] on p "Processing" at bounding box center [473, 270] width 67 height 34
click at [570, 270] on p "Completed" at bounding box center [569, 270] width 68 height 34
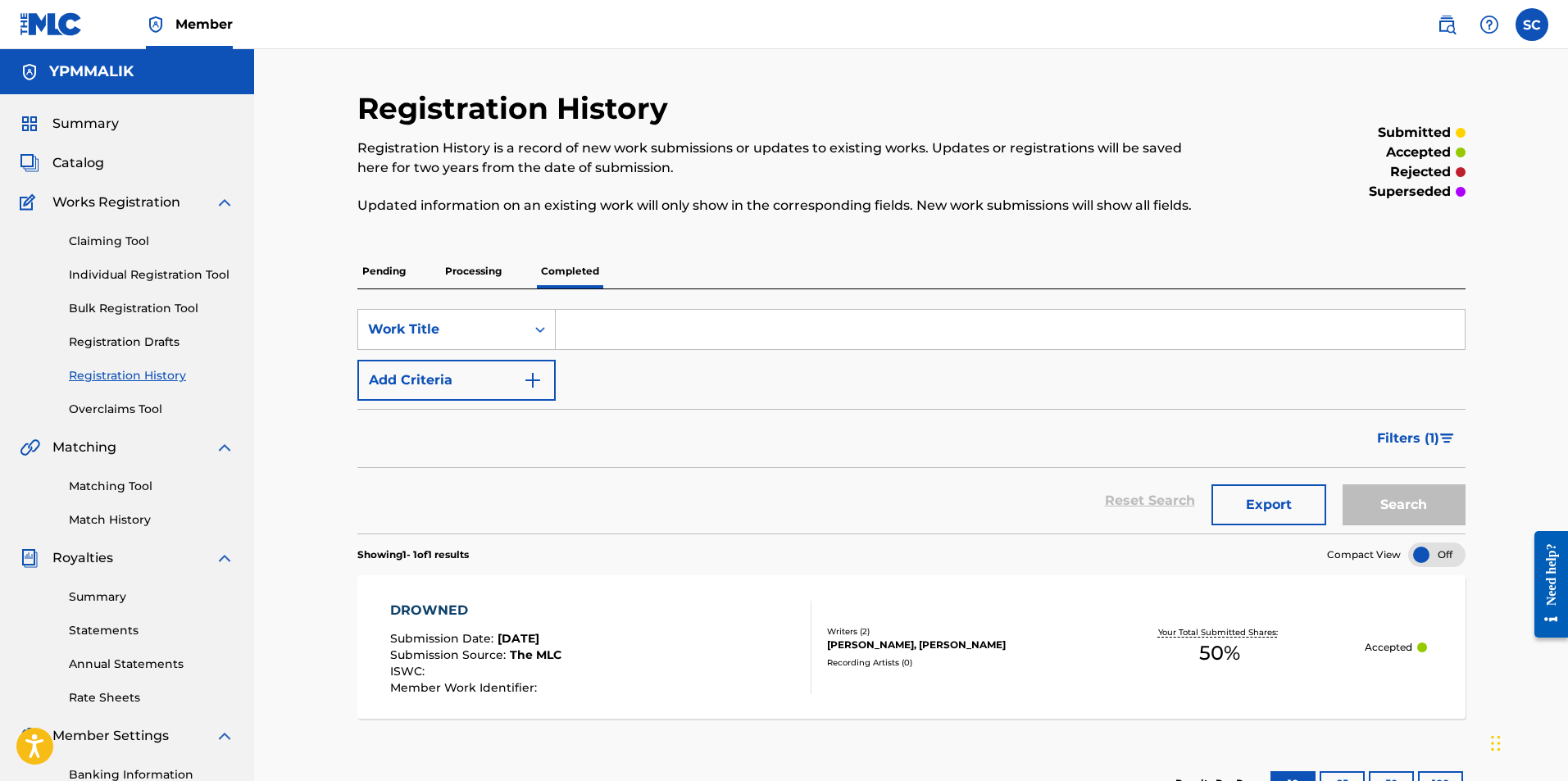
click at [130, 407] on link "Overclaims Tool" at bounding box center [151, 410] width 166 height 18
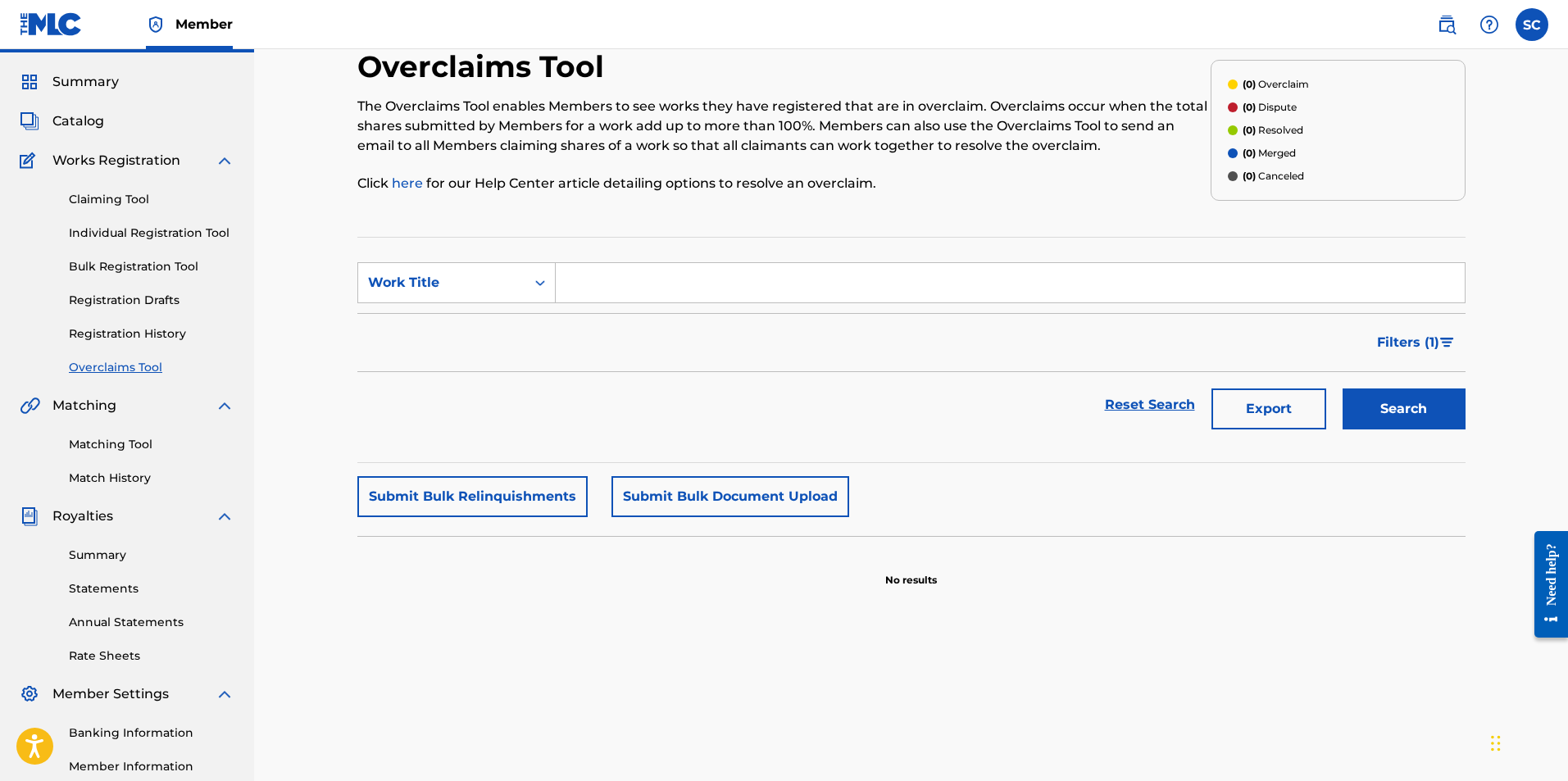
scroll to position [82, 0]
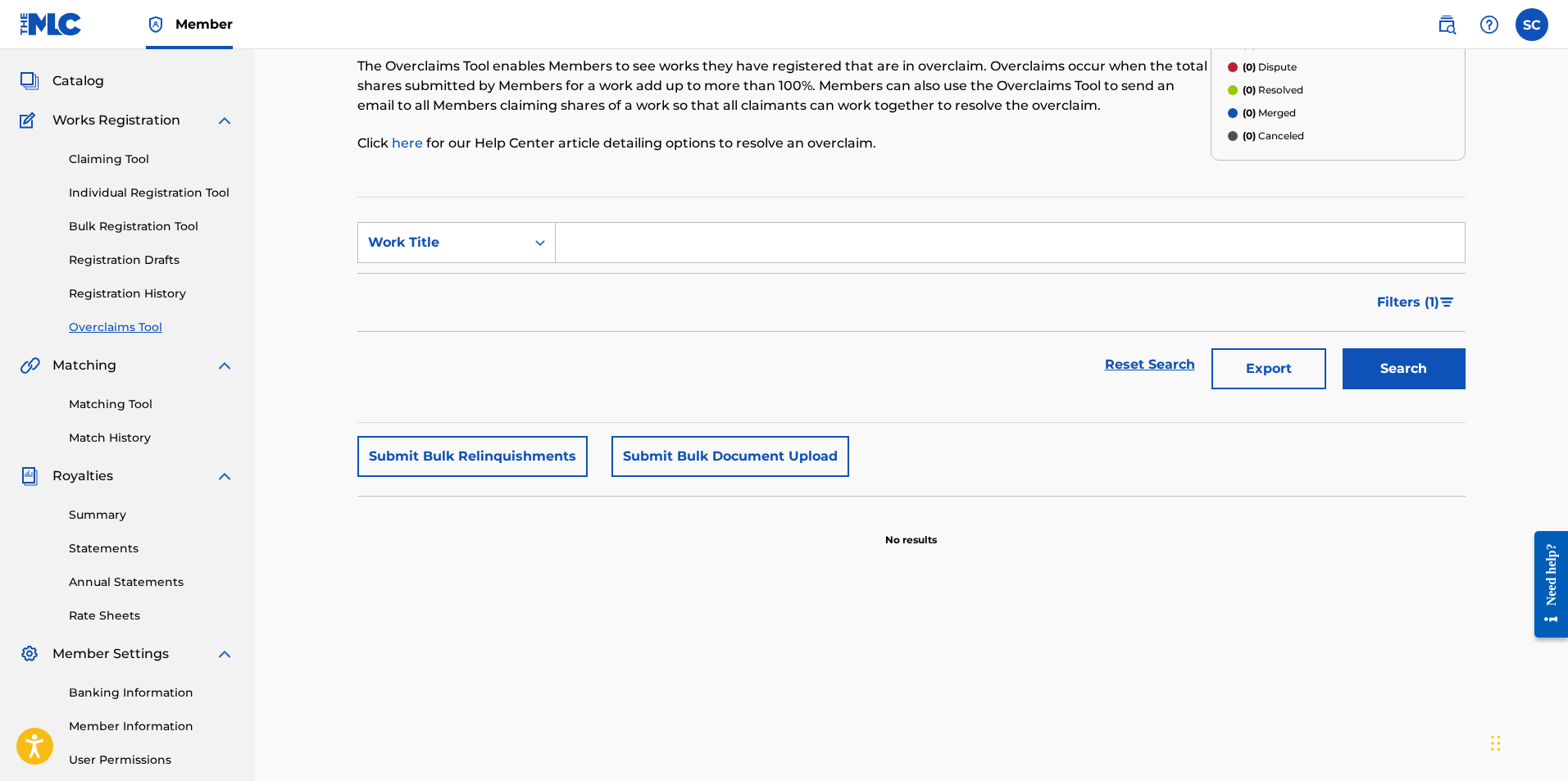
click at [105, 365] on span "Matching" at bounding box center [84, 366] width 64 height 20
click at [31, 368] on img at bounding box center [29, 366] width 21 height 20
click at [103, 398] on link "Matching Tool" at bounding box center [151, 405] width 166 height 18
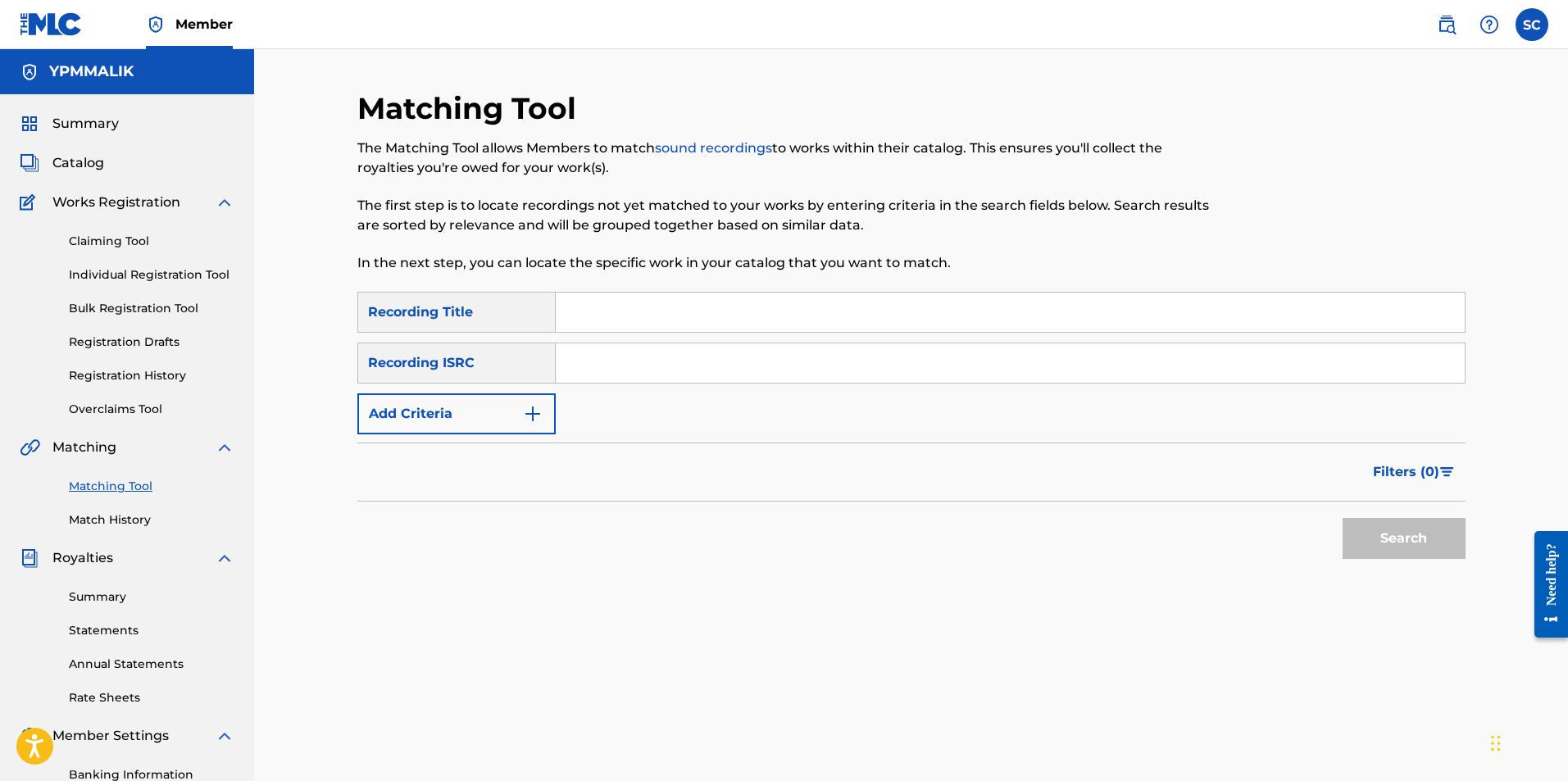
click at [122, 521] on link "Match History" at bounding box center [151, 520] width 166 height 18
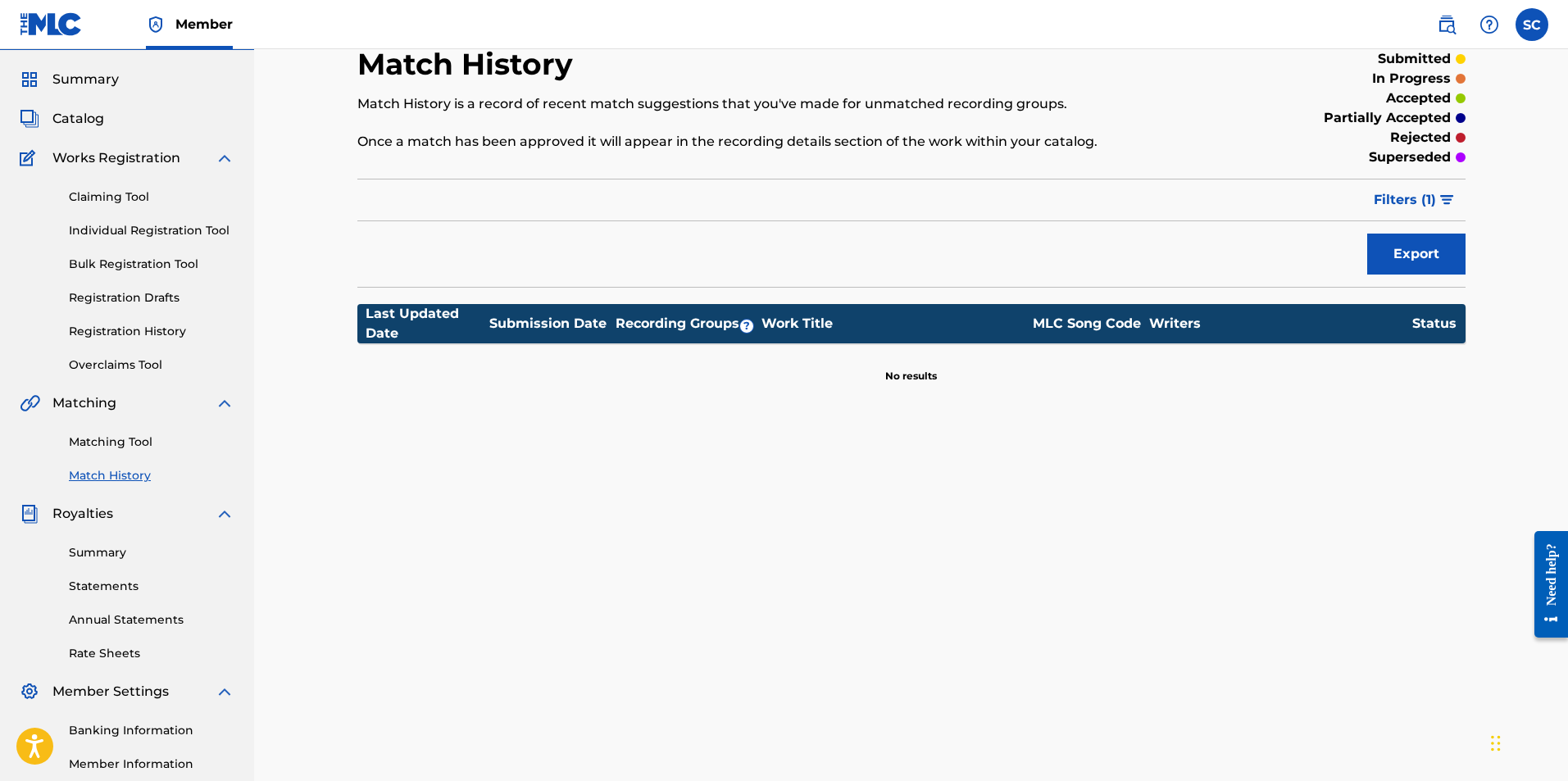
scroll to position [82, 0]
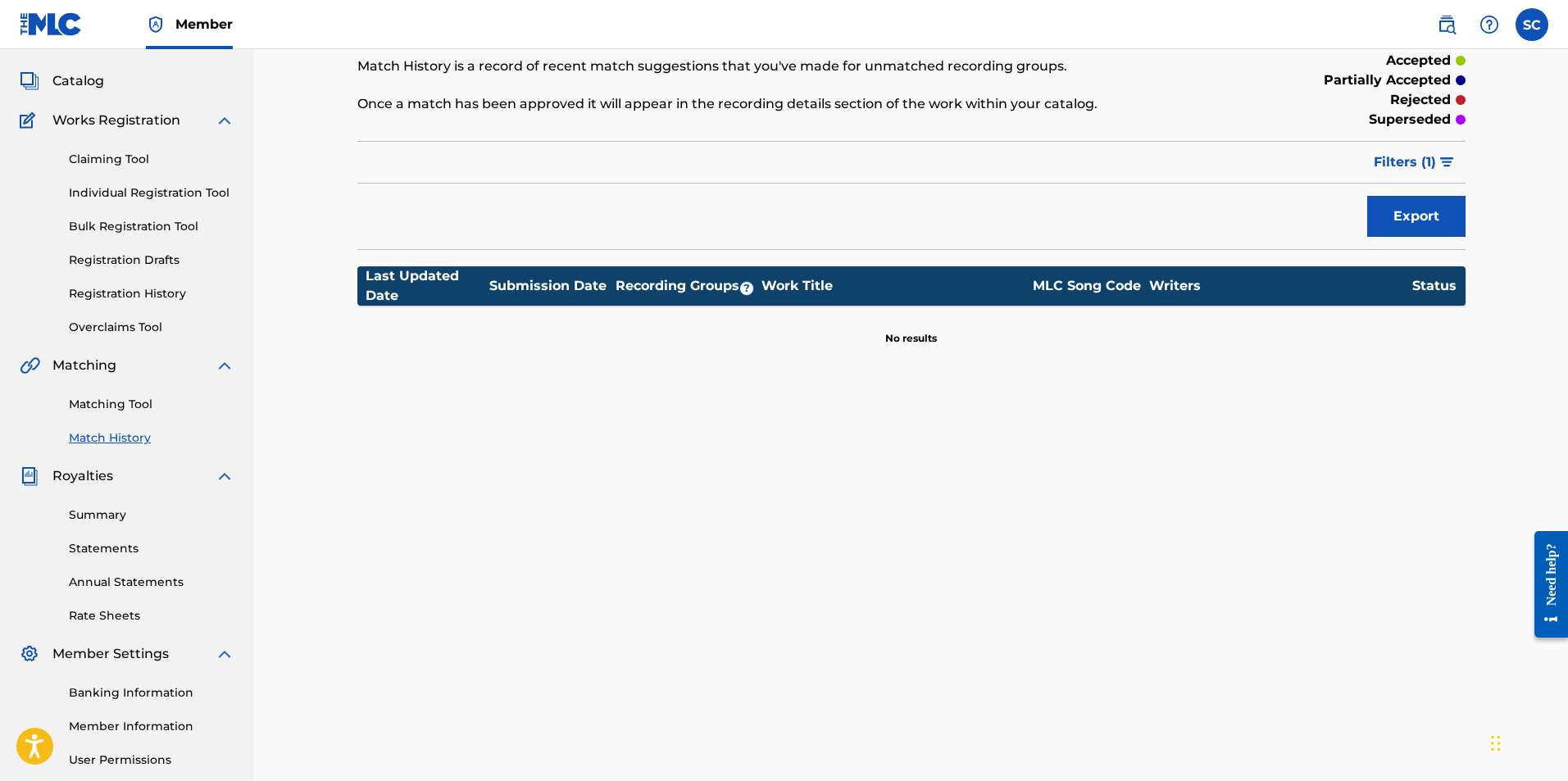
click at [24, 473] on img at bounding box center [29, 476] width 20 height 20
click at [99, 504] on div "Summary Statements Annual Statements Rate Sheets" at bounding box center [126, 555] width 215 height 138
click at [97, 507] on link "Summary" at bounding box center [151, 515] width 166 height 18
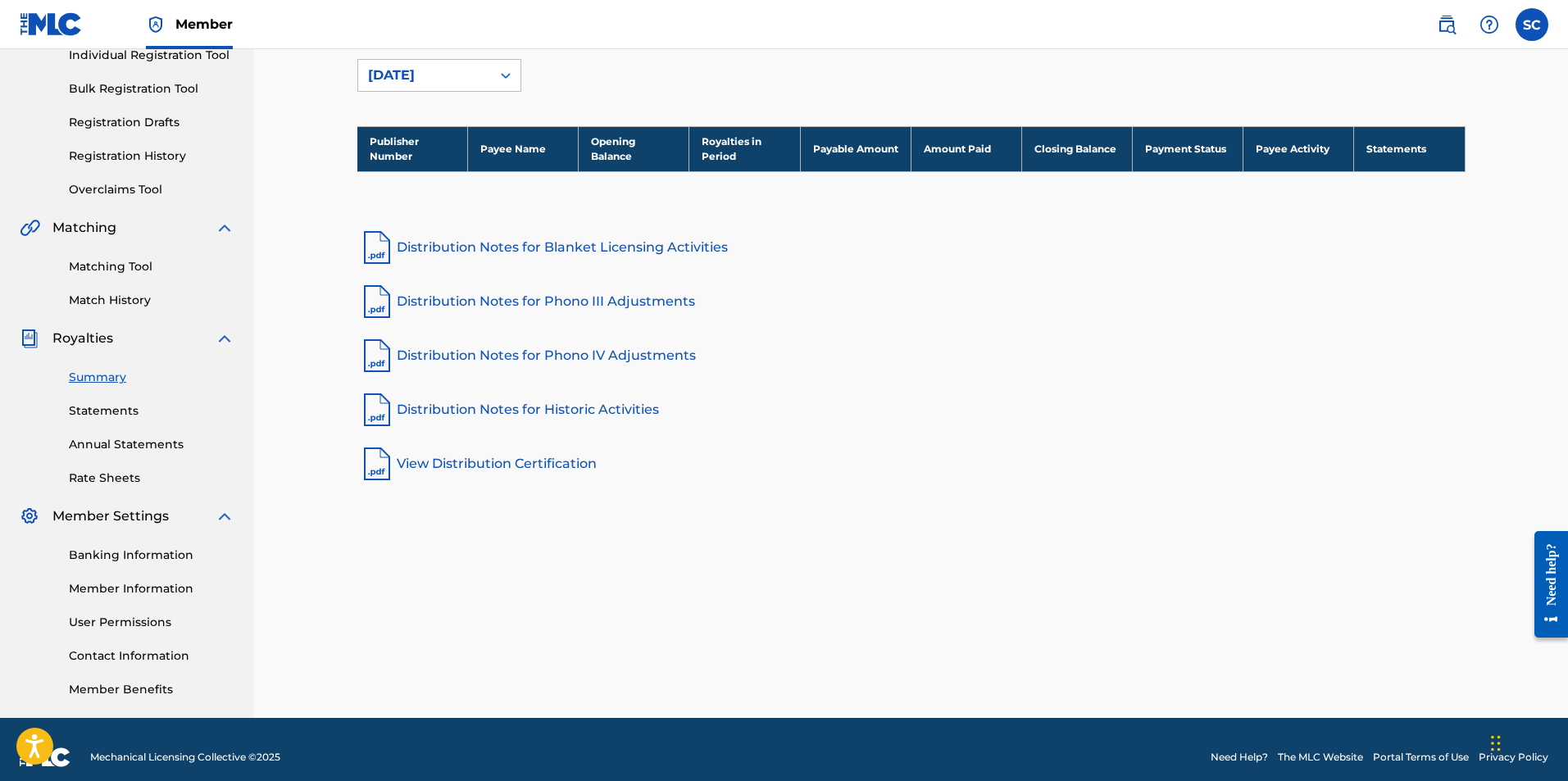
scroll to position [235, 0]
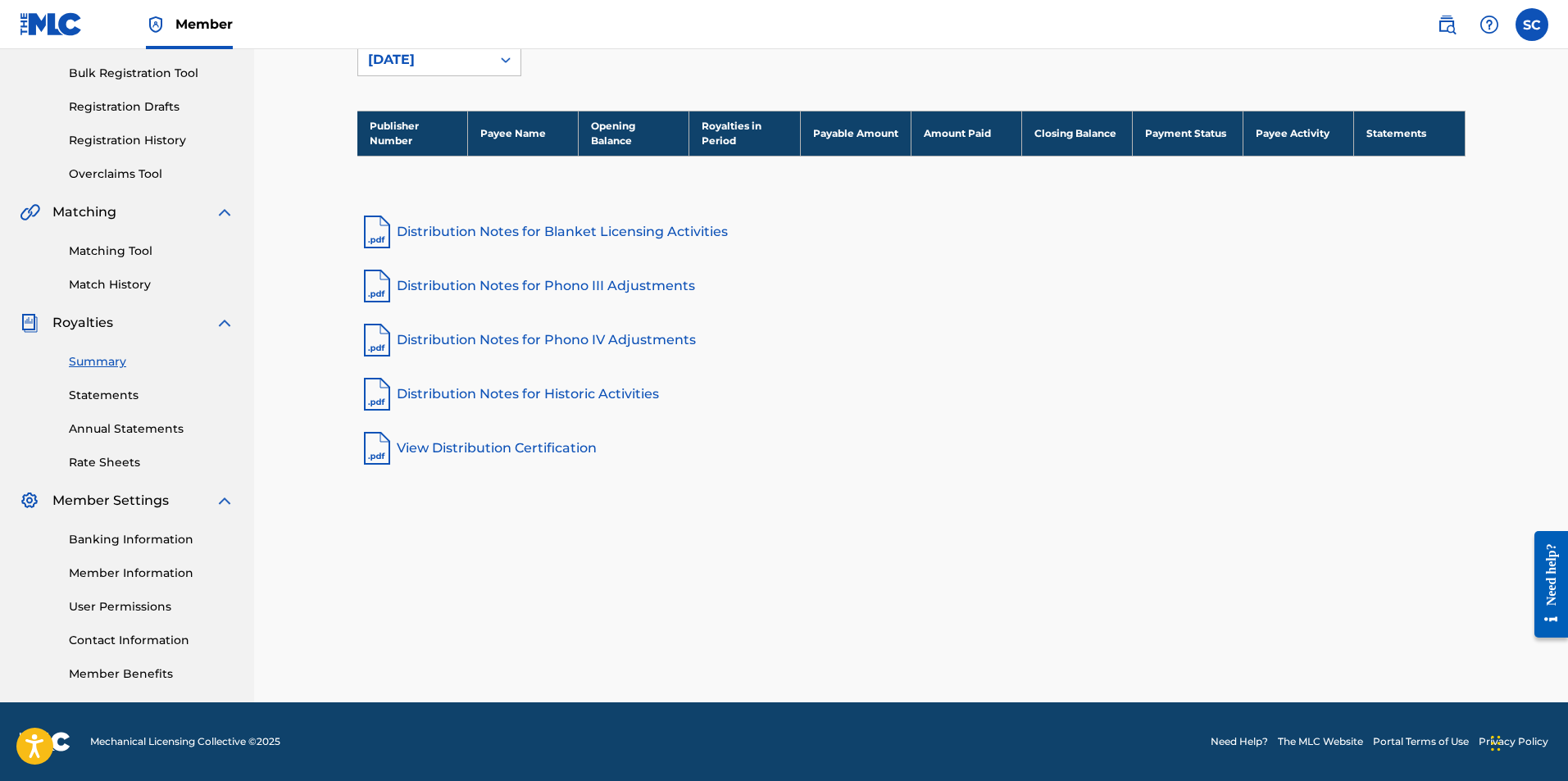
click at [122, 394] on link "Statements" at bounding box center [151, 396] width 166 height 18
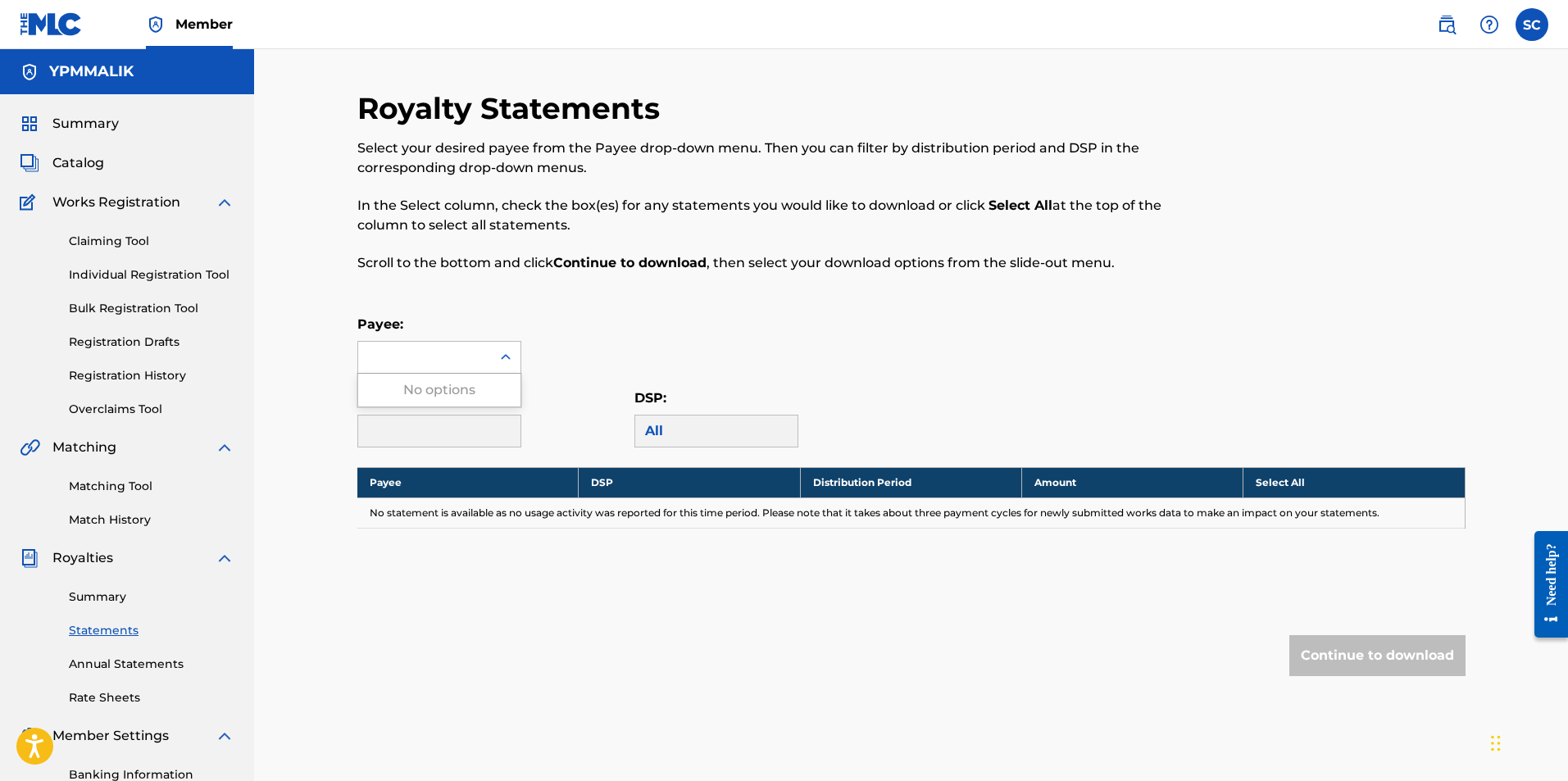
click at [431, 346] on div at bounding box center [423, 358] width 132 height 31
click at [527, 257] on p "Scroll to the bottom and click Continue to download , then select your download…" at bounding box center [784, 263] width 854 height 20
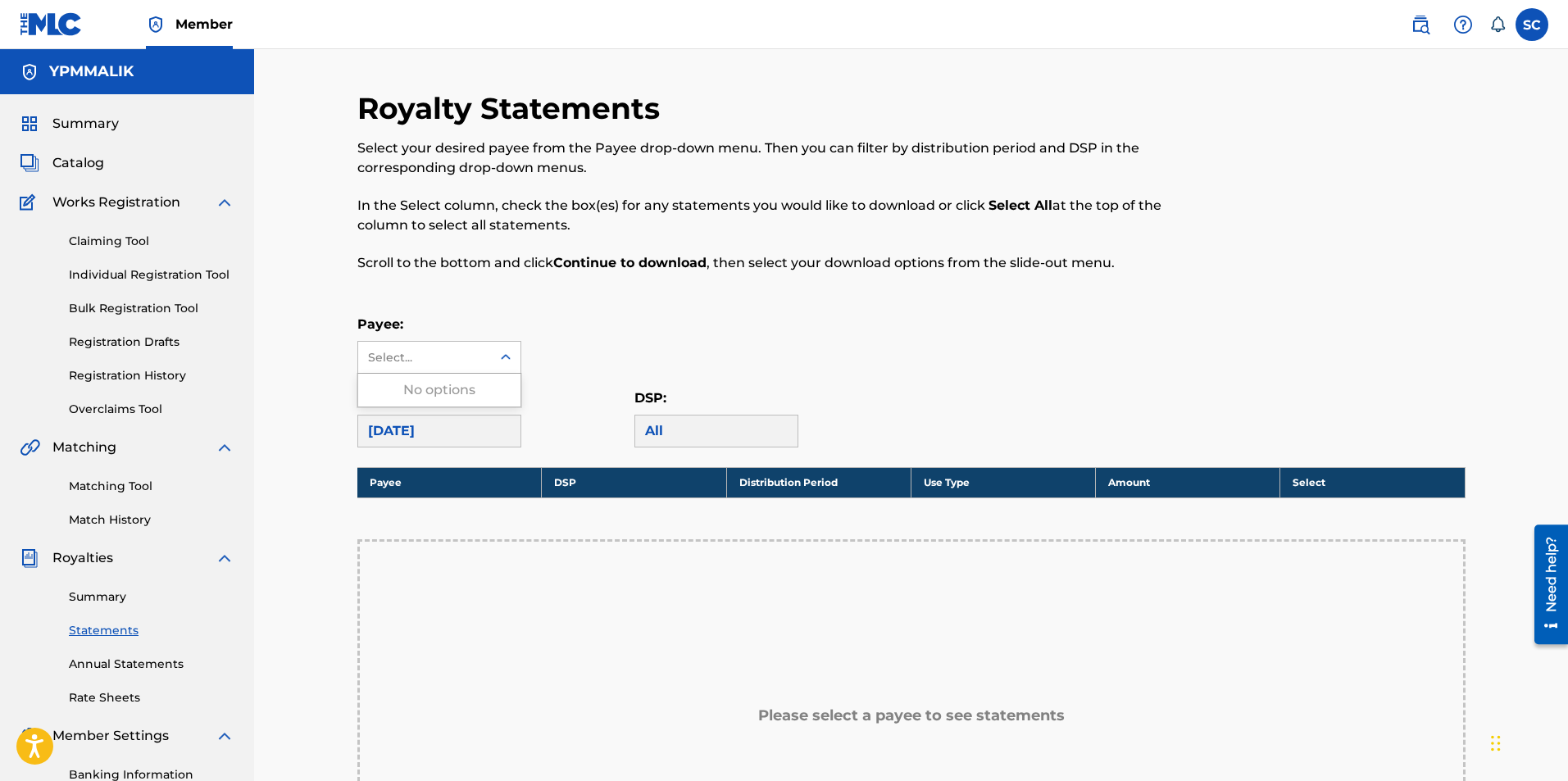
click at [480, 362] on div "Select..." at bounding box center [423, 358] width 132 height 31
click at [644, 328] on div "Payee: Use Up and Down to choose options, press Enter to select the currently f…" at bounding box center [911, 344] width 1108 height 59
click at [489, 343] on div "Select..." at bounding box center [423, 358] width 132 height 31
click at [667, 362] on div "Payee: Use Up and Down to choose options, press Enter to select the currently f…" at bounding box center [911, 344] width 1108 height 59
click at [429, 433] on div "April 2021" at bounding box center [439, 430] width 164 height 32
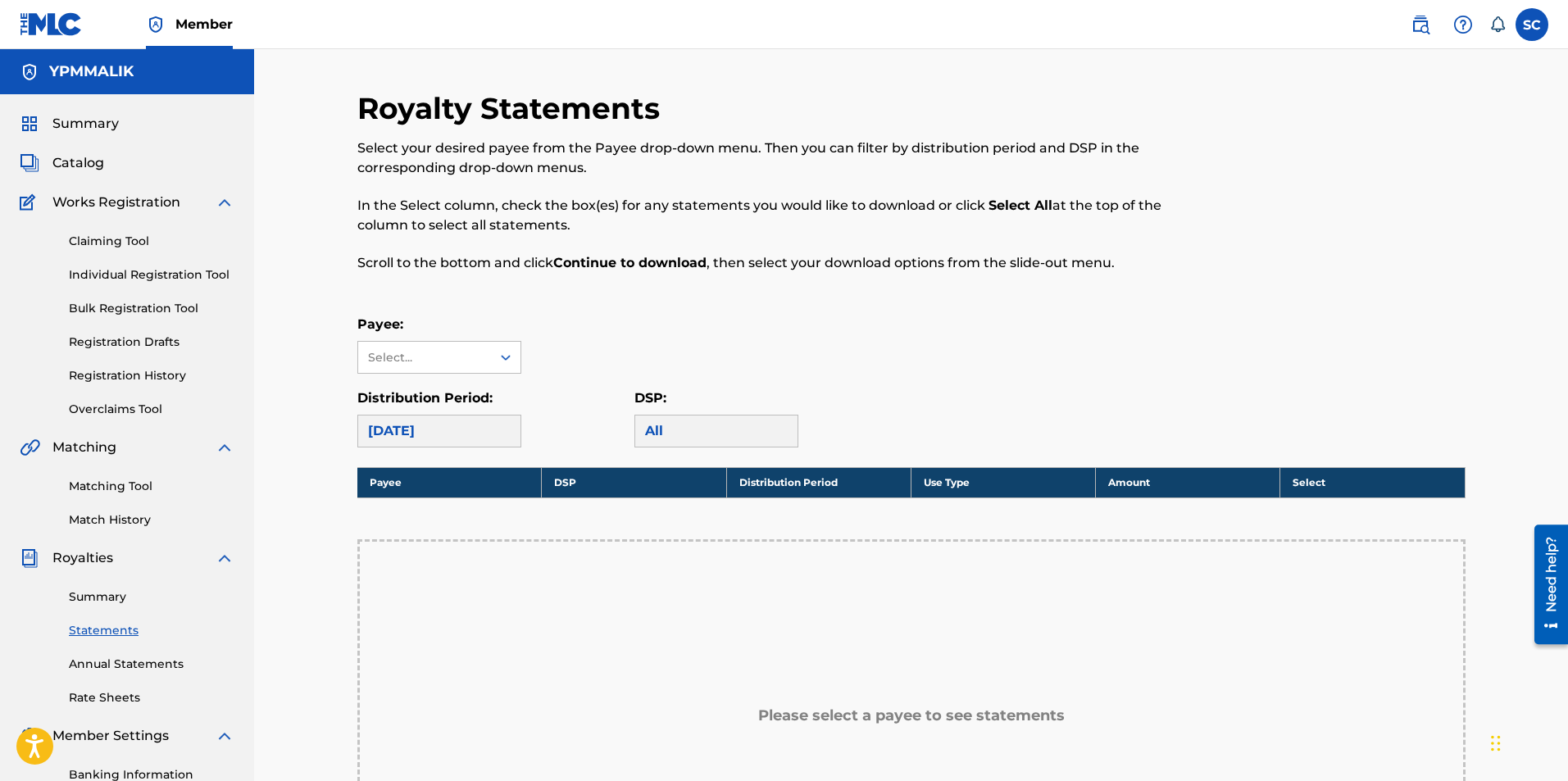
click at [383, 429] on div "April 2021" at bounding box center [439, 430] width 164 height 32
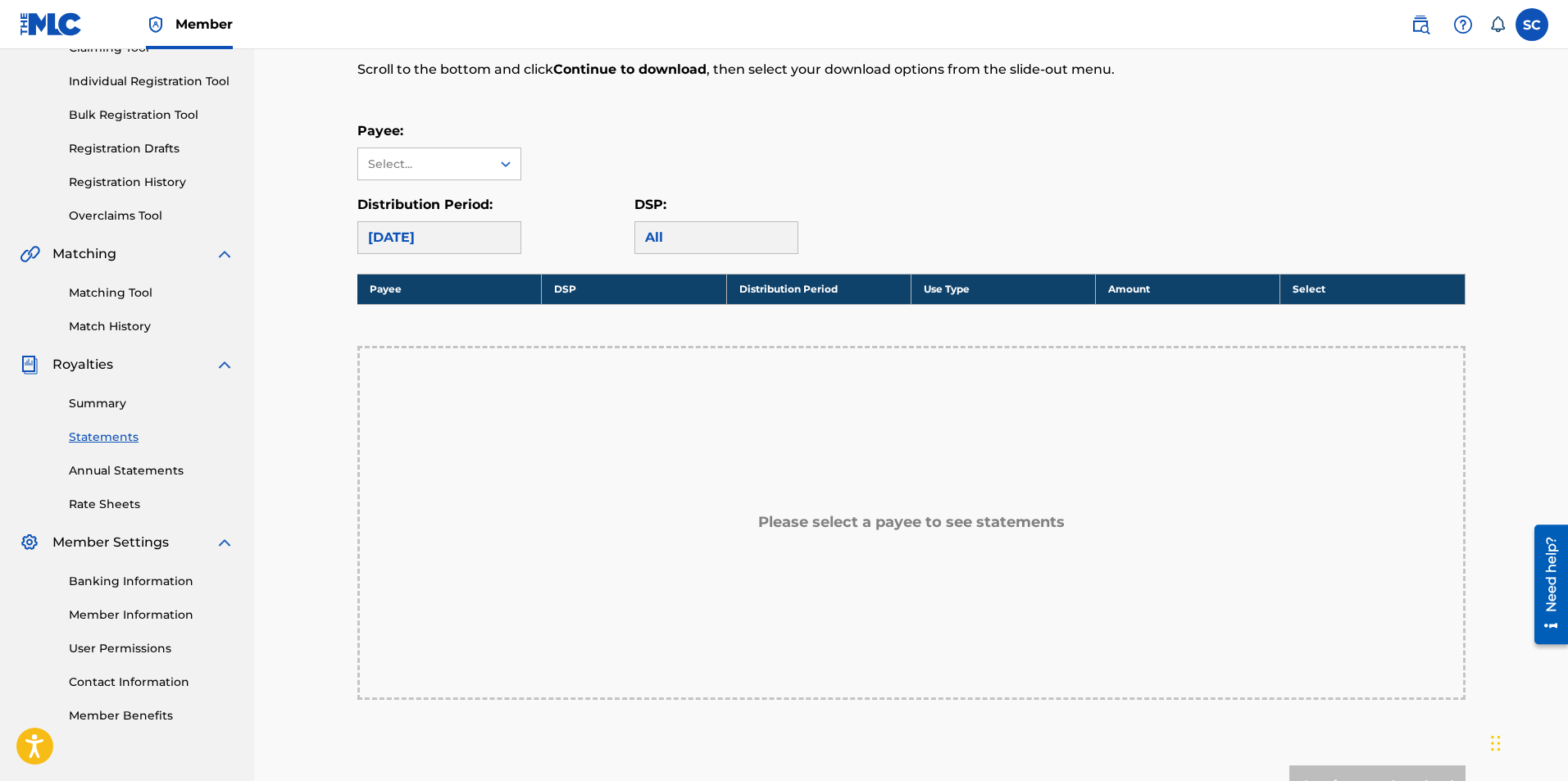
scroll to position [164, 0]
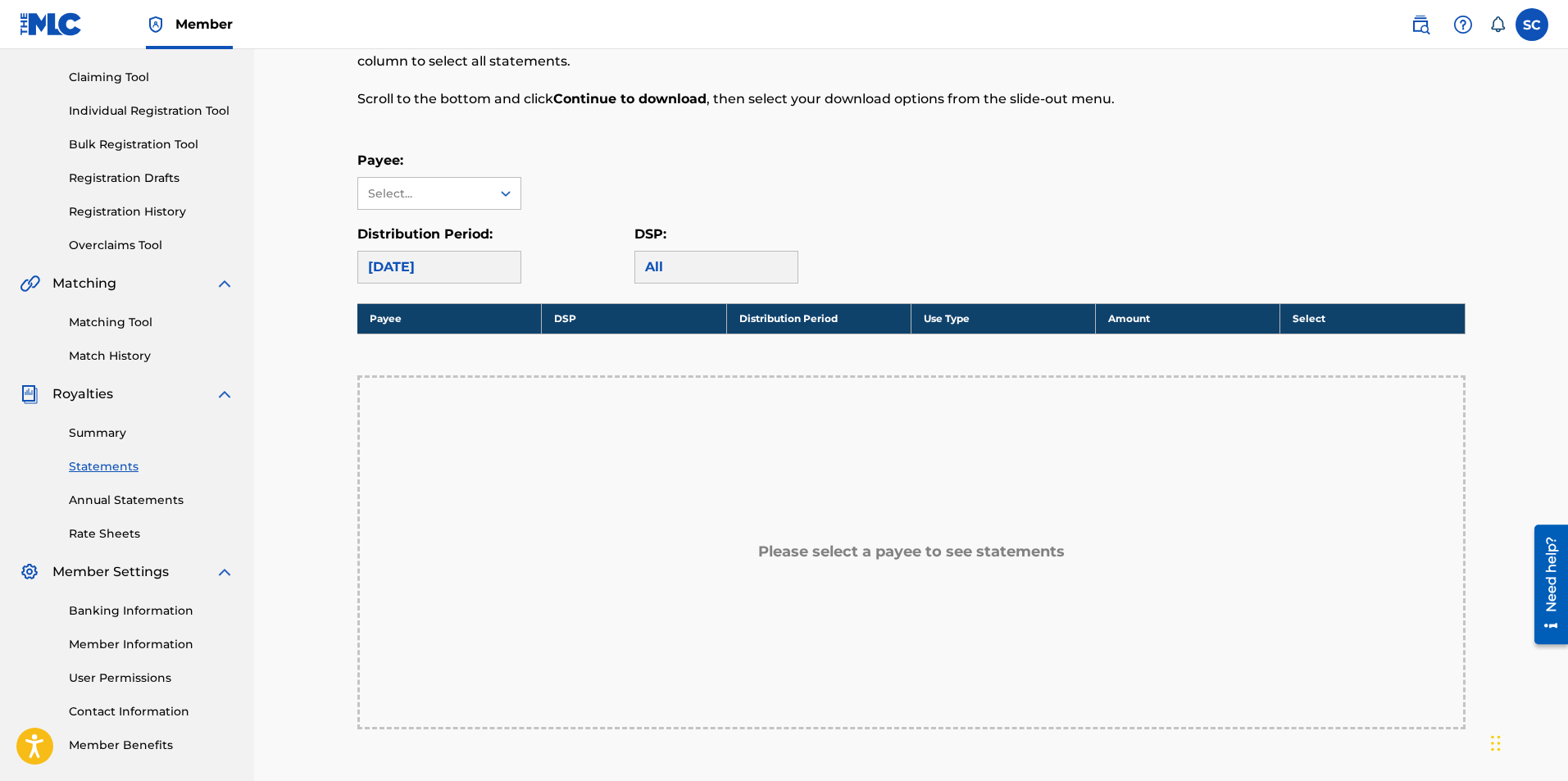
click at [122, 493] on link "Annual Statements" at bounding box center [151, 501] width 166 height 18
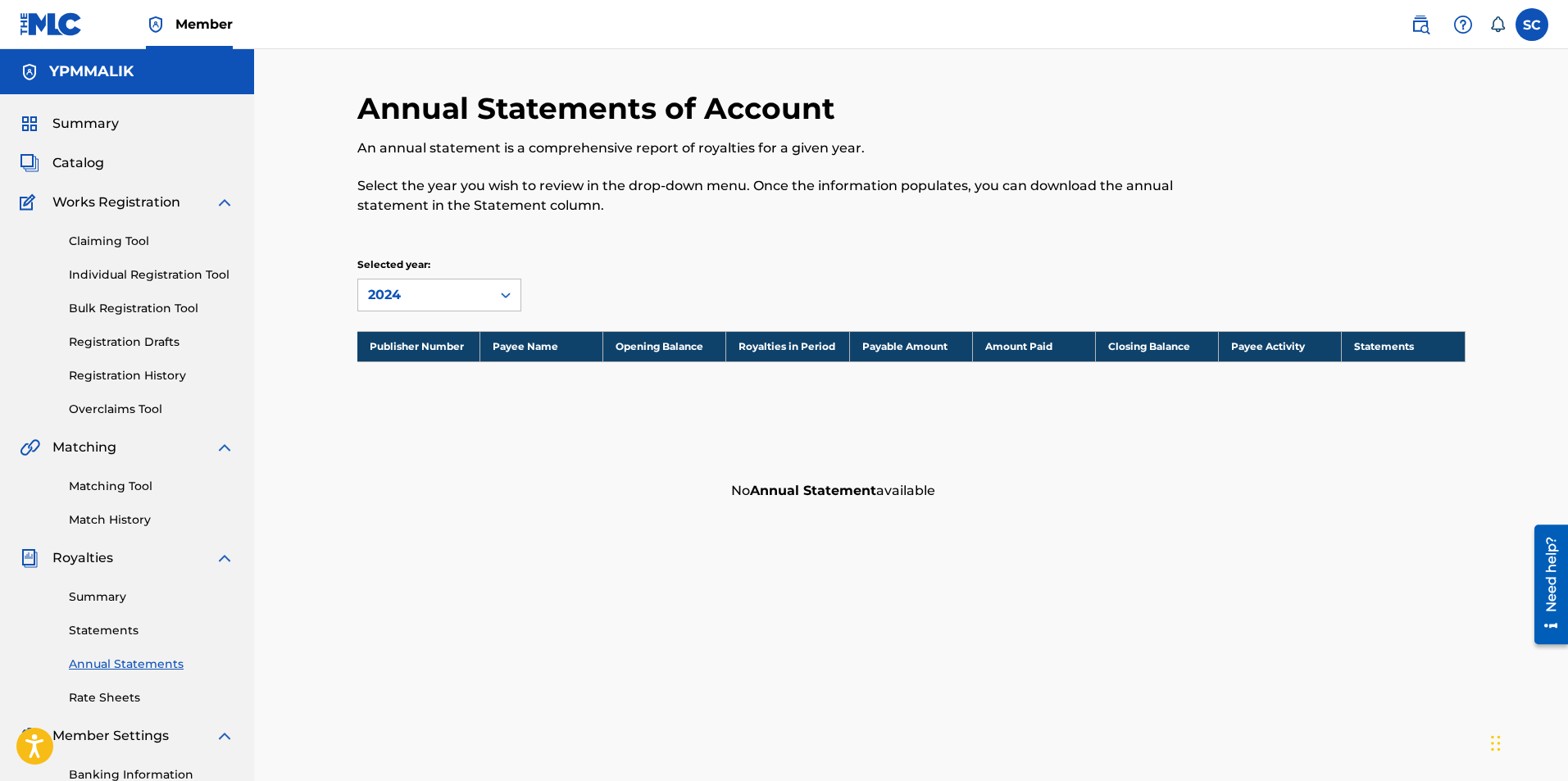
click at [121, 491] on link "Matching Tool" at bounding box center [151, 487] width 166 height 18
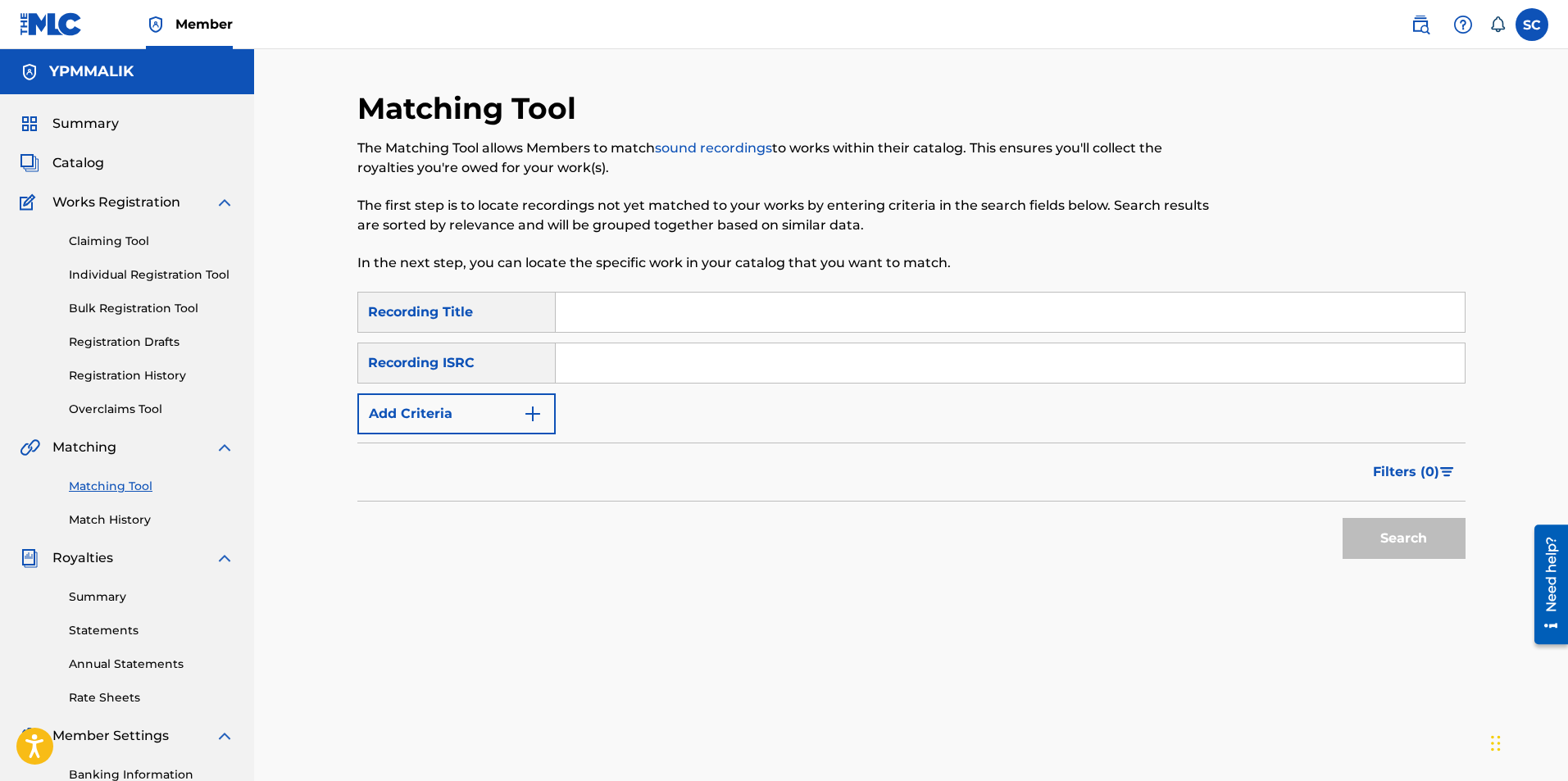
click at [110, 625] on link "Statements" at bounding box center [151, 631] width 166 height 18
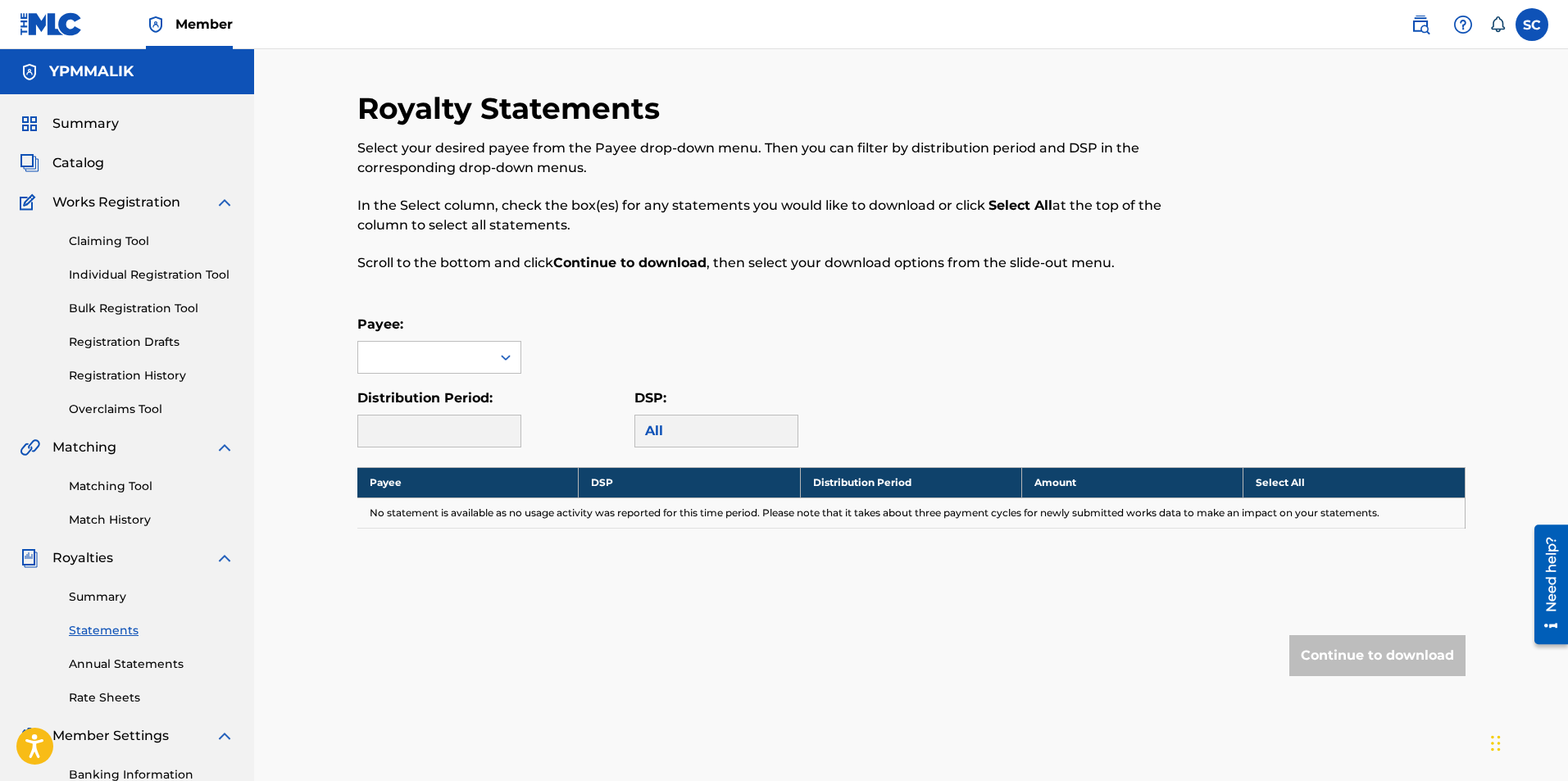
drag, startPoint x: 438, startPoint y: 437, endPoint x: 382, endPoint y: 422, distance: 58.0
click at [382, 427] on div at bounding box center [439, 430] width 164 height 32
click at [483, 358] on div at bounding box center [423, 358] width 132 height 31
click at [710, 310] on div "Royalty Statements Select your desired payee from the Payee drop-down menu. The…" at bounding box center [911, 415] width 1108 height 652
click at [1544, 27] on label at bounding box center [1531, 24] width 32 height 32
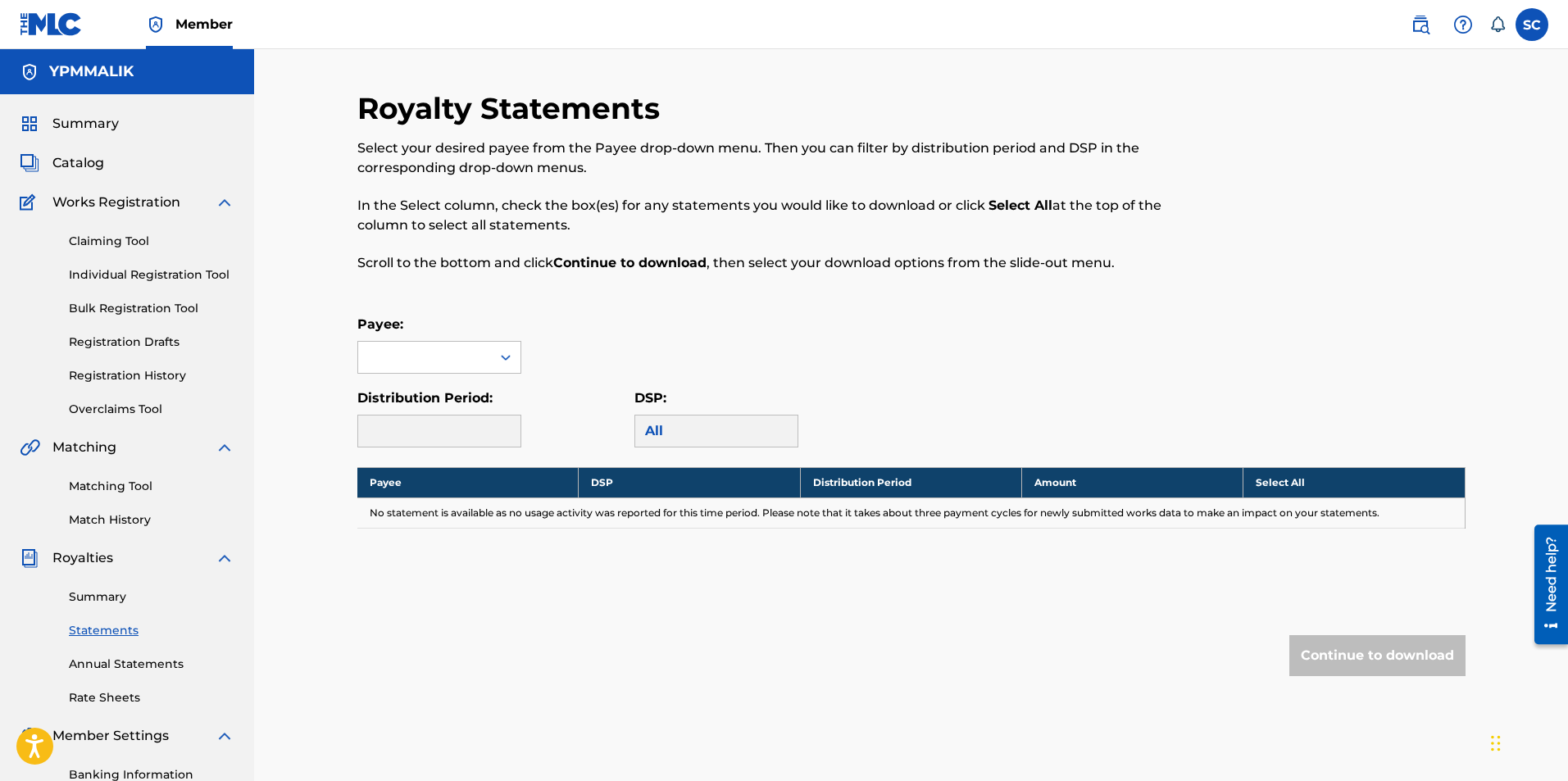
click at [1532, 24] on input "SC Shamir Caldwell malikcaldwell7@yahoo.com Notification Preferences Profile Lo…" at bounding box center [1532, 24] width 0 height 0
click at [1415, 24] on img at bounding box center [1420, 24] width 20 height 20
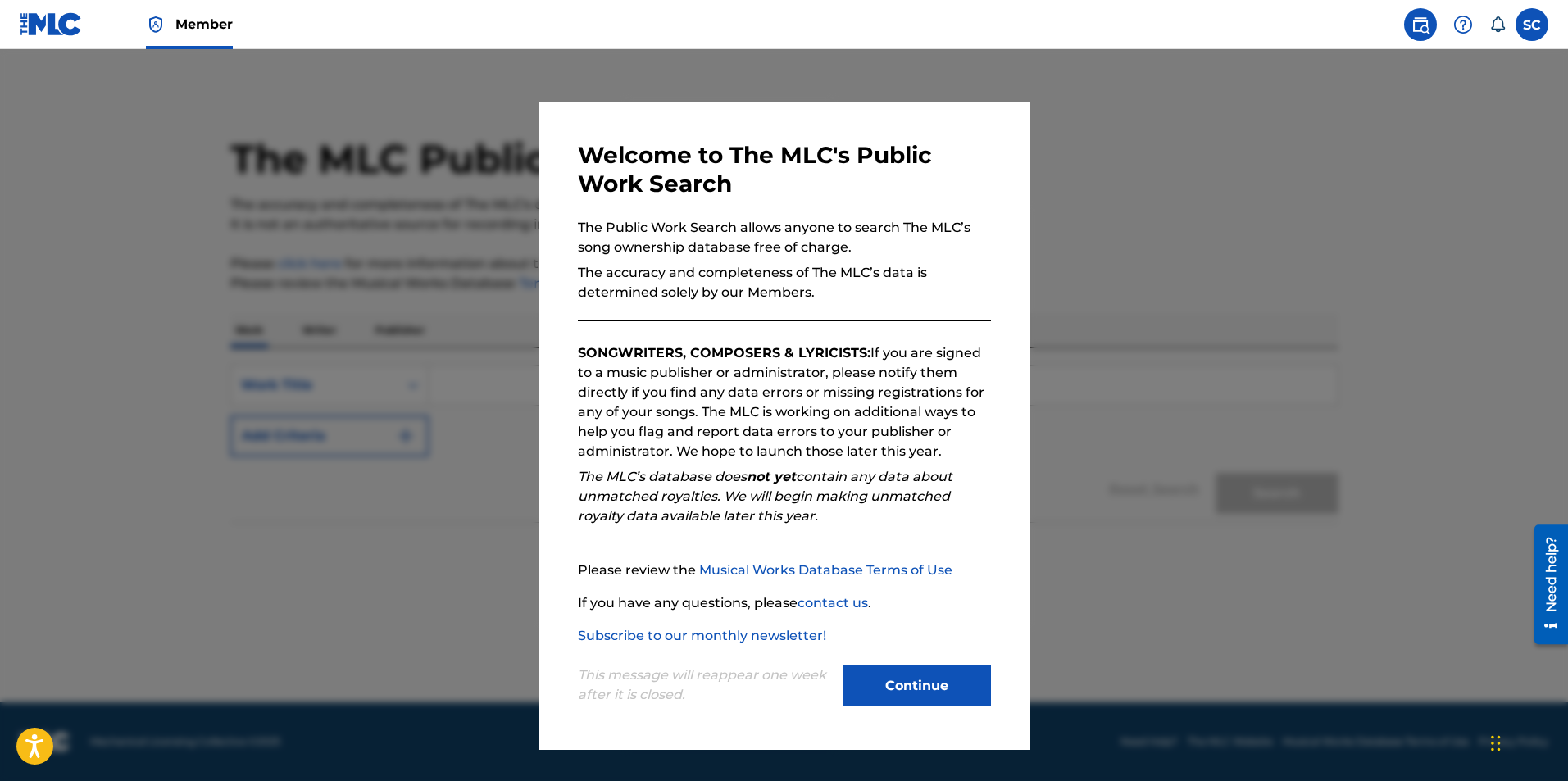
click at [898, 690] on button "Continue" at bounding box center [917, 686] width 148 height 41
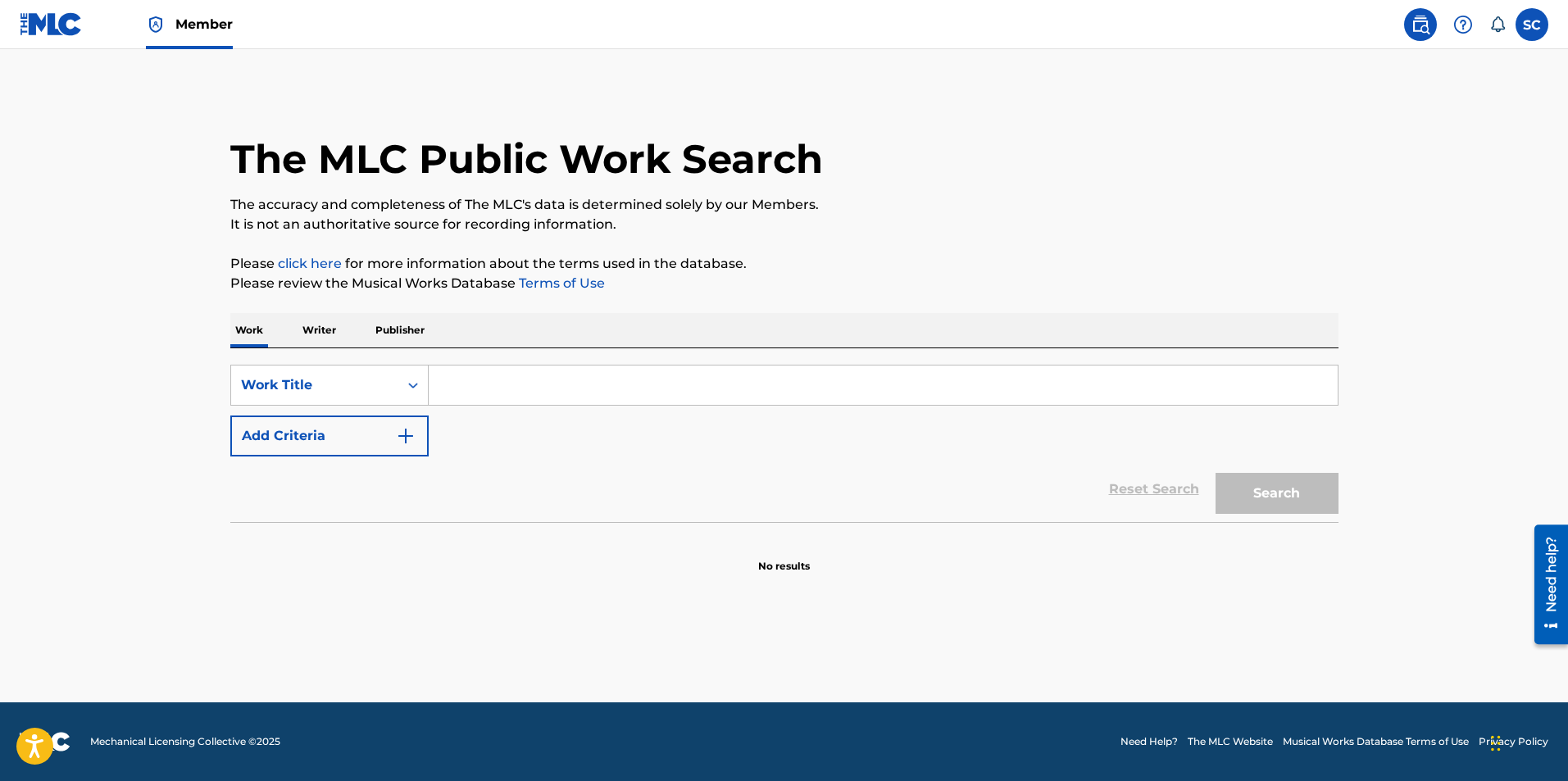
click at [60, 27] on img at bounding box center [51, 24] width 63 height 24
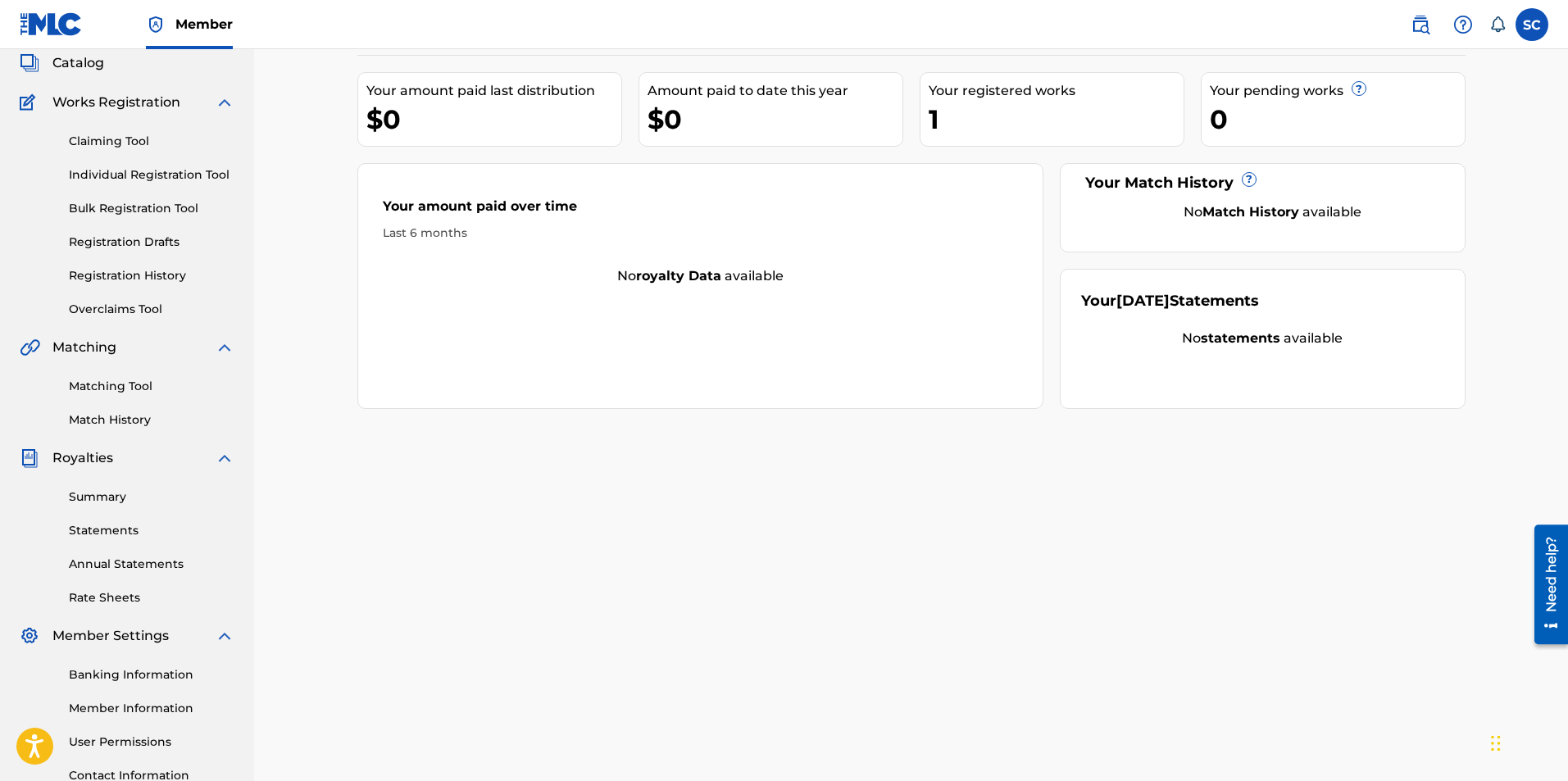
scroll to position [235, 0]
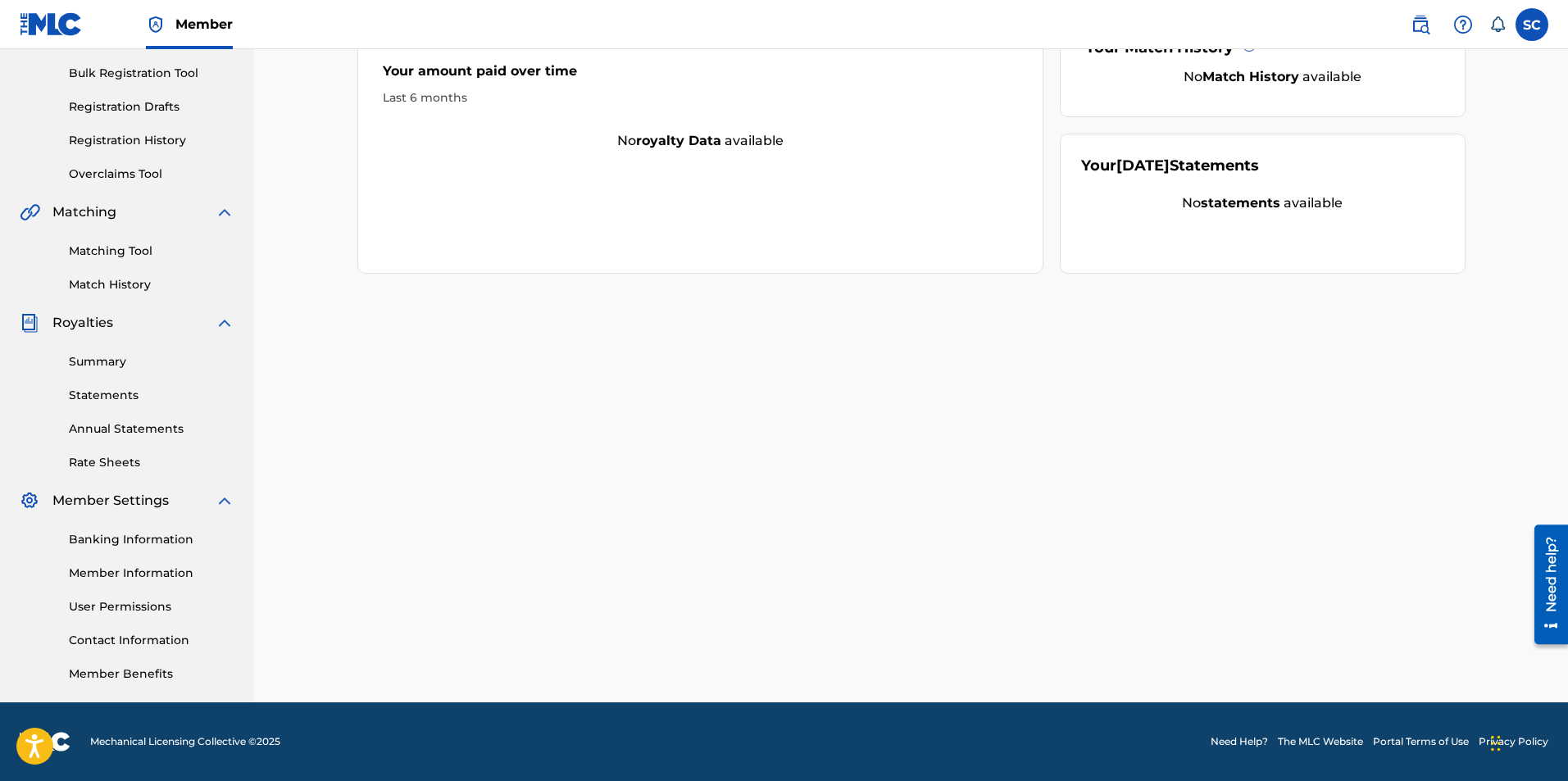
click at [110, 380] on div "Summary Statements Annual Statements Rate Sheets" at bounding box center [126, 402] width 215 height 138
click at [115, 357] on link "Summary" at bounding box center [151, 362] width 166 height 18
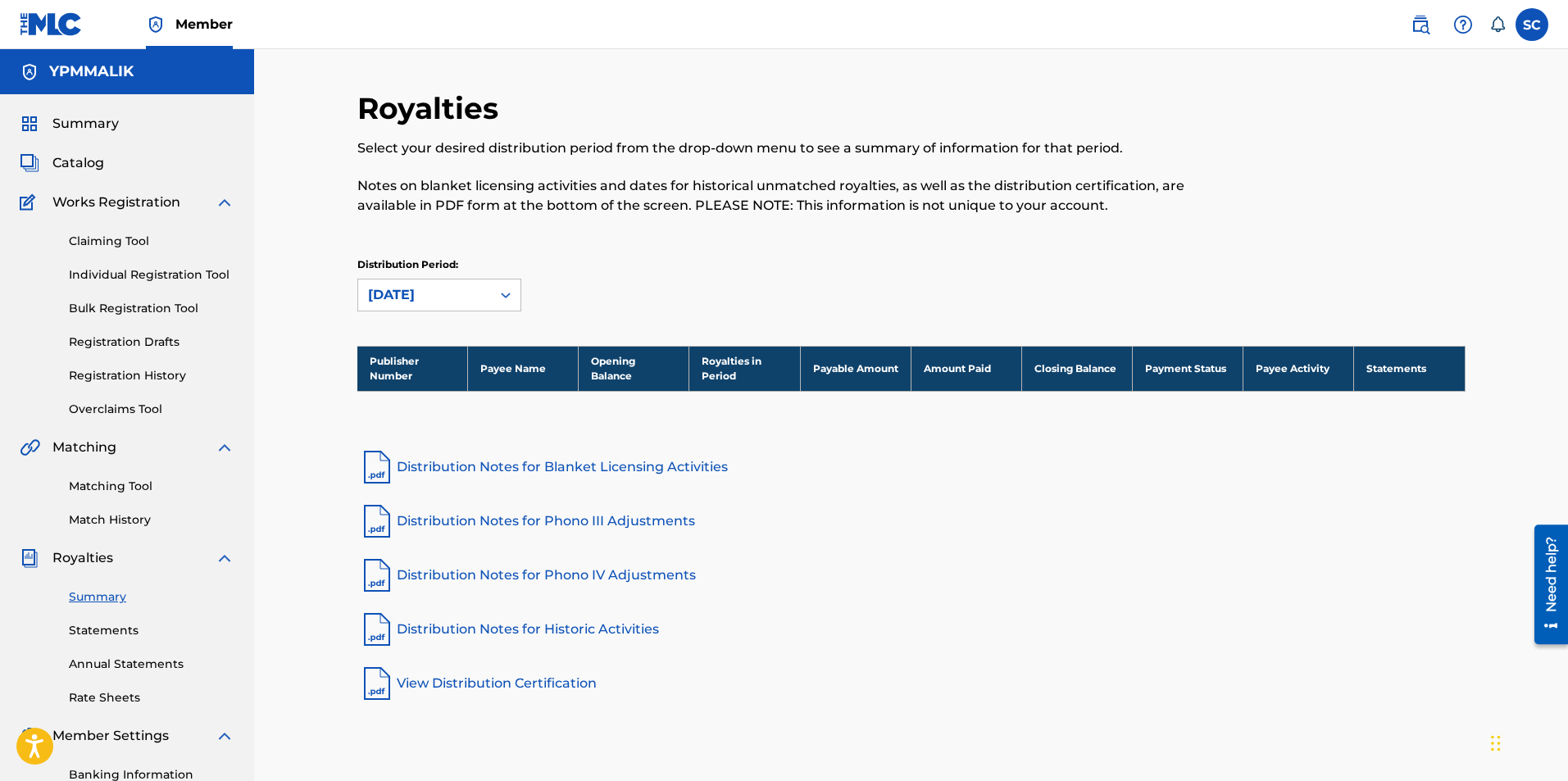
click at [107, 623] on link "Statements" at bounding box center [151, 631] width 166 height 18
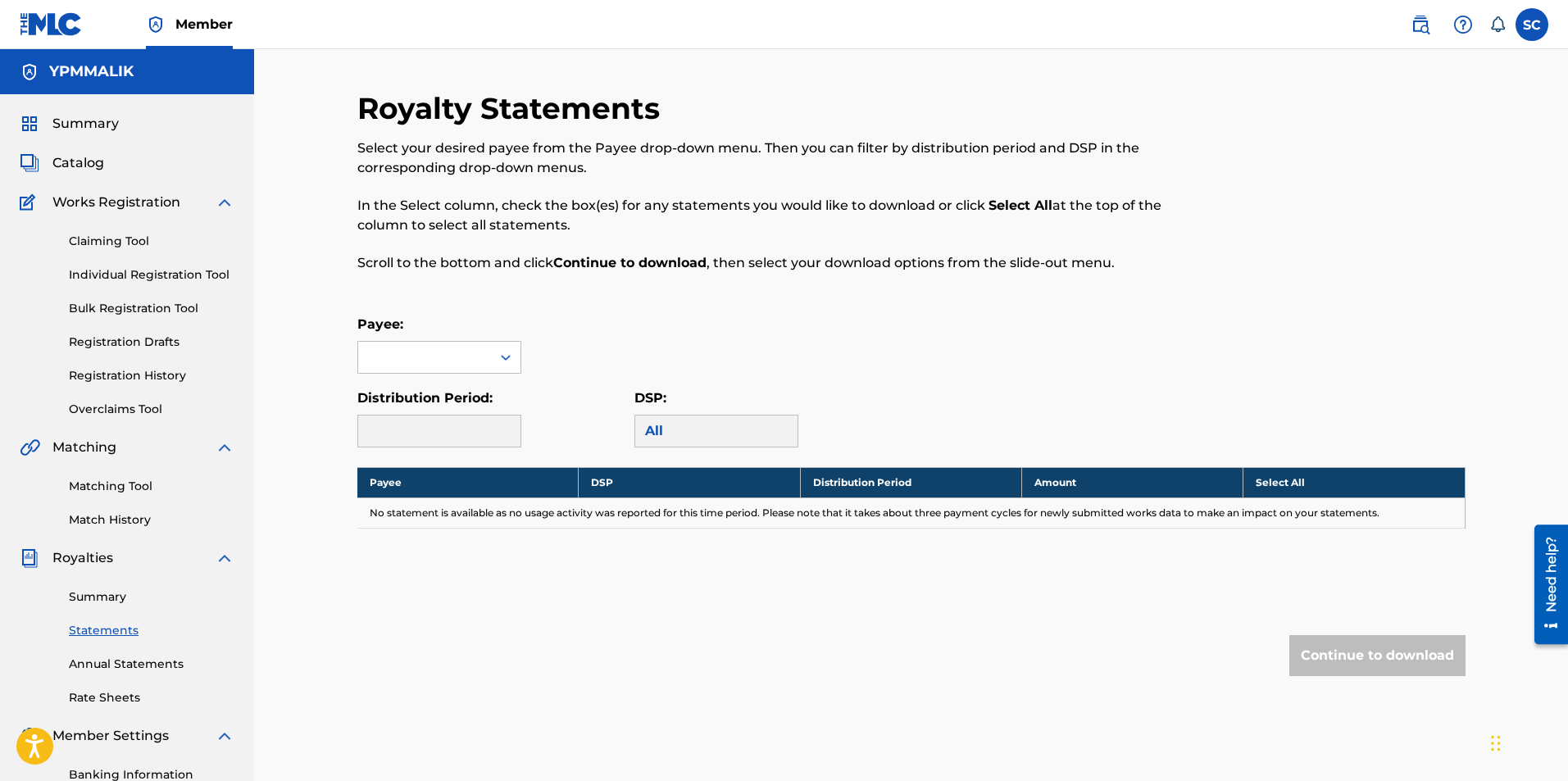
click at [477, 378] on div "Payee: Distribution Period: DSP: All" at bounding box center [911, 380] width 1108 height 132
click at [485, 358] on div at bounding box center [423, 358] width 132 height 31
click at [688, 320] on div "Payee: Use Up and Down to choose options, press Enter to select the currently f…" at bounding box center [911, 344] width 1108 height 59
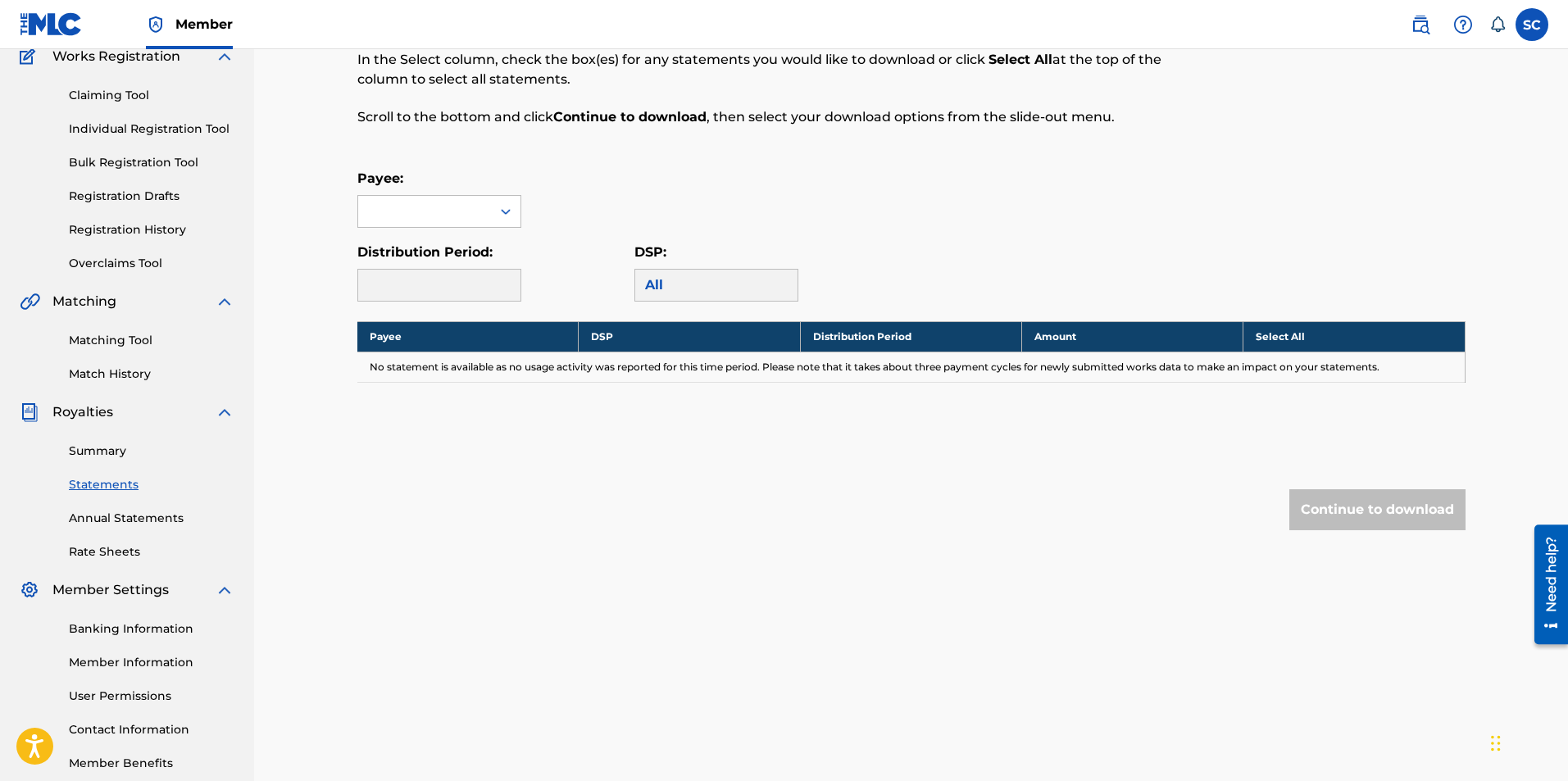
scroll to position [235, 0]
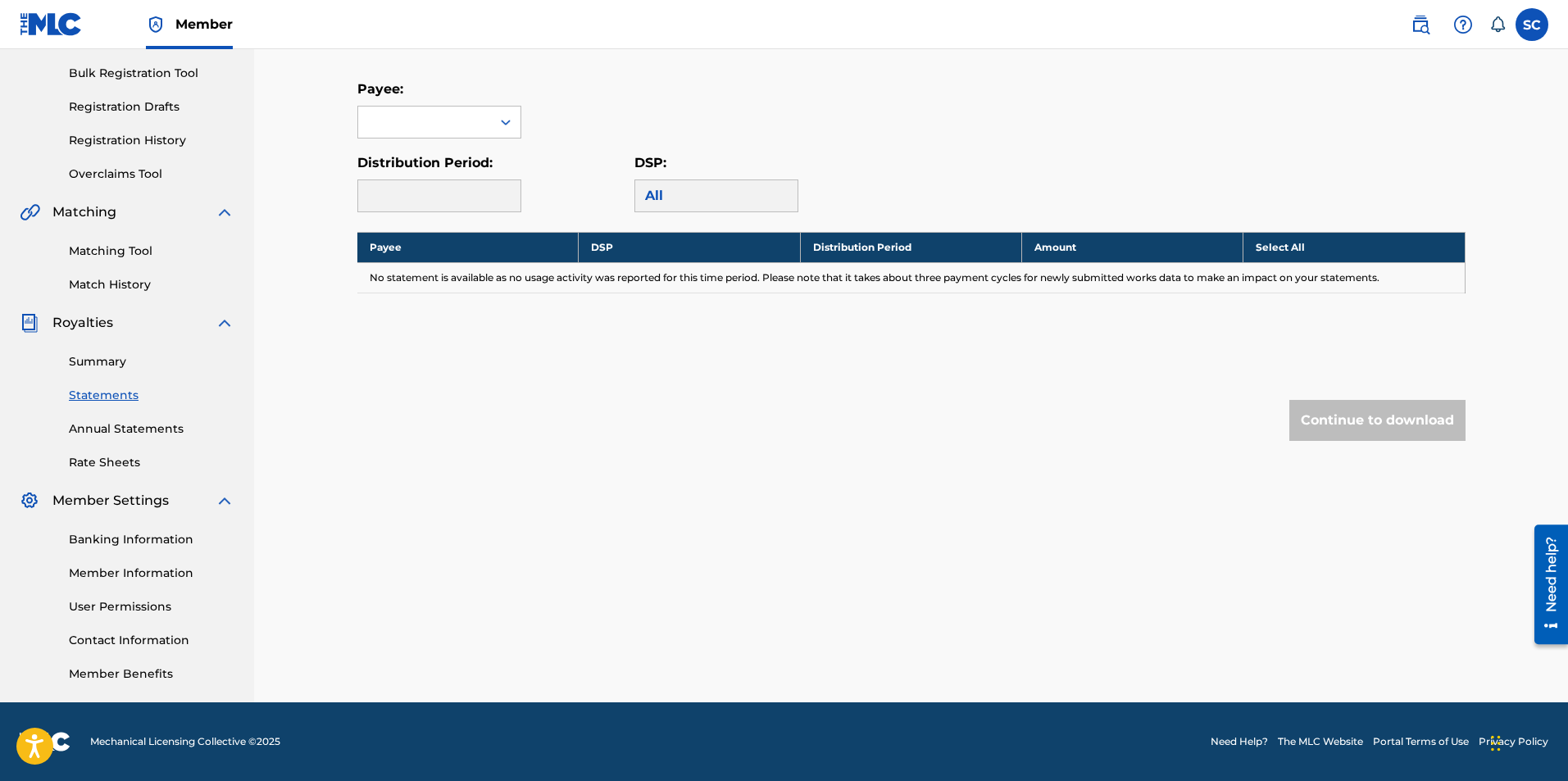
click at [185, 493] on div "Member Settings" at bounding box center [126, 501] width 215 height 20
click at [132, 502] on span "Member Settings" at bounding box center [111, 501] width 117 height 20
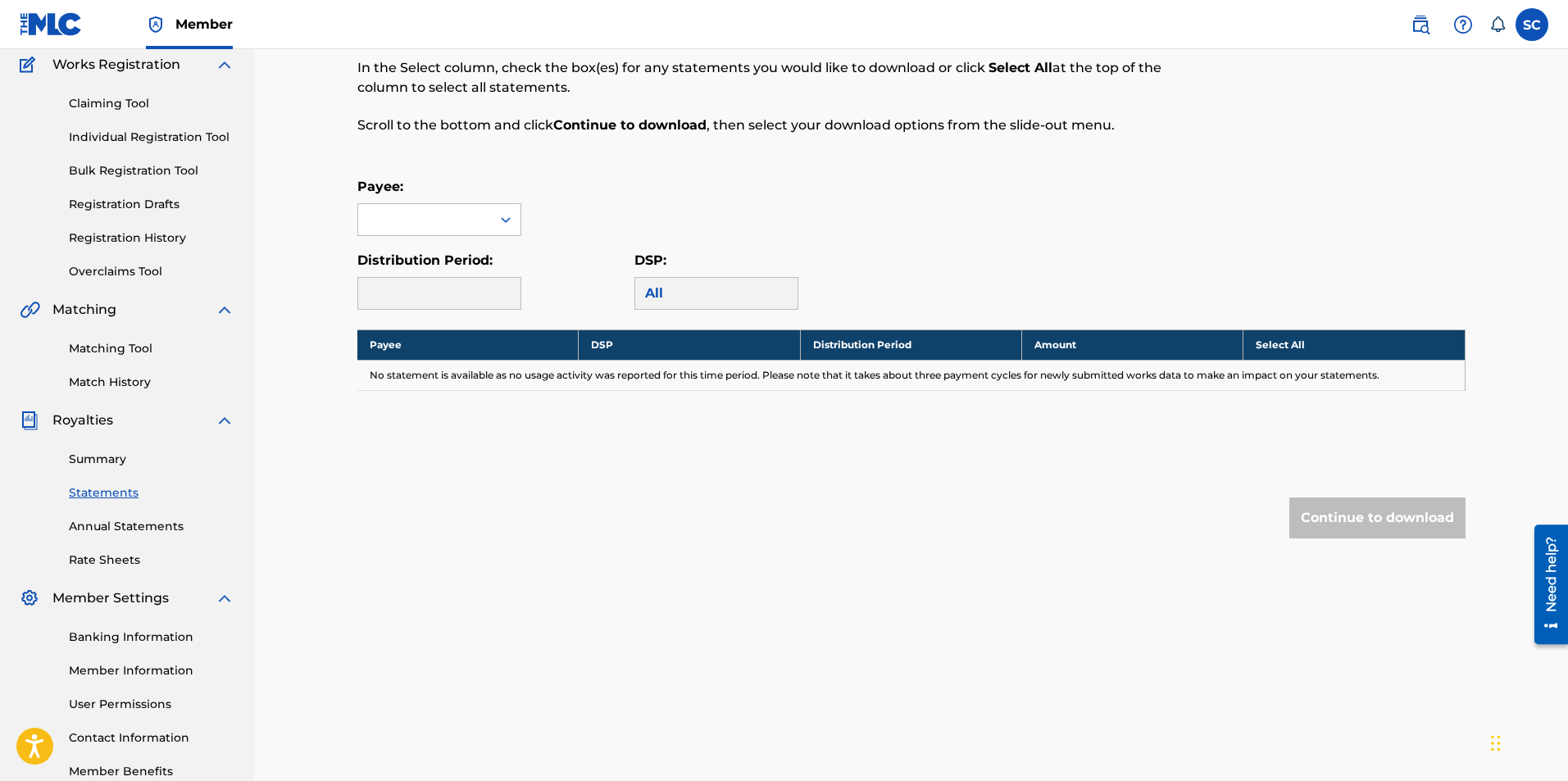
scroll to position [0, 0]
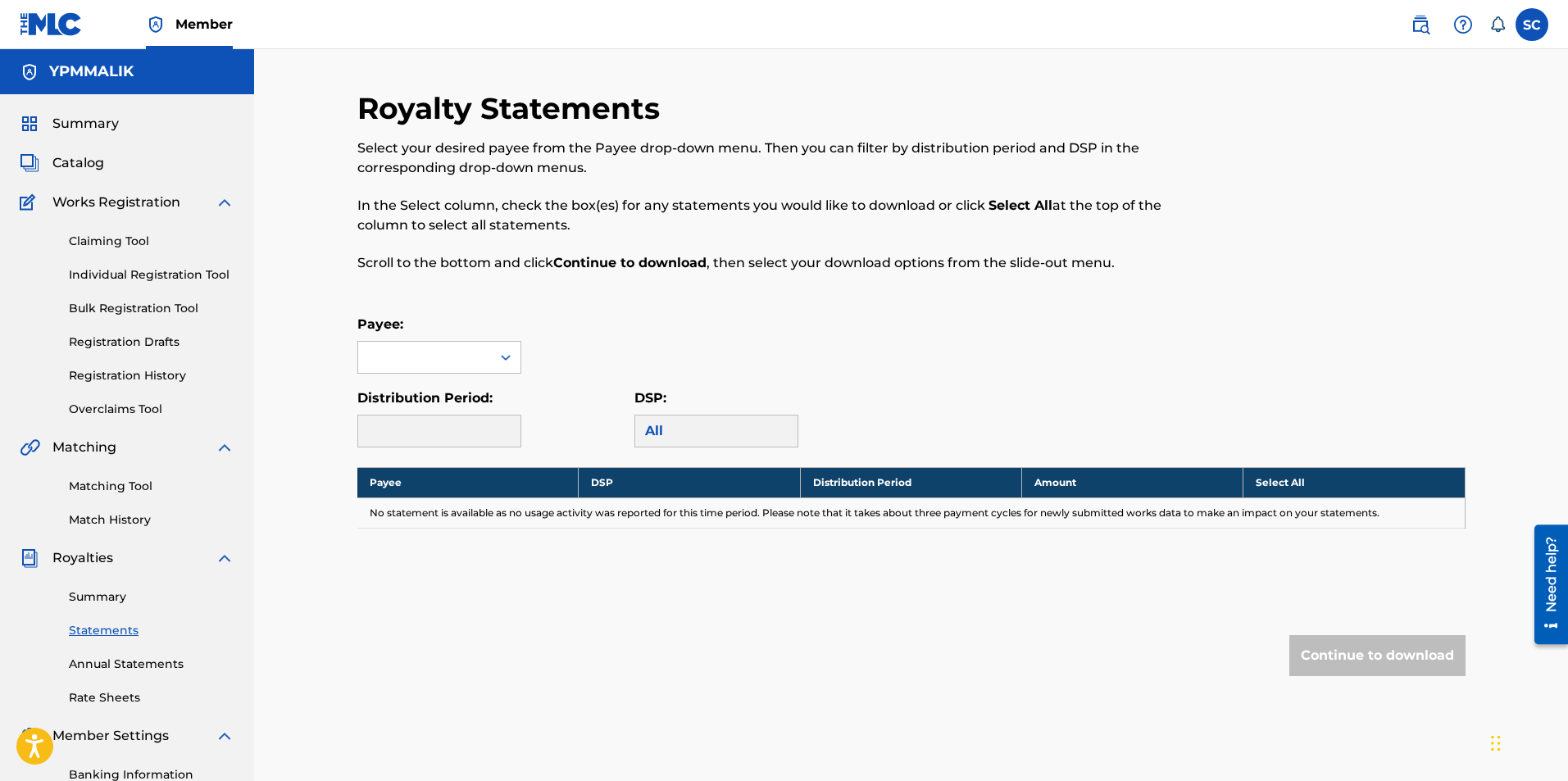
click at [43, 19] on img at bounding box center [51, 24] width 63 height 24
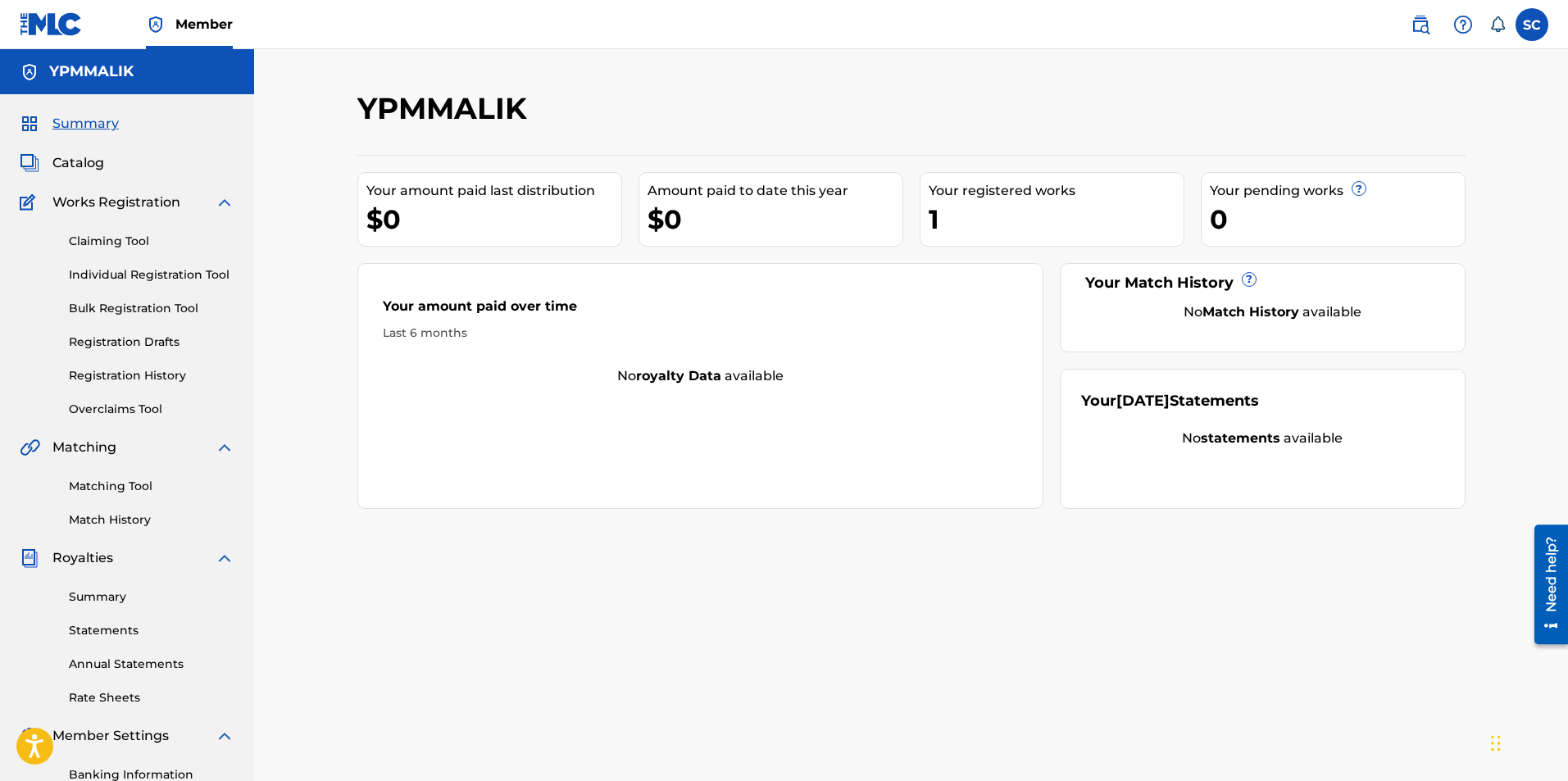
click at [1422, 27] on img at bounding box center [1420, 24] width 20 height 20
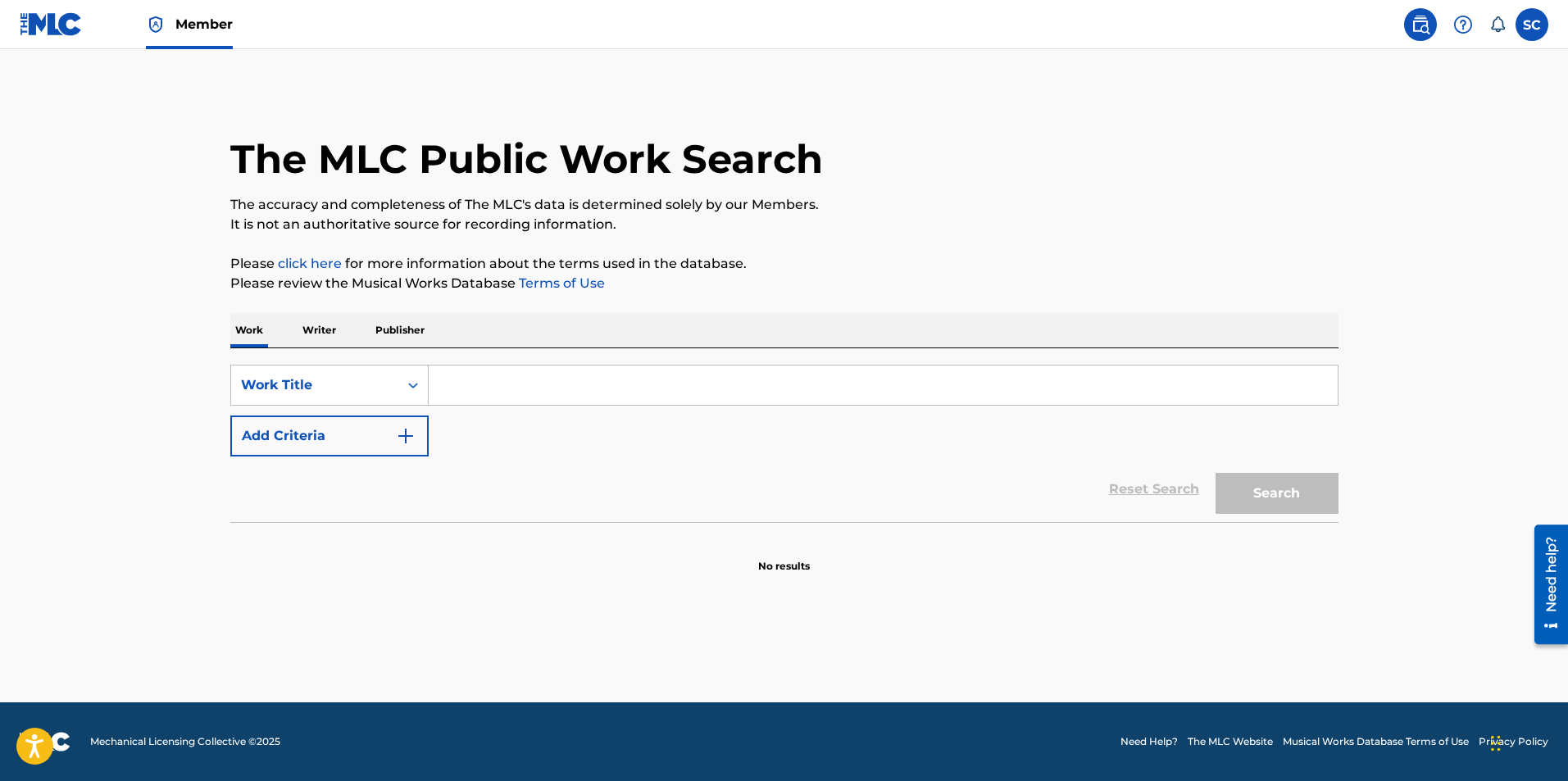
click at [1530, 22] on label at bounding box center [1531, 24] width 32 height 32
click at [1532, 24] on input "SC Shamir Caldwell malikcaldwell7@yahoo.com Notification Preferences Profile Lo…" at bounding box center [1532, 24] width 0 height 0
click at [1370, 204] on link "Profile" at bounding box center [1370, 204] width 32 height 15
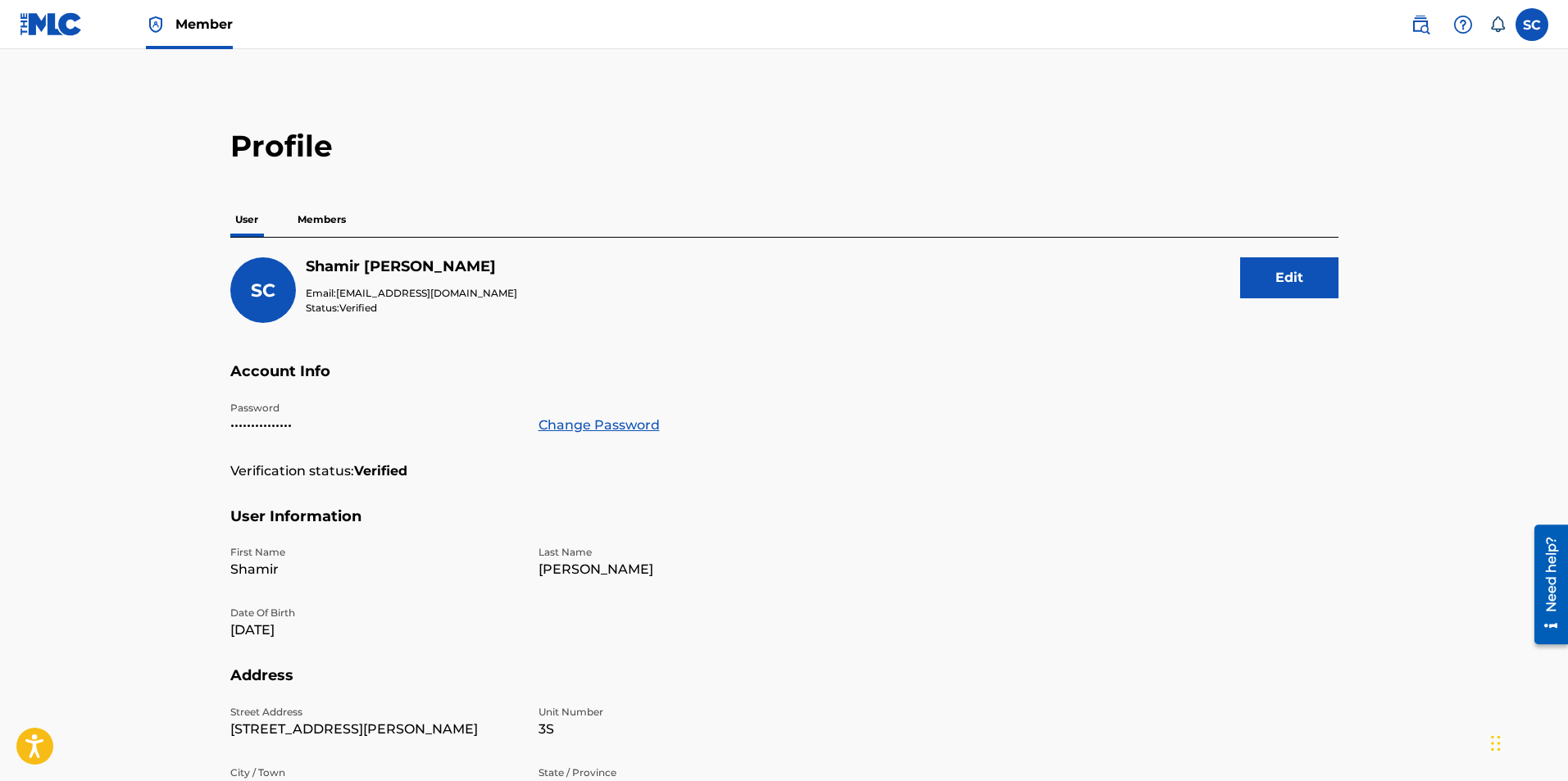
click at [333, 219] on p "Members" at bounding box center [321, 220] width 58 height 34
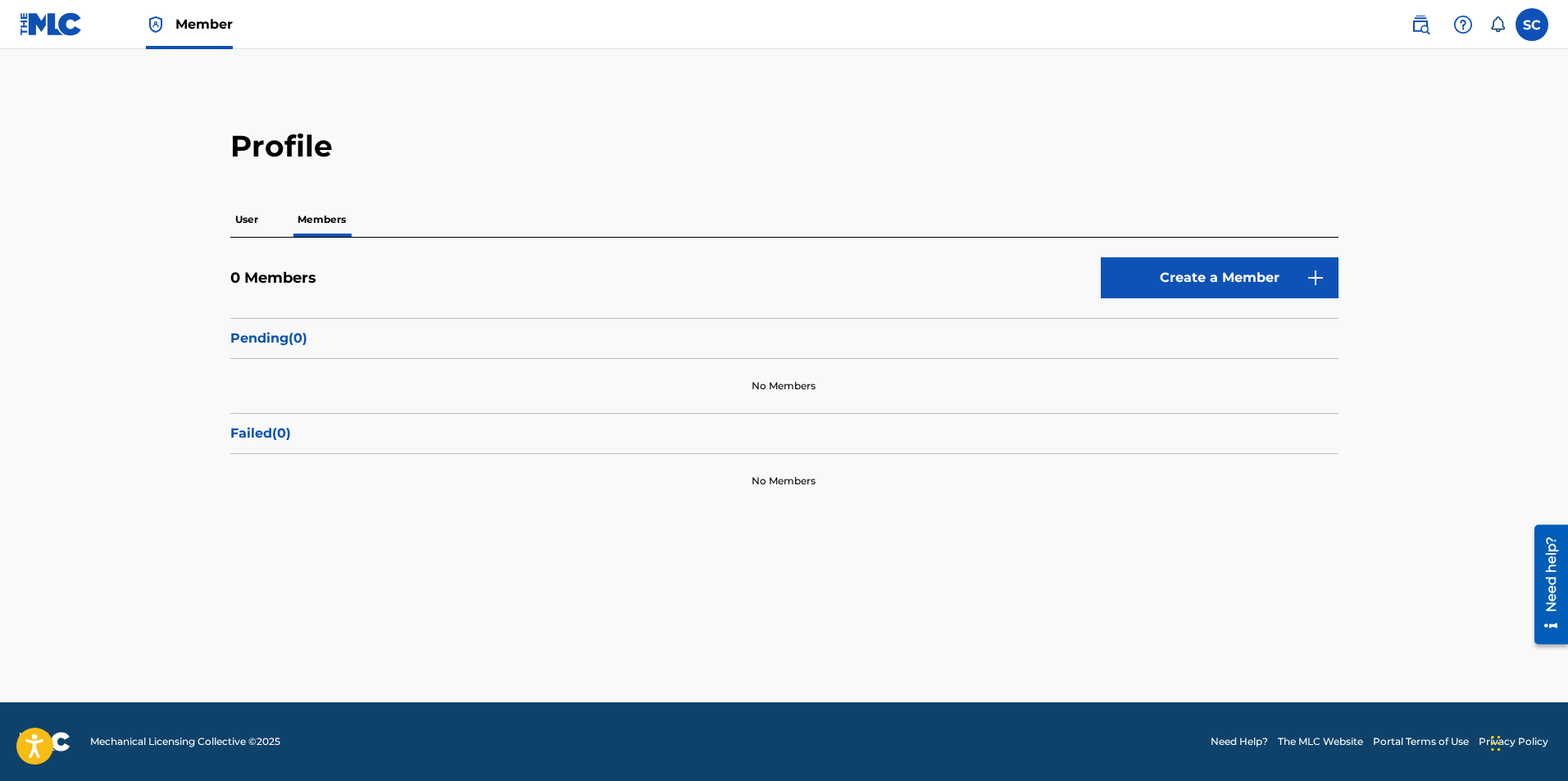
click at [44, 18] on img at bounding box center [51, 24] width 63 height 24
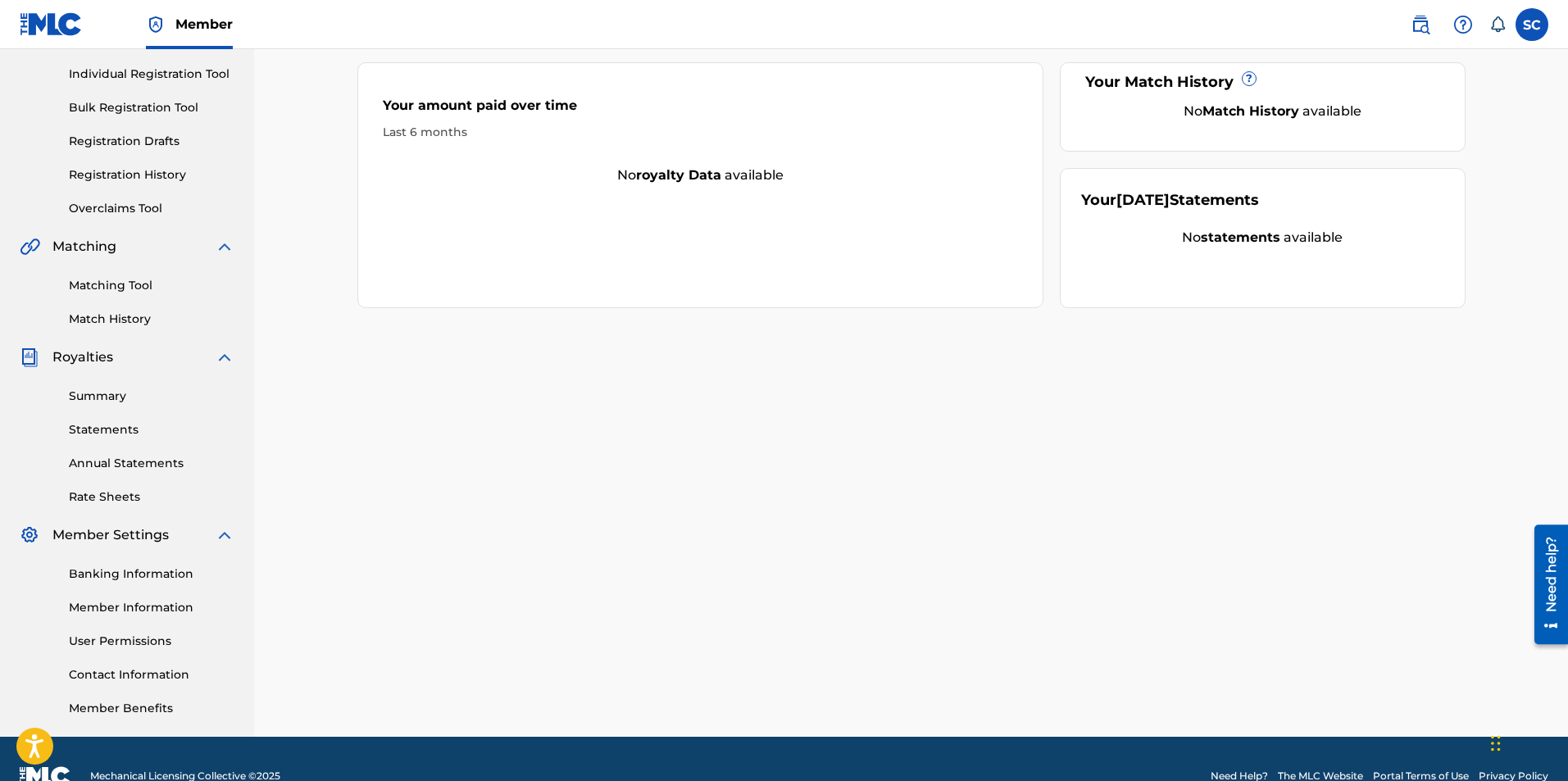
scroll to position [235, 0]
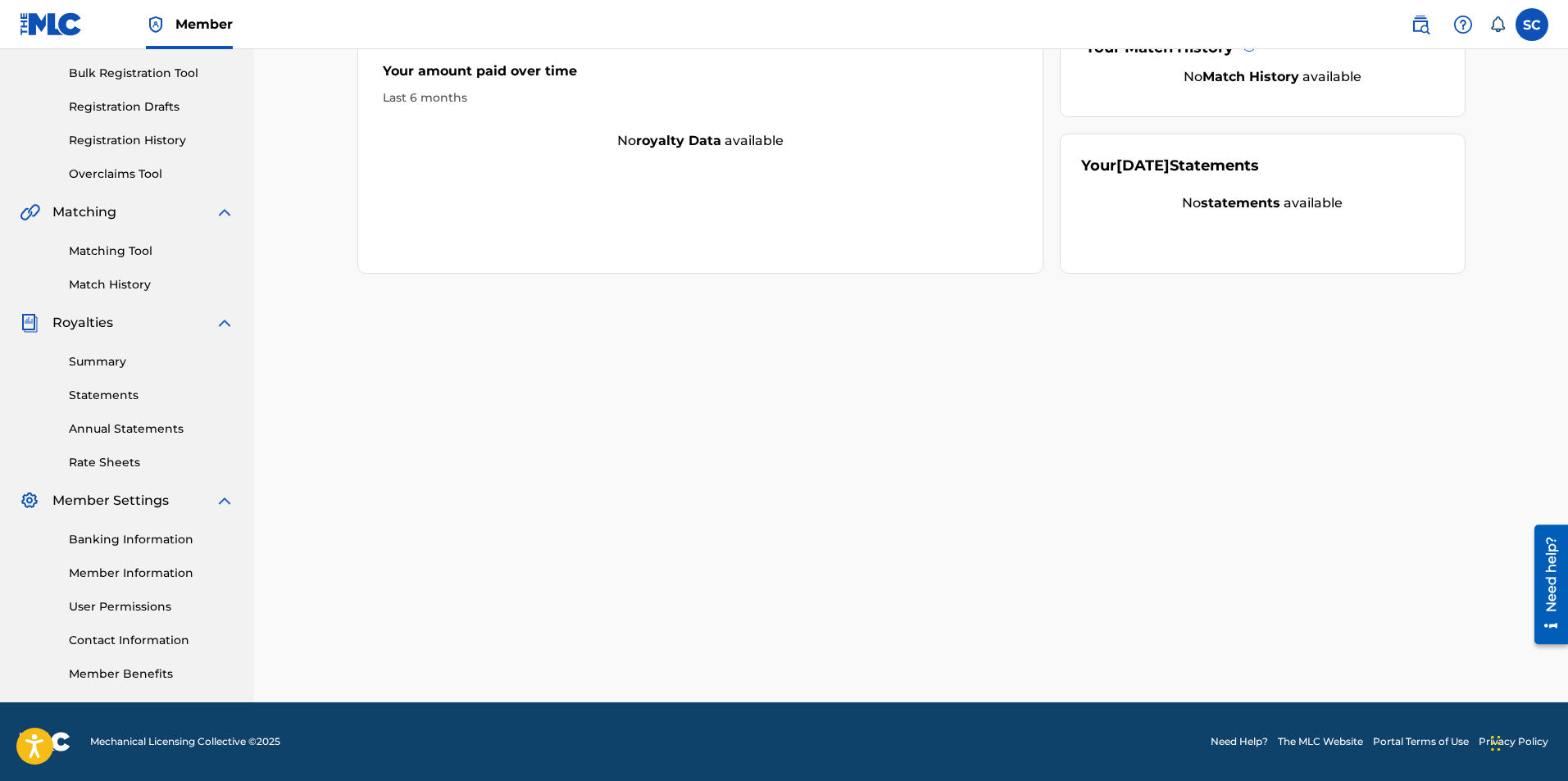
click at [114, 644] on link "Contact Information" at bounding box center [151, 641] width 166 height 18
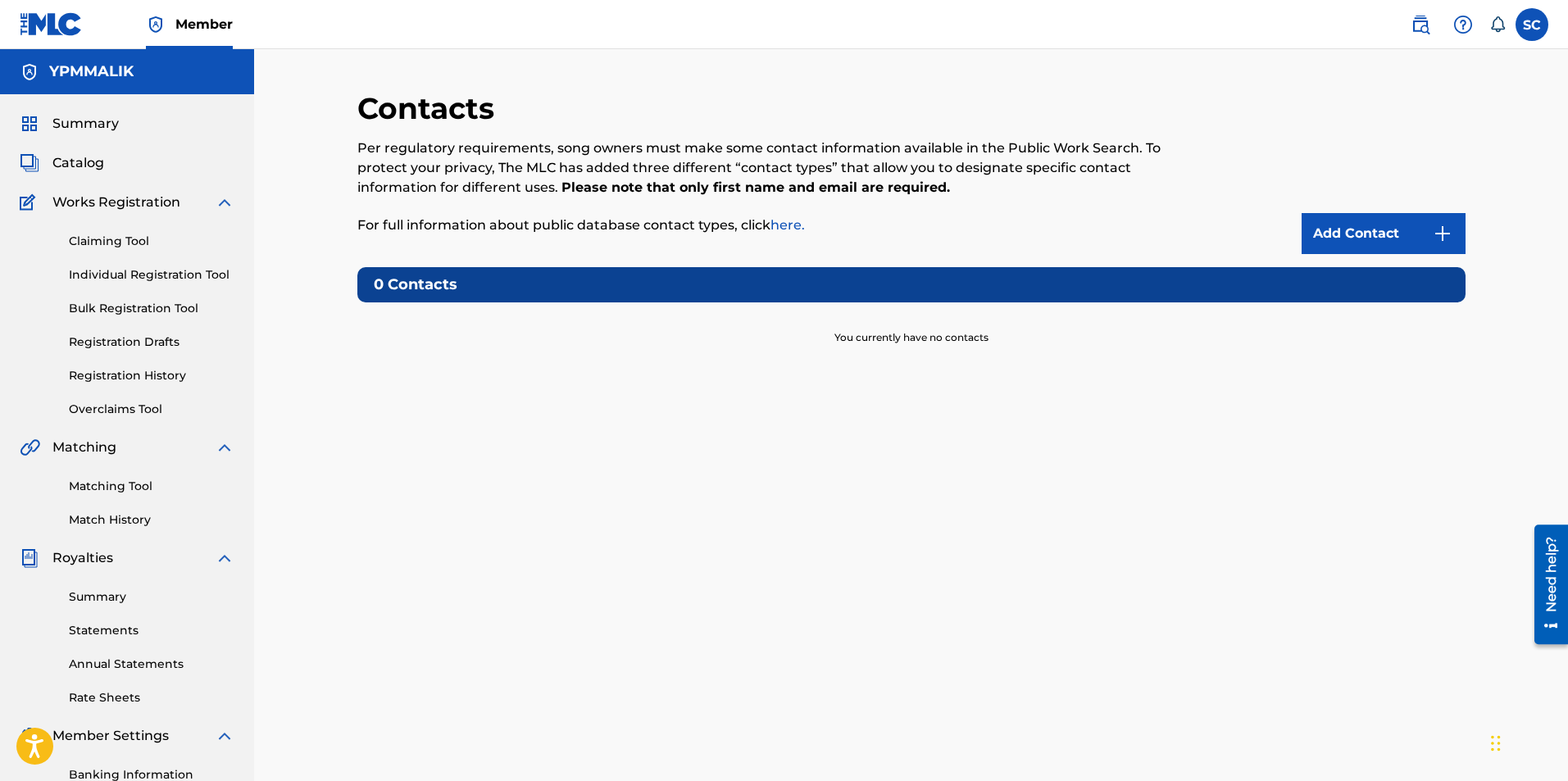
click at [1329, 224] on link "Add Contact" at bounding box center [1383, 233] width 164 height 41
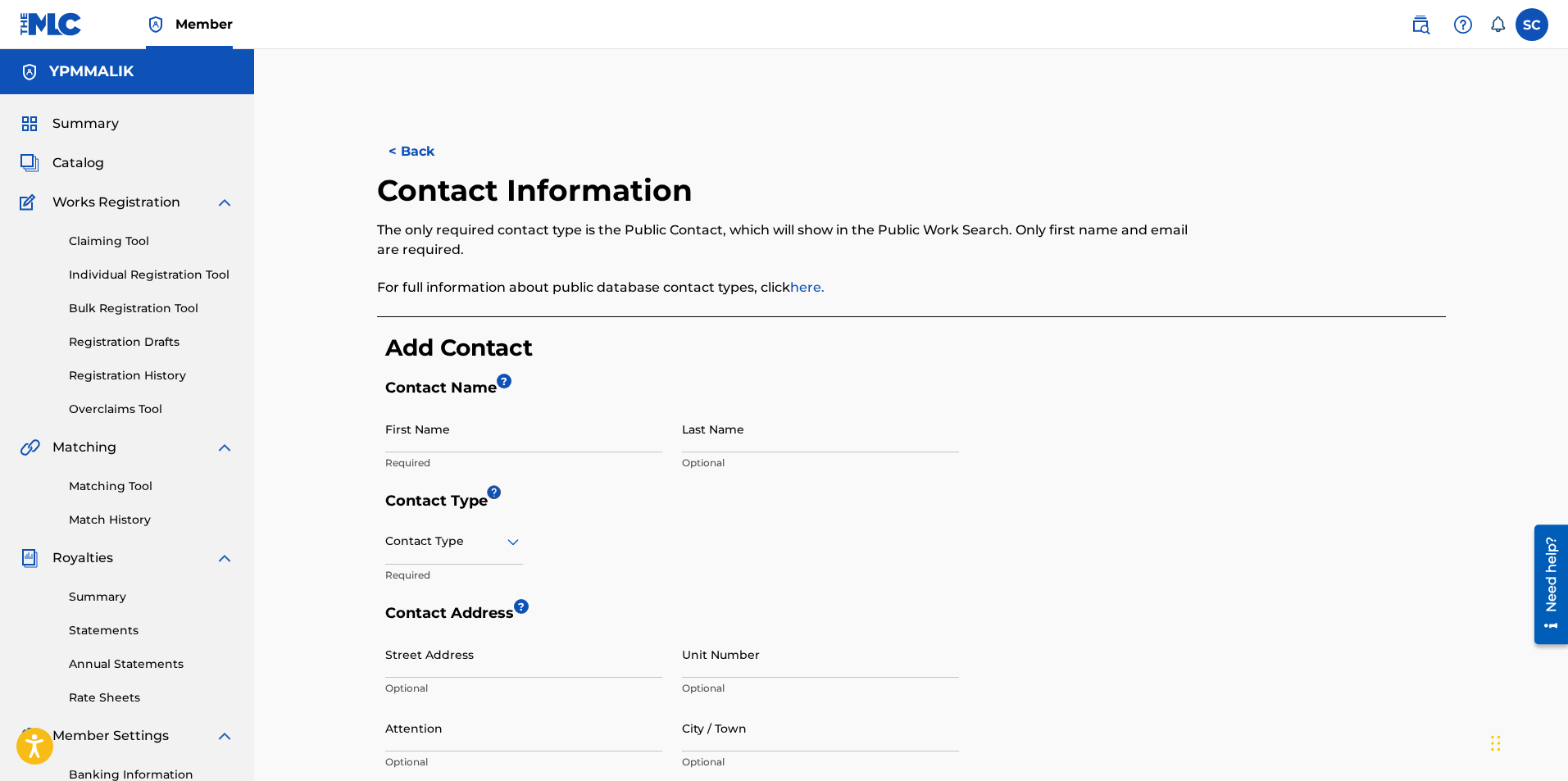
click at [437, 437] on input "First Name" at bounding box center [523, 429] width 277 height 47
type input "Shamir"
click at [825, 433] on input "Last Name" at bounding box center [820, 429] width 277 height 47
type input "[PERSON_NAME]"
click at [849, 388] on h5 "Contact Name ?" at bounding box center [915, 392] width 1060 height 27
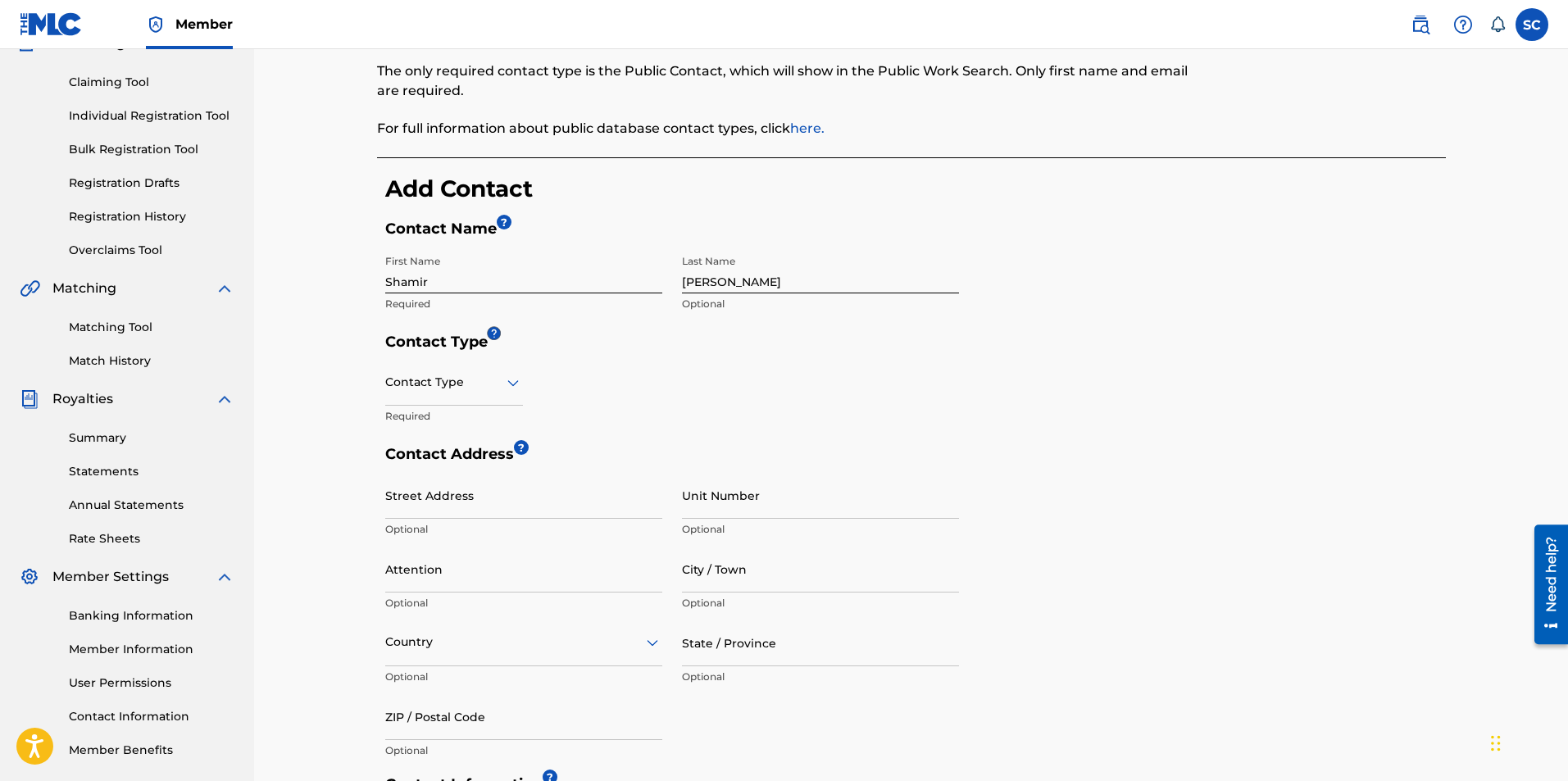
scroll to position [164, 0]
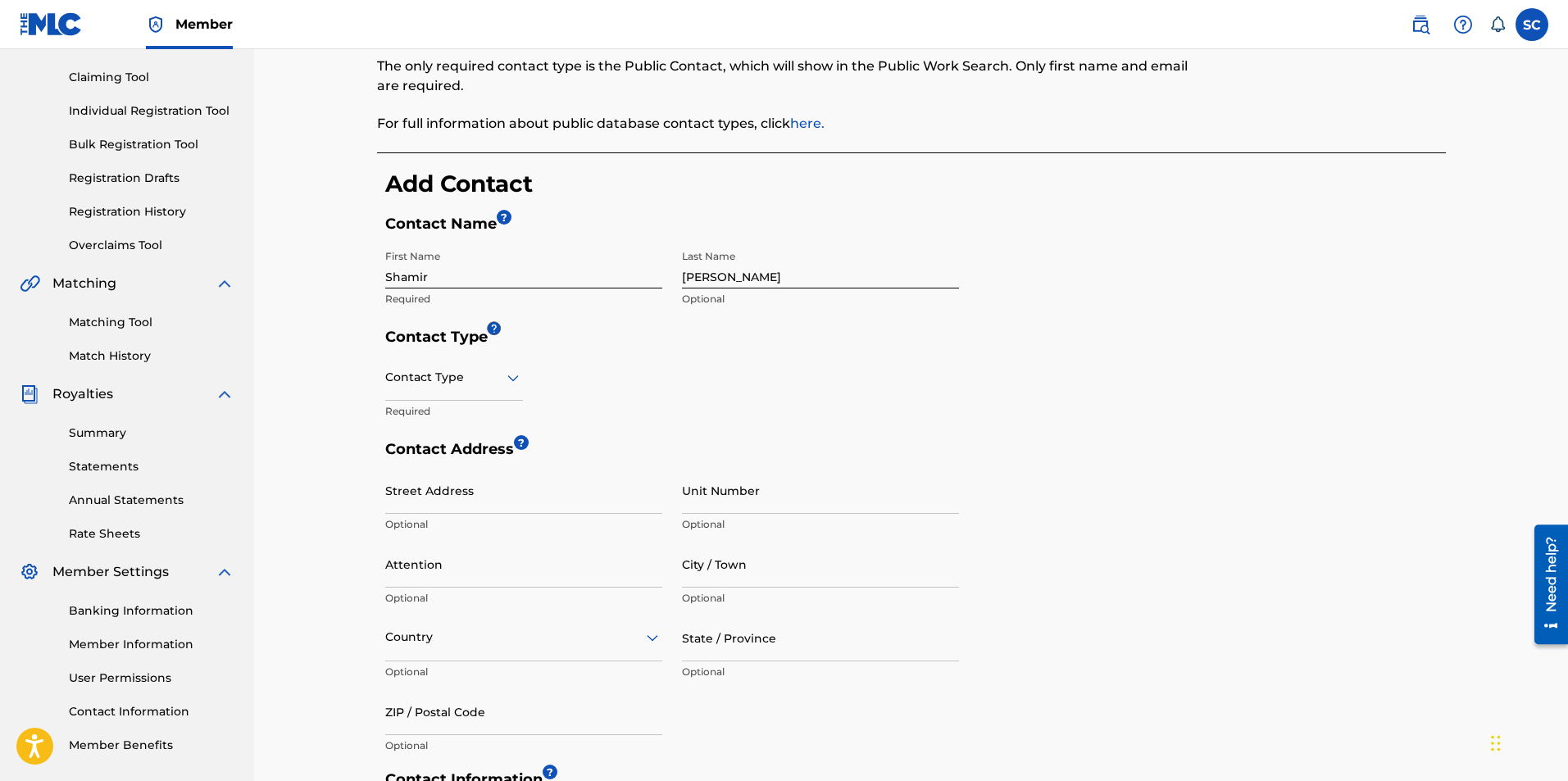
click at [516, 387] on icon at bounding box center [514, 378] width 20 height 20
click at [473, 410] on div "Public" at bounding box center [454, 419] width 136 height 37
click at [949, 425] on div "Contact Type Public Required" at bounding box center [671, 397] width 573 height 86
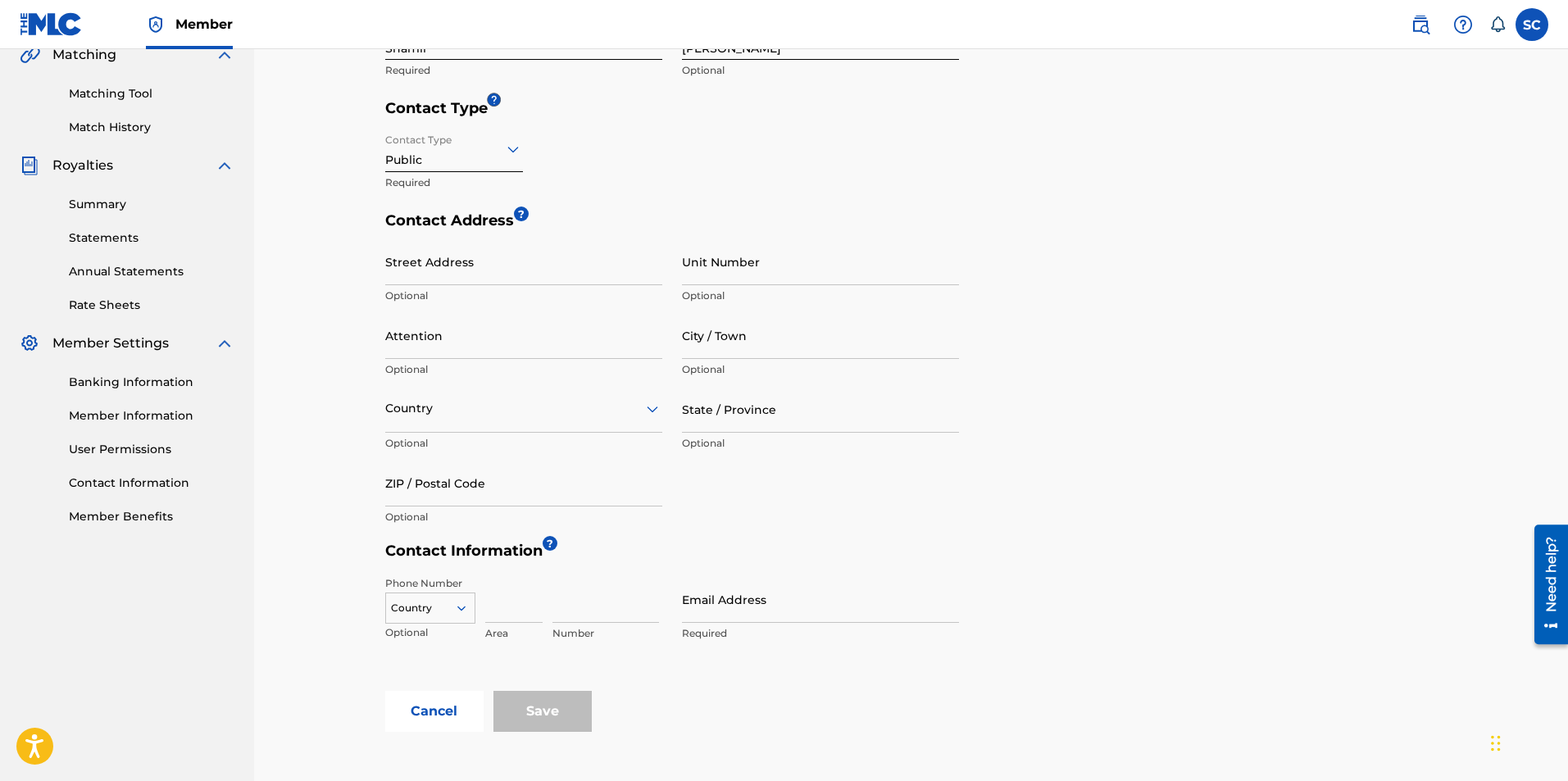
scroll to position [410, 0]
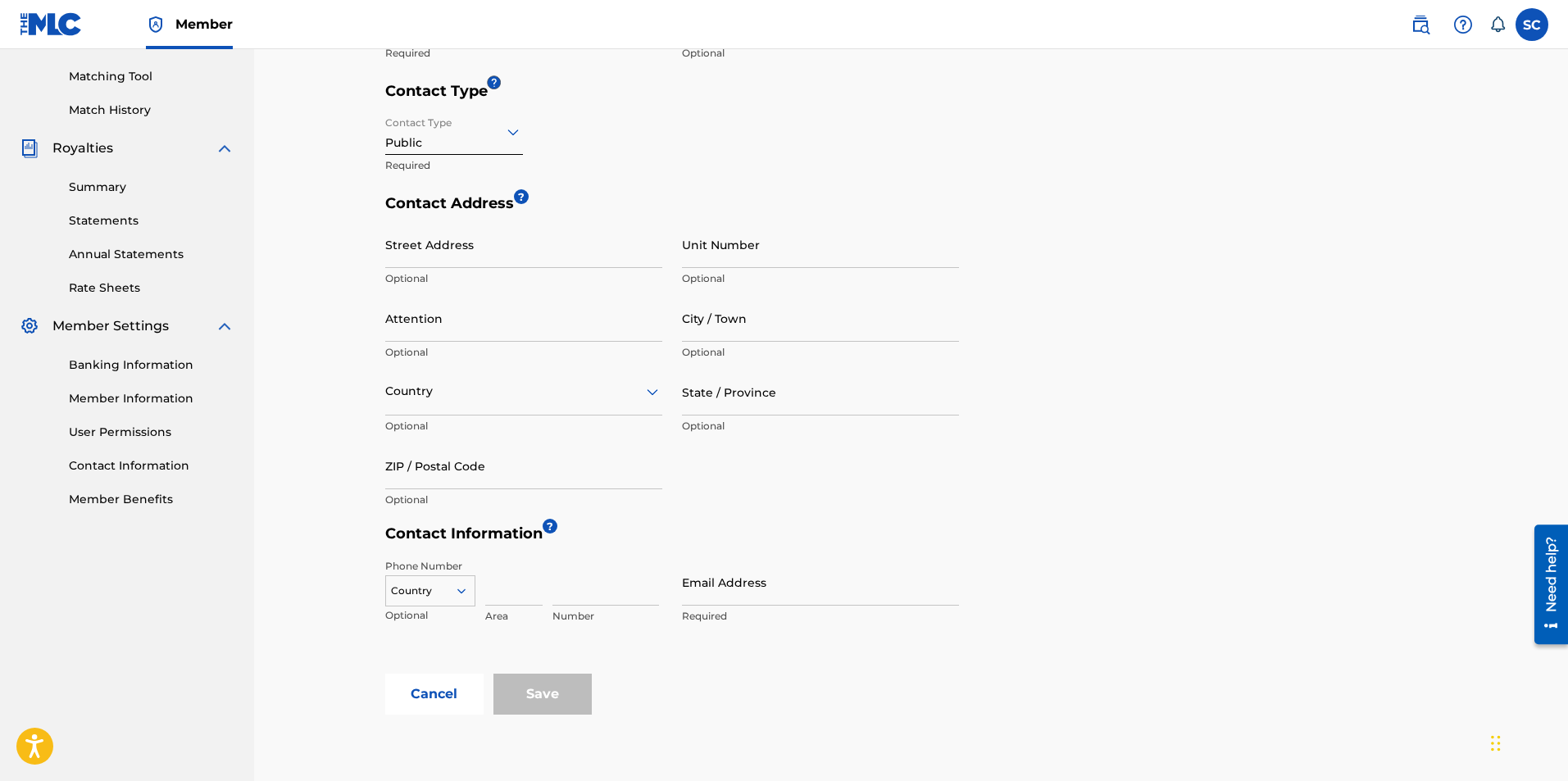
click at [504, 314] on input "Attention" at bounding box center [523, 318] width 277 height 47
click at [1198, 393] on div "Contact Address ? Street Address Optional Unit Number Optional Attention Option…" at bounding box center [915, 359] width 1060 height 330
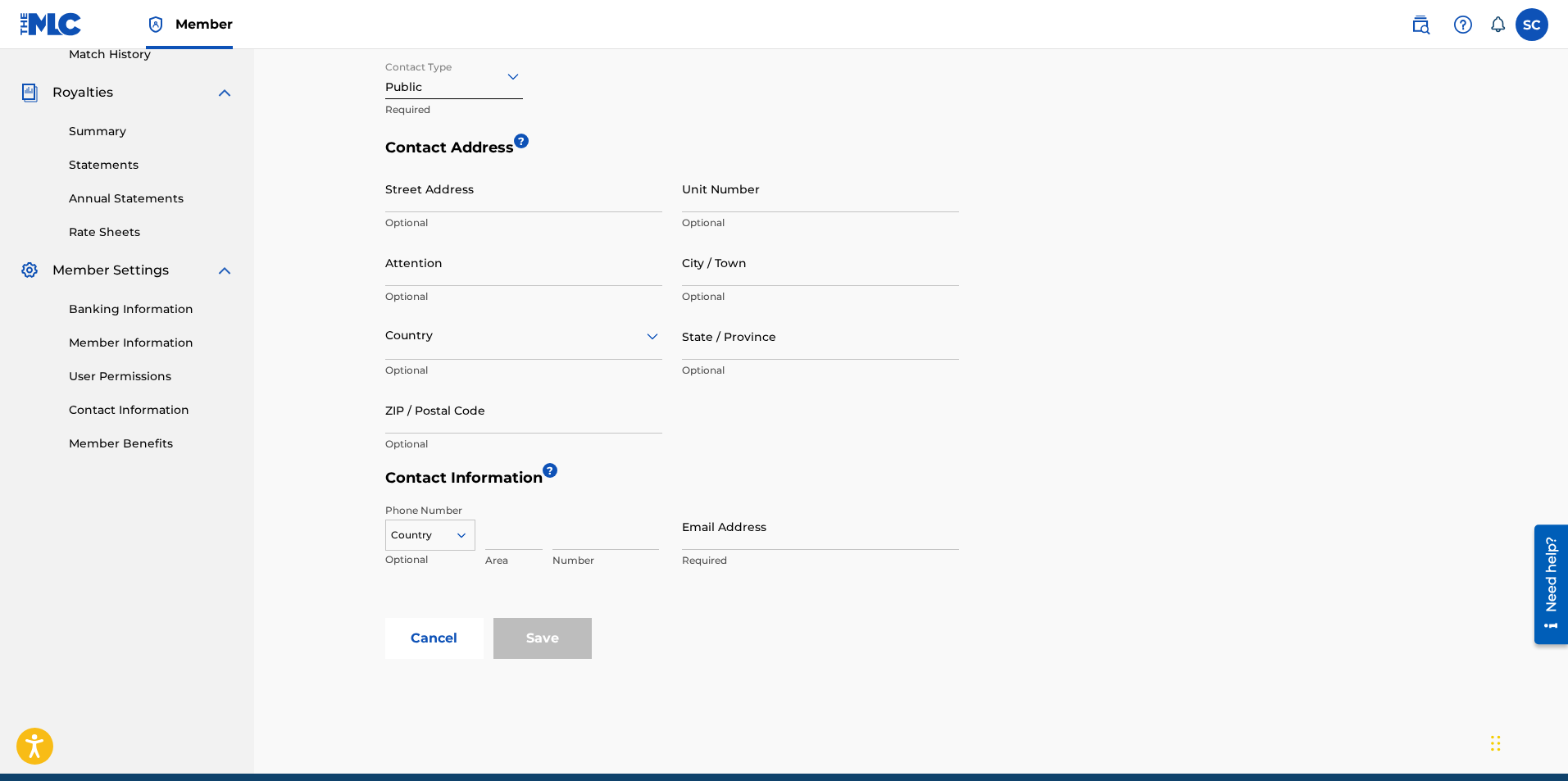
scroll to position [537, 0]
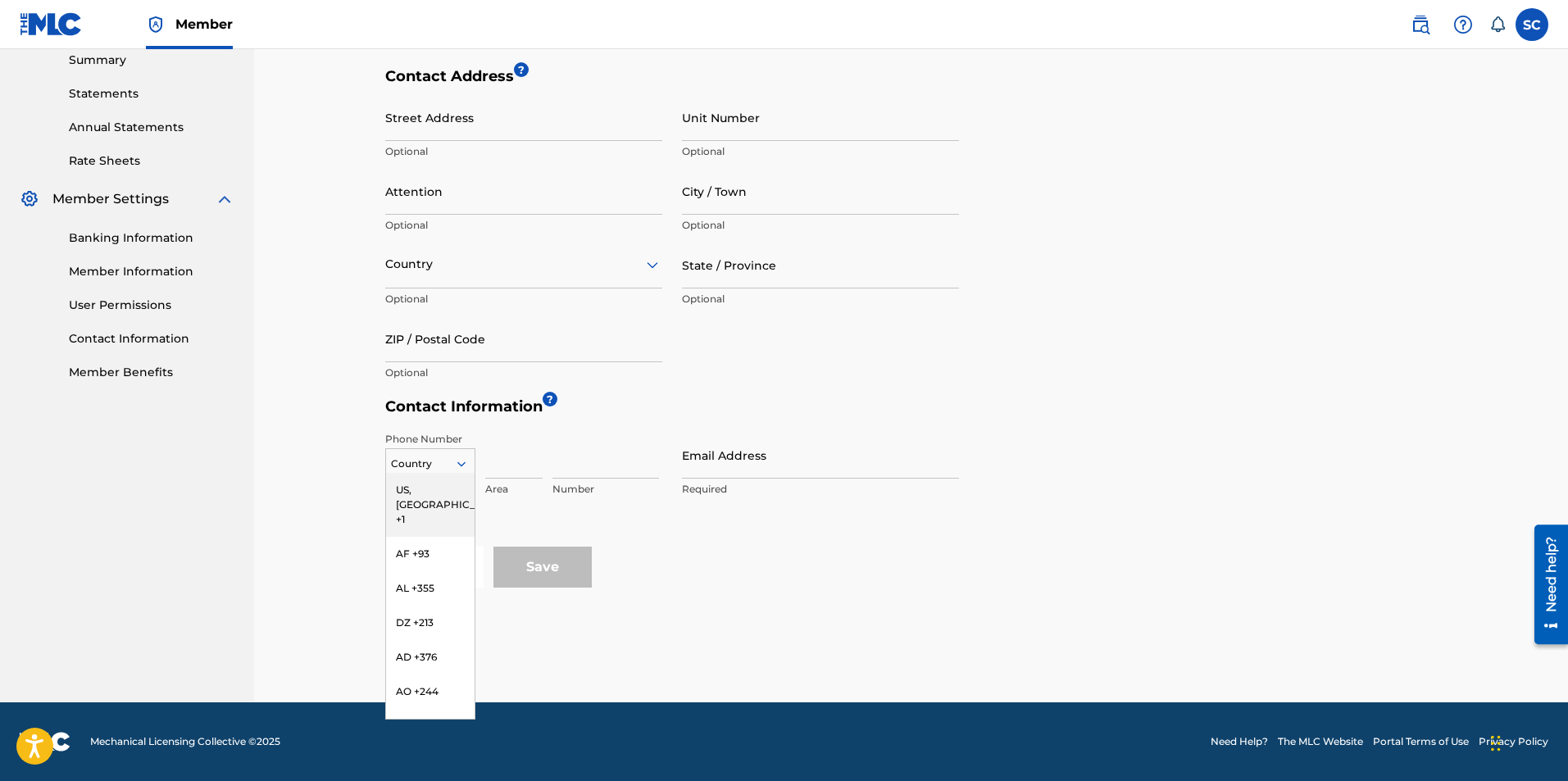
click at [453, 467] on div at bounding box center [430, 464] width 88 height 18
click at [416, 493] on div "US, CA +1" at bounding box center [430, 505] width 88 height 64
click at [508, 465] on input at bounding box center [514, 456] width 58 height 47
type input "815"
click at [618, 466] on input at bounding box center [606, 456] width 107 height 47
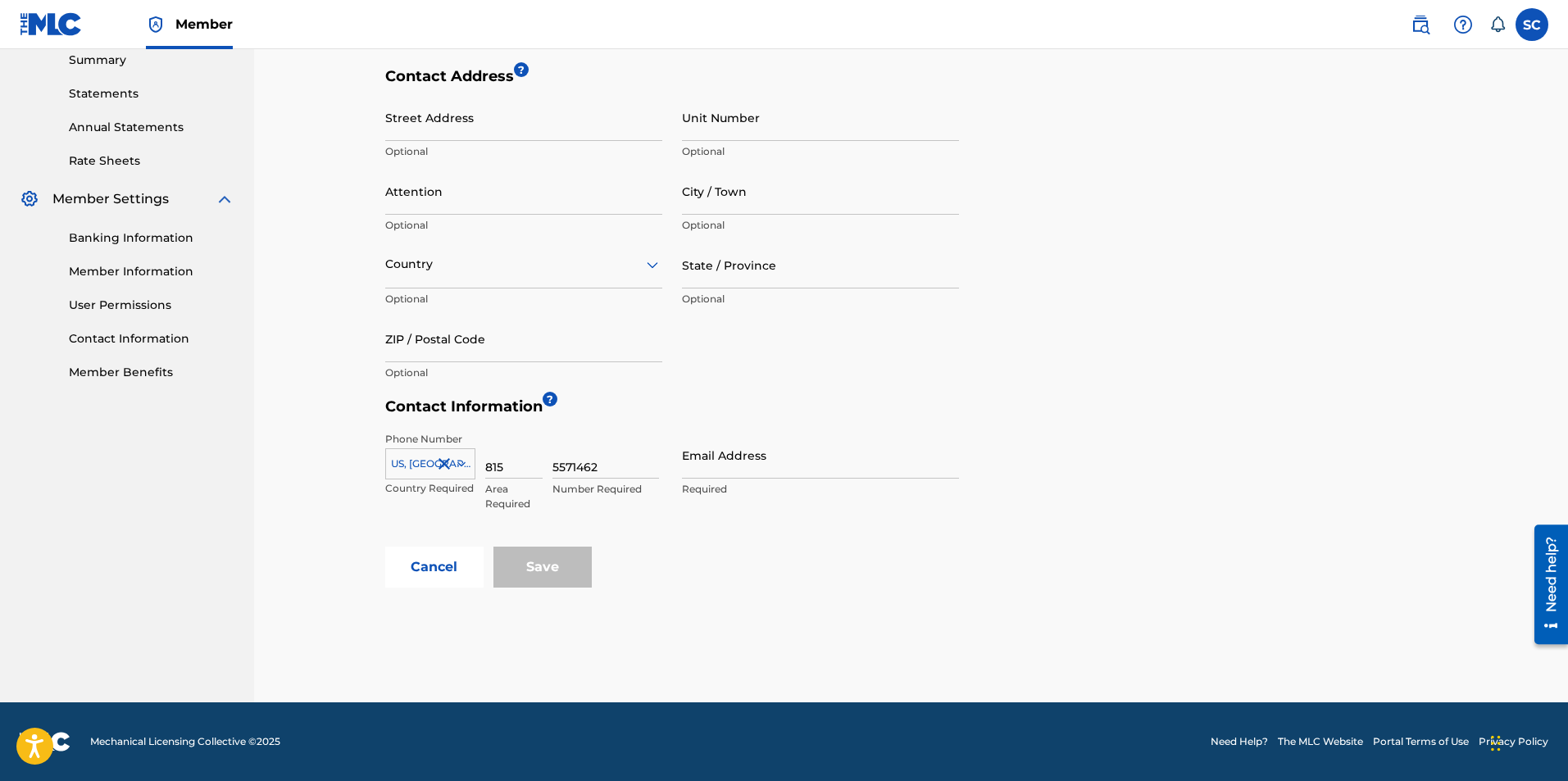
type input "5571462"
click at [772, 428] on div "Phone Number US, CA +1 Country Required 815 Area Required 5571462 Number Requir…" at bounding box center [671, 484] width 573 height 122
click at [757, 464] on input "Email Address" at bounding box center [820, 456] width 277 height 47
type input "[EMAIL_ADDRESS][DOMAIN_NAME]"
type input "ypm"
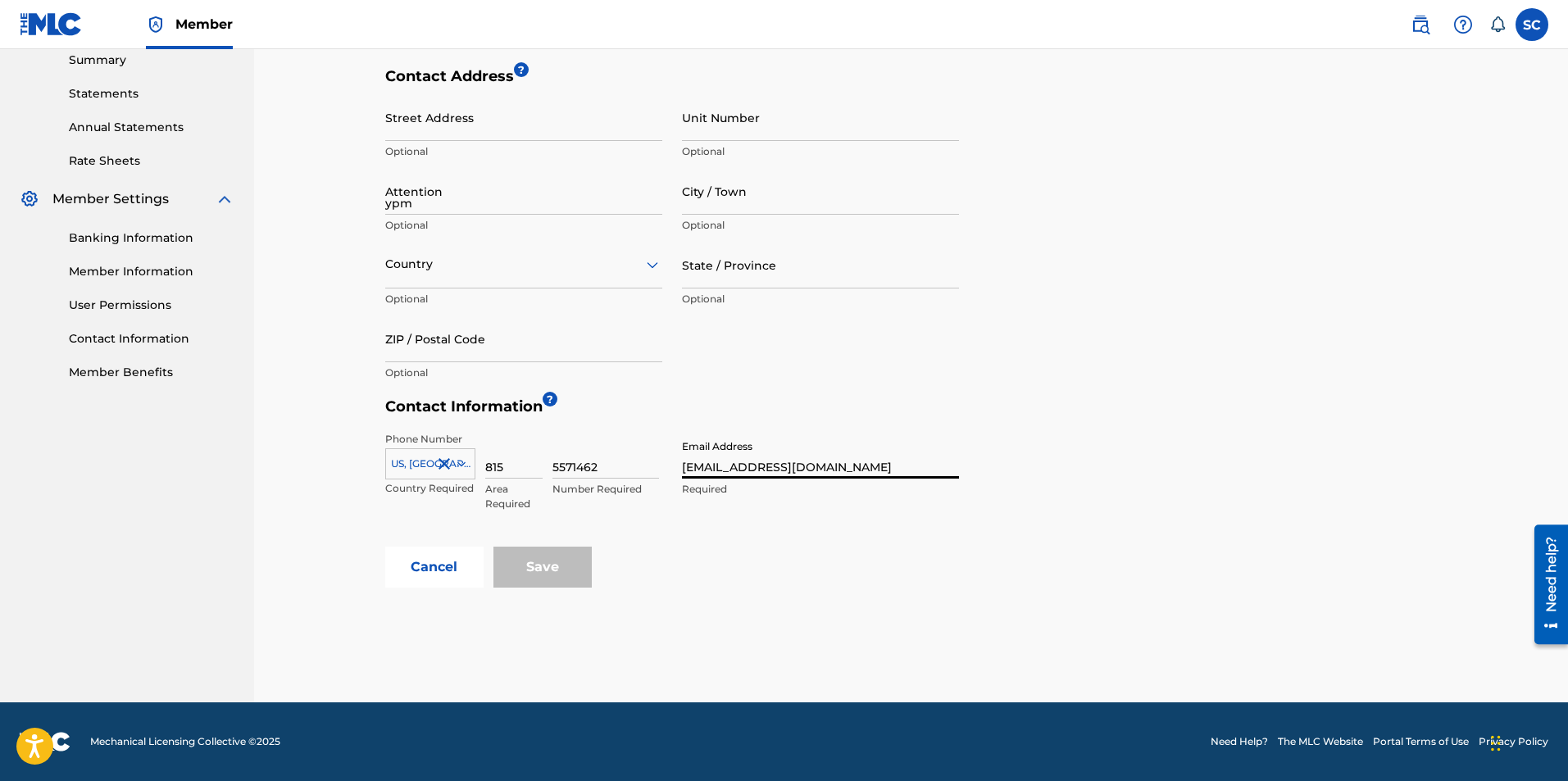
type input "Matteson"
type input "United States"
type input "IL"
type input "60443"
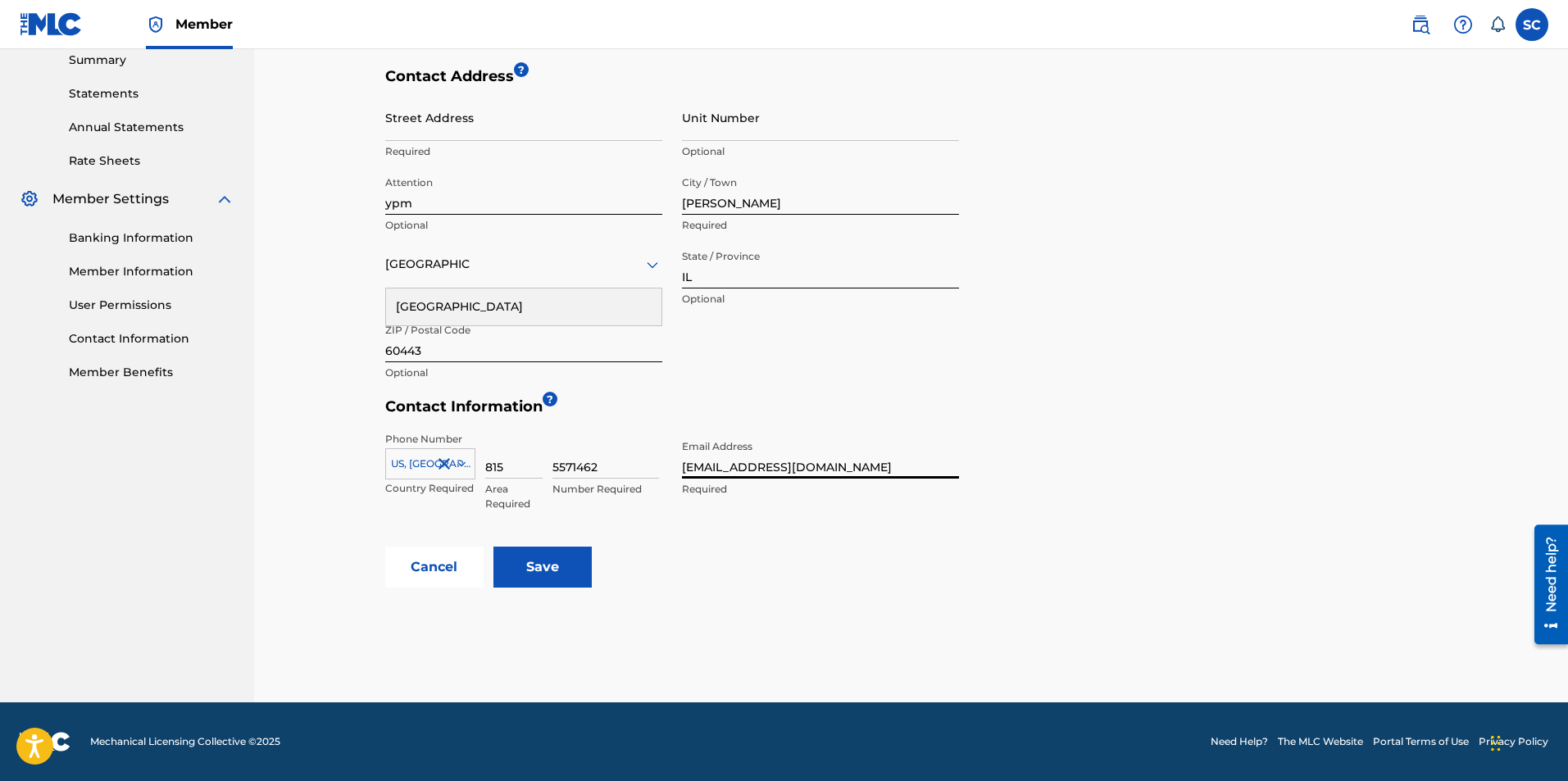
click at [576, 339] on input "60443" at bounding box center [523, 339] width 277 height 47
drag, startPoint x: 552, startPoint y: 350, endPoint x: 344, endPoint y: 339, distance: 208.3
click at [344, 339] on div "< Back Contact Information The only required contact type is the Public Contact…" at bounding box center [911, 127] width 1148 height 1149
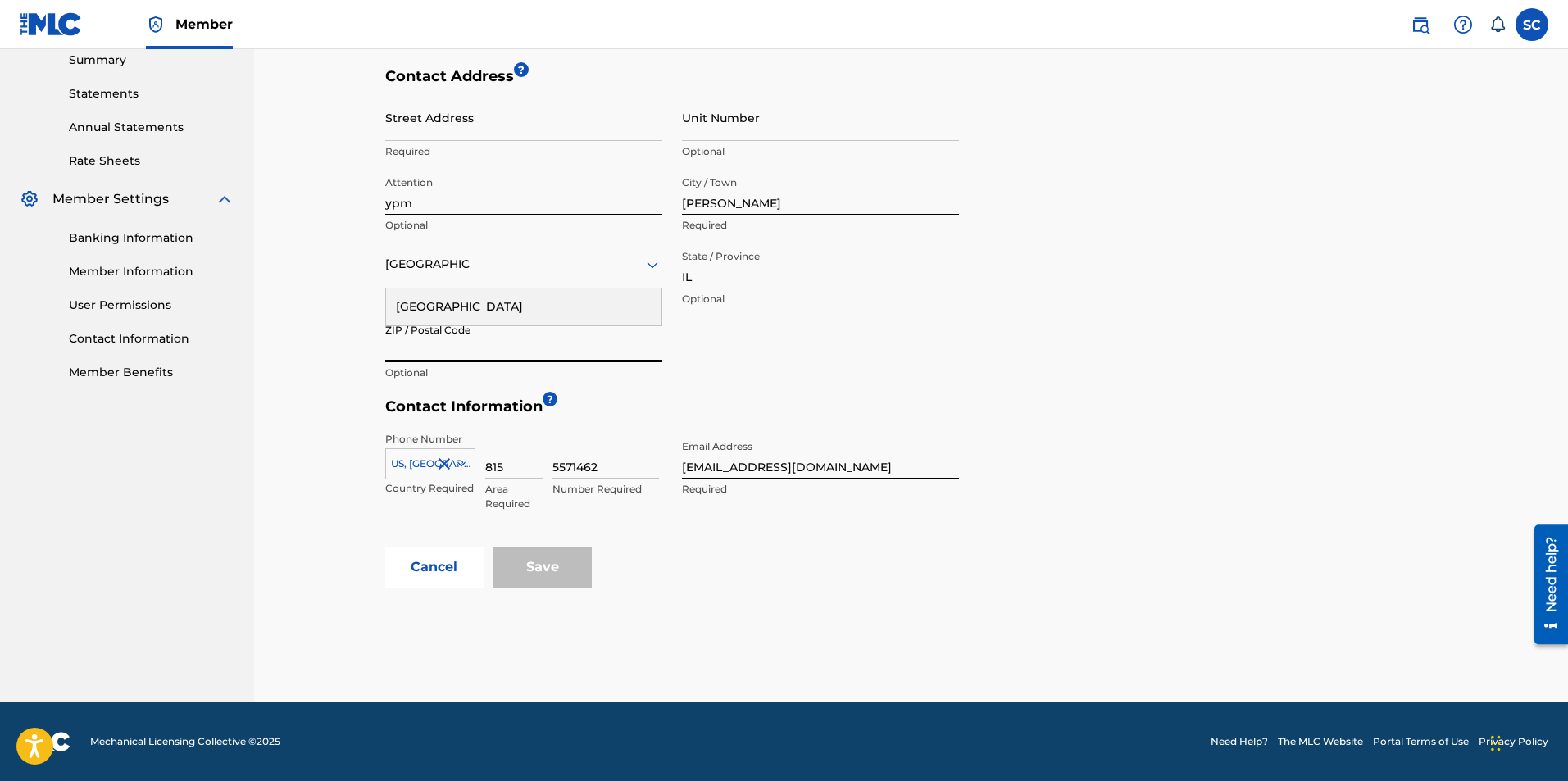
click at [444, 559] on button "Cancel" at bounding box center [434, 567] width 98 height 41
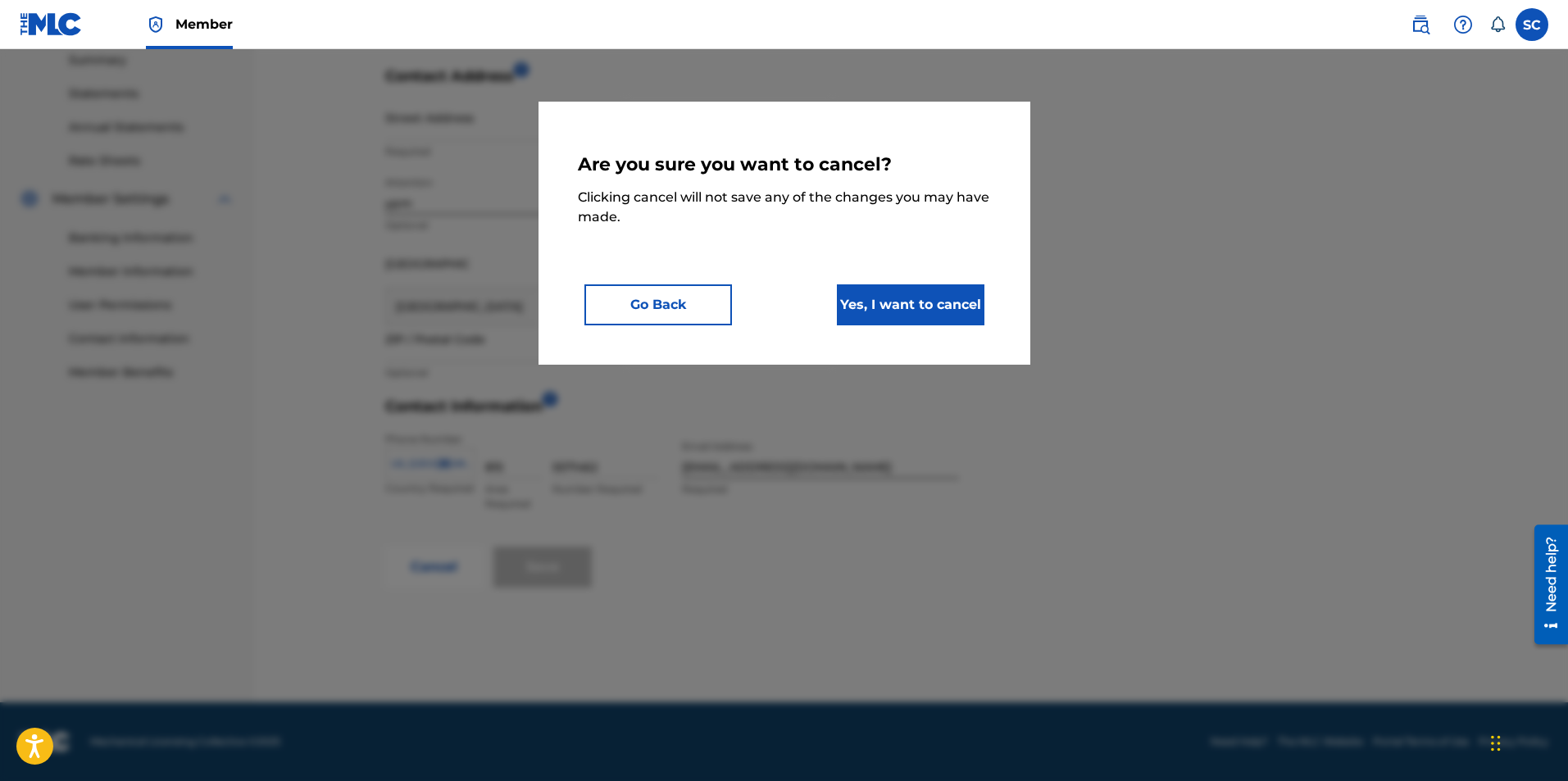
click at [928, 305] on button "Yes, I want to cancel" at bounding box center [910, 305] width 148 height 41
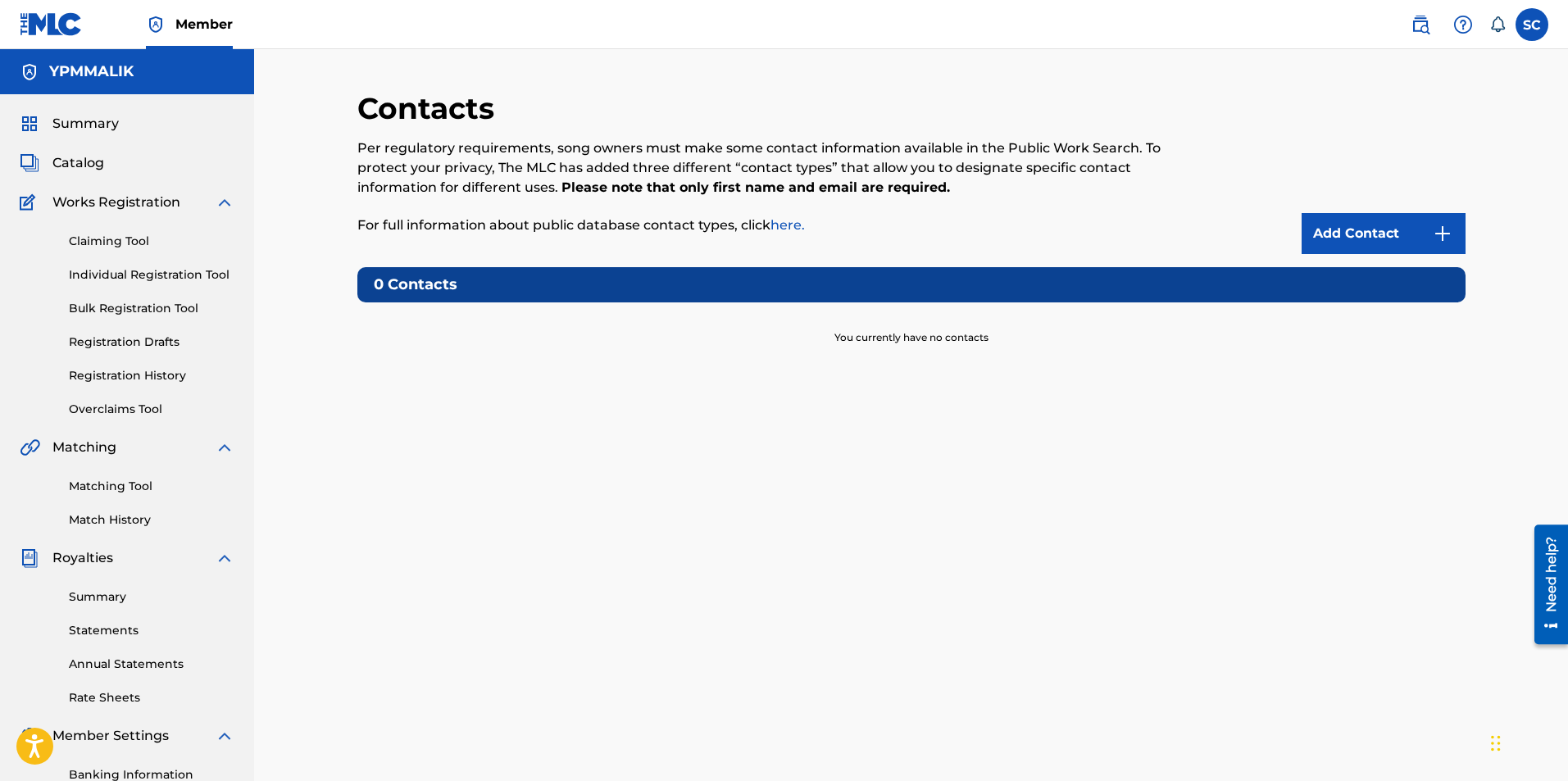
click at [1419, 225] on link "Add Contact" at bounding box center [1383, 233] width 164 height 41
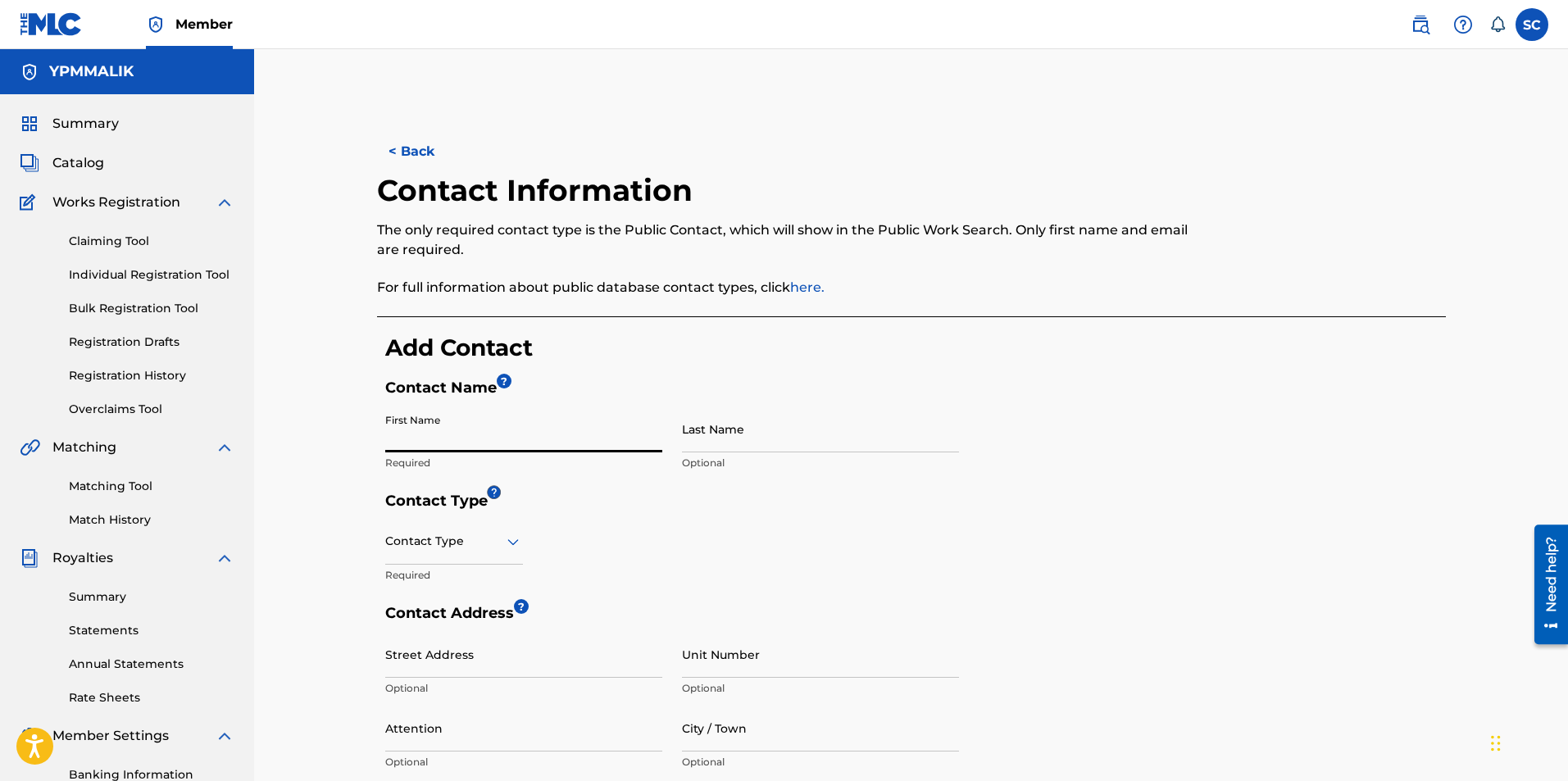
drag, startPoint x: 499, startPoint y: 428, endPoint x: 615, endPoint y: 404, distance: 118.5
click at [499, 428] on input "First Name" at bounding box center [523, 429] width 277 height 47
type input "Shamir"
click at [728, 433] on input "Last Name" at bounding box center [820, 429] width 277 height 47
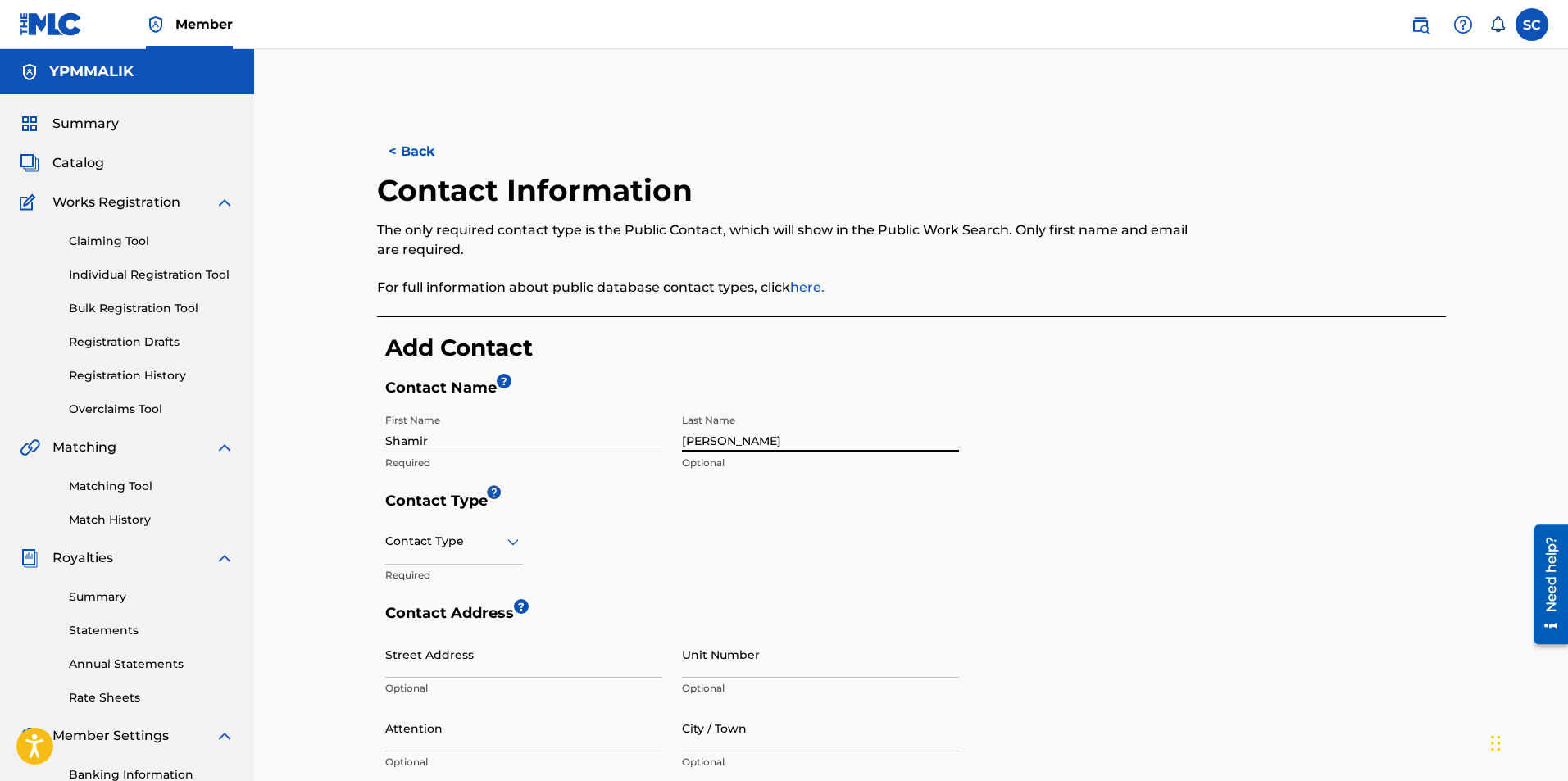
type input "[PERSON_NAME]"
drag, startPoint x: 835, startPoint y: 391, endPoint x: 831, endPoint y: 409, distance: 18.4
click at [839, 393] on h5 "Contact Name ?" at bounding box center [915, 392] width 1060 height 27
click at [458, 539] on div at bounding box center [454, 541] width 138 height 21
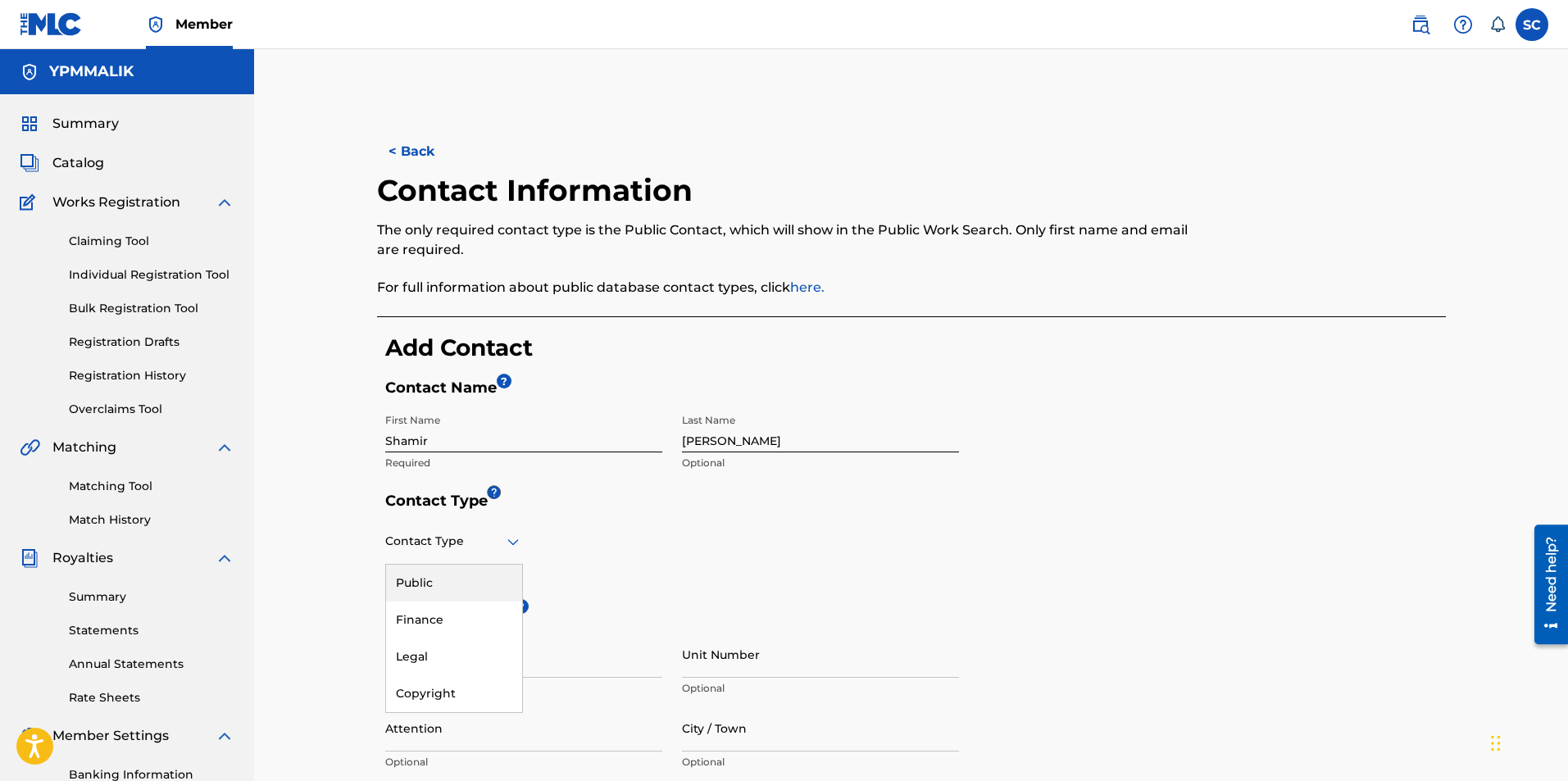
click at [477, 578] on div "Public" at bounding box center [454, 583] width 136 height 37
click at [1000, 641] on div "Contact Address ? Street Address Optional Unit Number Optional Attention Option…" at bounding box center [915, 768] width 1060 height 330
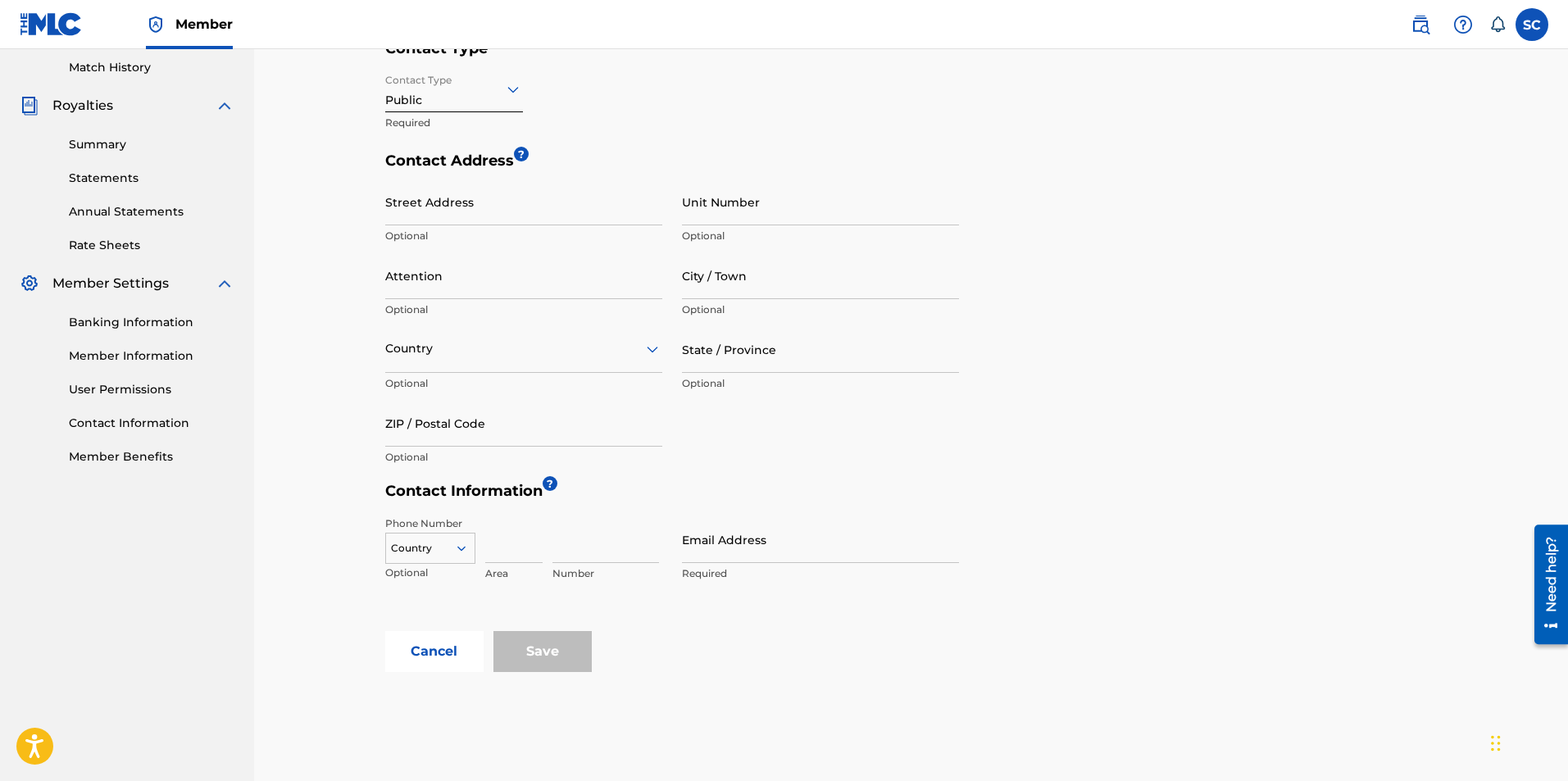
scroll to position [492, 0]
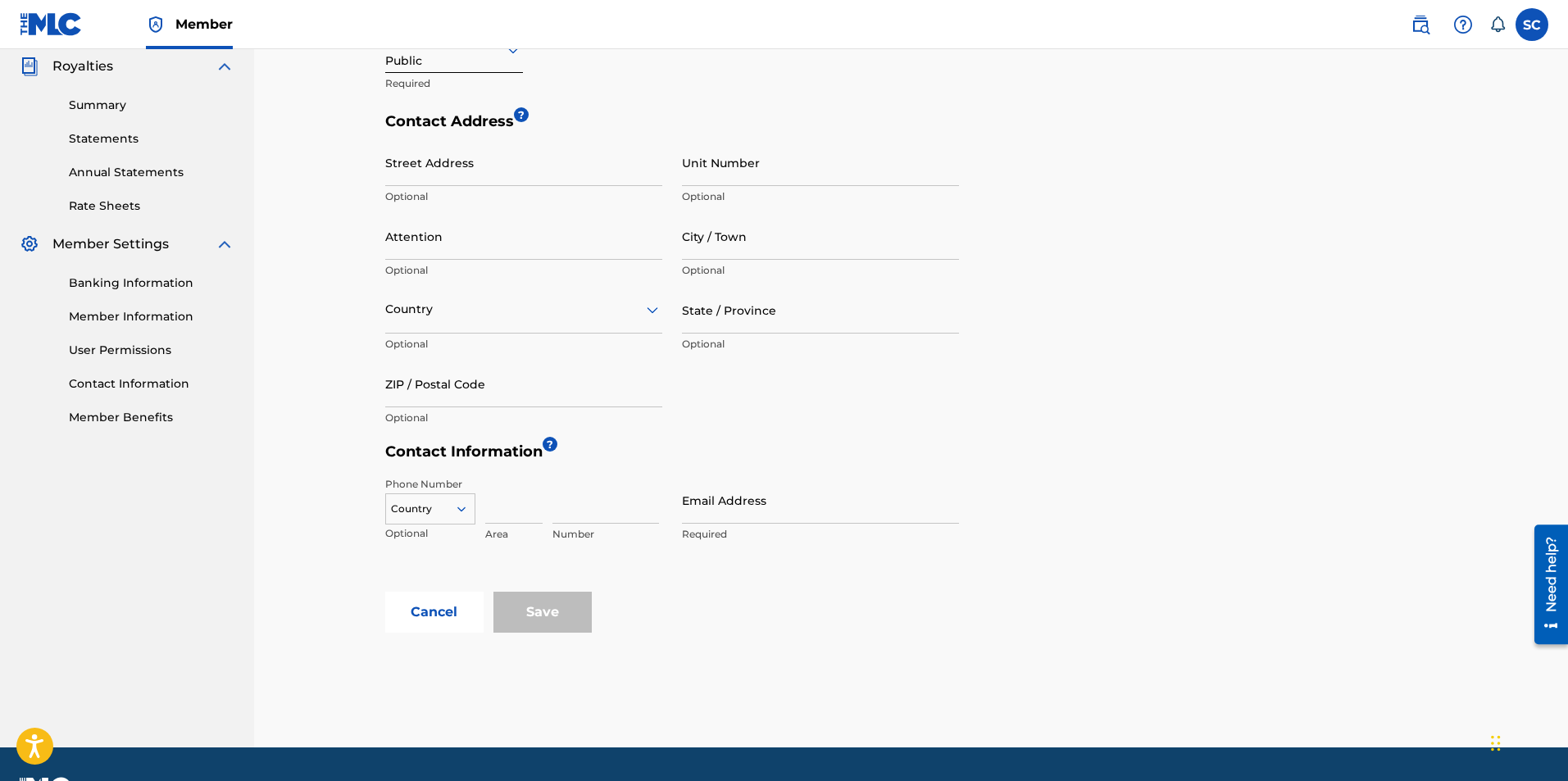
click at [798, 507] on input "Email Address" at bounding box center [820, 501] width 277 height 47
click at [1036, 477] on form "Contact Name ? First Name Shamir Required Last Name Caldwell Optional Contact T…" at bounding box center [915, 260] width 1060 height 746
click at [820, 513] on input "[EMAIL_ADDRESS][DOMAIN_NAME]" at bounding box center [820, 501] width 277 height 47
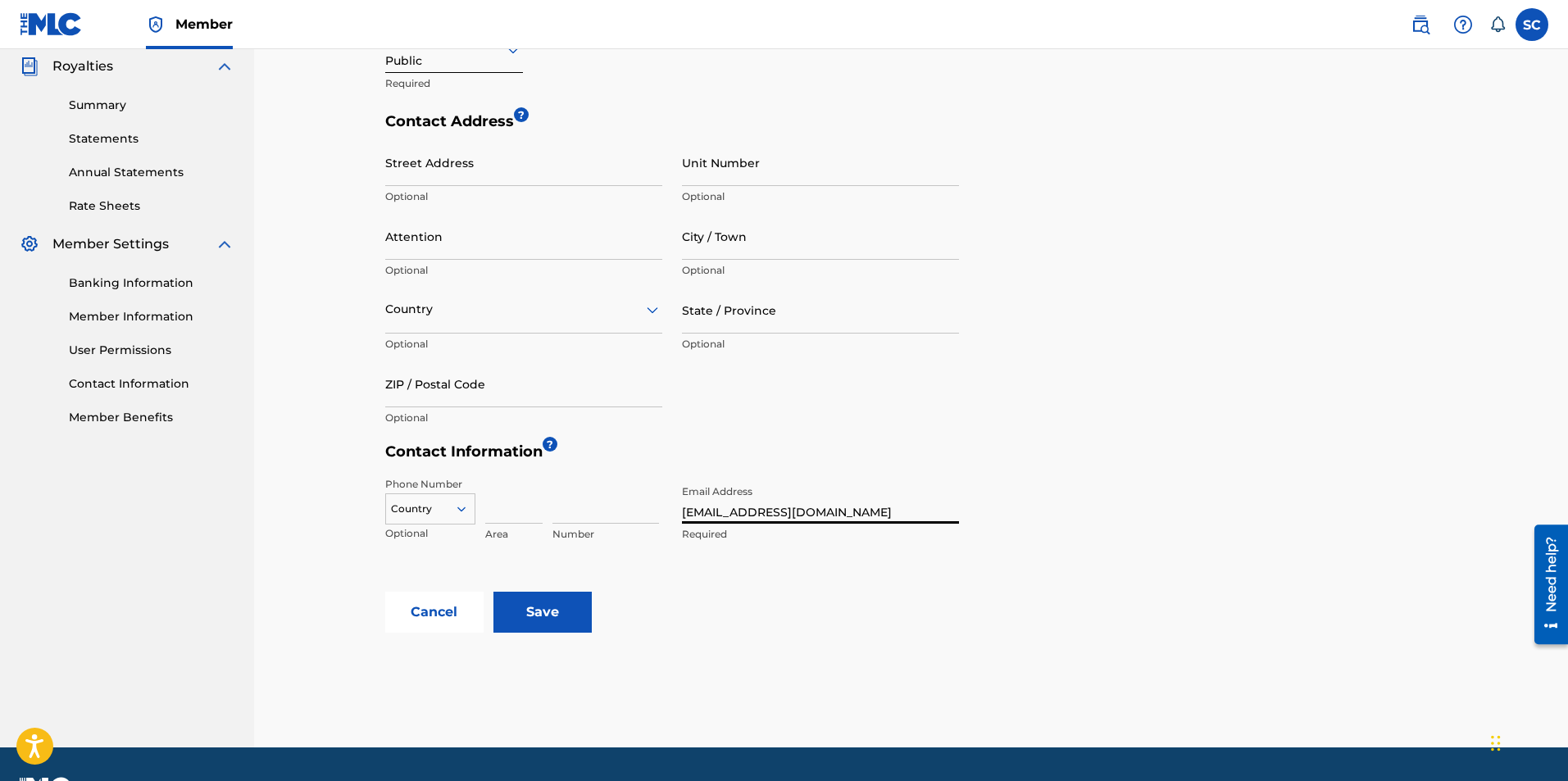
type input "mrtoptier4@gmail.com"
click at [805, 615] on div "Cancel Save" at bounding box center [915, 612] width 1060 height 41
click at [573, 618] on input "Save" at bounding box center [542, 612] width 98 height 41
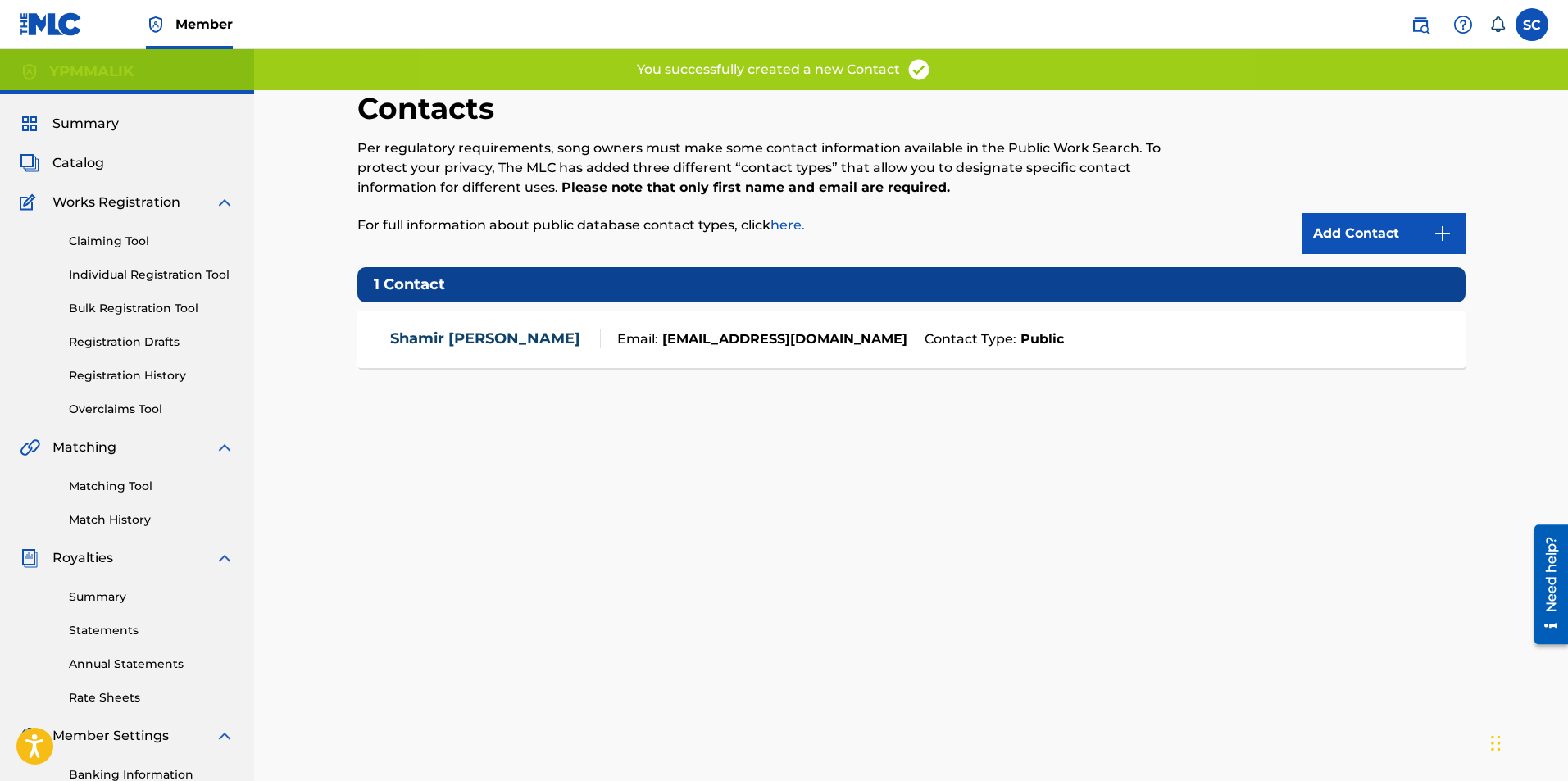
click at [789, 542] on div "Contacts Per regulatory requirements, song owners must make some contact inform…" at bounding box center [911, 513] width 1108 height 848
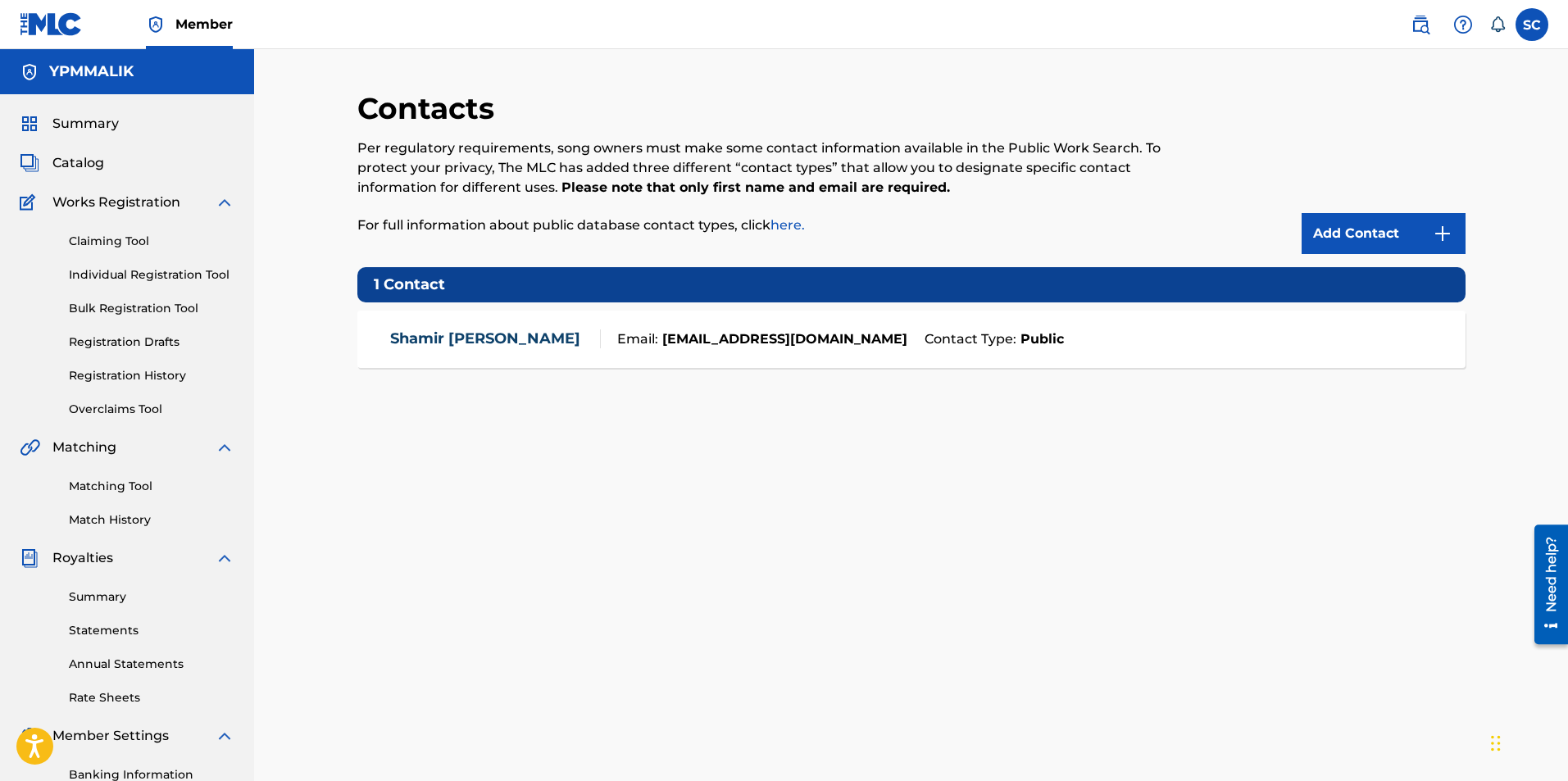
click at [851, 323] on div "Shamir Caldwell Email: mrtoptier4@gmail.com Contact Type: Public" at bounding box center [911, 339] width 1108 height 58
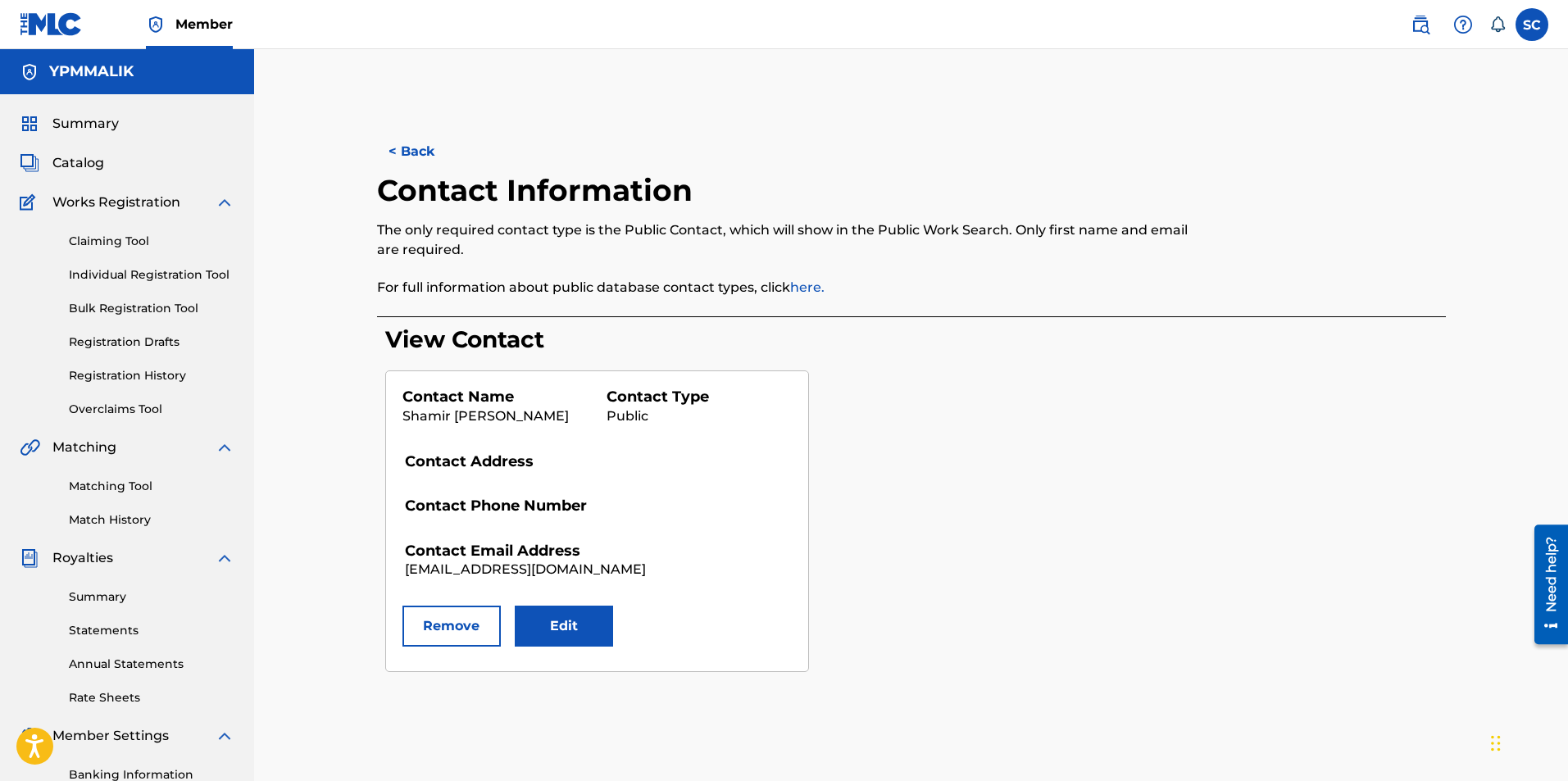
click at [564, 622] on button "Edit" at bounding box center [564, 626] width 98 height 41
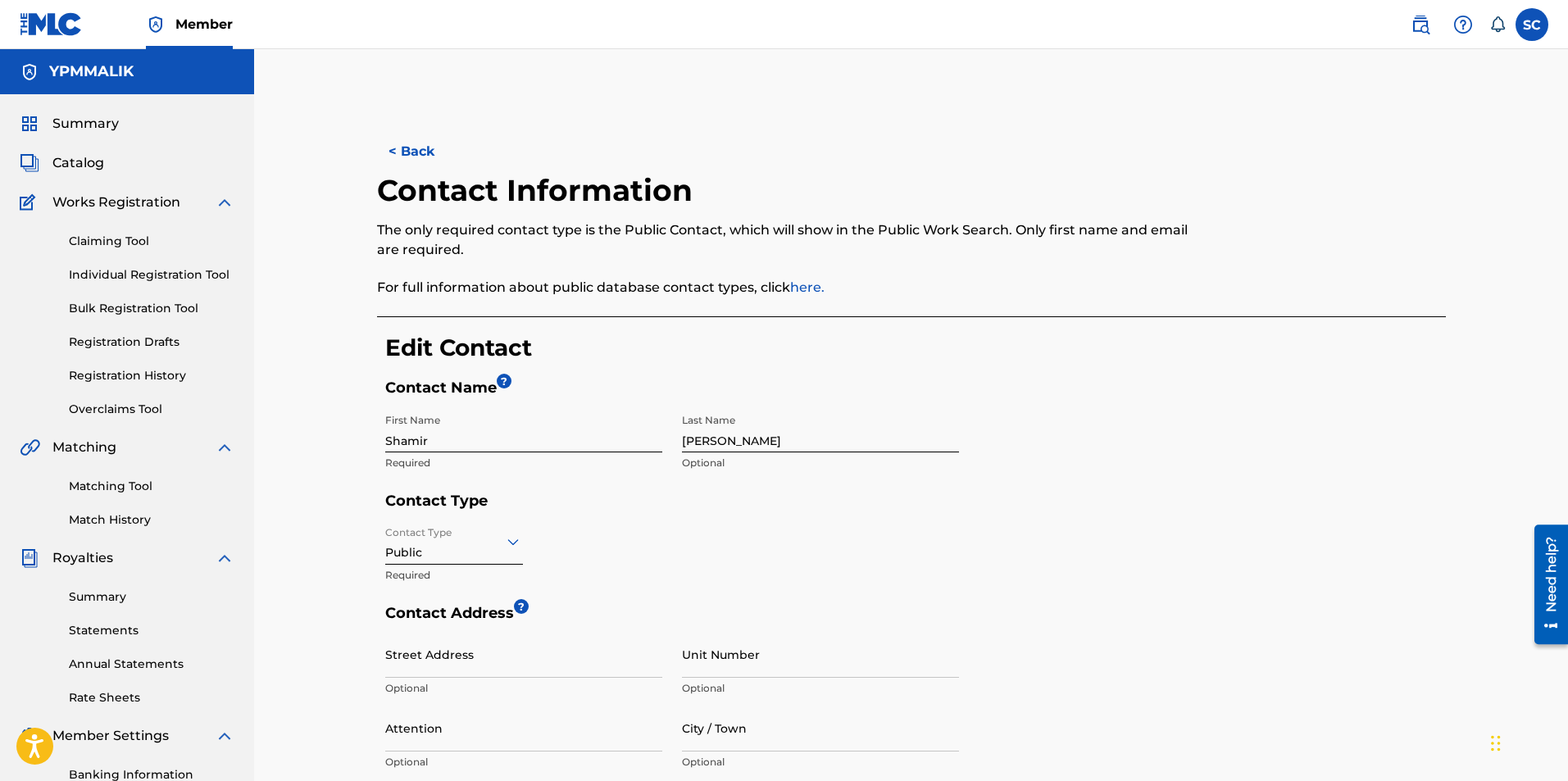
click at [559, 449] on input "Shamir" at bounding box center [523, 429] width 277 height 47
type input "S"
type input "YPMMALIK"
drag, startPoint x: 755, startPoint y: 442, endPoint x: 597, endPoint y: 442, distance: 158.0
click at [606, 443] on div "First Name YPMMALIK Required Last Name Caldwell Optional" at bounding box center [671, 449] width 573 height 86
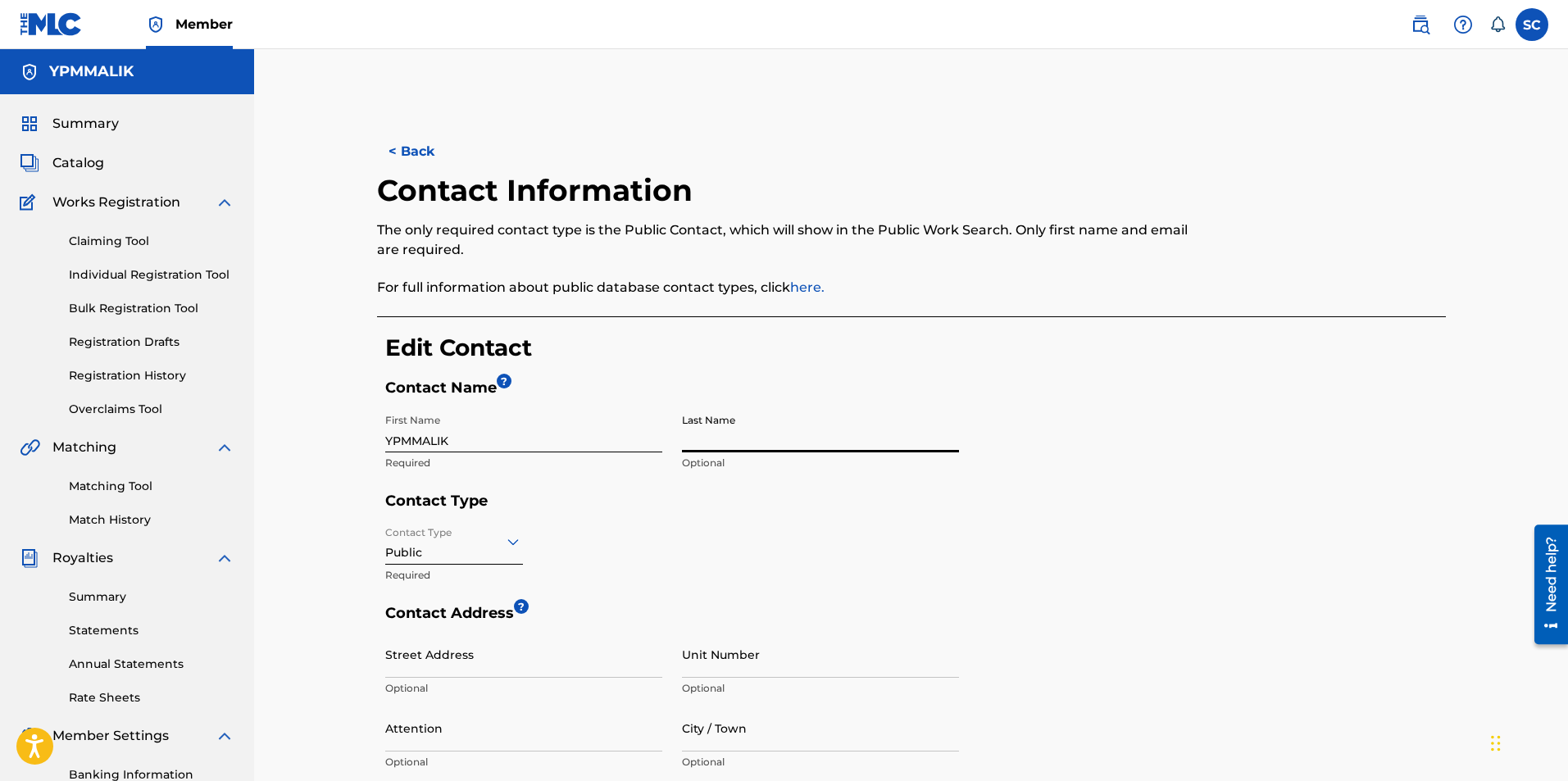
click at [1114, 395] on h5 "Contact Name ?" at bounding box center [915, 392] width 1060 height 27
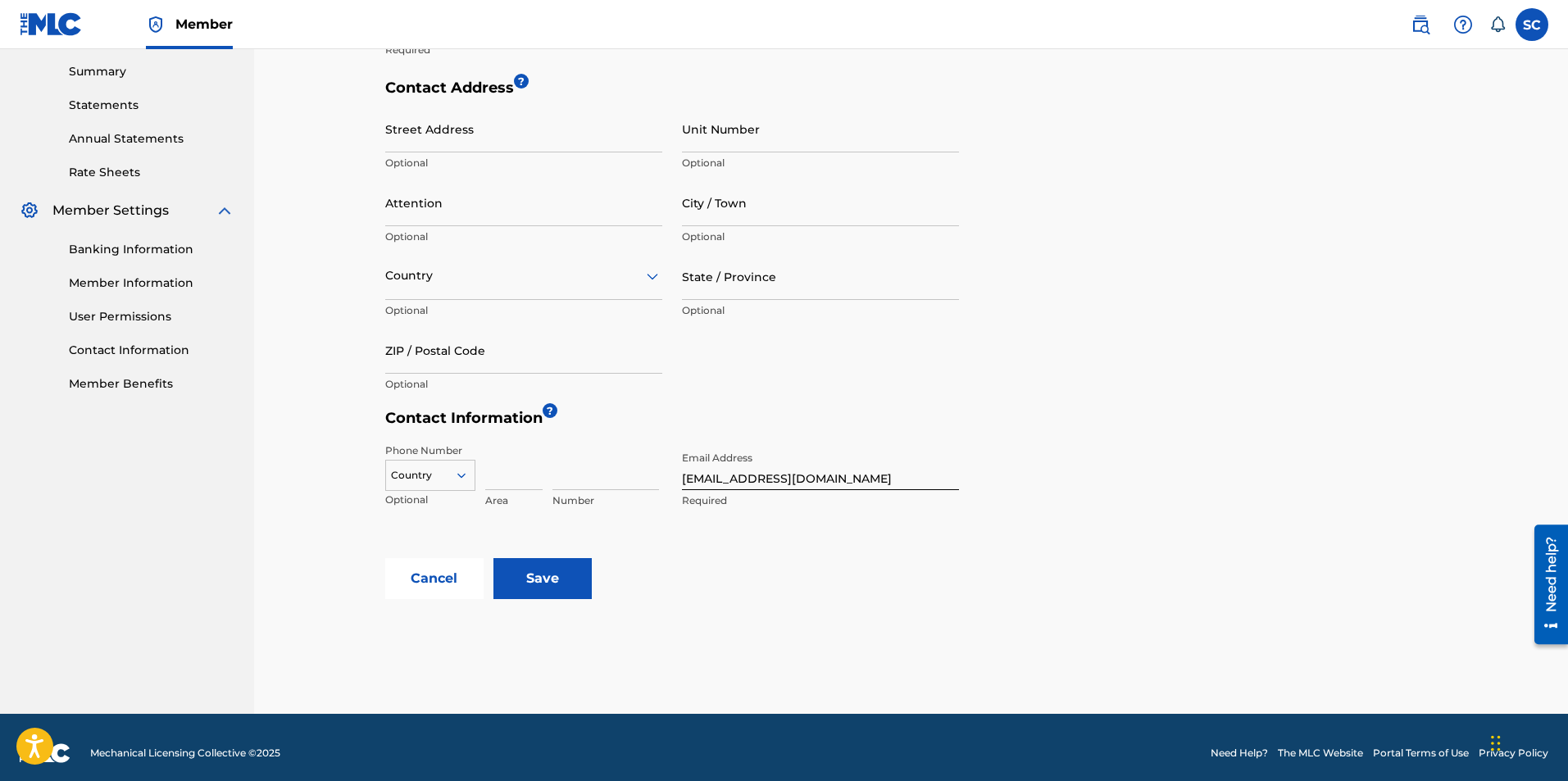
scroll to position [537, 0]
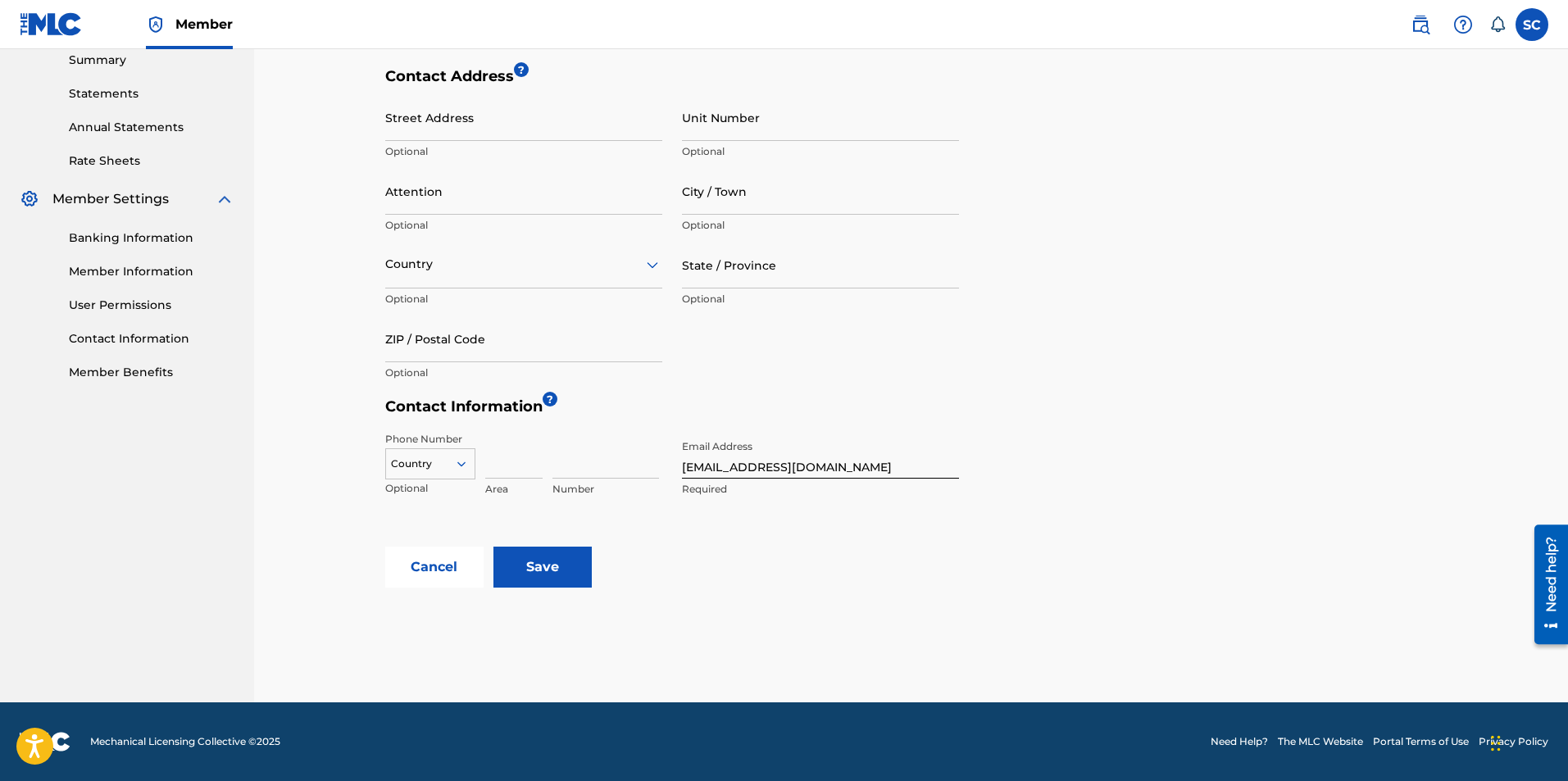
click at [557, 570] on input "Save" at bounding box center [542, 567] width 98 height 41
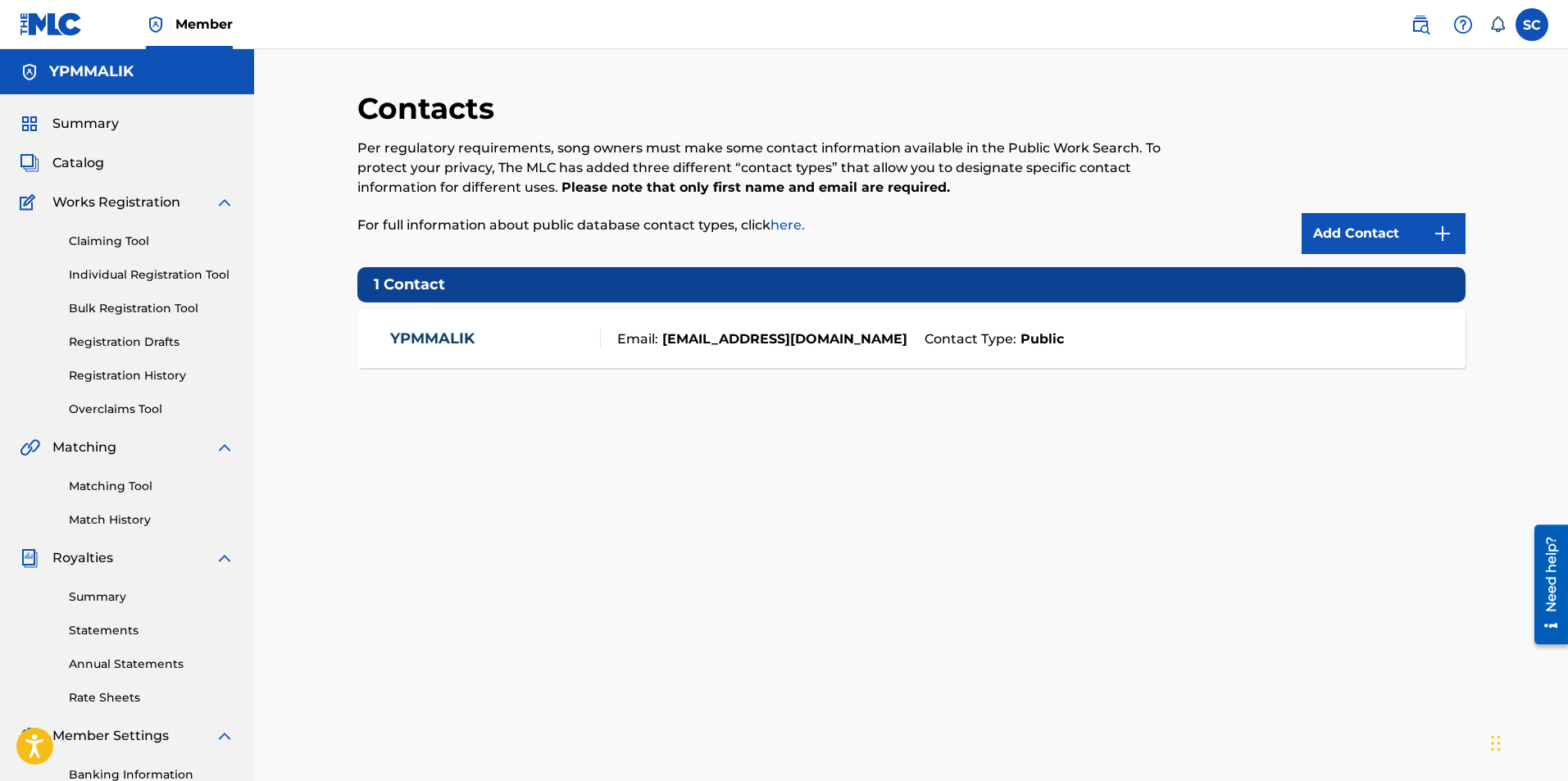
click at [359, 478] on div "Contacts Per regulatory requirements, song owners must make some contact inform…" at bounding box center [911, 513] width 1108 height 848
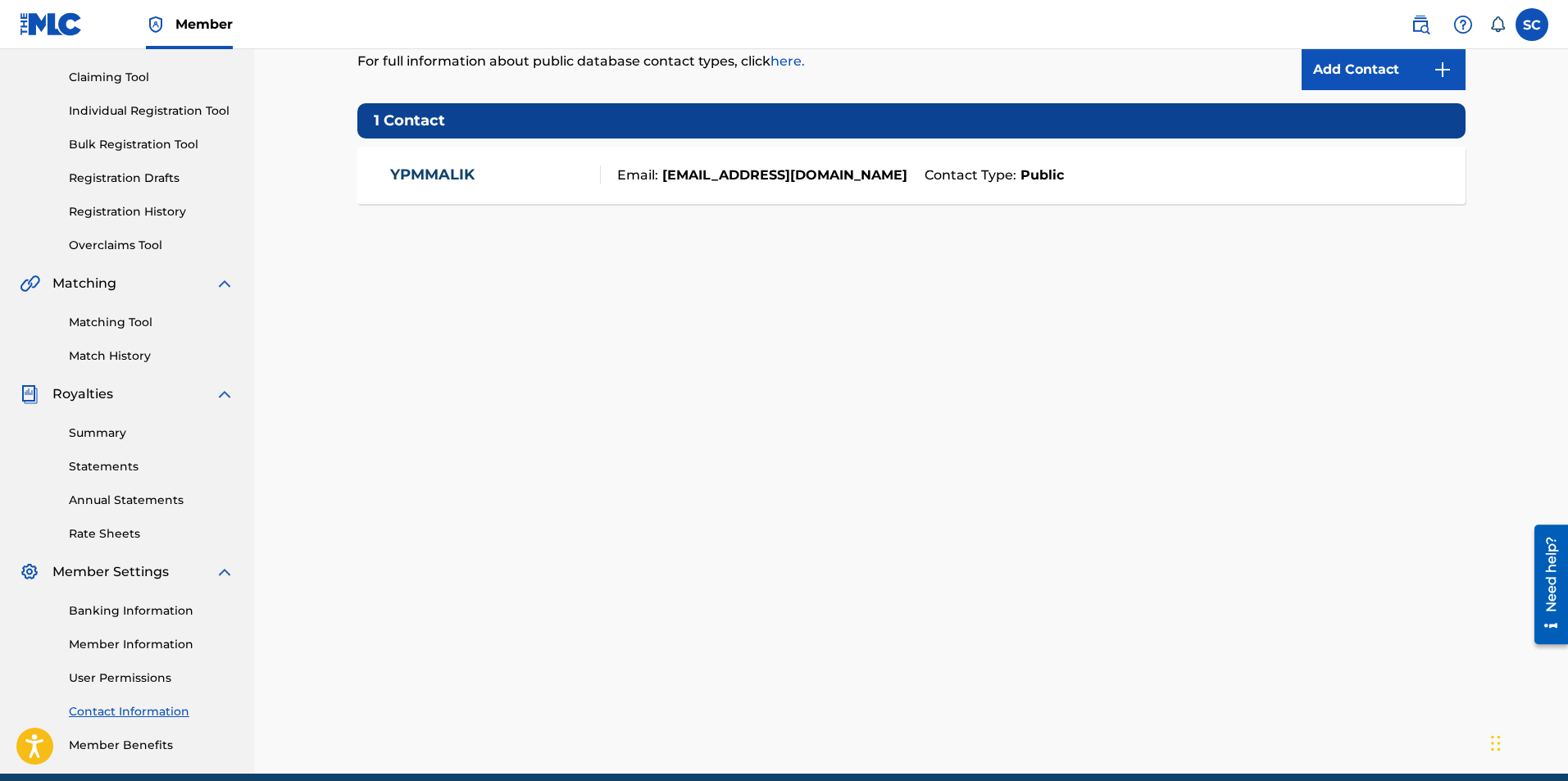
scroll to position [235, 0]
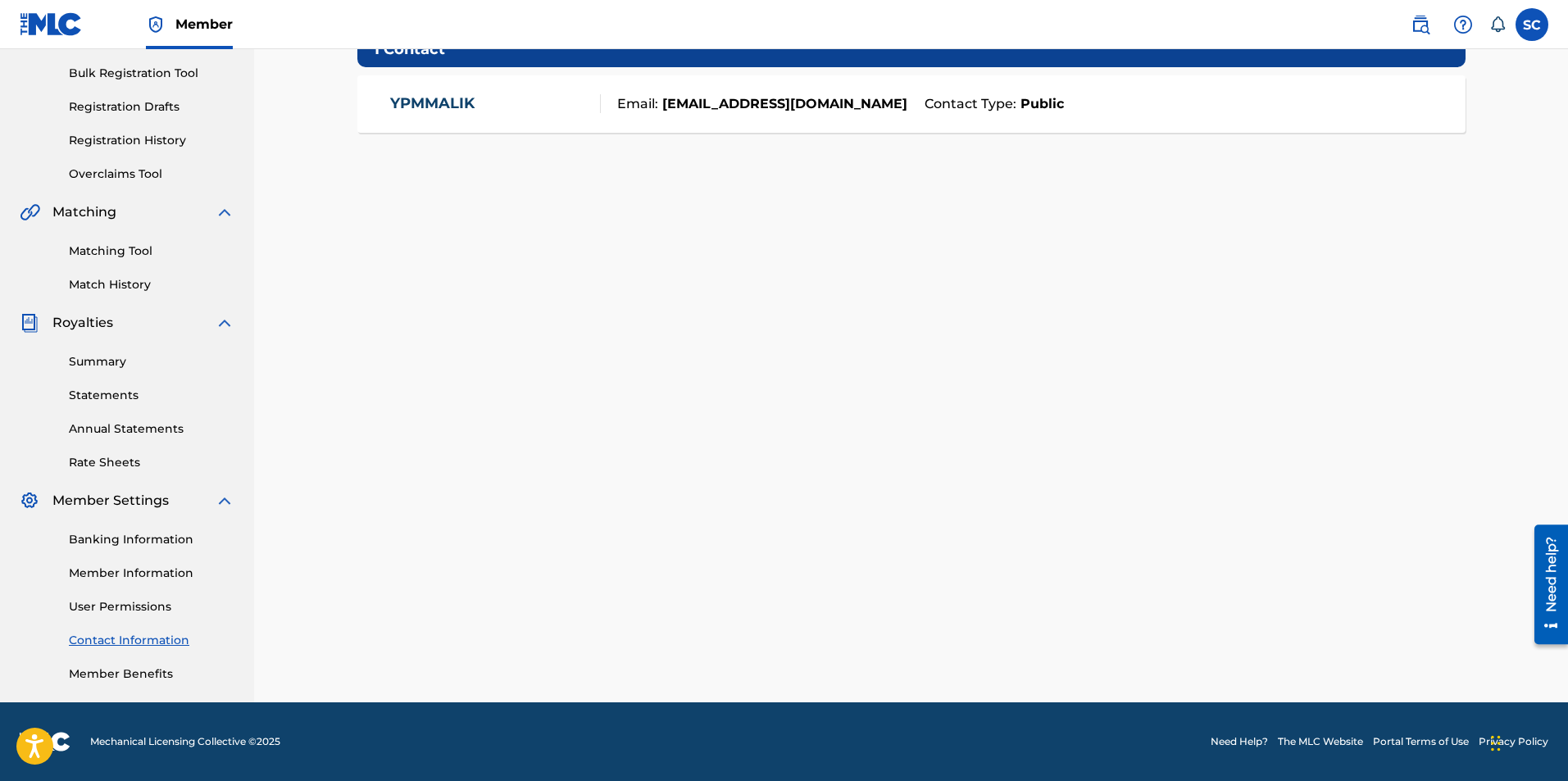
click at [147, 673] on link "Member Benefits" at bounding box center [151, 674] width 166 height 18
click at [112, 609] on link "User Permissions" at bounding box center [151, 608] width 166 height 18
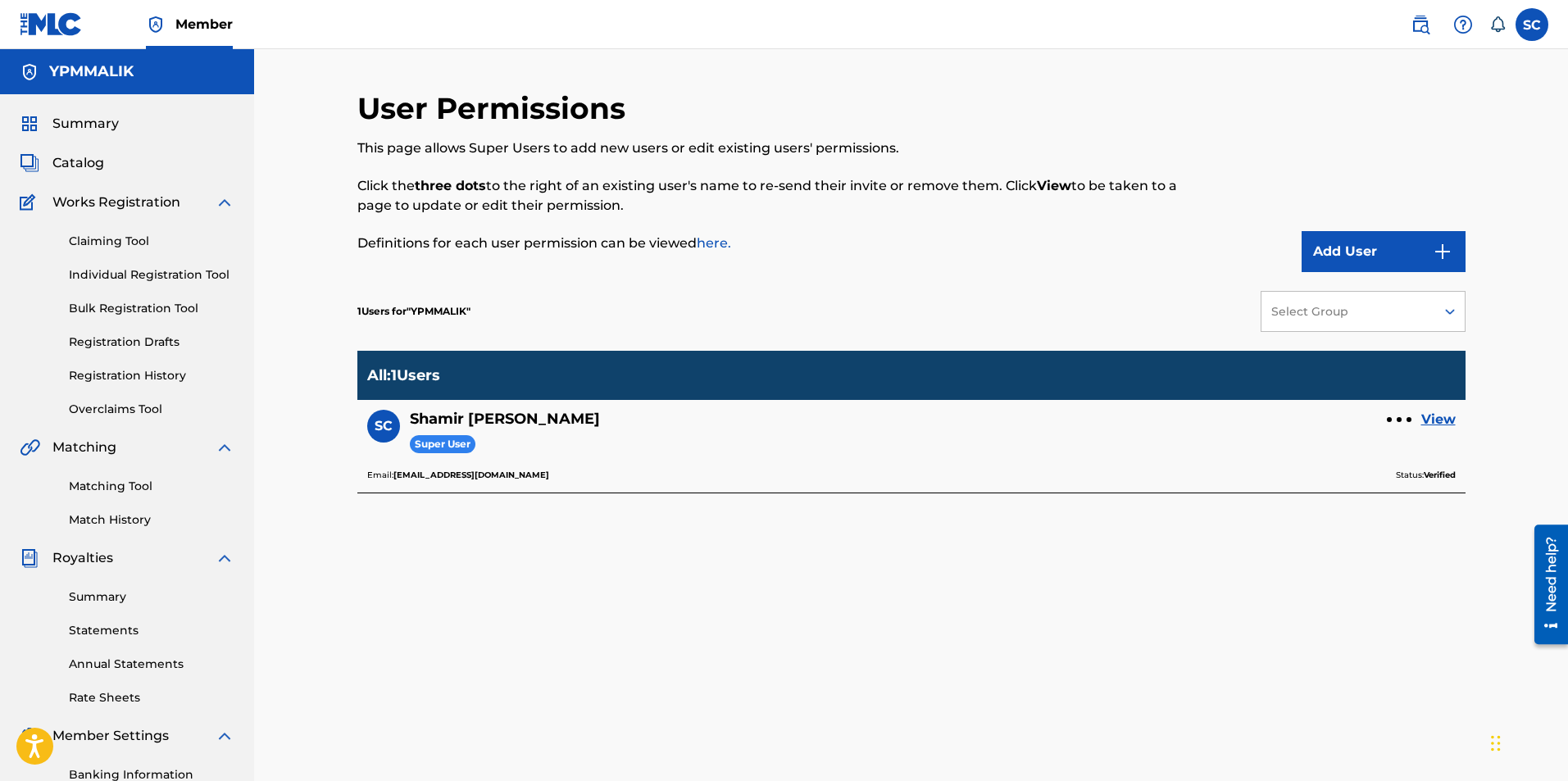
click at [1437, 253] on img "submit" at bounding box center [1443, 252] width 20 height 20
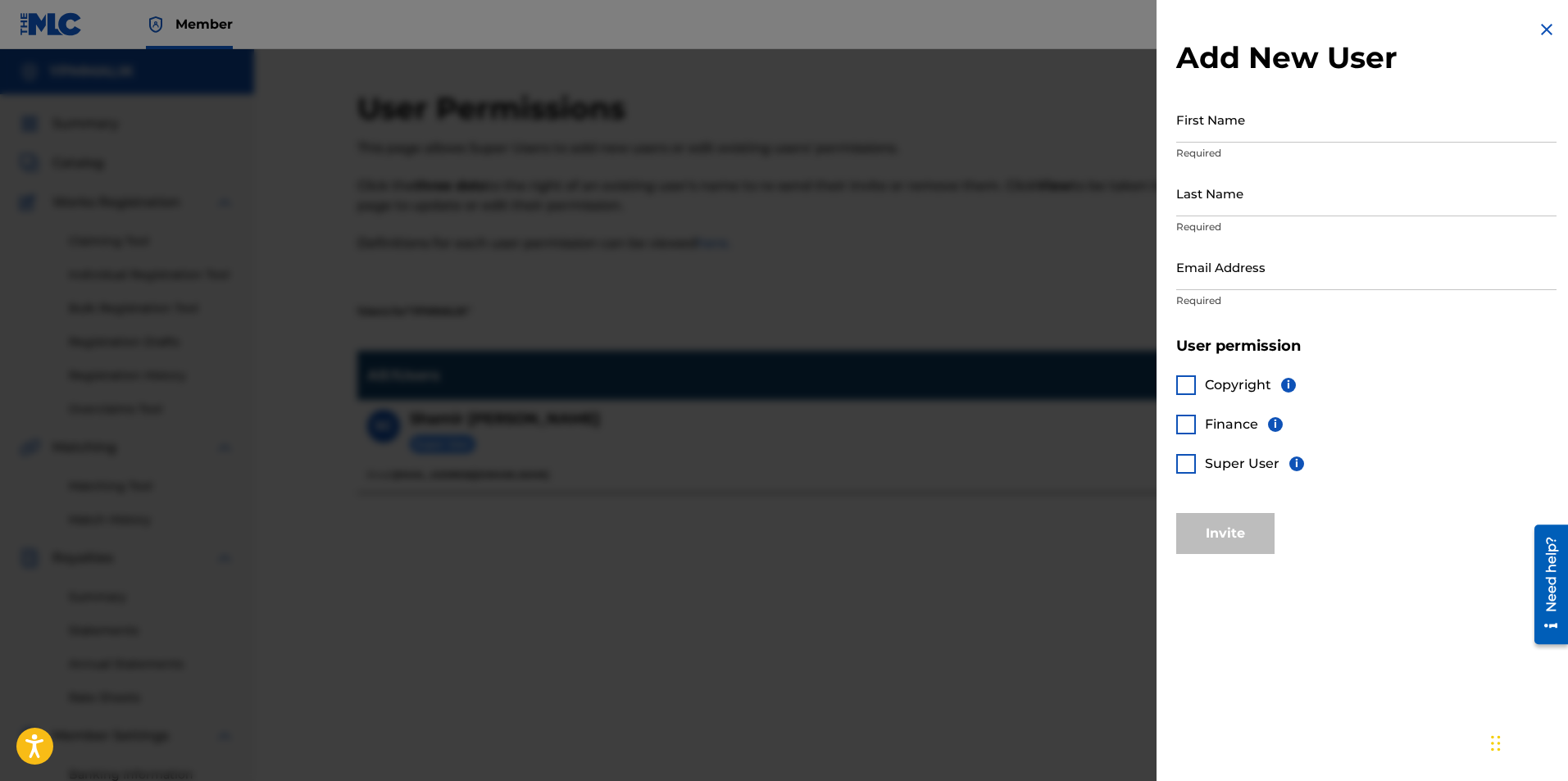
click at [1549, 25] on img at bounding box center [1546, 29] width 20 height 20
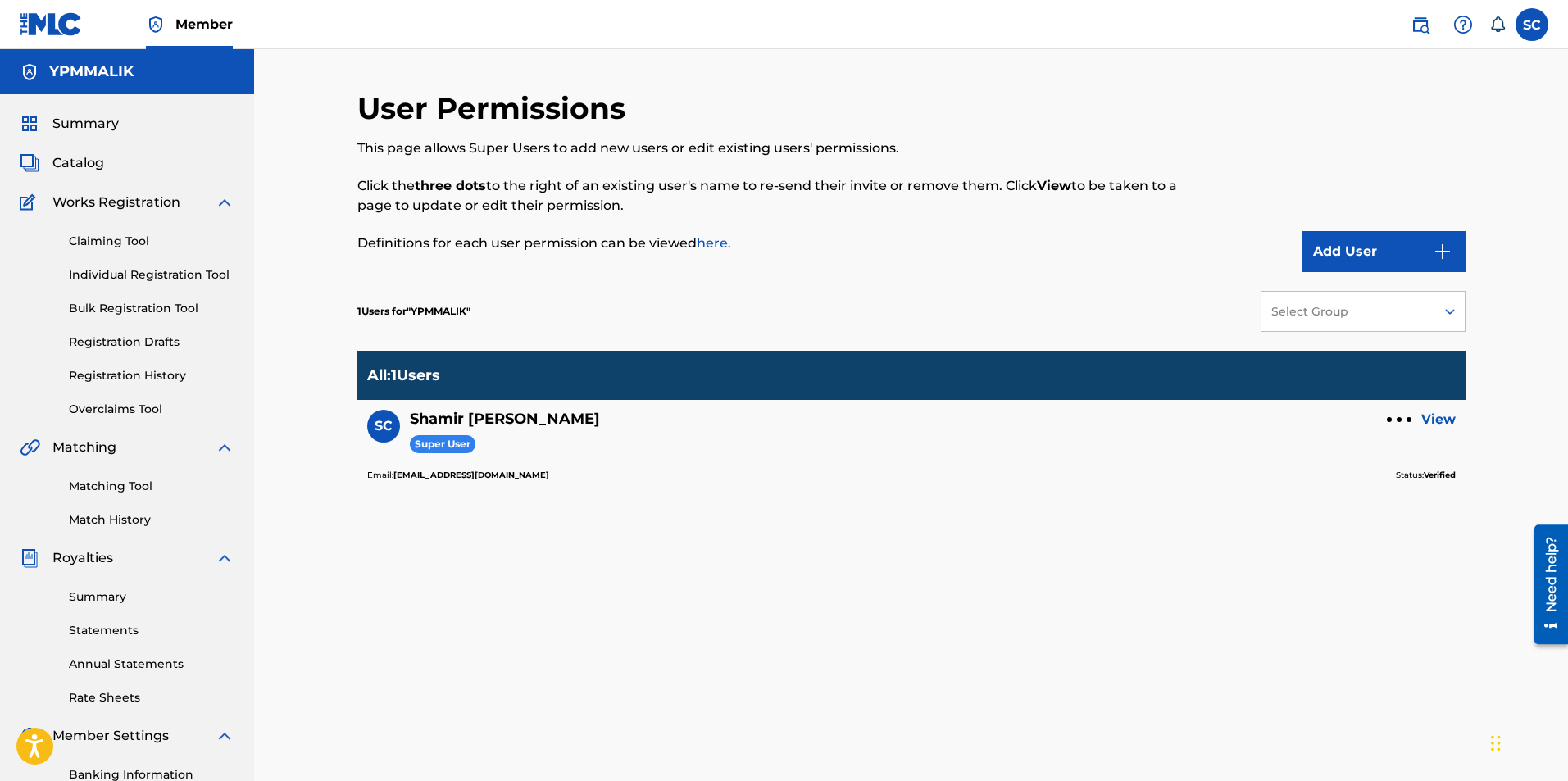
click at [1440, 419] on link "View" at bounding box center [1438, 419] width 34 height 20
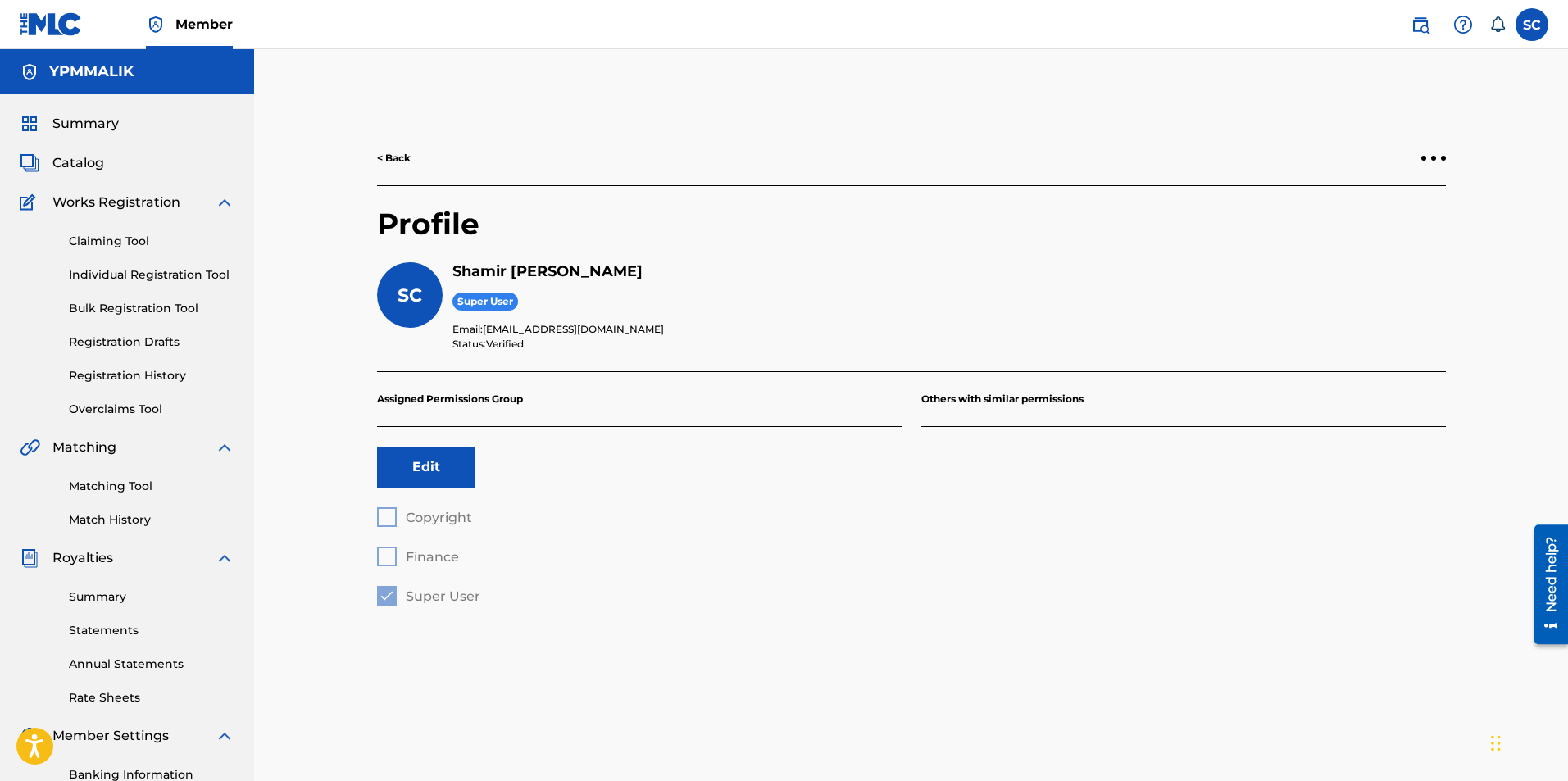
click at [379, 153] on link "< Back" at bounding box center [394, 158] width 33 height 15
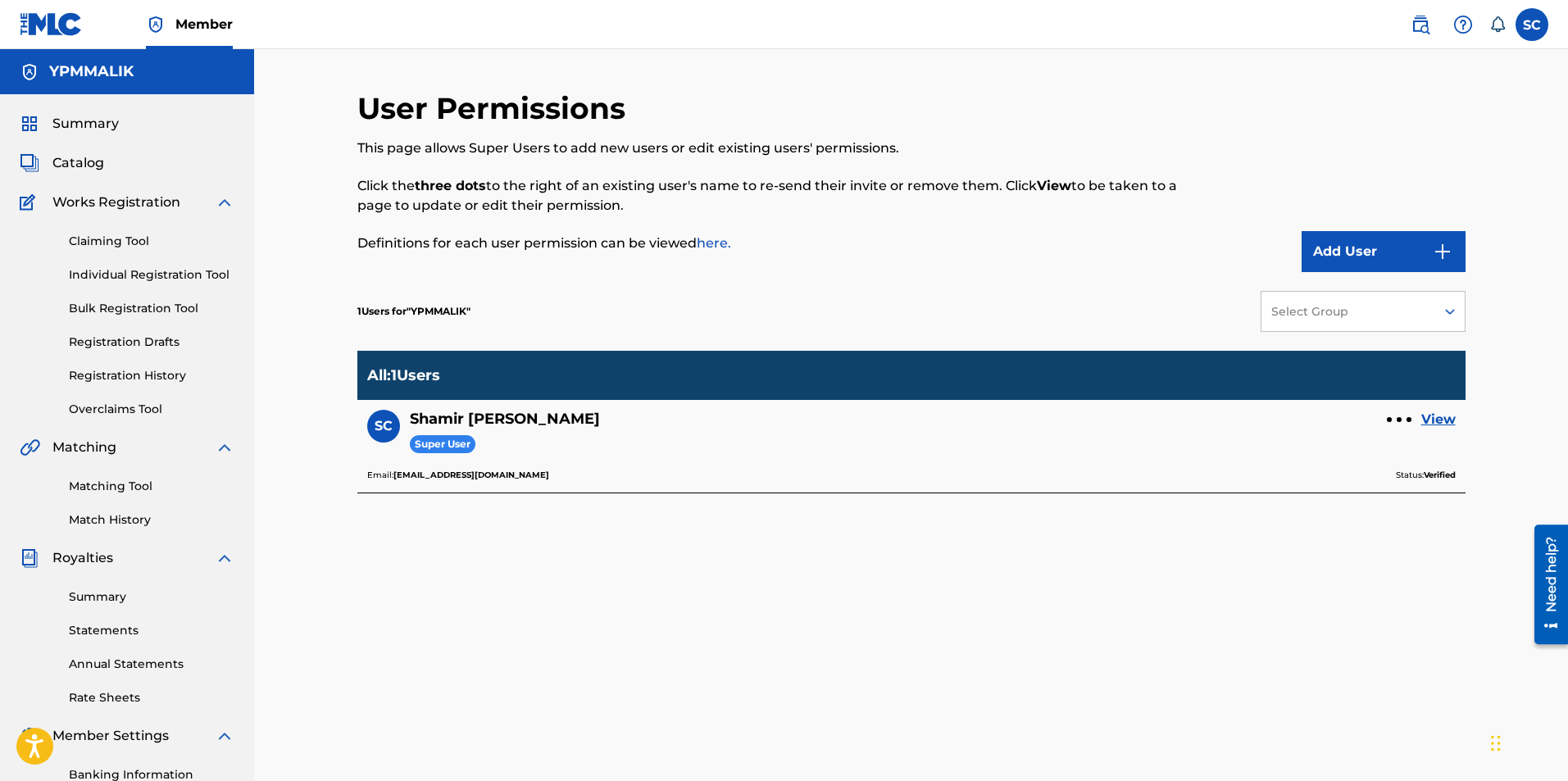
click at [1379, 266] on button "Add User" at bounding box center [1383, 252] width 164 height 41
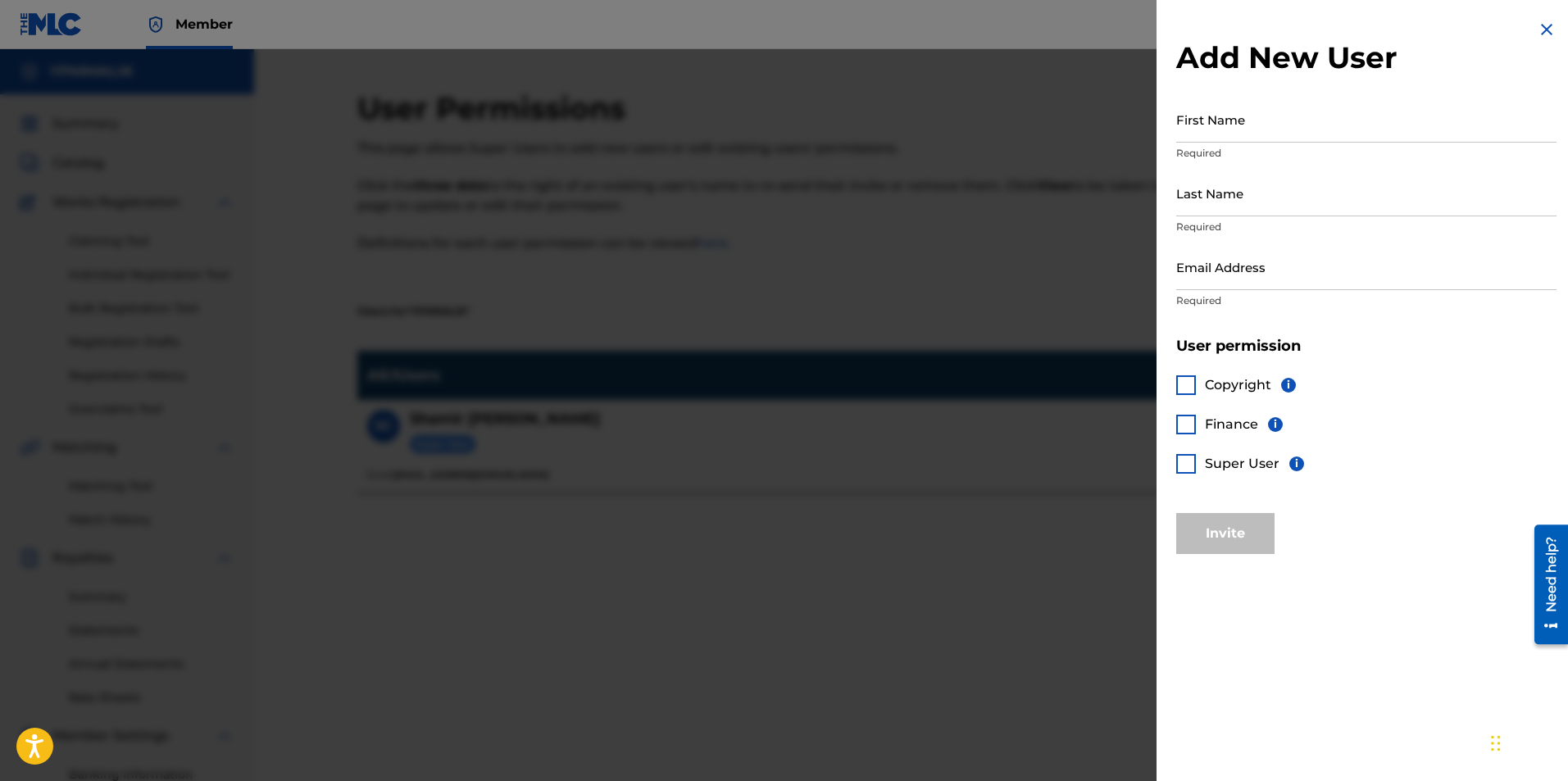
click at [1537, 34] on img at bounding box center [1546, 29] width 20 height 20
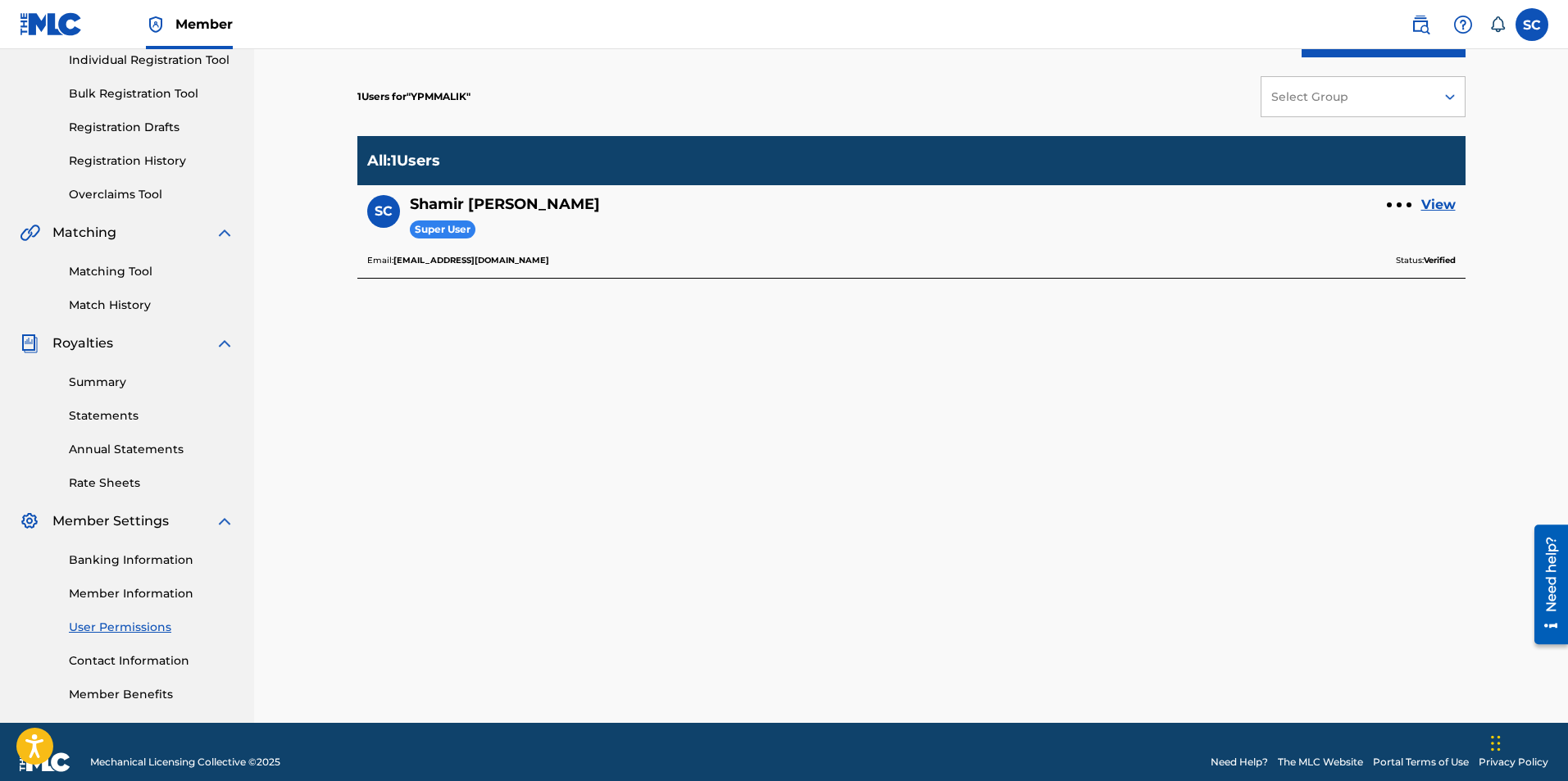
scroll to position [235, 0]
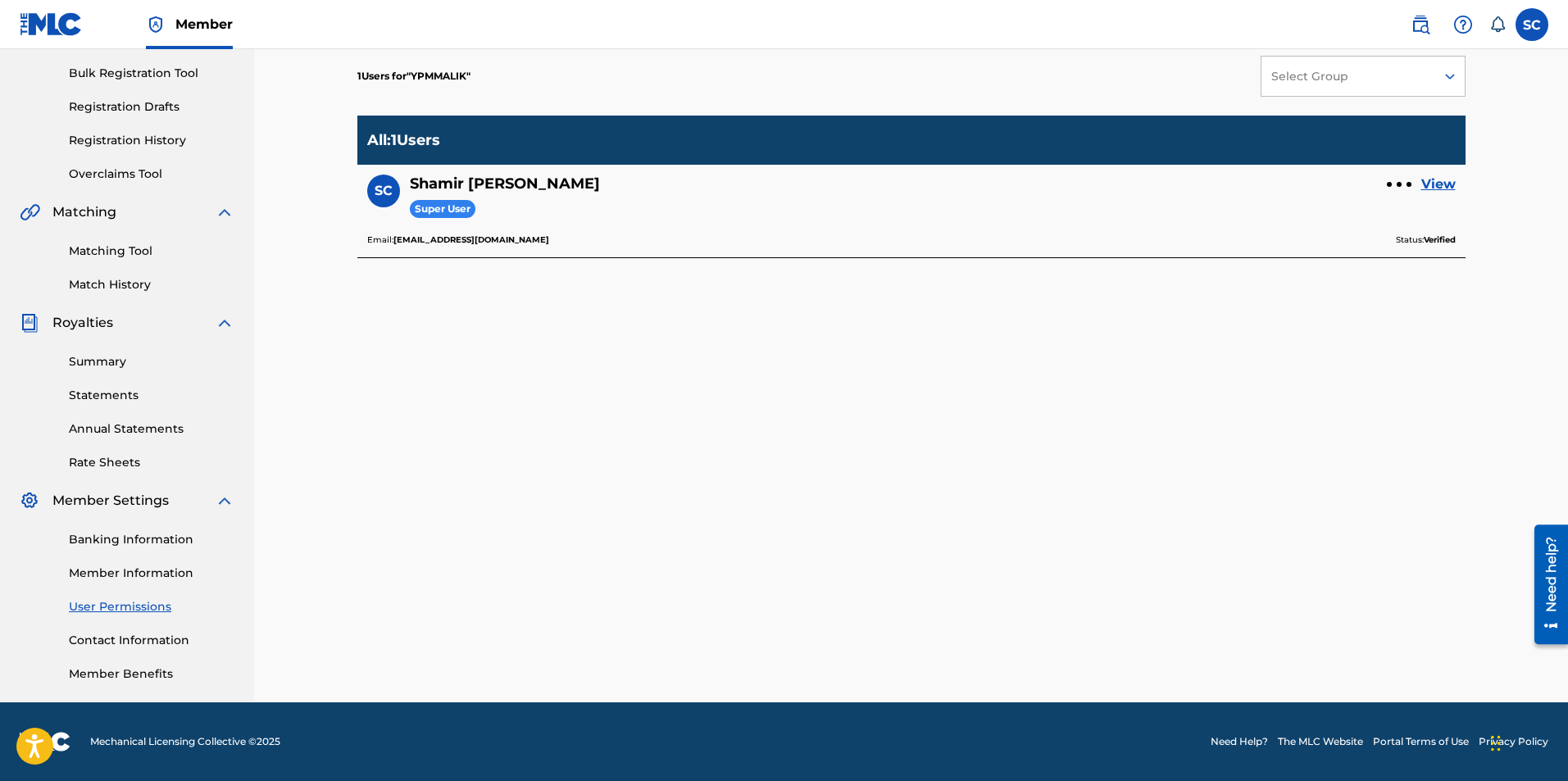
click at [105, 362] on link "Summary" at bounding box center [151, 362] width 166 height 18
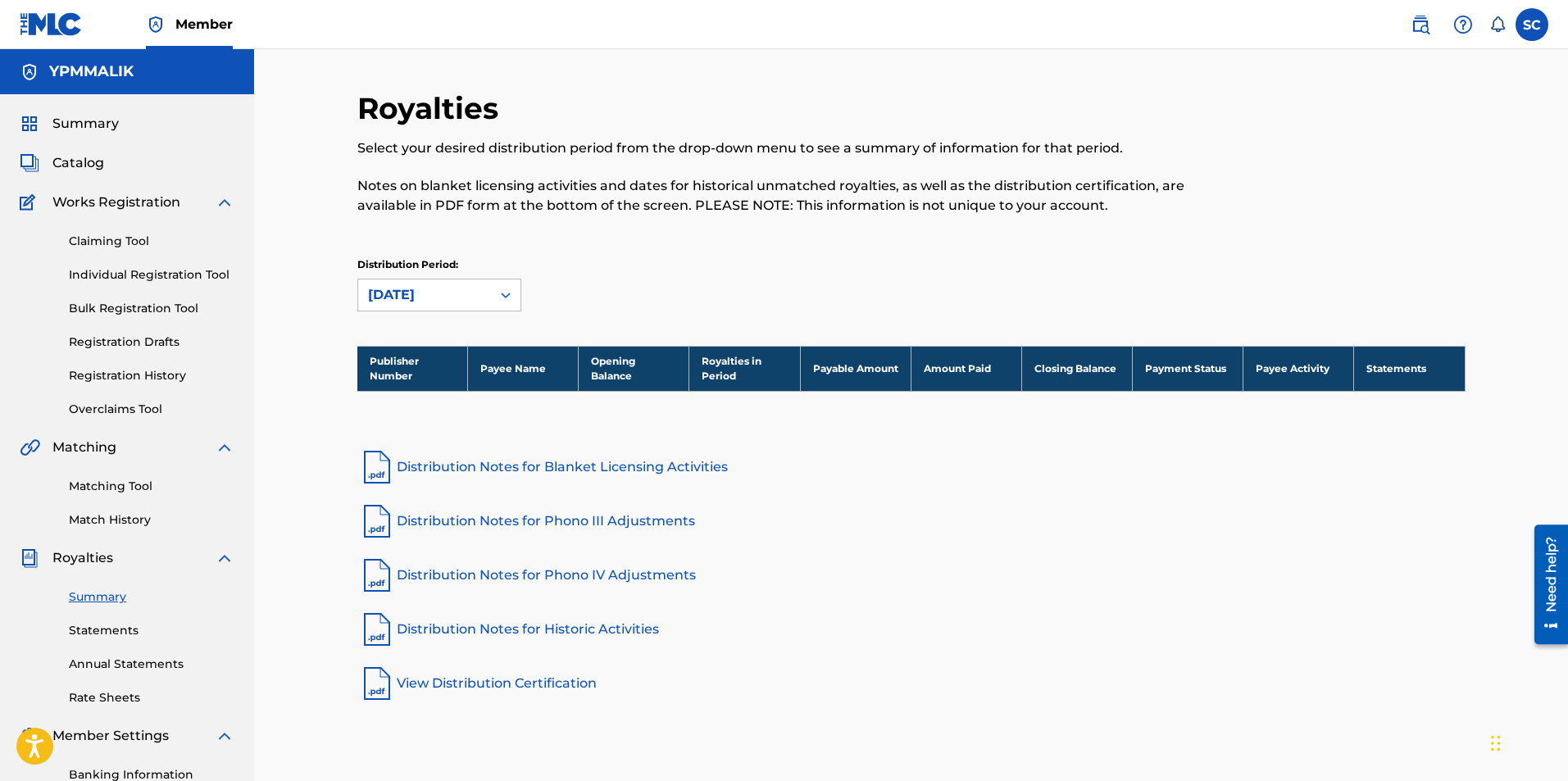
click at [105, 627] on link "Statements" at bounding box center [151, 631] width 166 height 18
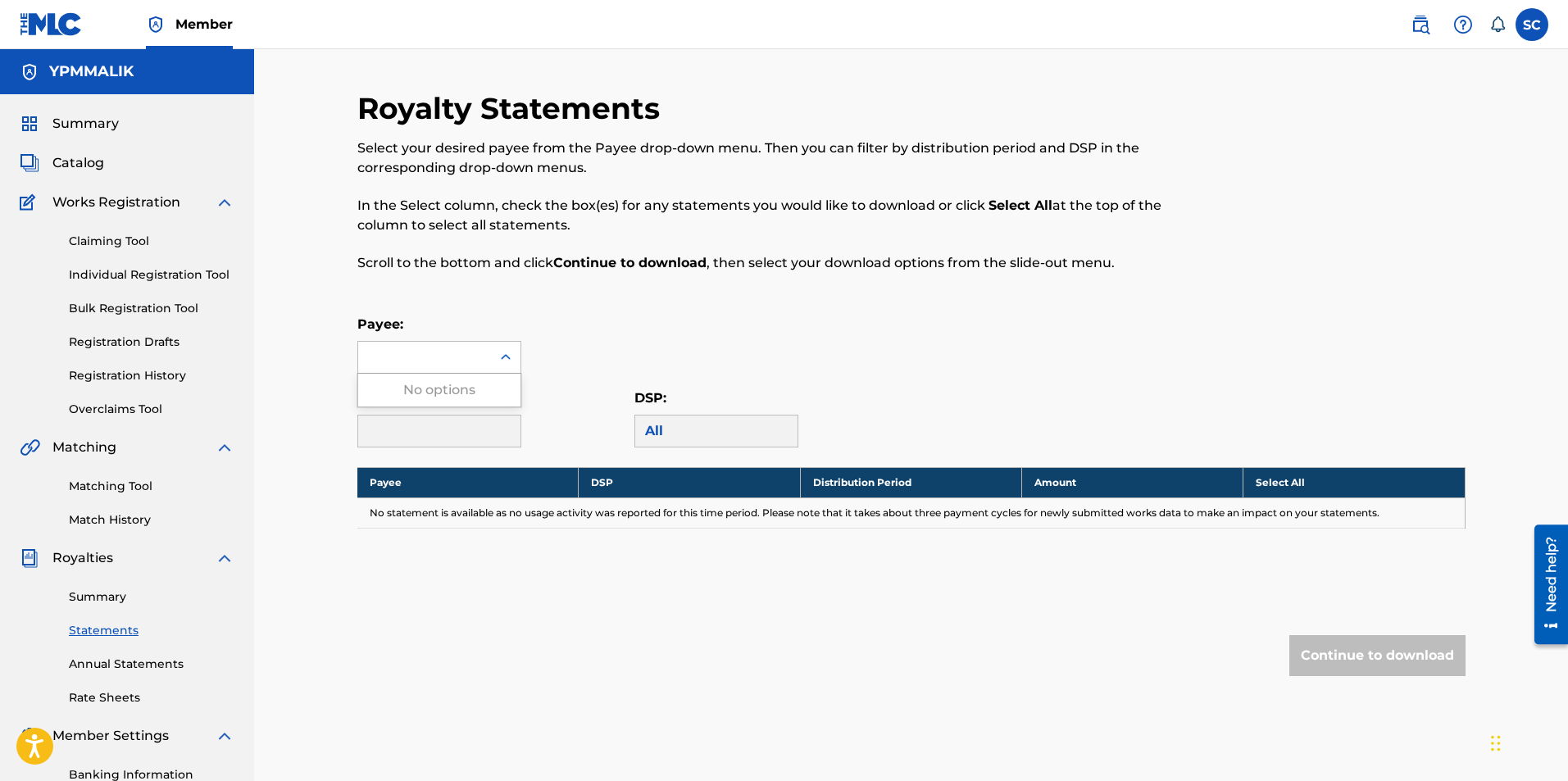
click at [471, 356] on div at bounding box center [423, 358] width 132 height 31
click at [641, 315] on div "Payee: Use Up and Down to choose options, press Enter to select the currently f…" at bounding box center [911, 344] width 1108 height 59
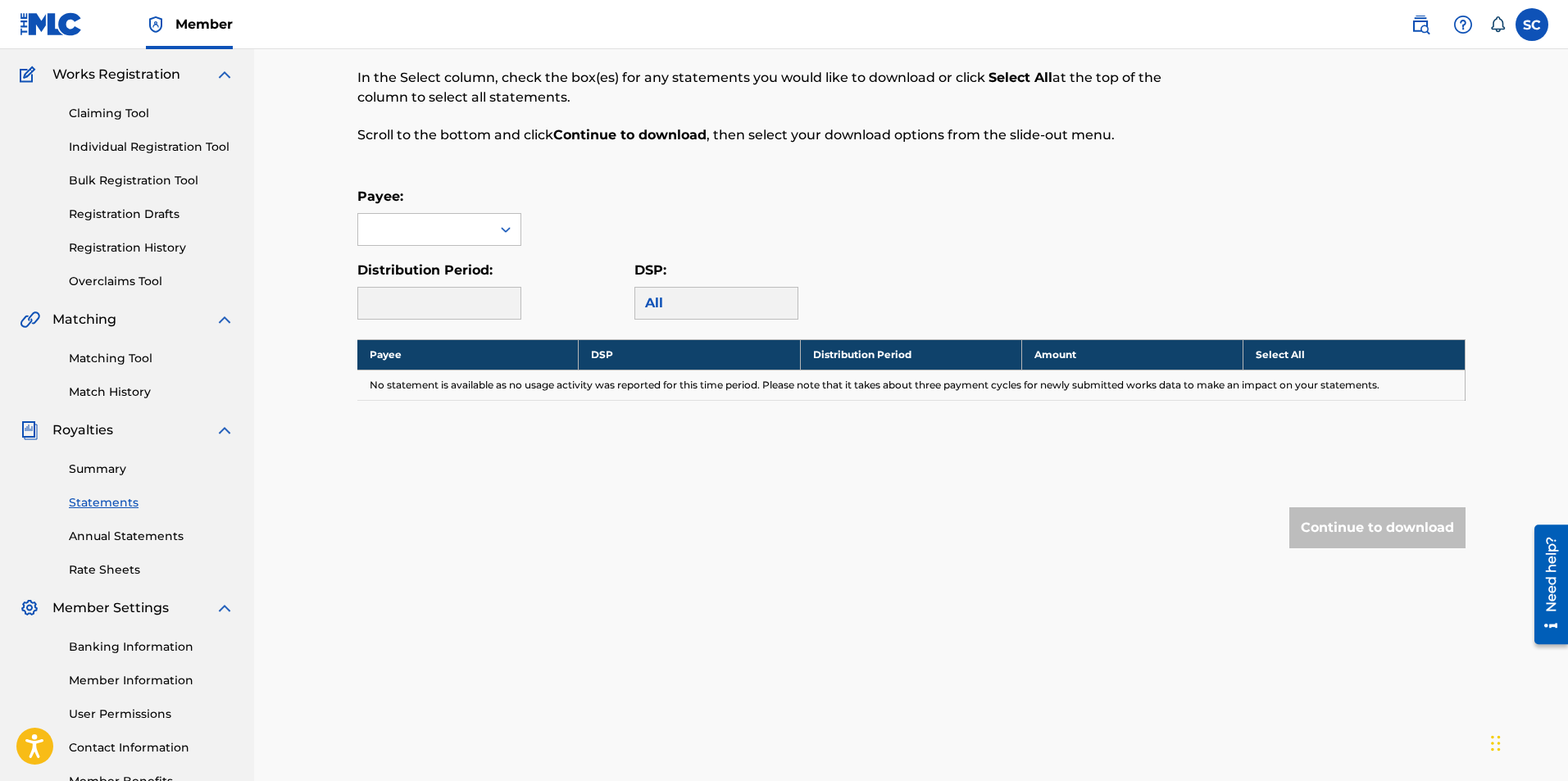
scroll to position [235, 0]
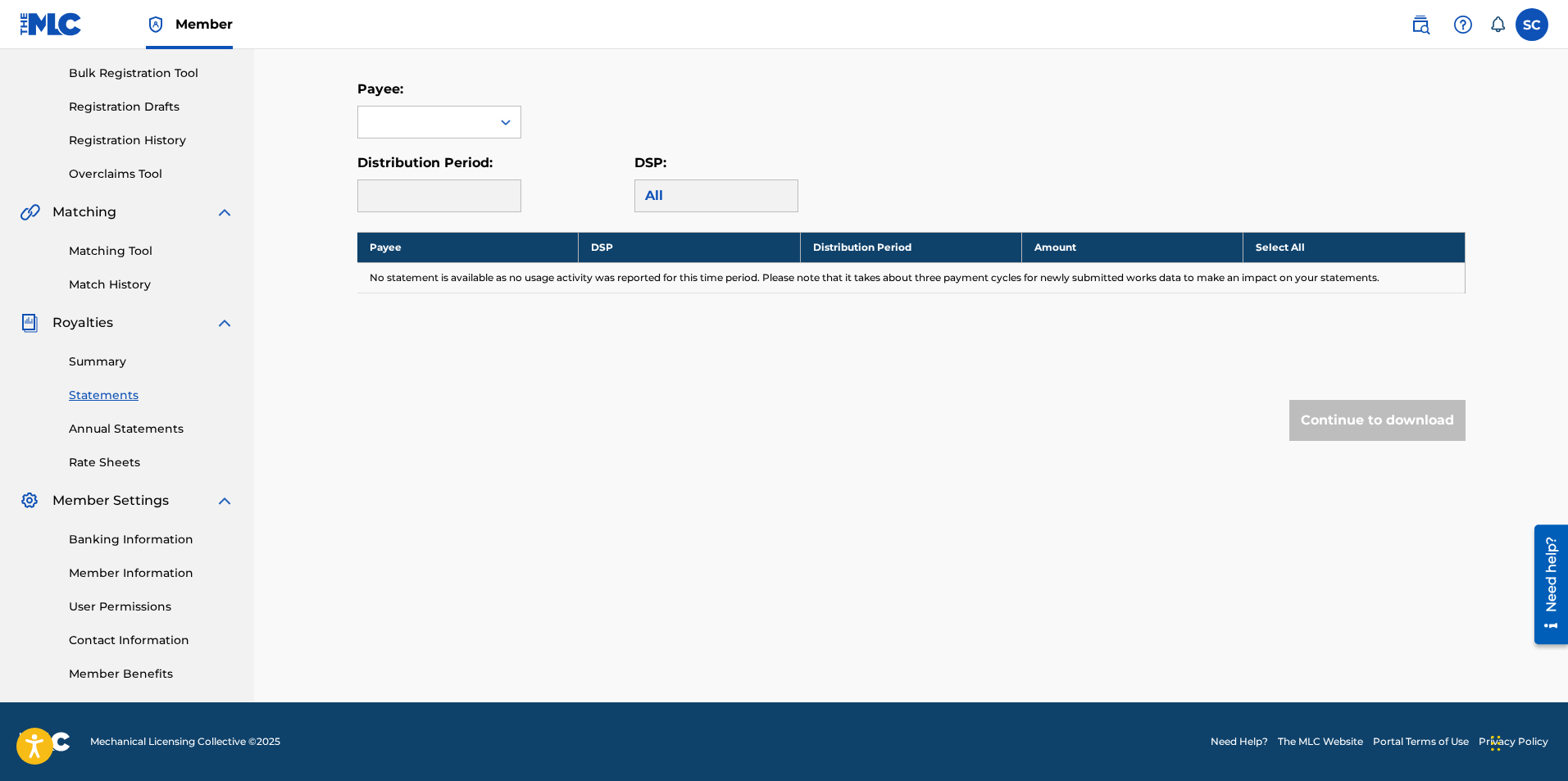
click at [157, 532] on link "Banking Information" at bounding box center [151, 540] width 166 height 18
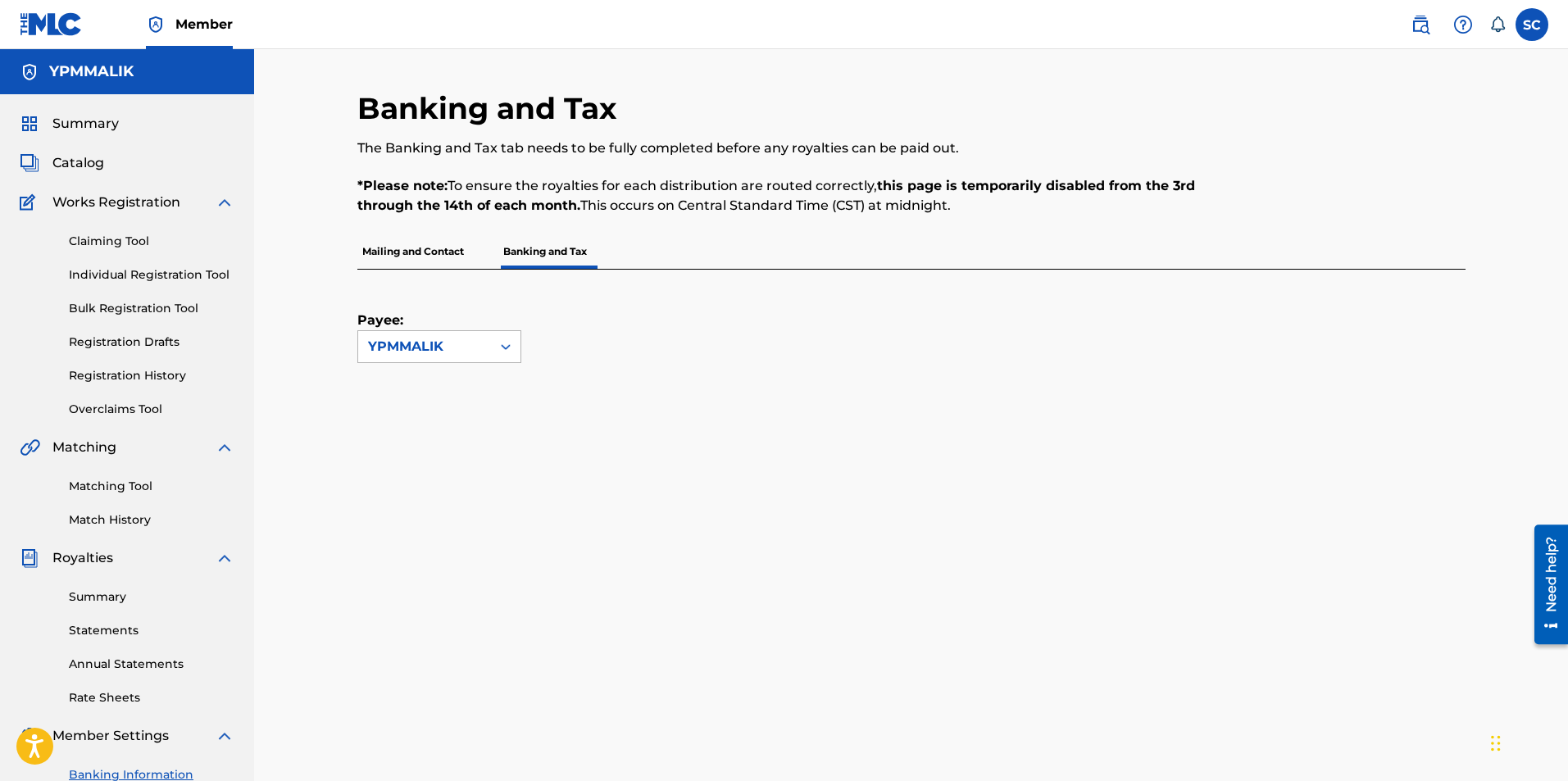
click at [437, 346] on div "YPMMALIK" at bounding box center [424, 347] width 113 height 20
click at [757, 330] on div "Payee: YPMMALIK" at bounding box center [892, 316] width 1069 height 93
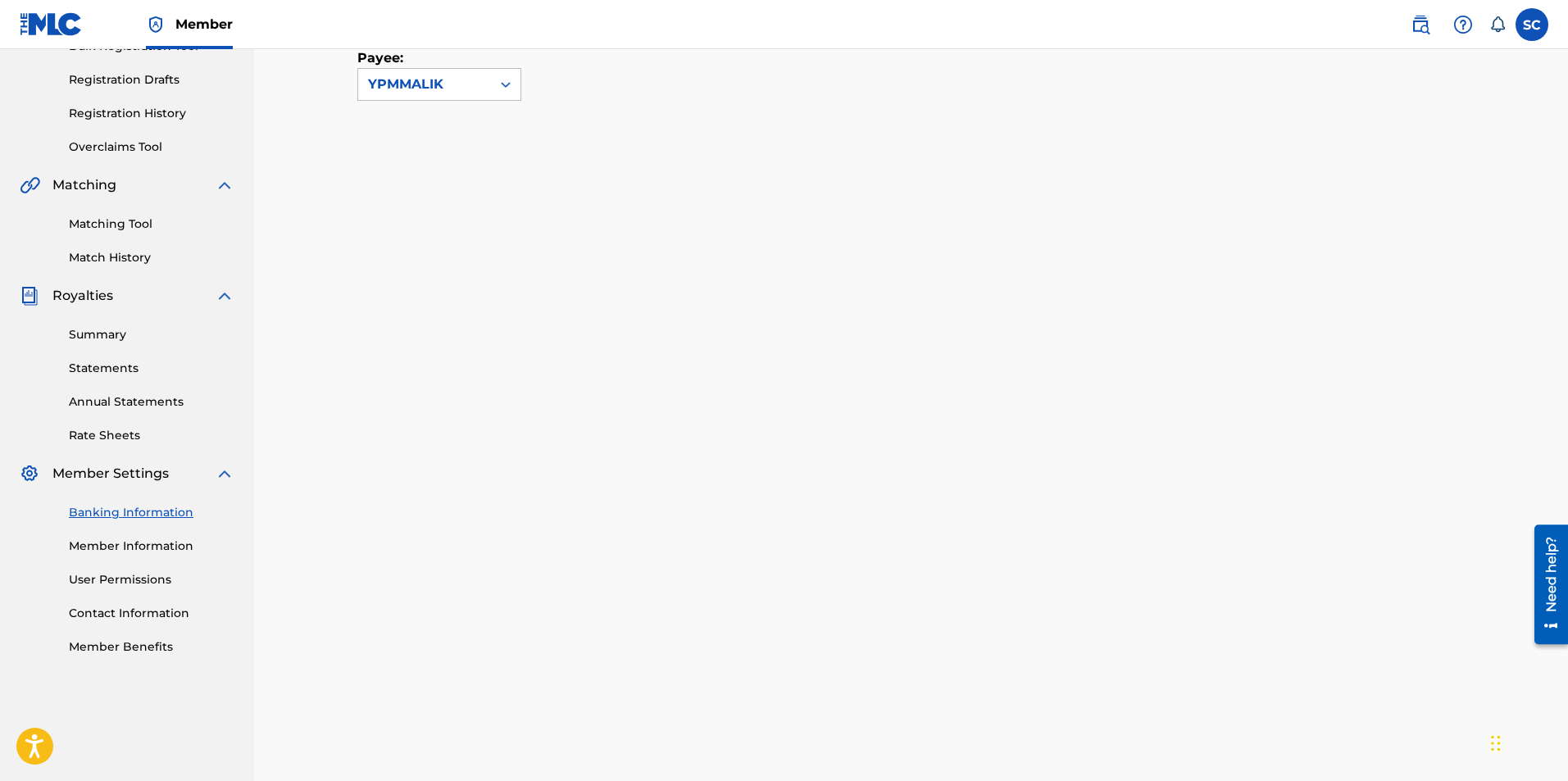
scroll to position [168, 0]
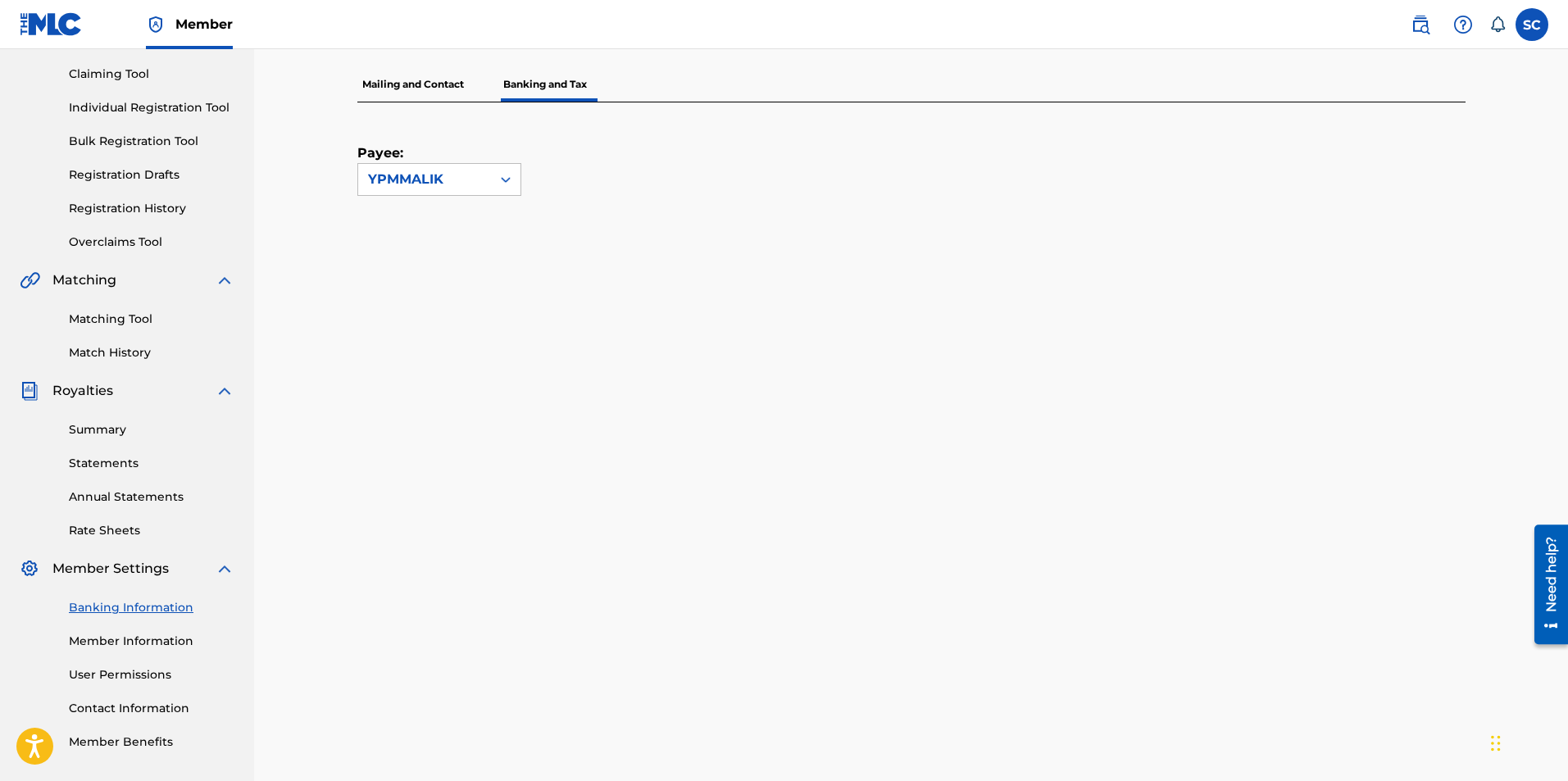
click at [100, 469] on link "Statements" at bounding box center [151, 464] width 166 height 18
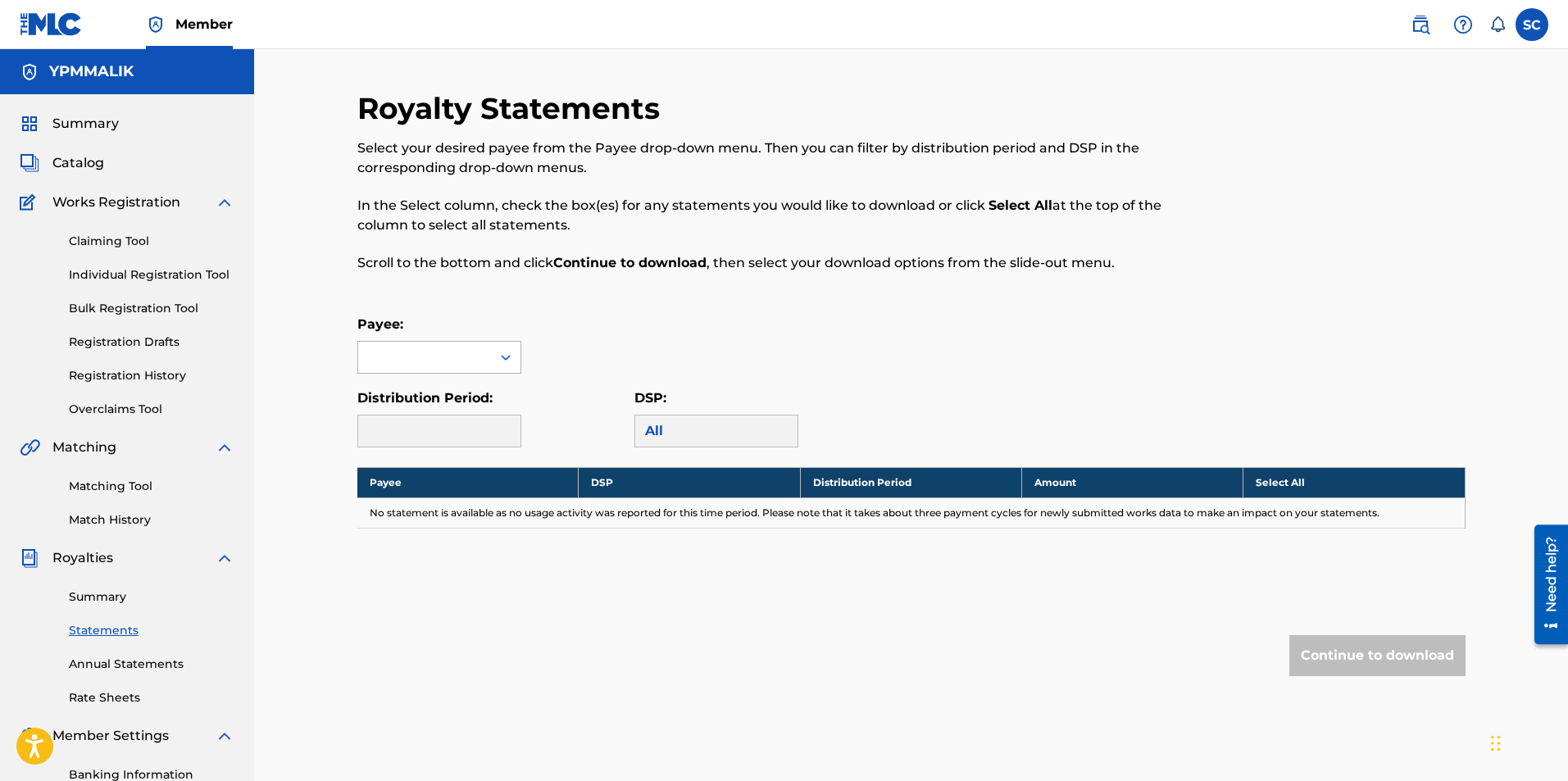
click at [445, 356] on div at bounding box center [423, 358] width 132 height 31
click at [641, 315] on div "Payee: Use Up and Down to choose options, press Enter to select the currently f…" at bounding box center [911, 344] width 1108 height 59
